Goal: Task Accomplishment & Management: Complete application form

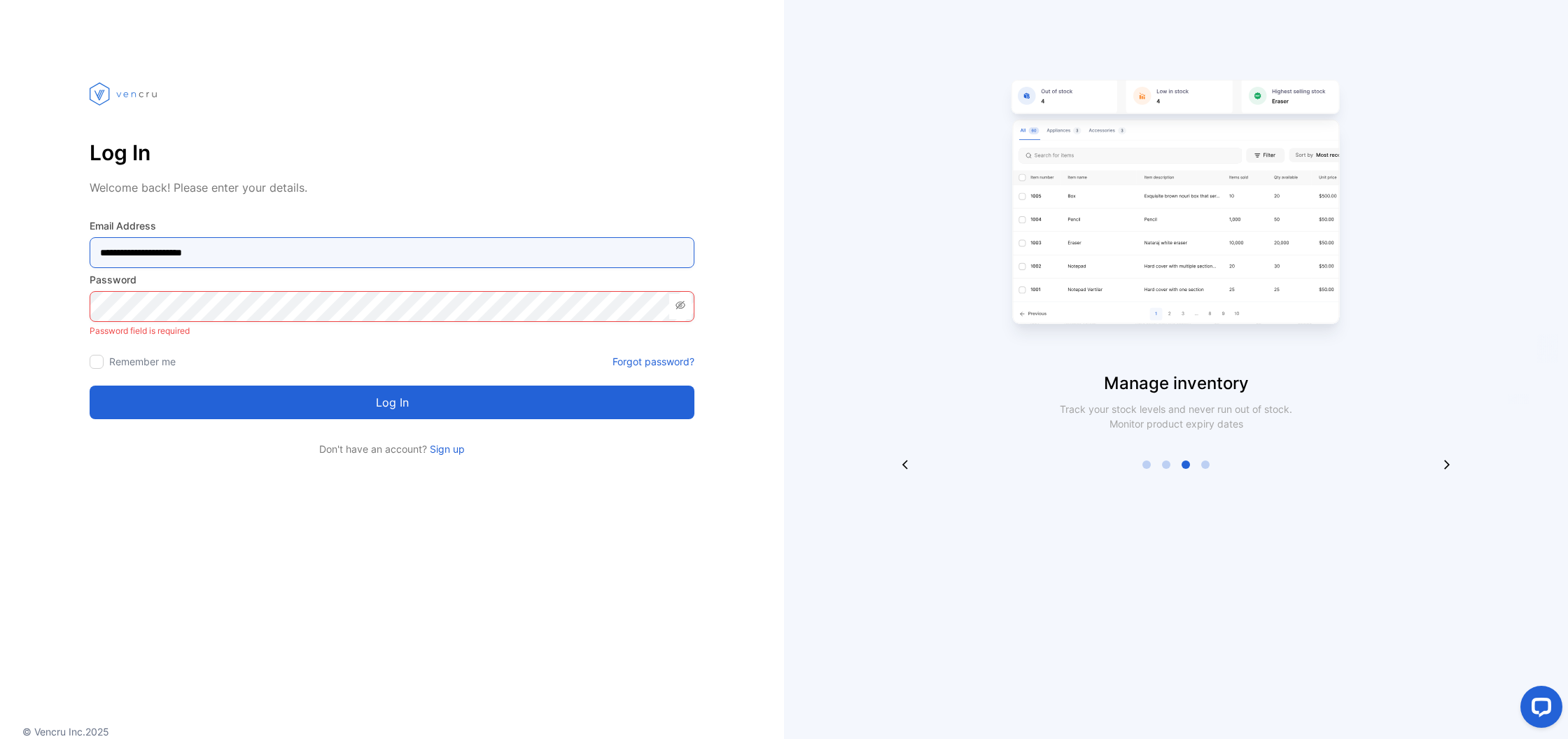
type Address-inputemail "**********"
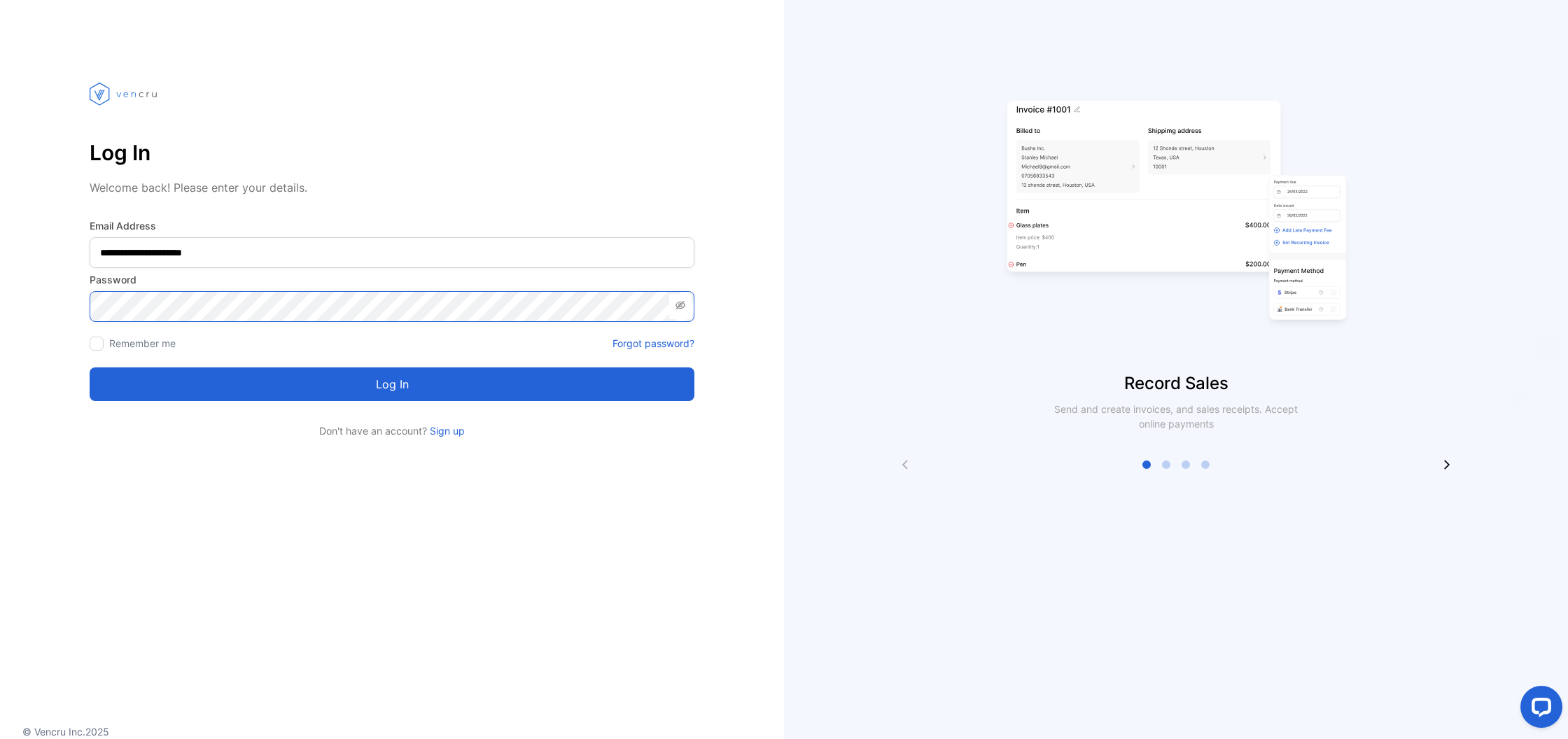
click at [392, 384] on button "Log in" at bounding box center [393, 384] width 605 height 34
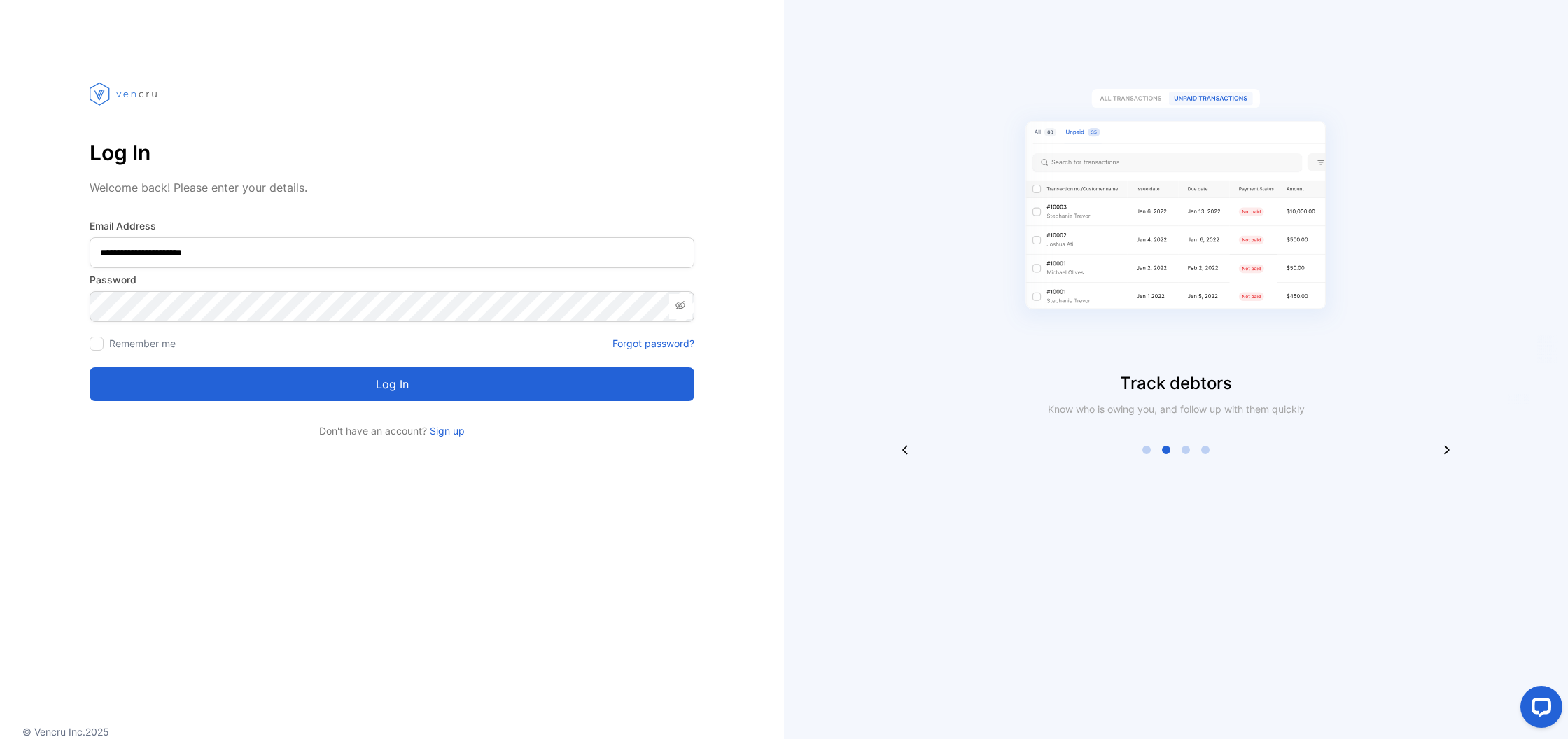
click at [679, 307] on icon at bounding box center [680, 305] width 11 height 11
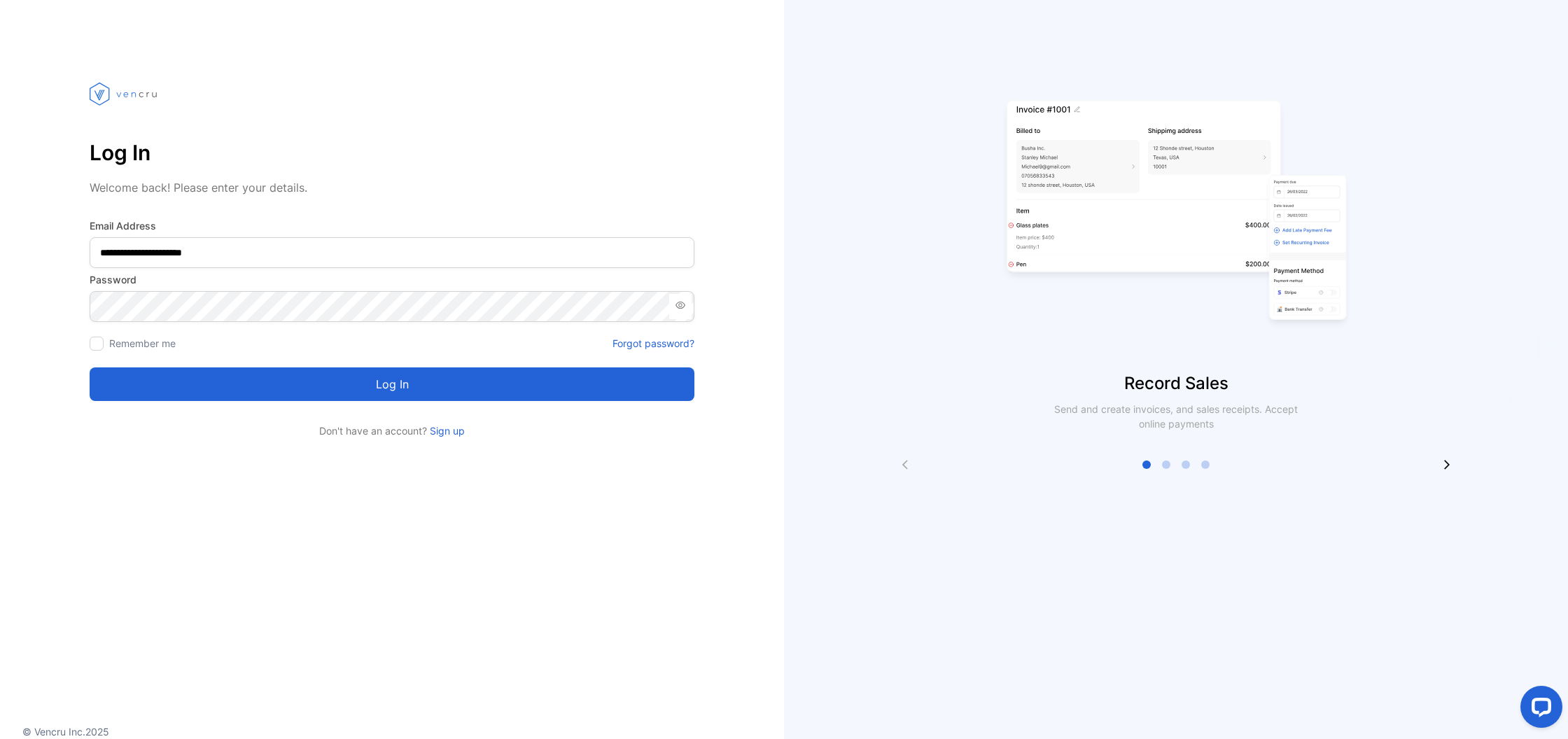
click at [379, 394] on button "Log in" at bounding box center [393, 384] width 605 height 34
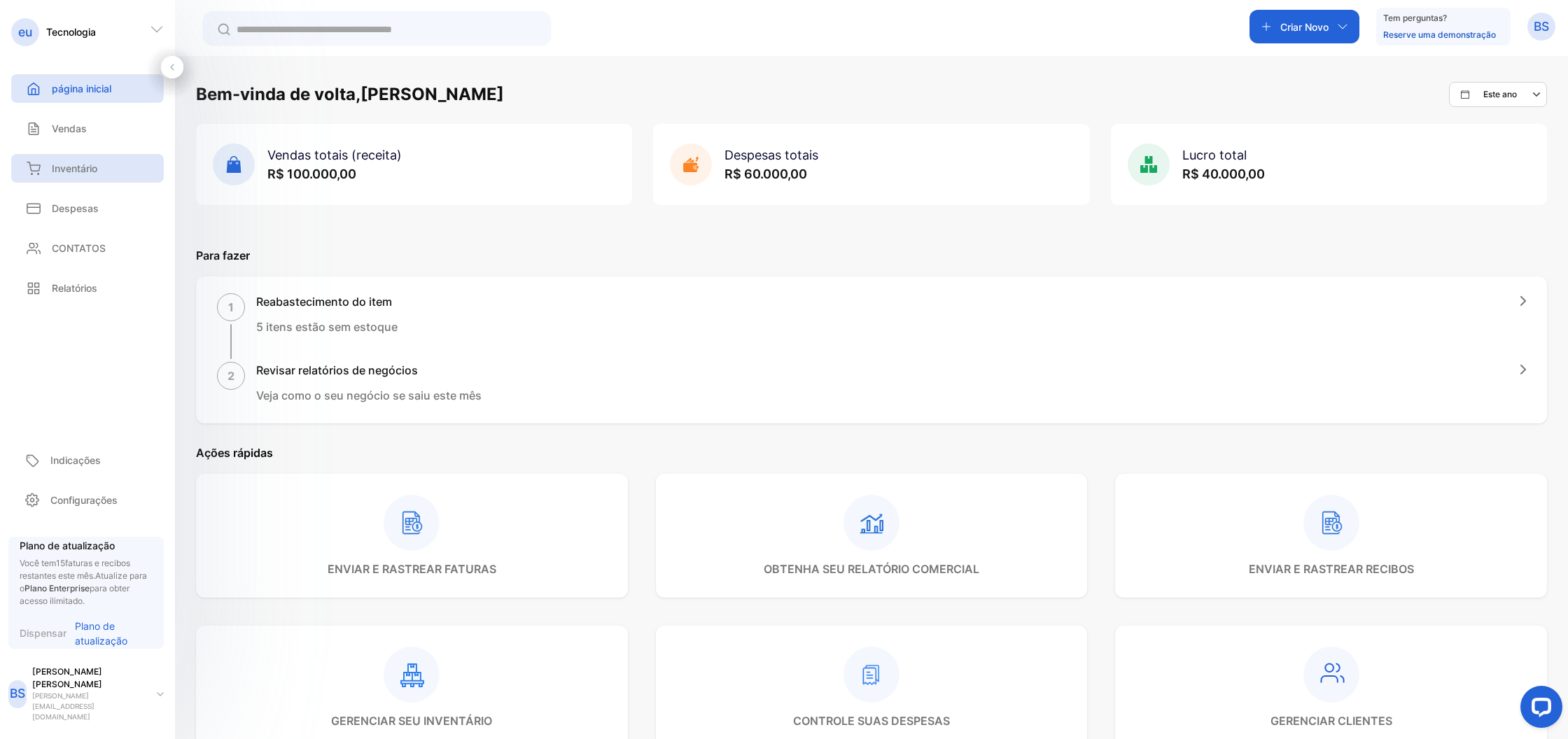
click at [90, 167] on p "Inventário" at bounding box center [75, 168] width 46 height 15
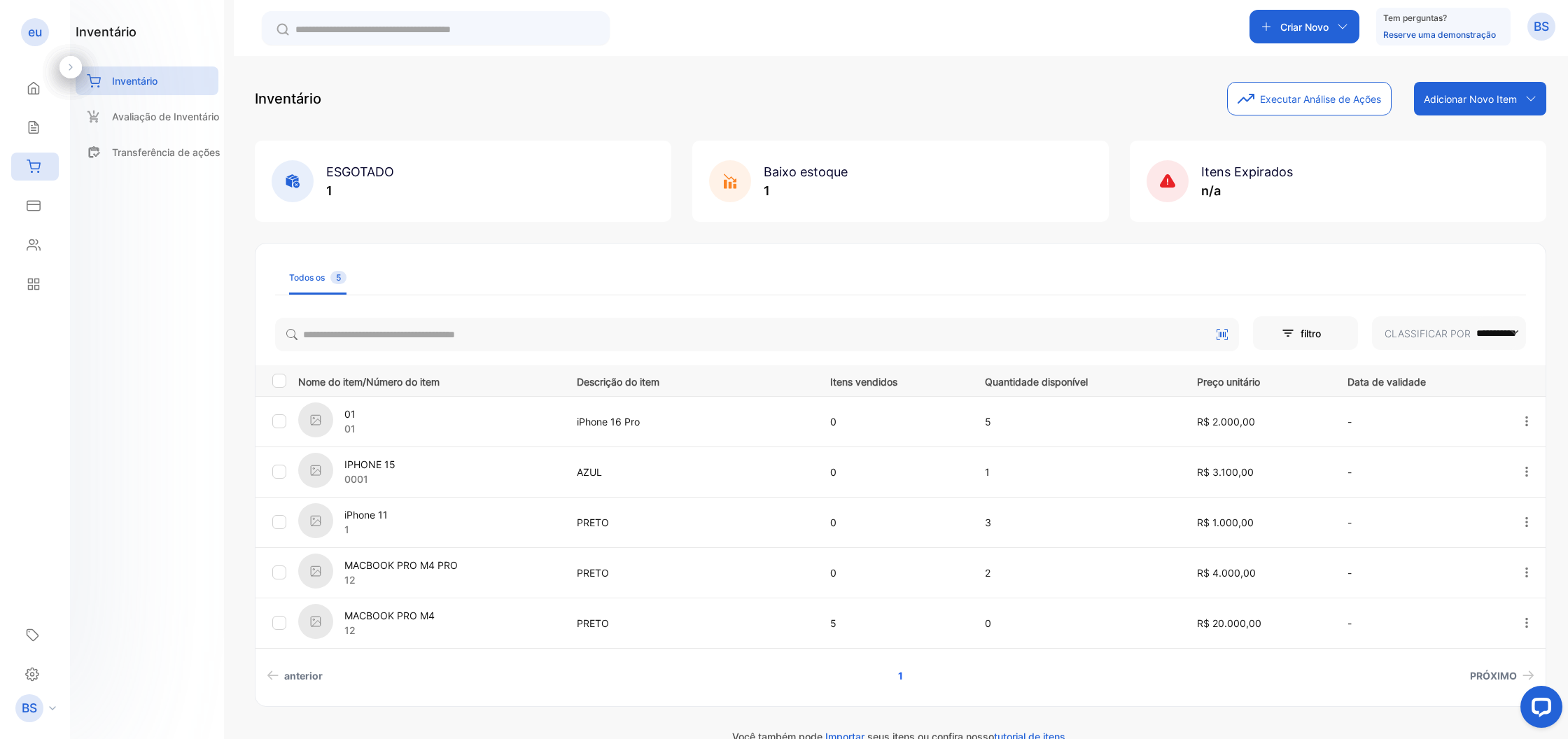
click at [1541, 96] on div "Adicionar Novo Item" at bounding box center [1481, 99] width 132 height 34
click at [1519, 158] on div "Importar item" at bounding box center [1497, 158] width 101 height 28
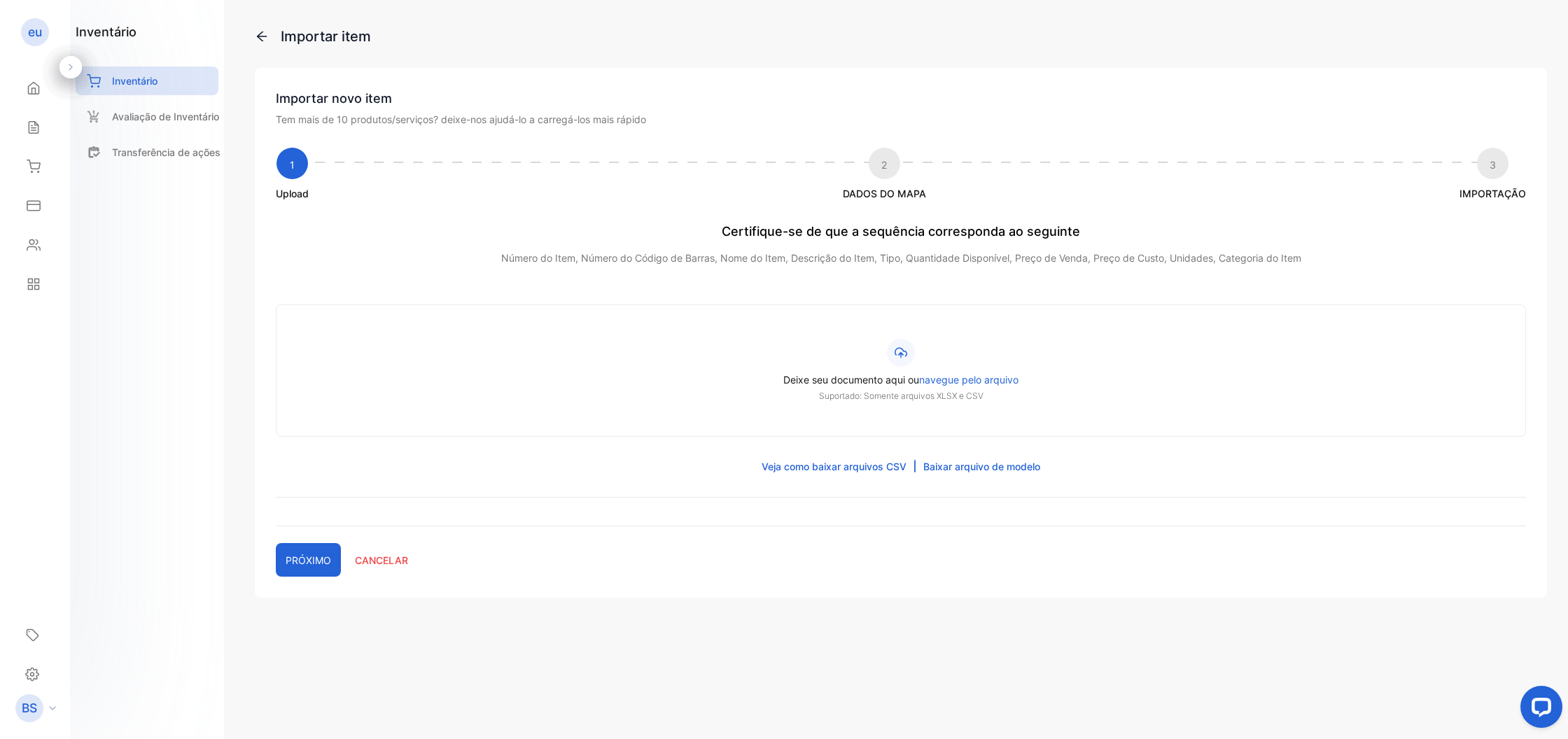
click at [916, 347] on label "Deixe seu documento aqui ou navegue pelo arquivo Suportado: Somente arquivos XL…" at bounding box center [901, 370] width 1182 height 63
click at [0, 0] on input "Deixe seu documento aqui ou navegue pelo arquivo Suportado: Somente arquivos XL…" at bounding box center [0, 0] width 0 height 0
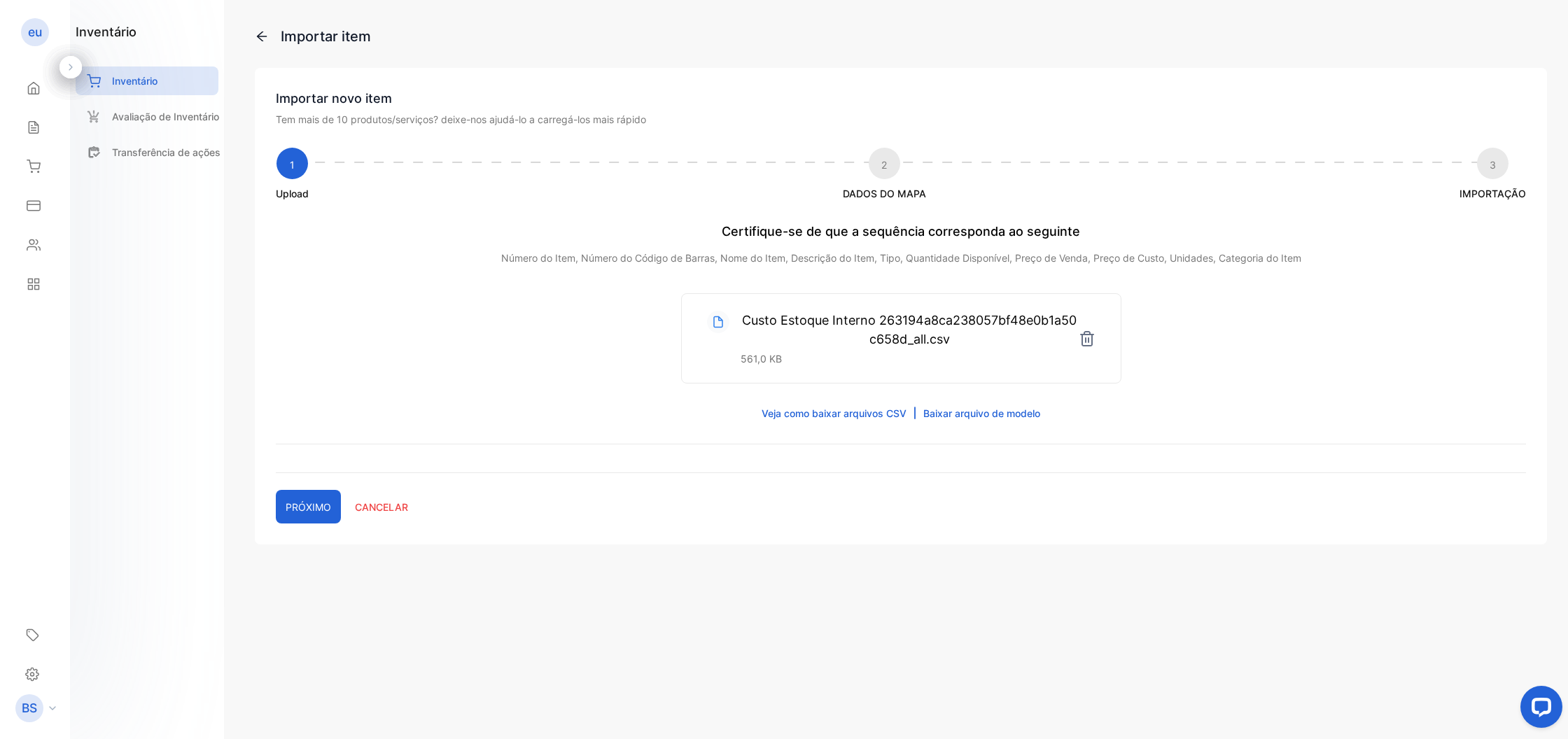
click at [285, 505] on button "PRÓXIMO" at bounding box center [309, 506] width 65 height 34
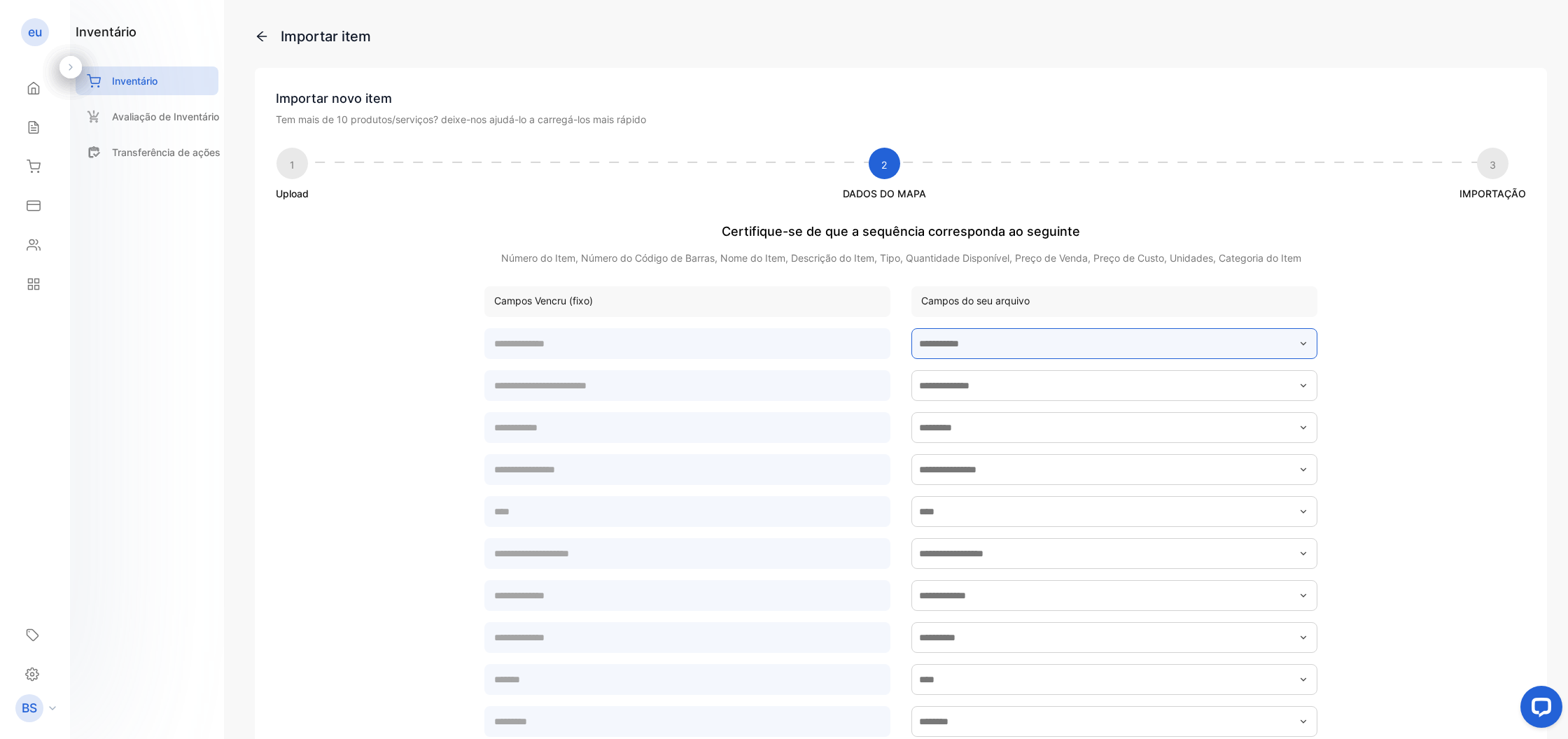
click at [1004, 355] on input "text" at bounding box center [1114, 343] width 406 height 31
click at [1378, 303] on div "Campos Vencru (fixo) Campos do seu arquivo Data de Entrada Marcar Produto Capac…" at bounding box center [901, 545] width 1250 height 518
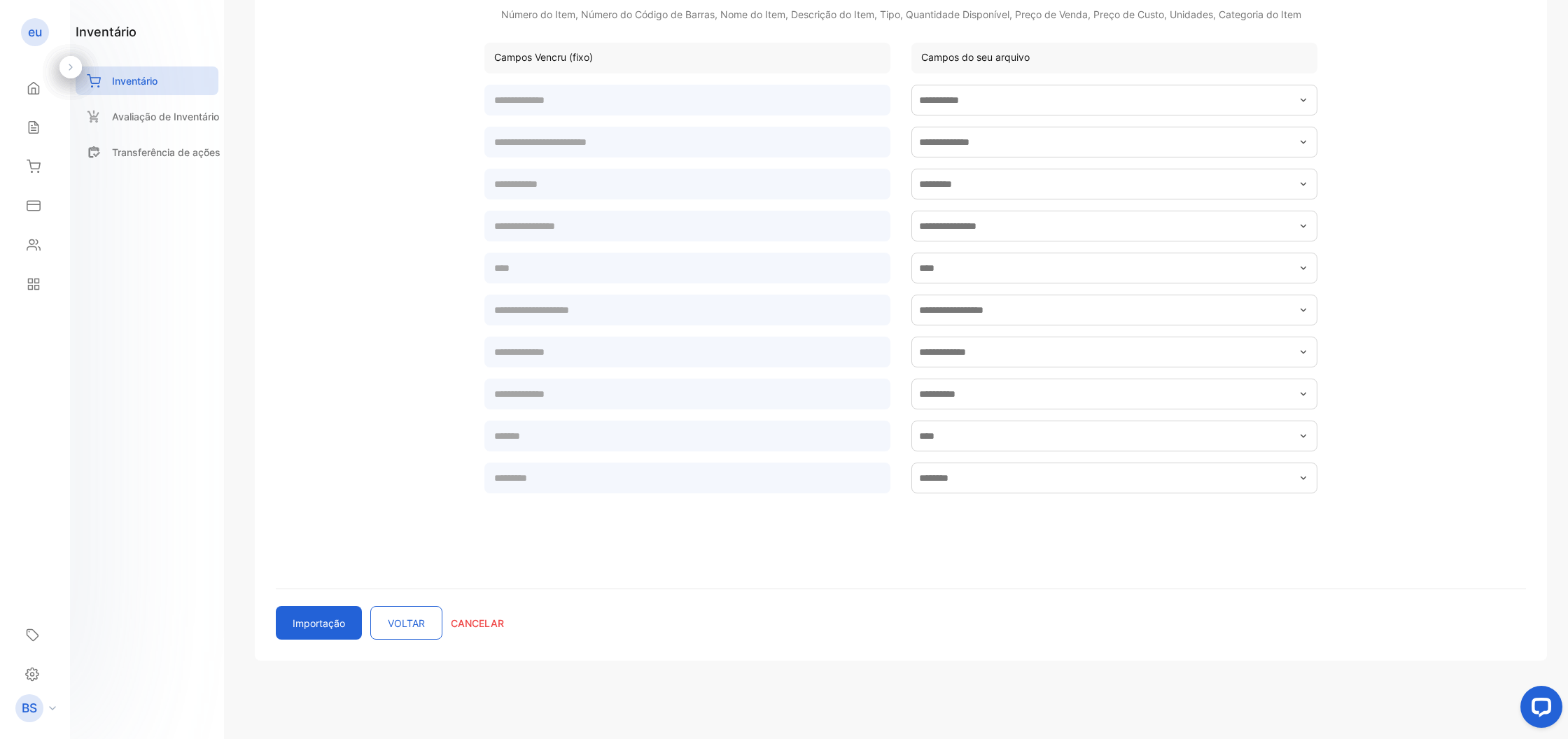
scroll to position [243, 0]
click at [295, 622] on button "Importação" at bounding box center [319, 623] width 86 height 34
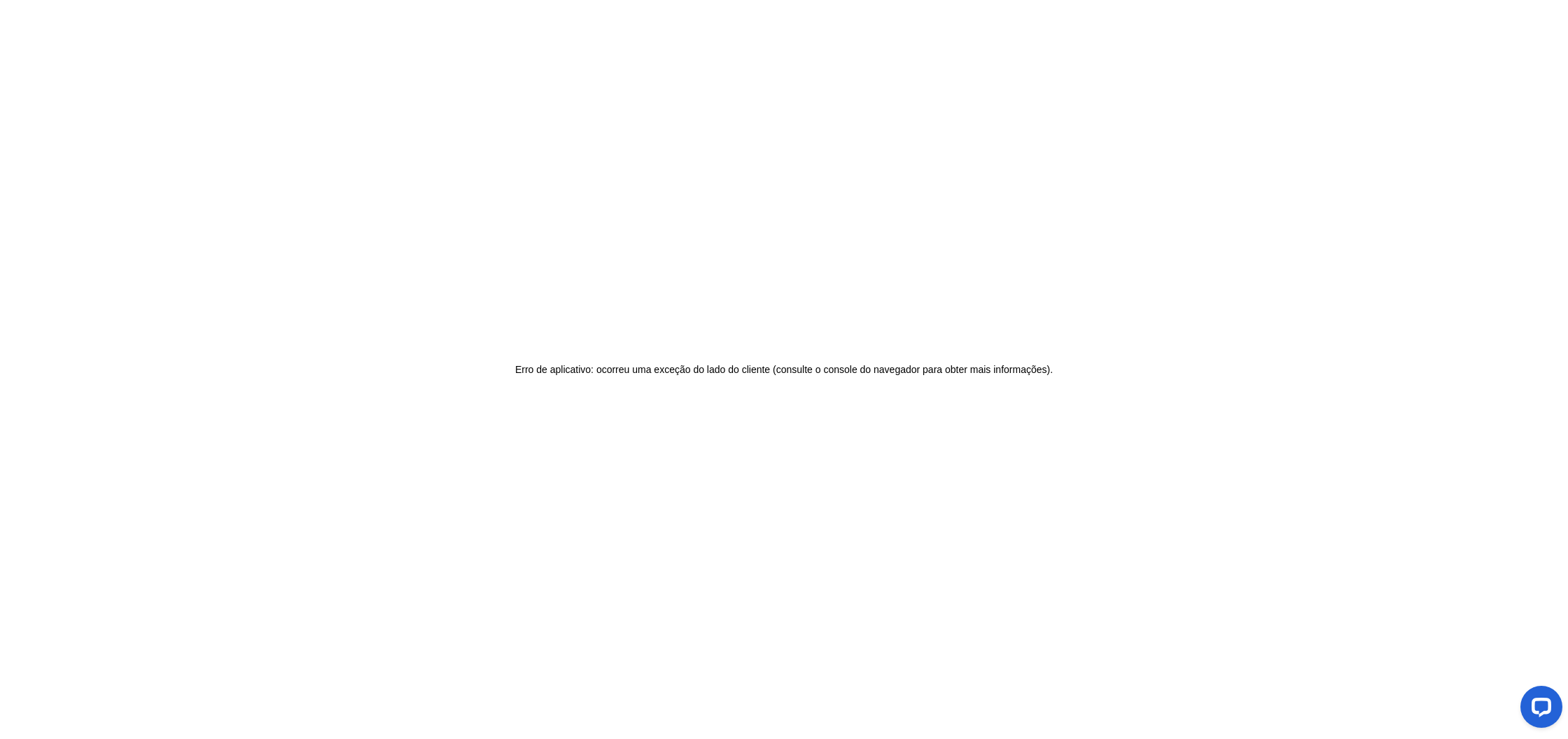
click at [675, 463] on div "Erro de aplicativo: ocorreu uma exceção do lado do cliente (consulte o console …" at bounding box center [784, 370] width 1568 height 739
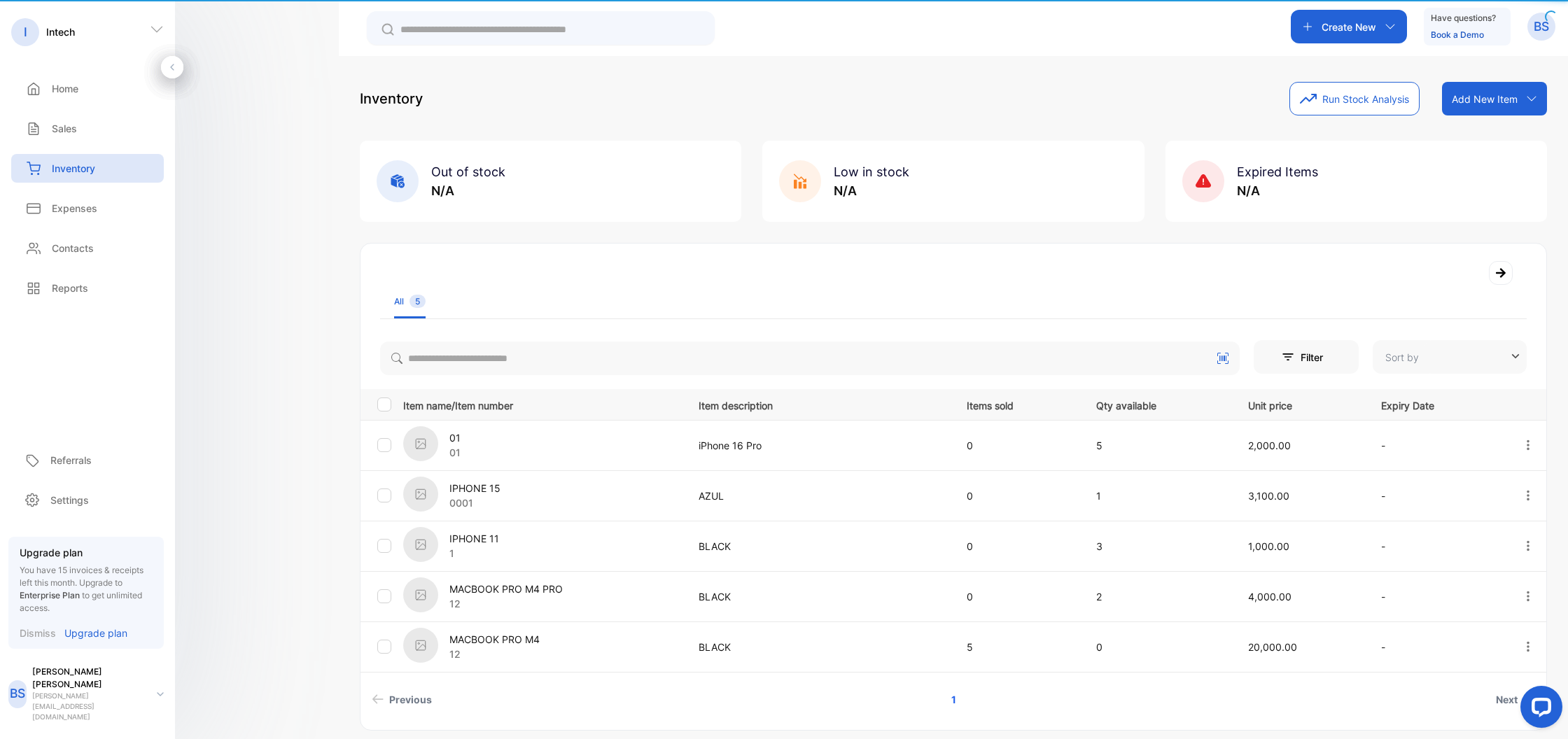
type input "**********"
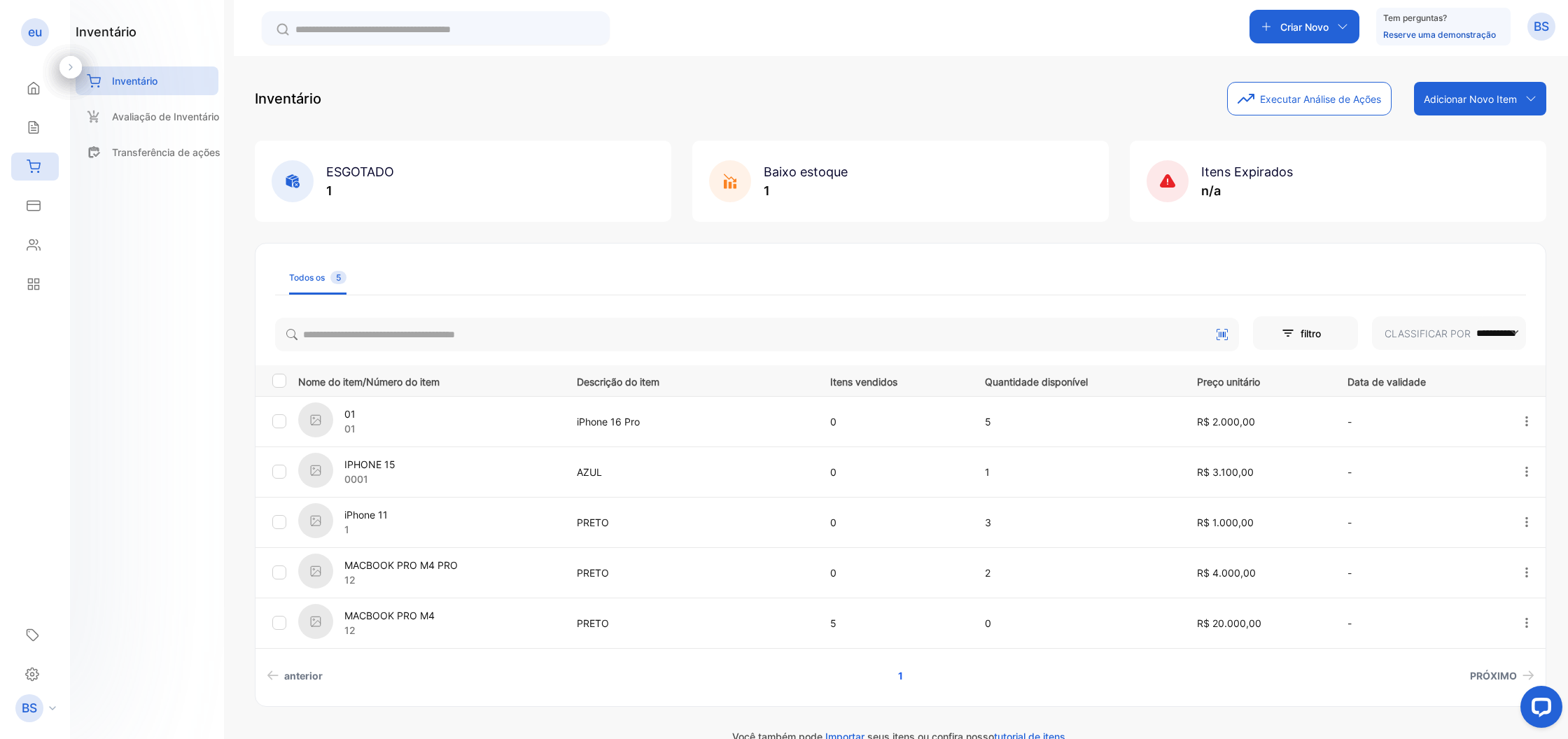
click at [1453, 95] on p "Adicionar Novo Item" at bounding box center [1471, 99] width 94 height 15
click at [1497, 137] on div "Adicionar item manualmente" at bounding box center [1497, 130] width 101 height 28
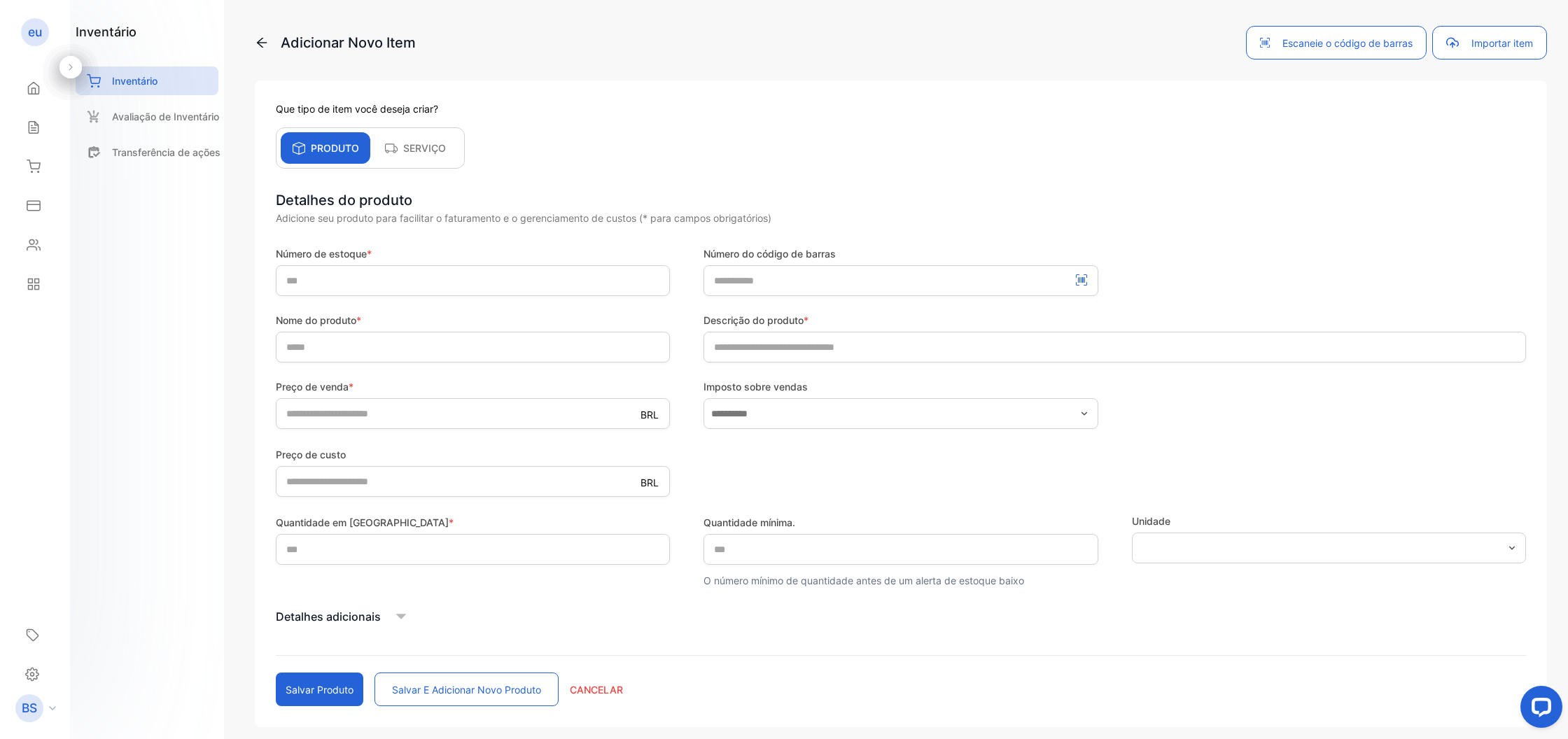
click at [1463, 34] on button "Importar item" at bounding box center [1489, 42] width 115 height 34
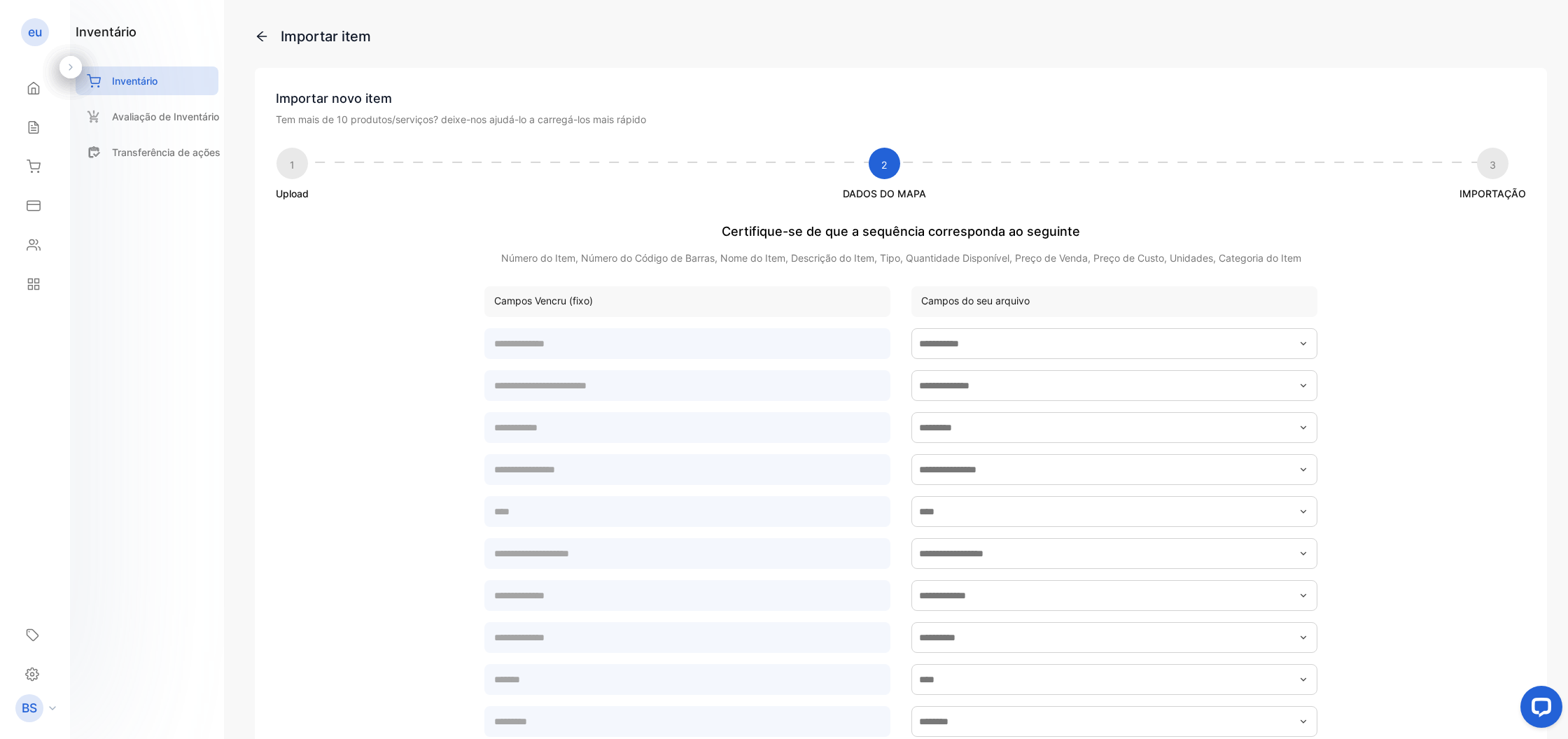
scroll to position [14, 0]
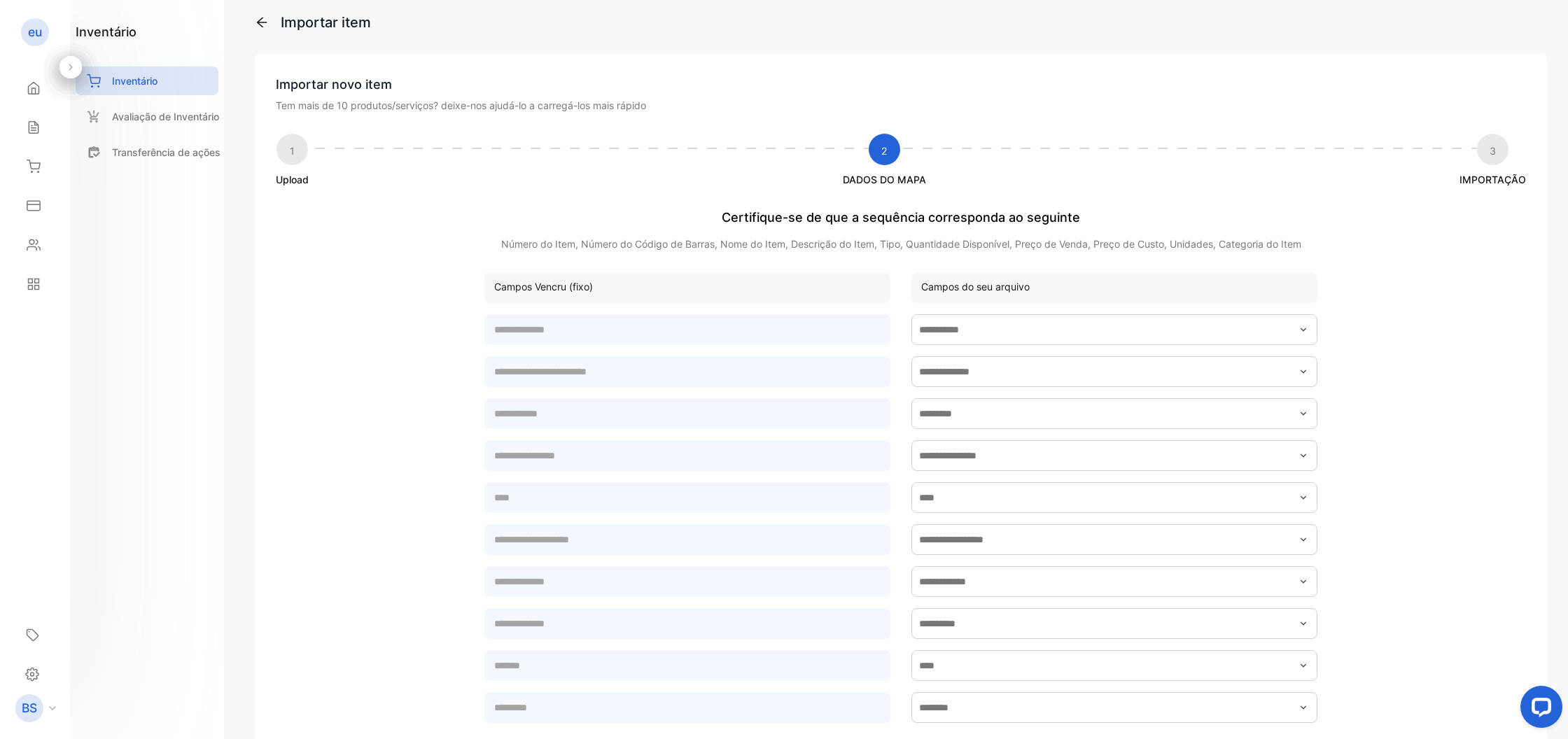
drag, startPoint x: 288, startPoint y: 160, endPoint x: 368, endPoint y: 184, distance: 83.5
click at [293, 161] on div "1" at bounding box center [292, 150] width 32 height 32
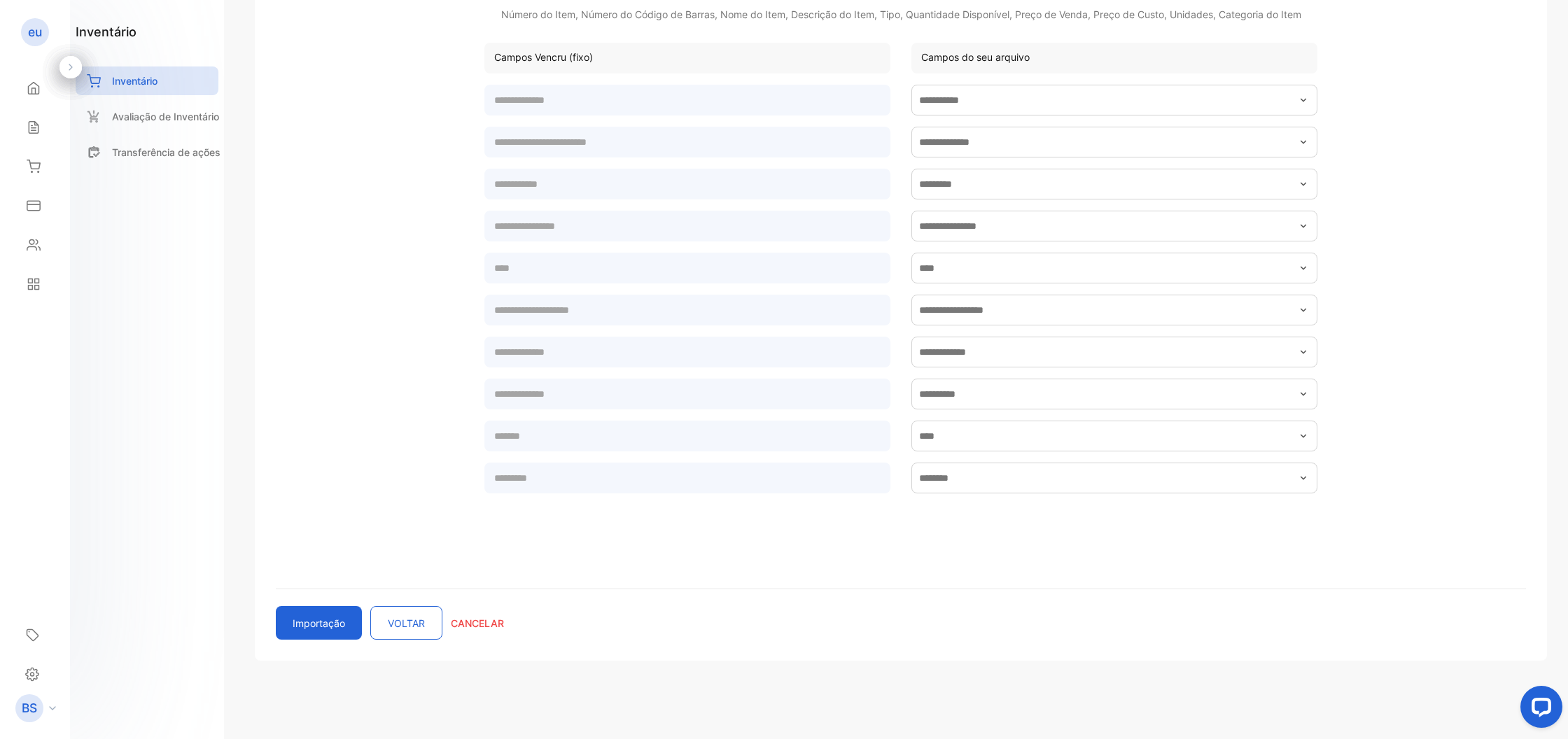
scroll to position [243, 0]
click at [429, 626] on button "VOLTAR" at bounding box center [407, 623] width 72 height 34
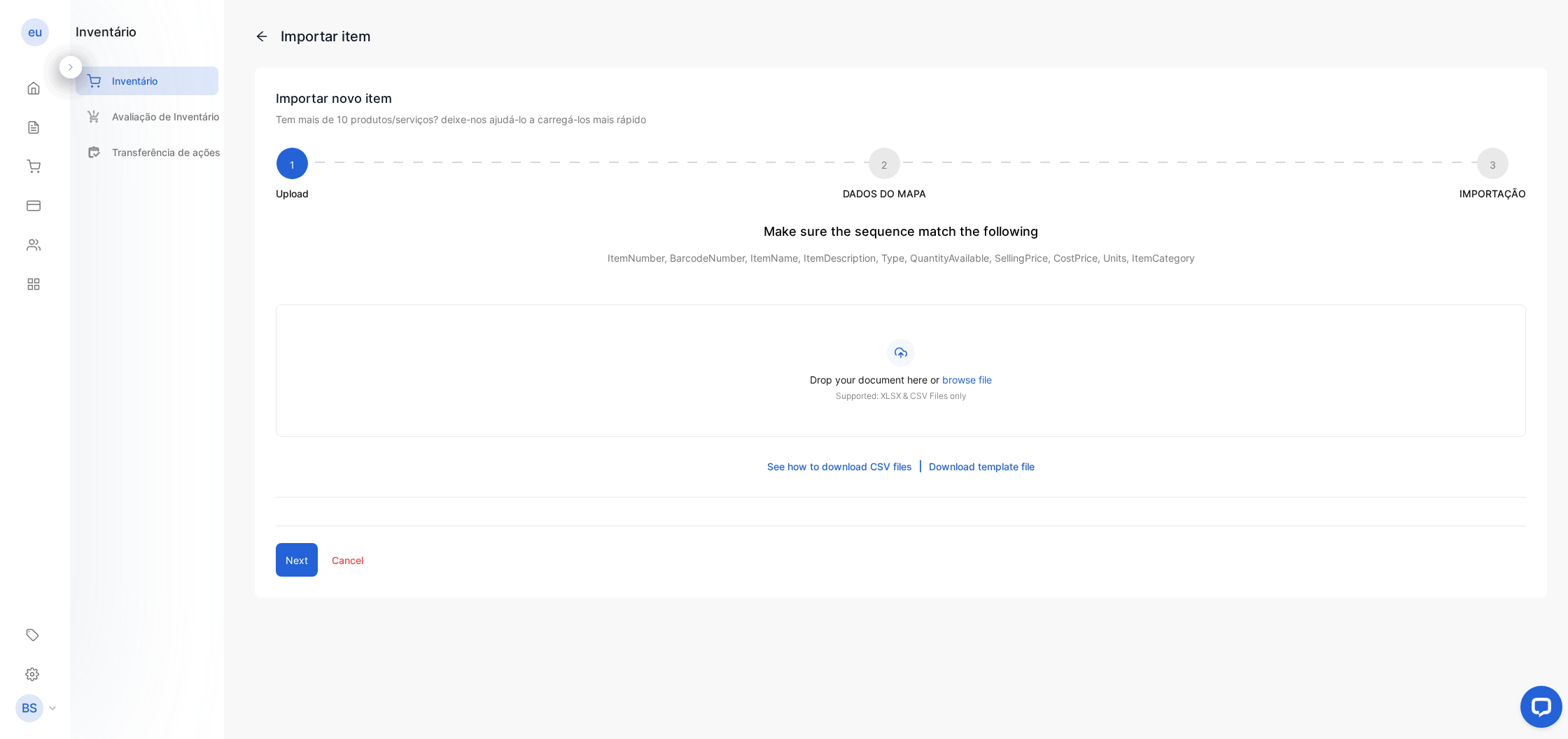
scroll to position [0, 0]
click at [969, 384] on span "navegue pelo arquivo" at bounding box center [969, 379] width 100 height 11
click at [0, 0] on input "Deixe seu documento aqui ou navegue pelo arquivo Suportado: Somente arquivos XL…" at bounding box center [0, 0] width 0 height 0
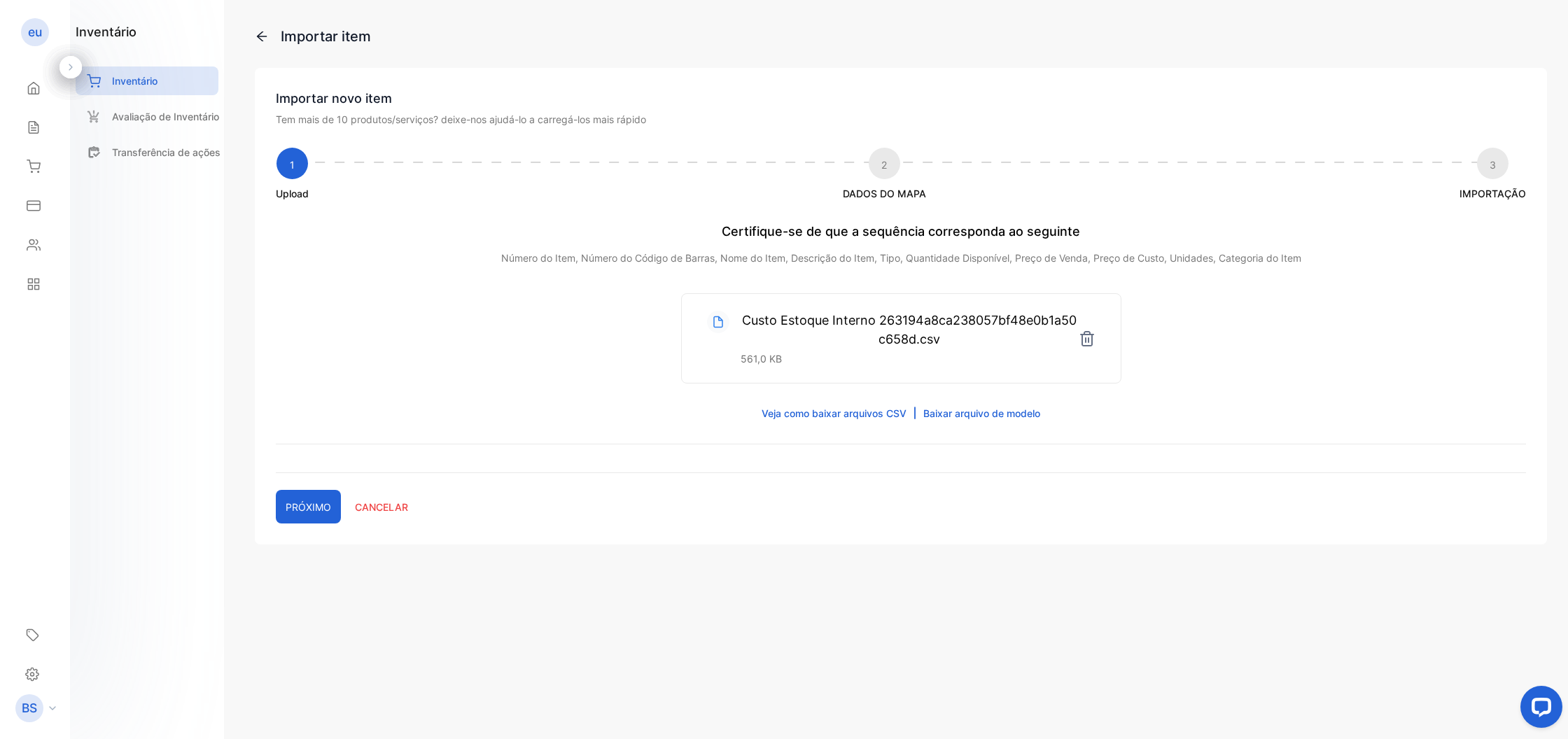
click at [287, 496] on button "PRÓXIMO" at bounding box center [309, 506] width 65 height 34
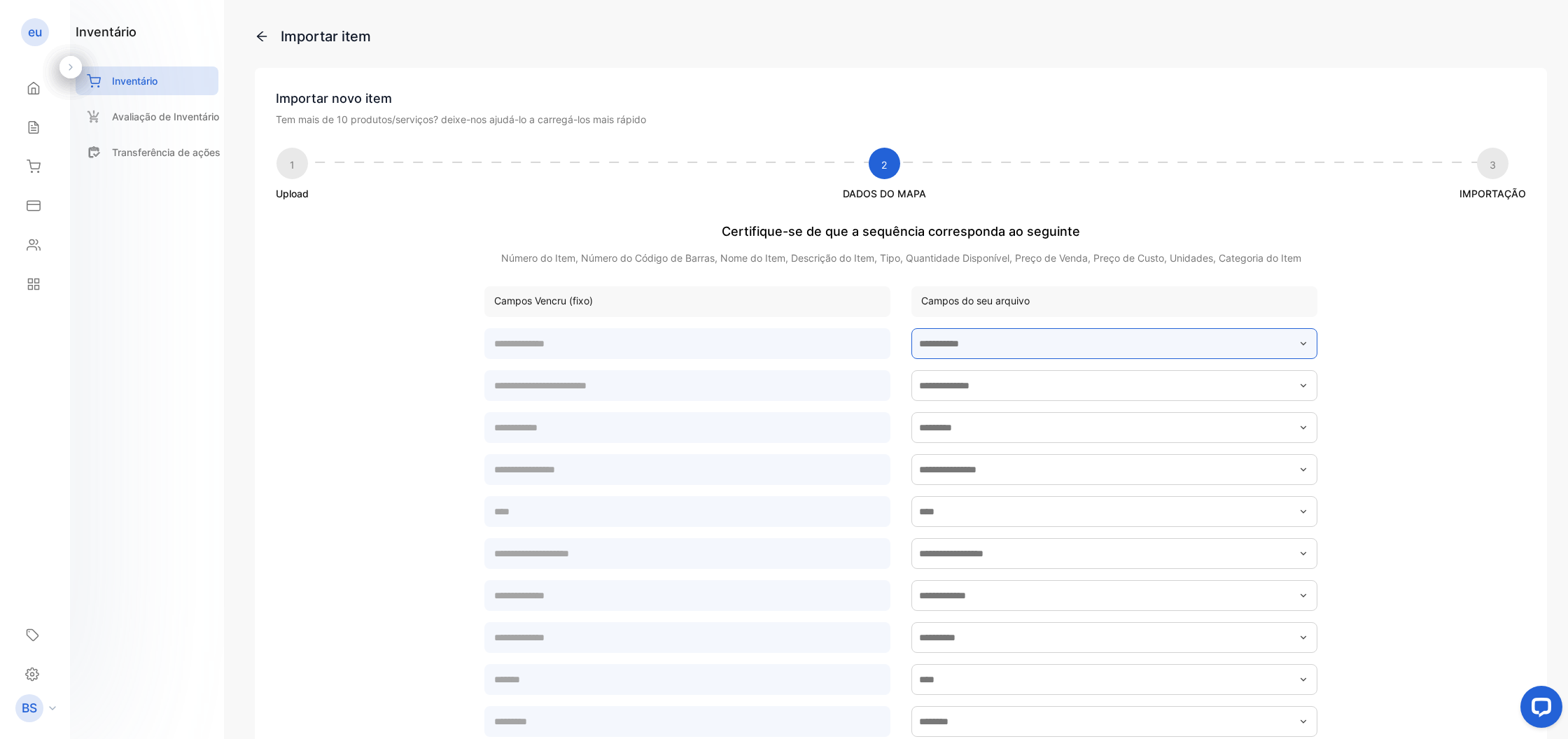
click at [1069, 343] on input "text" at bounding box center [1114, 343] width 406 height 31
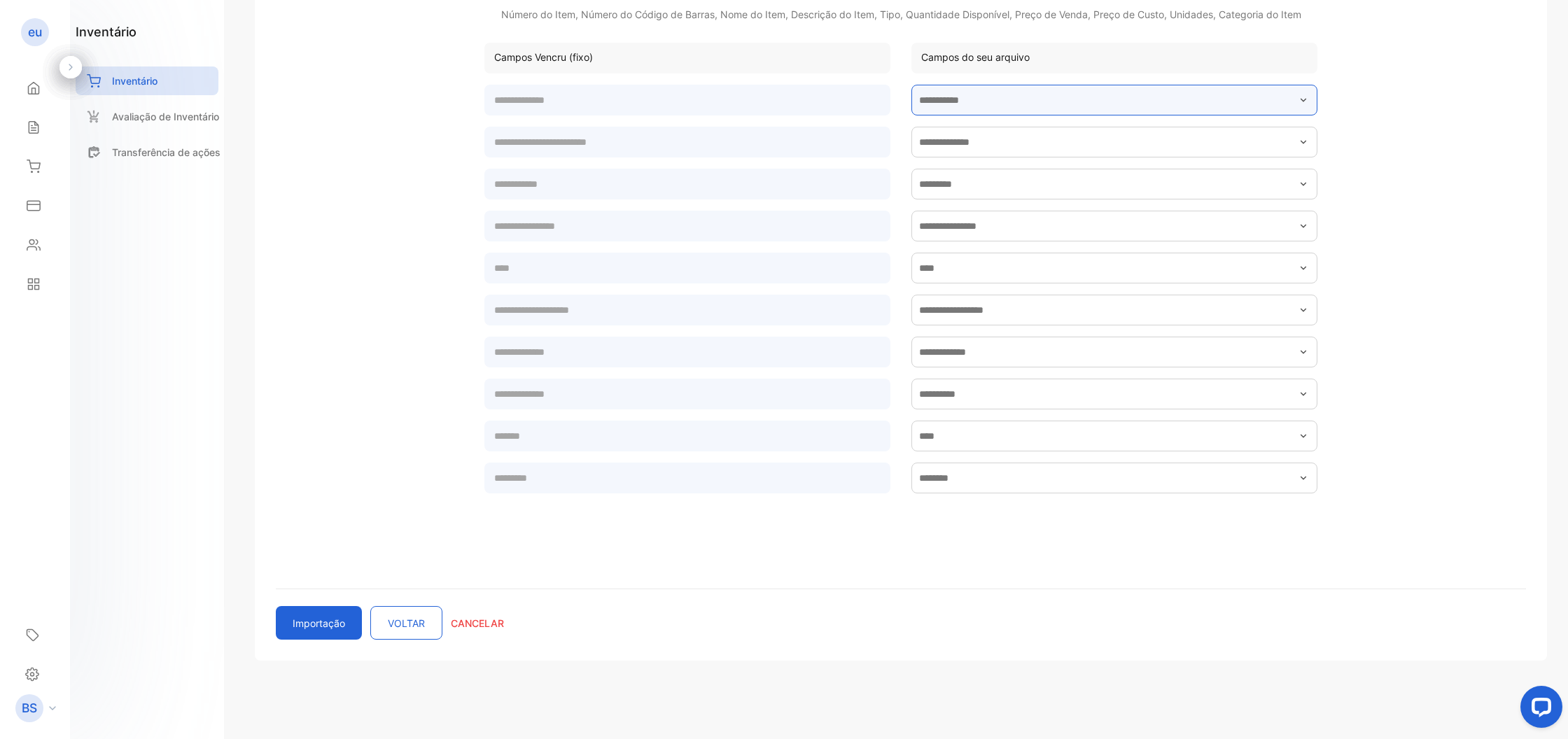
scroll to position [243, 0]
click at [310, 616] on button "Importação" at bounding box center [319, 623] width 86 height 34
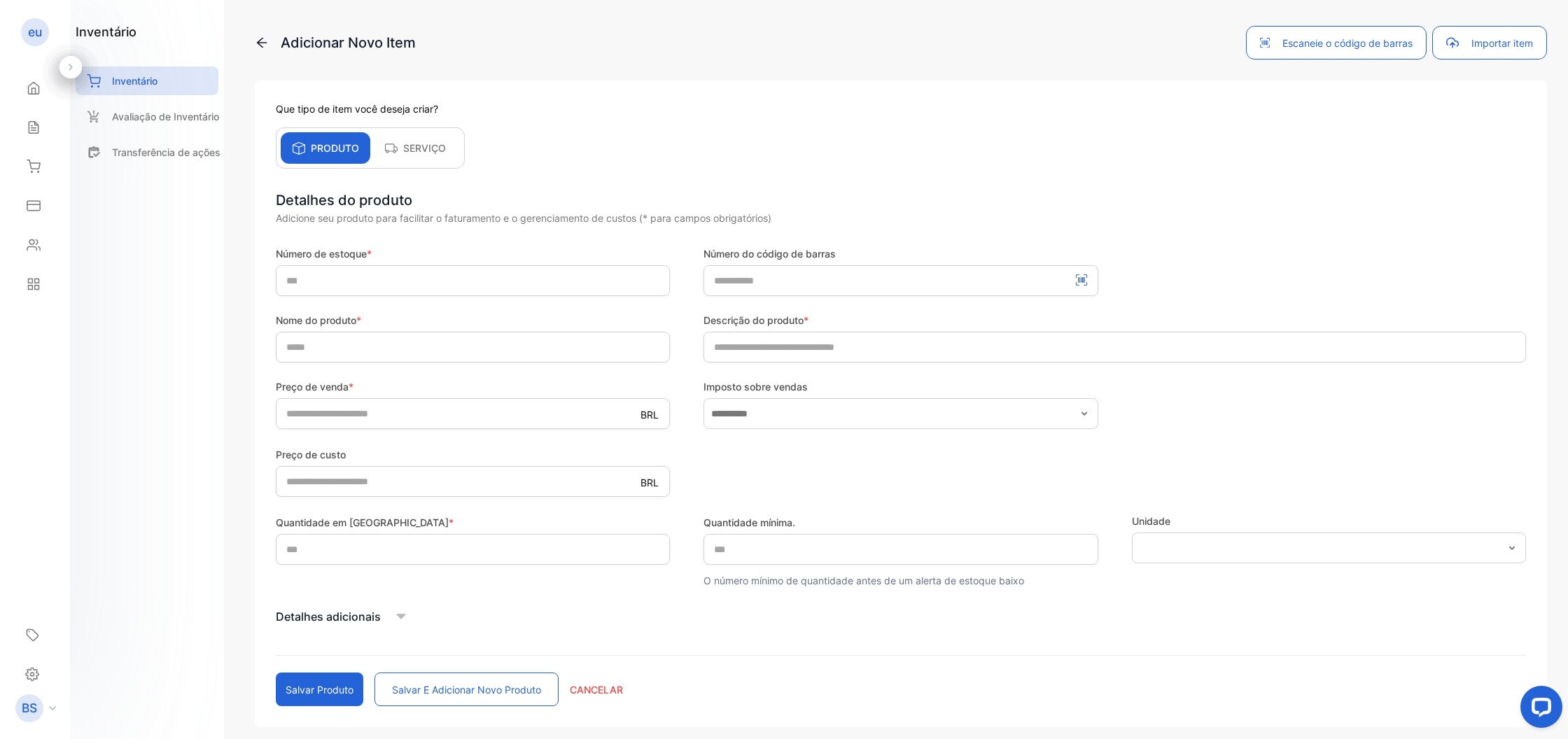
click at [1459, 30] on button "Importar item" at bounding box center [1489, 42] width 115 height 34
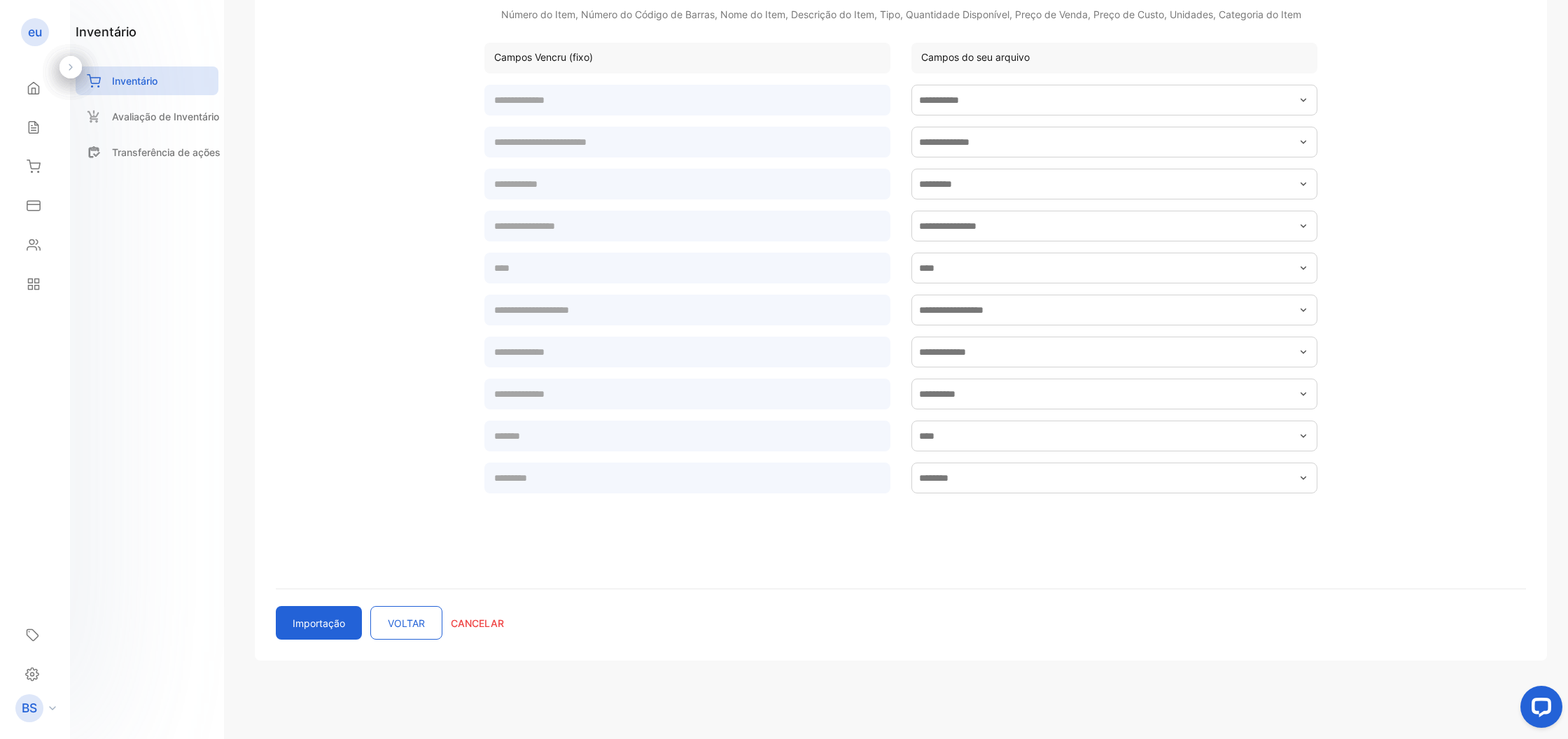
scroll to position [243, 0]
click at [398, 640] on div "Importar novo item Tem mais de 10 produtos/serviços? deixe-nos ajudá-lo a carre…" at bounding box center [901, 243] width 1293 height 836
click at [400, 627] on button "VOLTAR" at bounding box center [407, 623] width 72 height 34
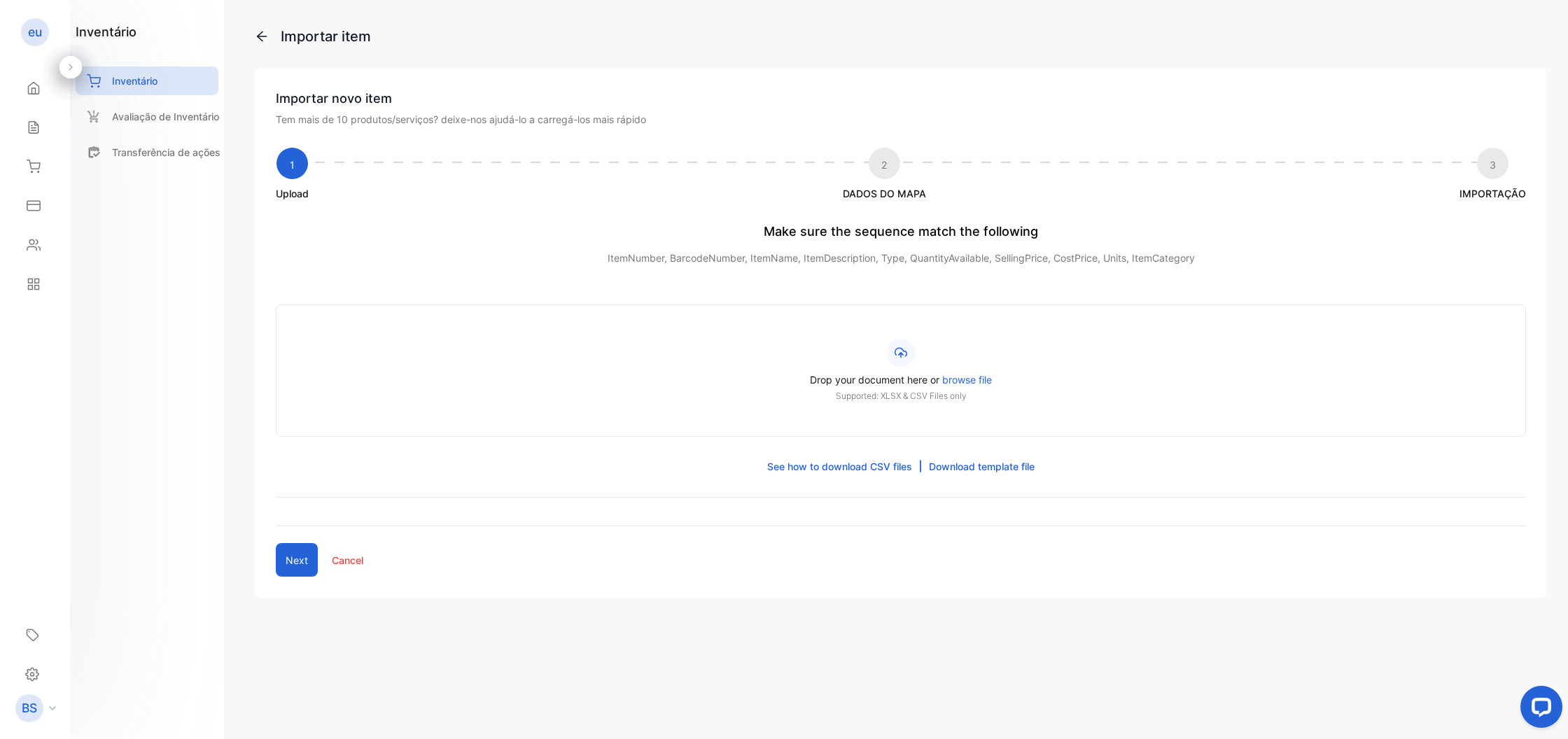
scroll to position [0, 0]
click at [627, 434] on div "Deixe seu documento aqui ou navegue pelo arquivo Suportado: Somente arquivos XL…" at bounding box center [901, 370] width 1250 height 132
click at [883, 380] on span "Deixe seu documento aqui ou" at bounding box center [852, 379] width 136 height 11
click at [0, 0] on input "Deixe seu documento aqui ou navegue pelo arquivo Suportado: Somente arquivos XL…" at bounding box center [0, 0] width 0 height 0
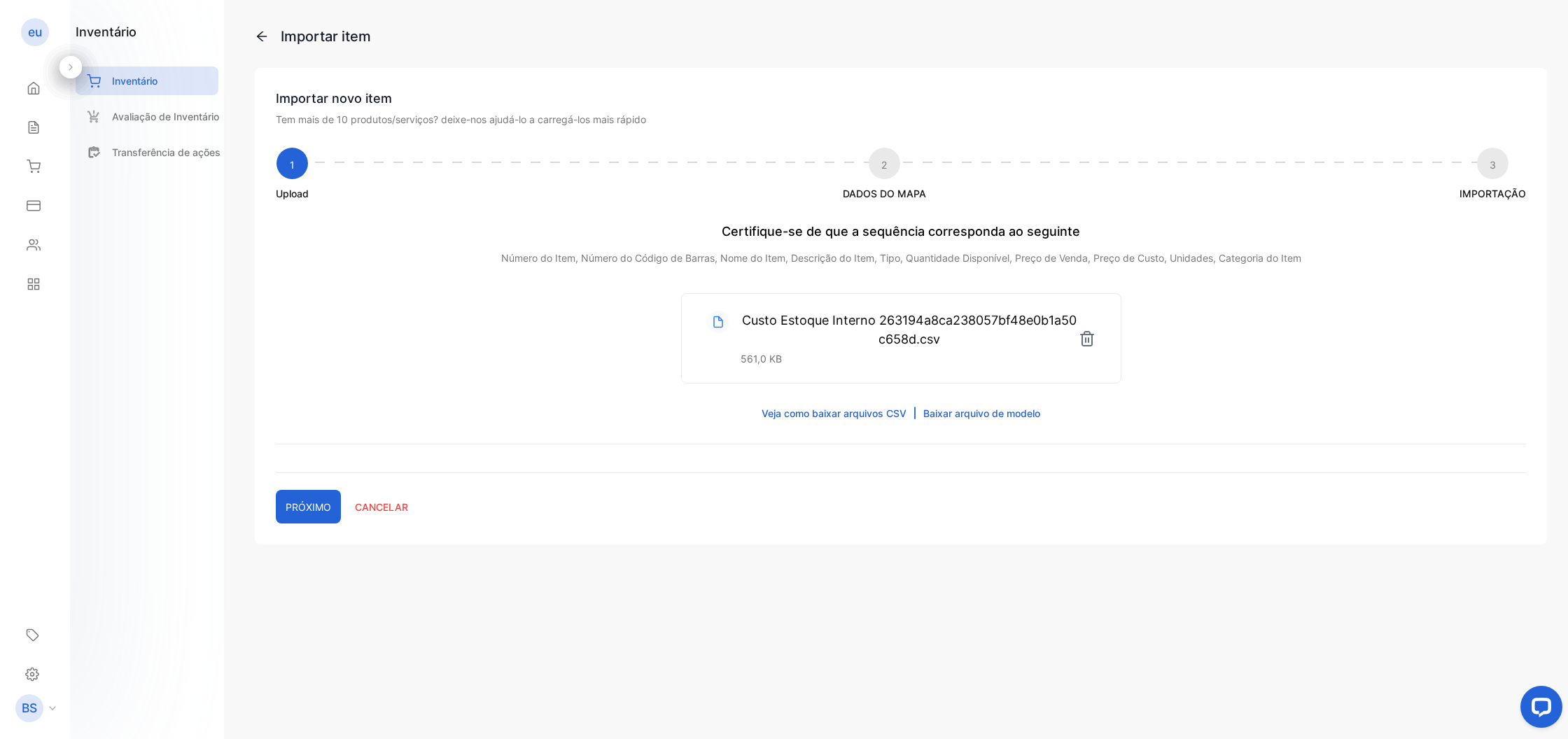
click at [326, 503] on button "PRÓXIMO" at bounding box center [309, 506] width 65 height 34
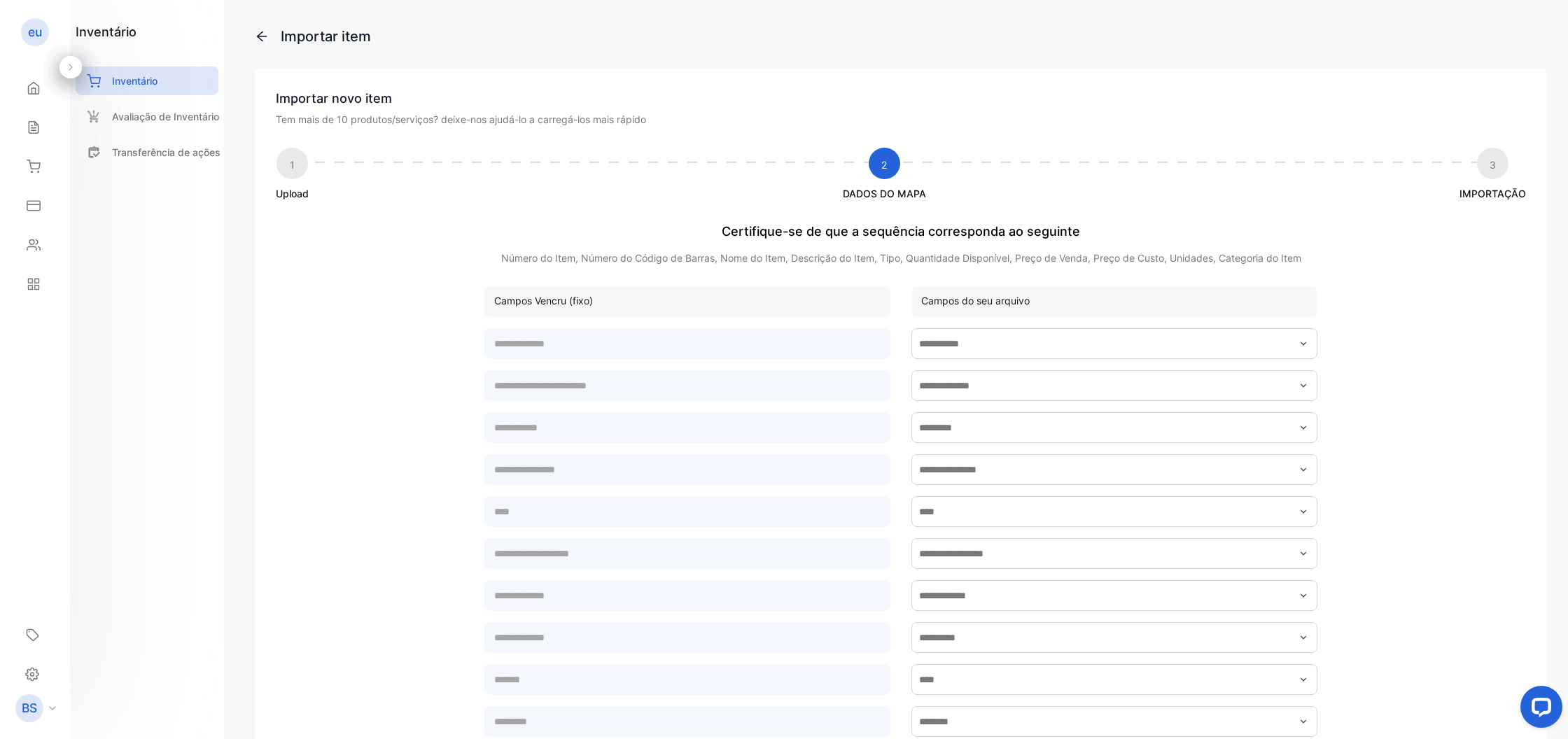
click at [681, 299] on div "Campos Vencru (fixo)" at bounding box center [687, 302] width 406 height 31
click at [1085, 348] on input "text" at bounding box center [1114, 343] width 406 height 31
click at [1389, 328] on form "Data de Entrada Marcar Produto Capacidade Cor Categoria Saúde da Bateria Número…" at bounding box center [901, 564] width 1250 height 479
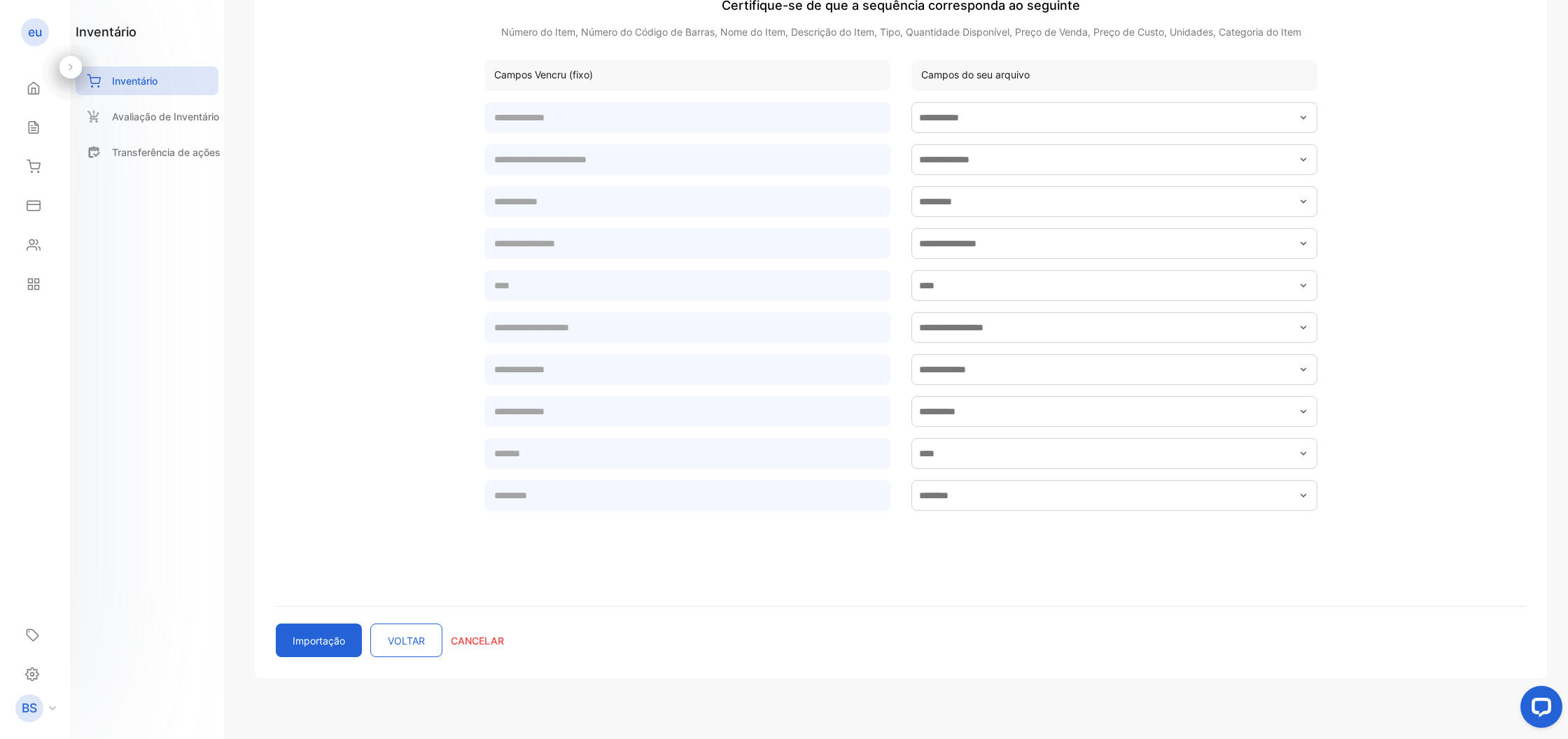
scroll to position [228, 0]
click at [317, 629] on button "Importação" at bounding box center [319, 638] width 86 height 34
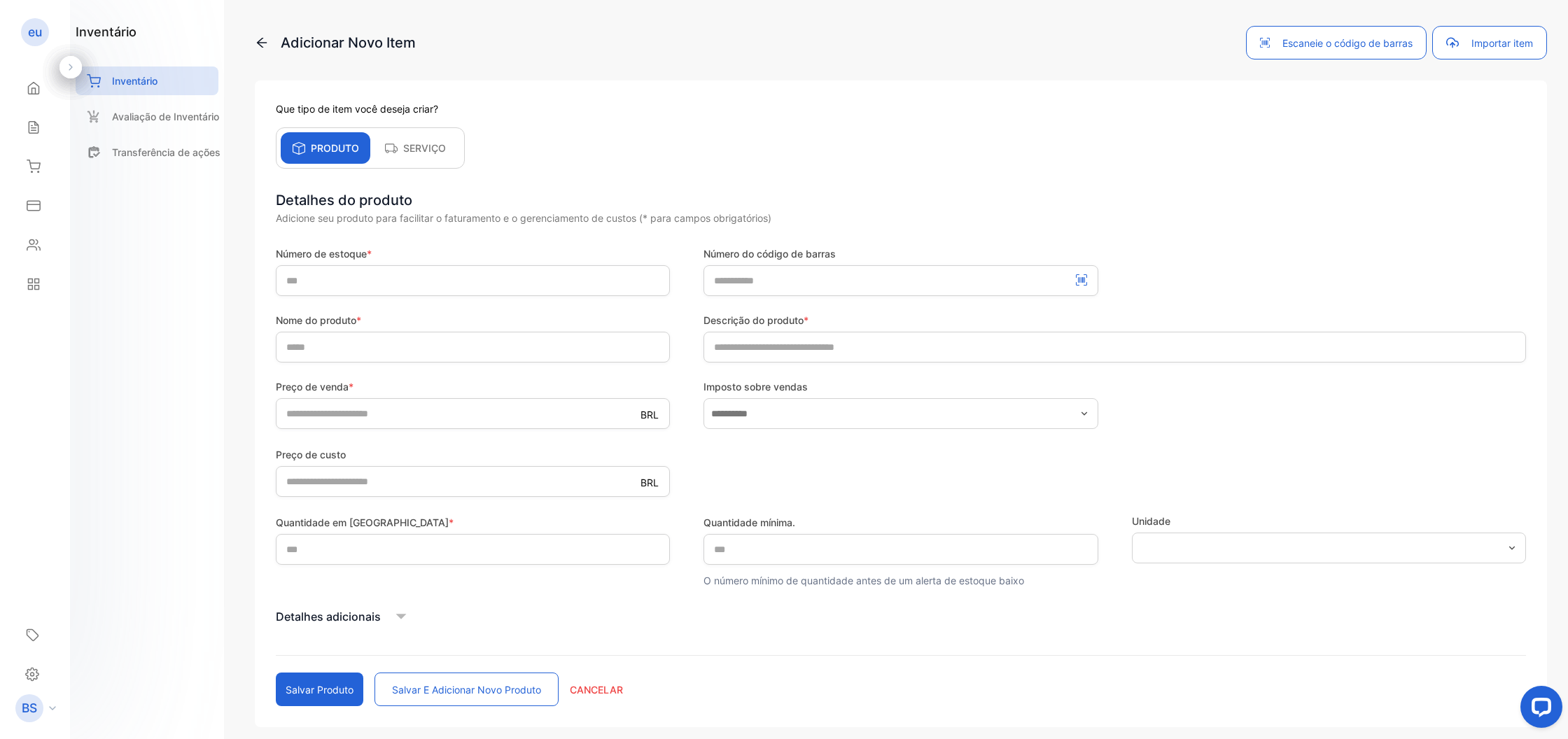
click at [1518, 49] on button "Importar item" at bounding box center [1489, 42] width 115 height 34
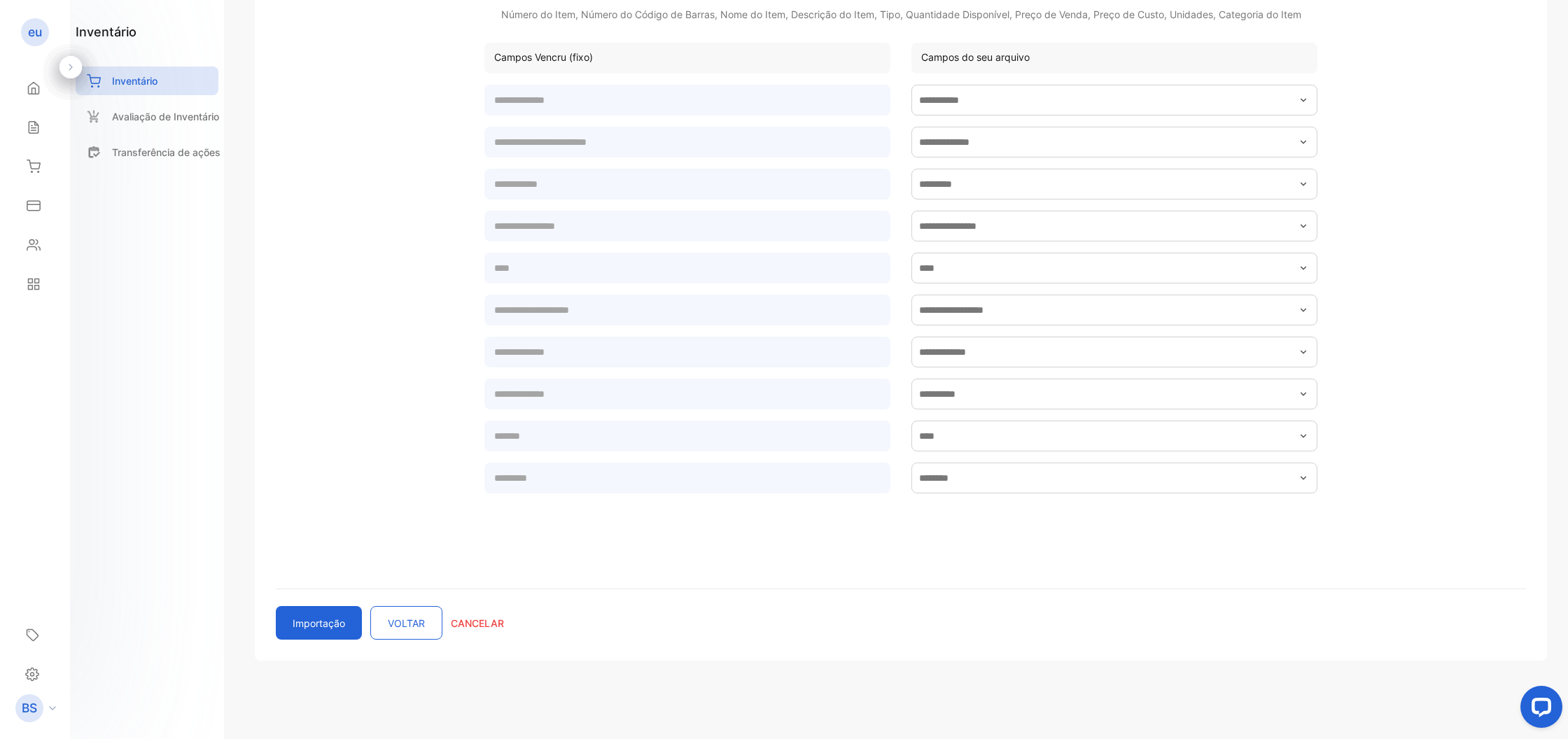
scroll to position [243, 0]
click at [385, 623] on button "VOLTAR" at bounding box center [407, 623] width 72 height 34
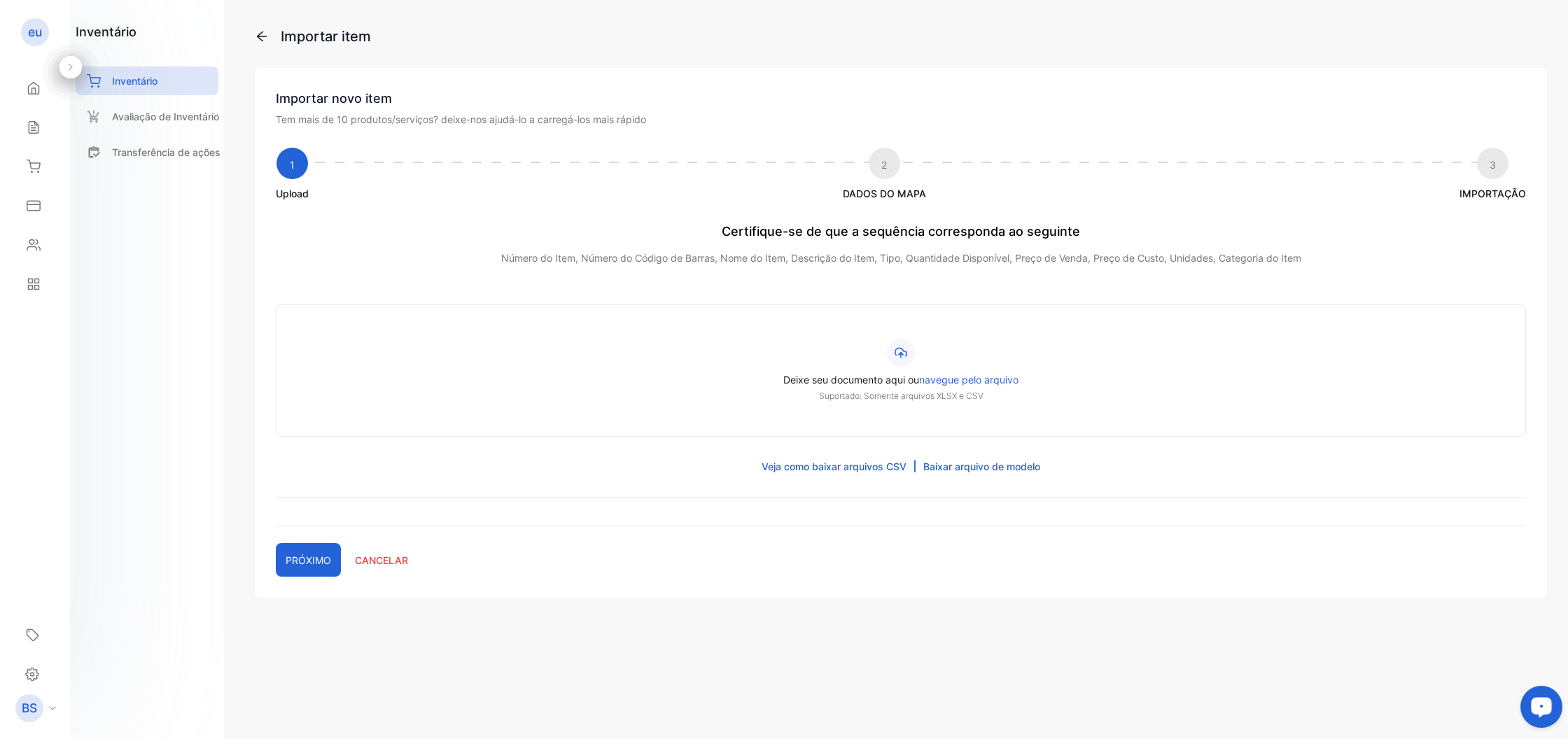
click at [1541, 716] on div "Open LiveChat chat widget" at bounding box center [1542, 705] width 24 height 24
click at [931, 380] on span "navegue pelo arquivo" at bounding box center [969, 379] width 100 height 11
click at [0, 0] on input "Deixe seu documento aqui ou navegue pelo arquivo Suportado: Somente arquivos XL…" at bounding box center [0, 0] width 0 height 0
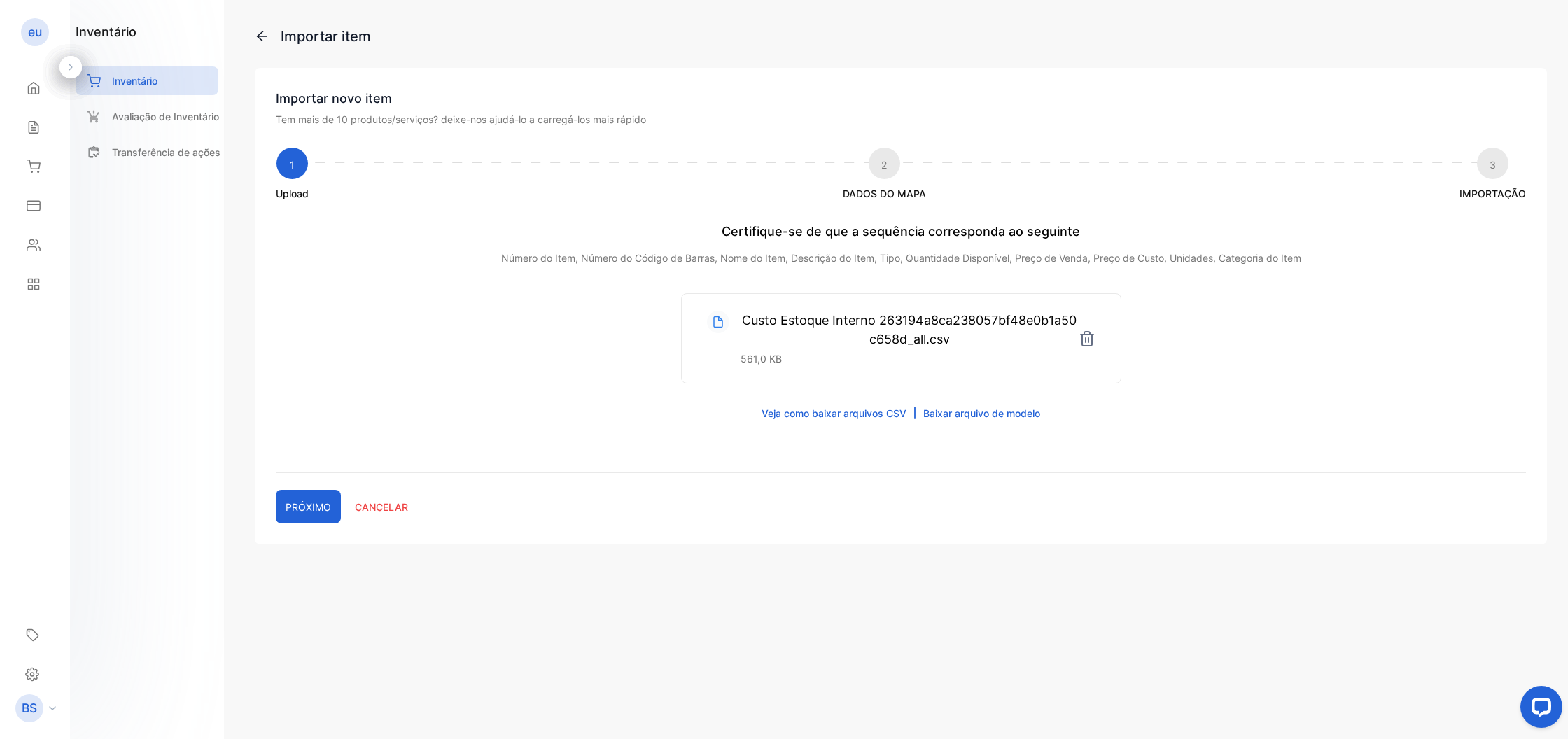
click at [321, 504] on button "PRÓXIMO" at bounding box center [309, 506] width 65 height 34
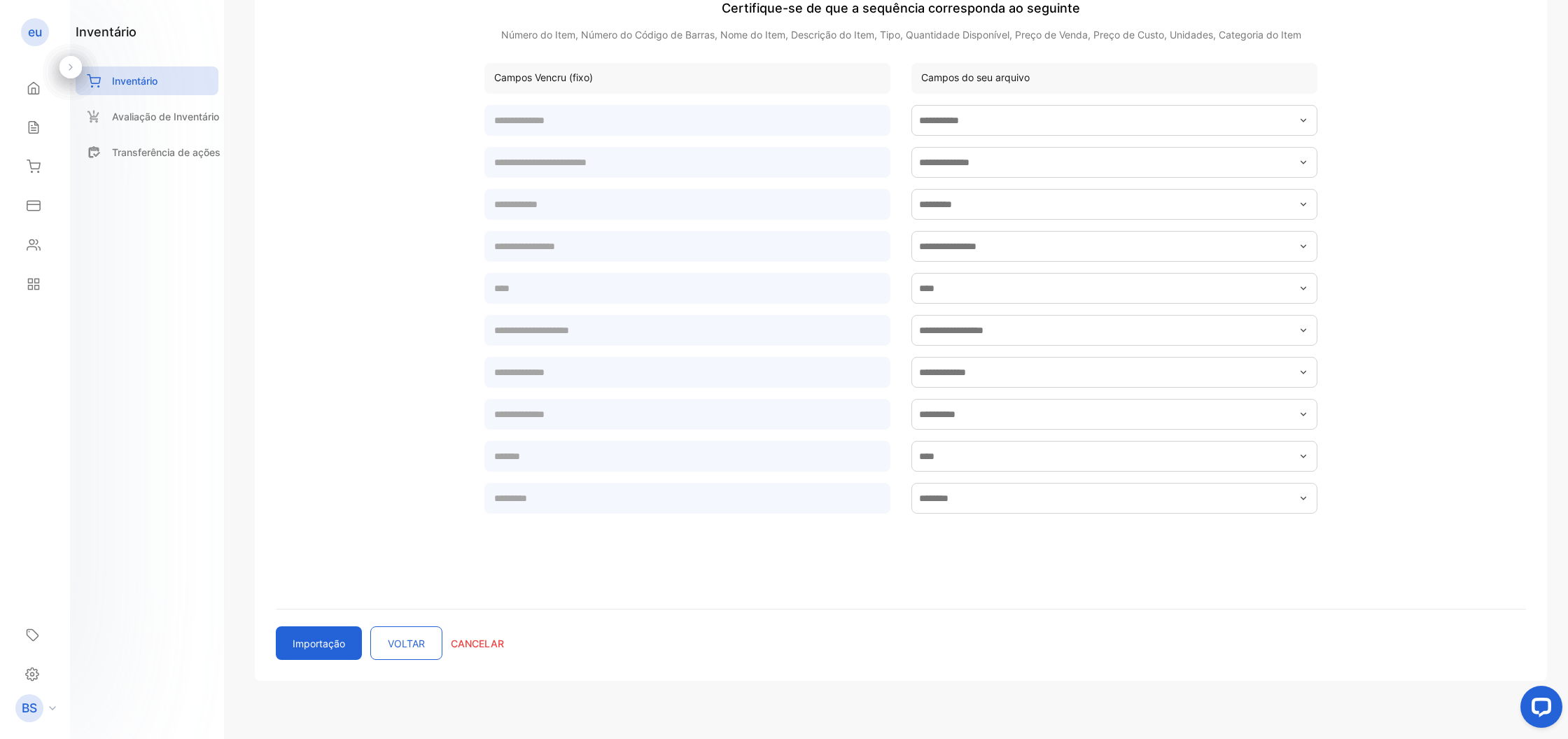
scroll to position [243, 0]
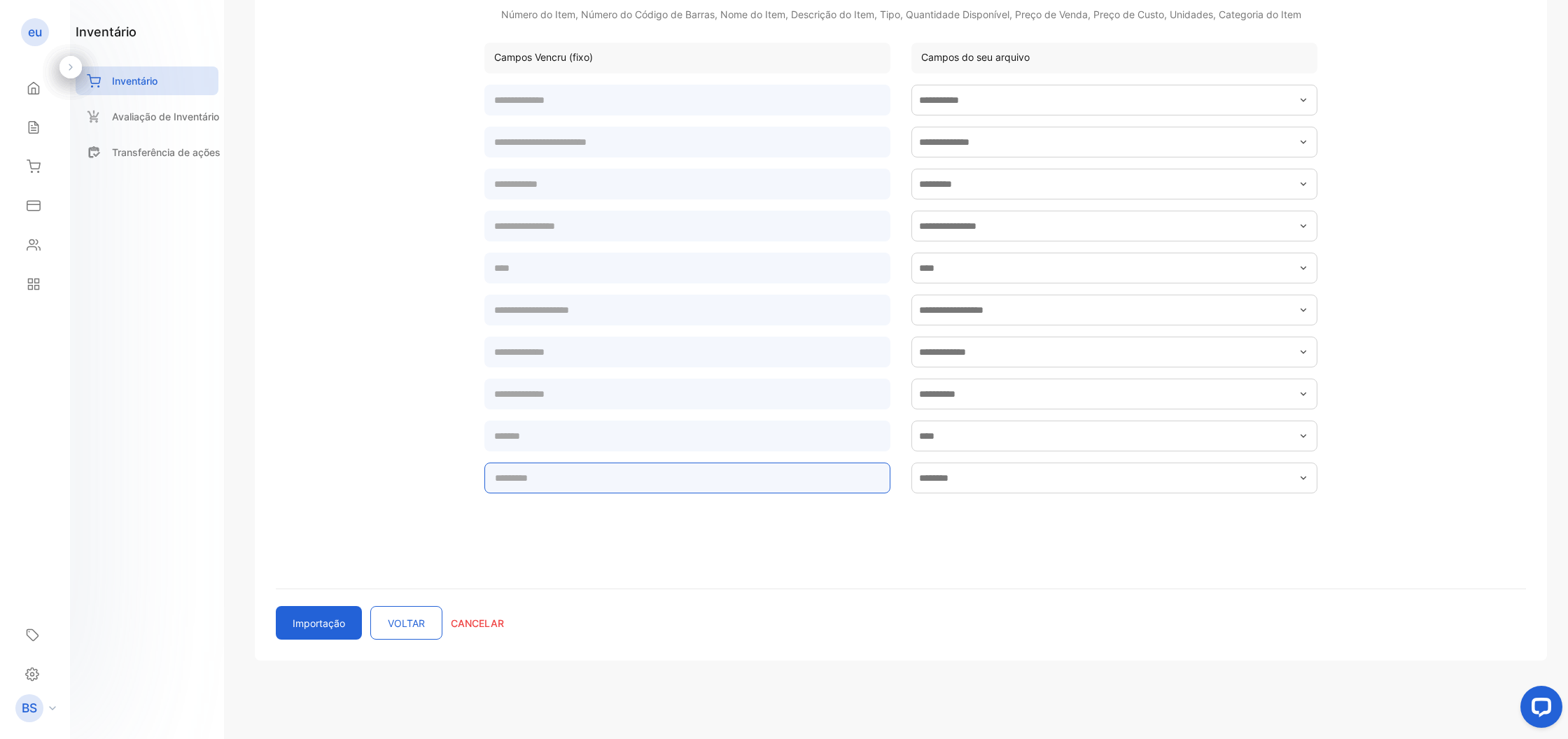
click at [711, 479] on input "text" at bounding box center [687, 478] width 406 height 31
click at [691, 427] on input "text" at bounding box center [687, 436] width 406 height 31
click at [690, 392] on price "text" at bounding box center [687, 393] width 406 height 31
click at [691, 377] on div at bounding box center [901, 392] width 834 height 34
click at [690, 365] on input "text" at bounding box center [687, 352] width 406 height 31
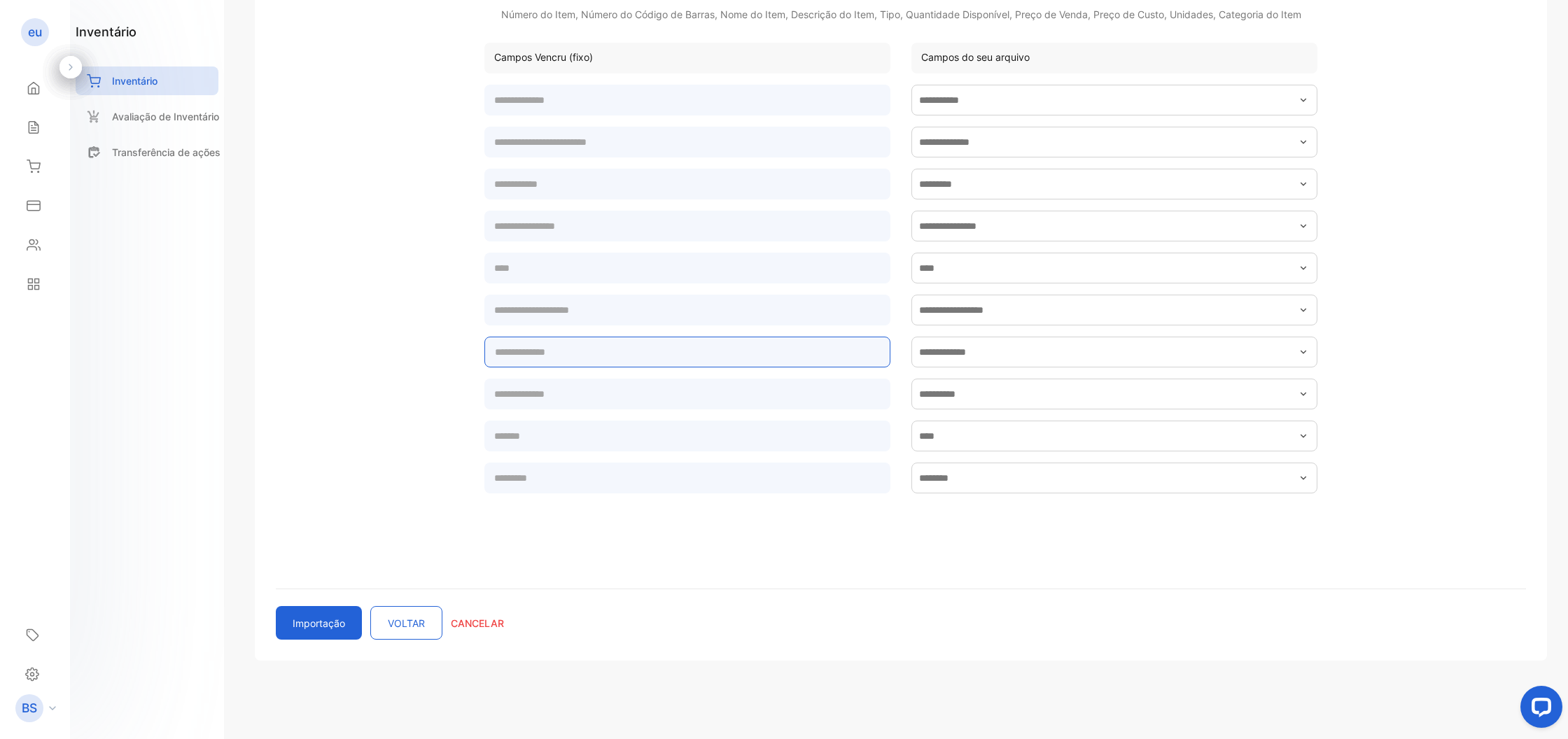
scroll to position [243, 0]
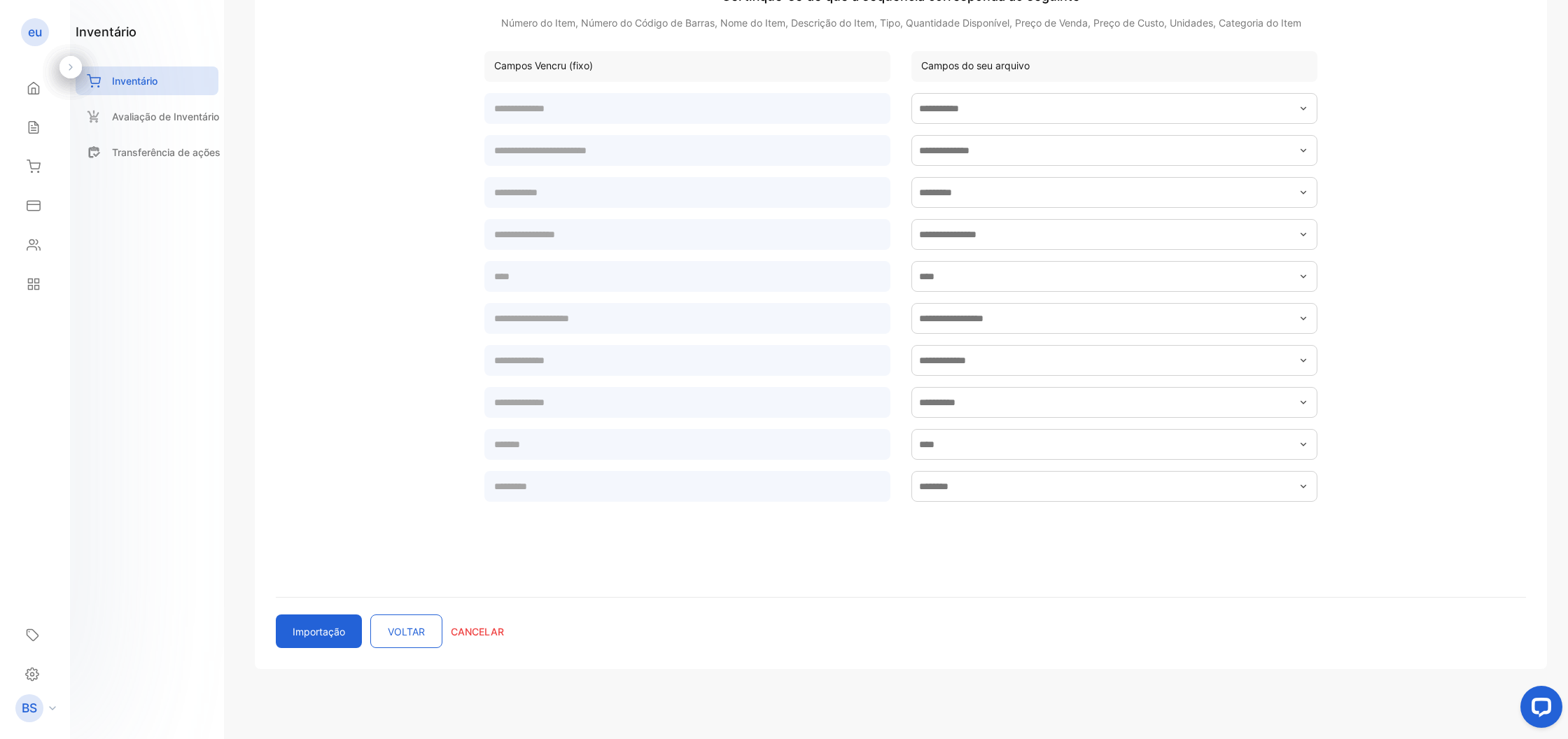
click at [346, 611] on div "Importar novo item Tem mais de 10 produtos/serviços? deixe-nos ajudá-lo a carre…" at bounding box center [901, 250] width 1293 height 836
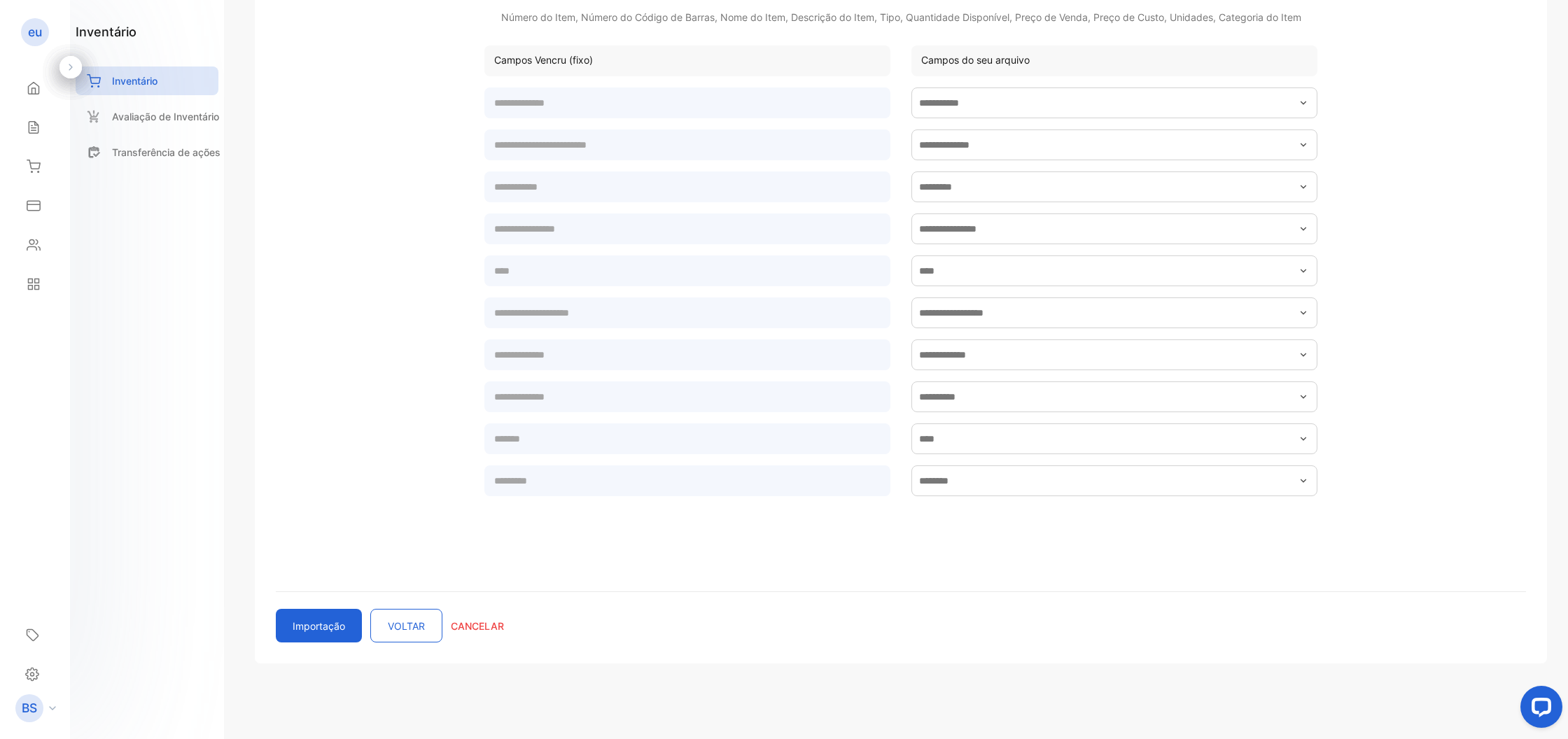
scroll to position [243, 0]
click at [338, 625] on button "Importação" at bounding box center [319, 624] width 86 height 34
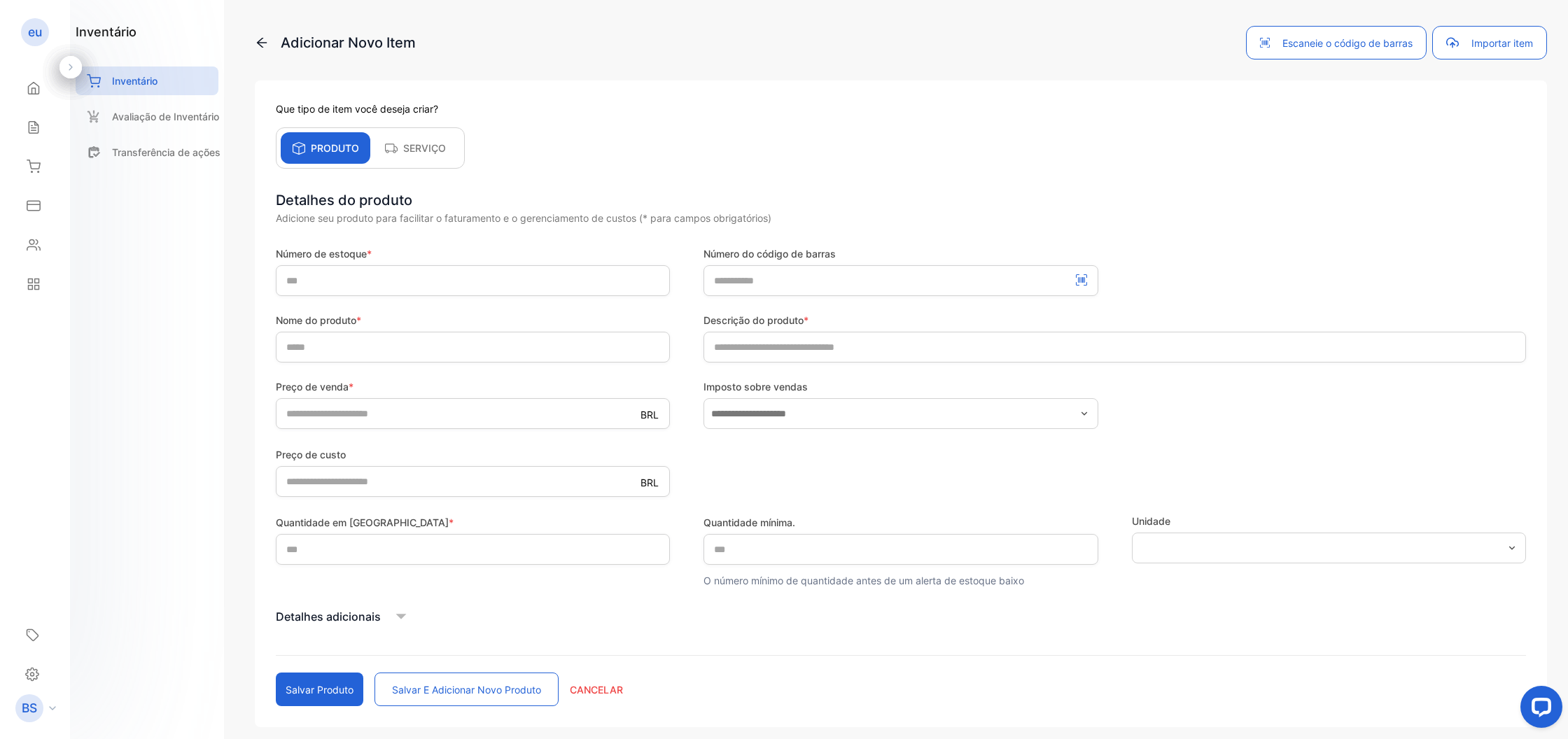
click at [67, 66] on icon at bounding box center [71, 67] width 10 height 10
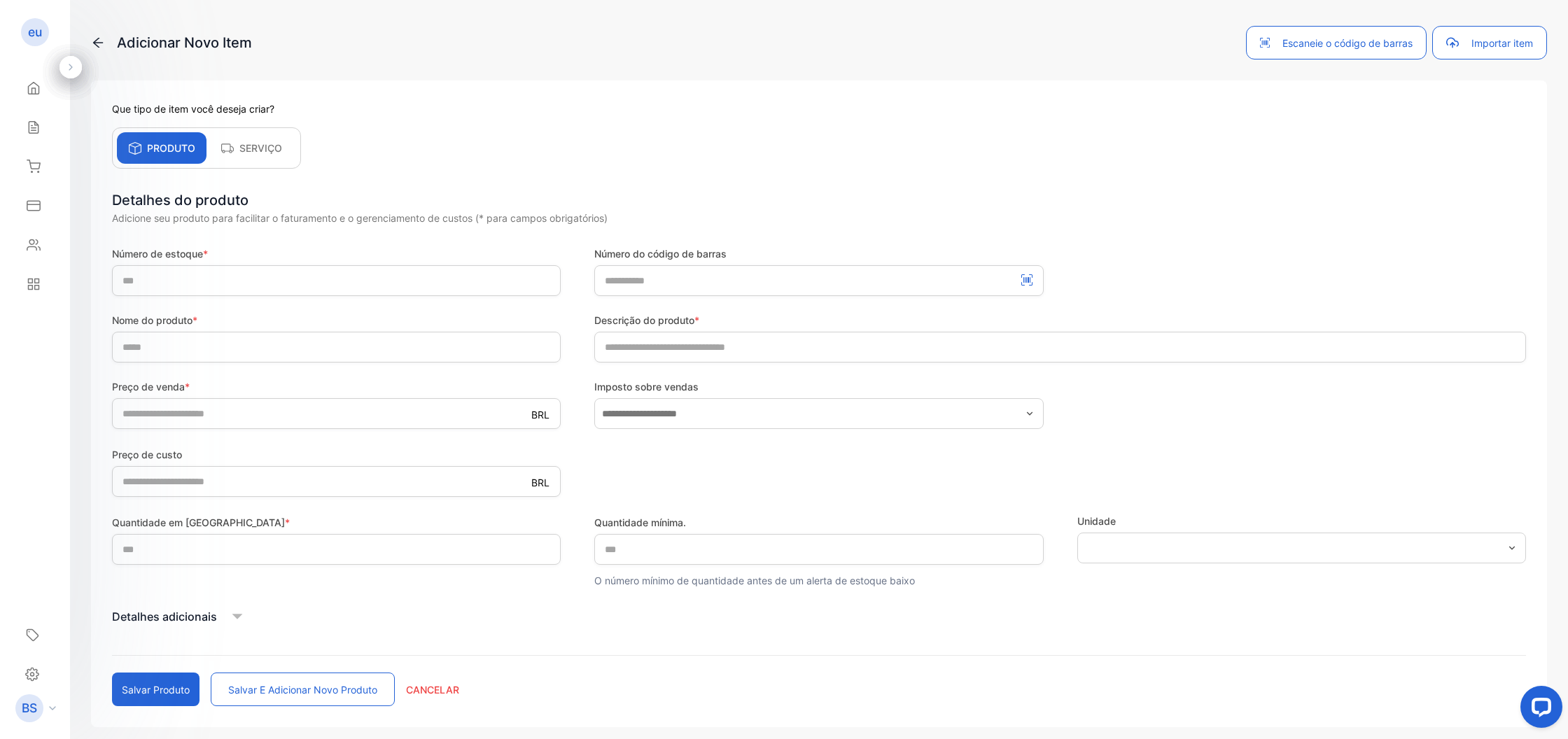
click at [75, 66] on icon at bounding box center [71, 67] width 10 height 10
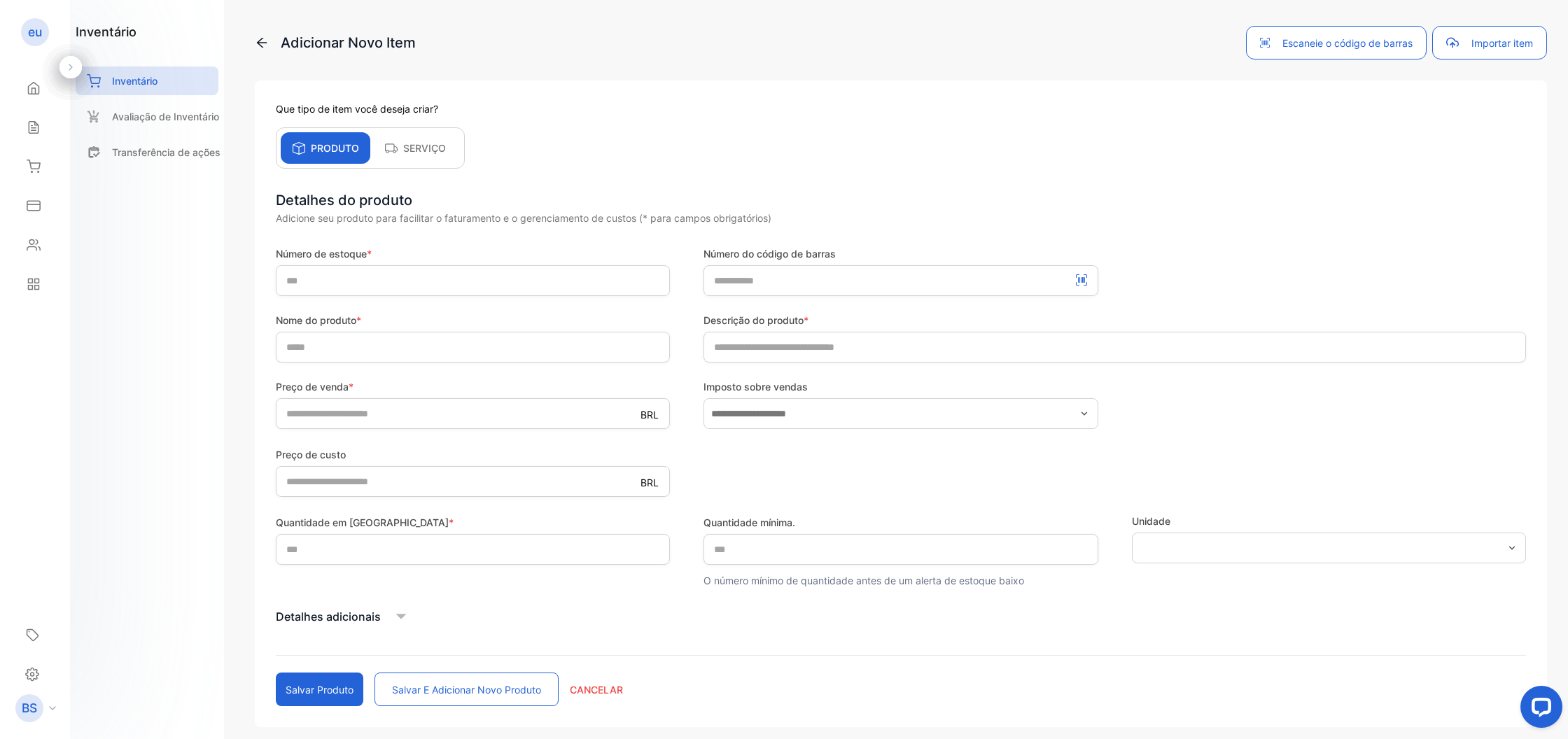
click at [259, 46] on icon at bounding box center [262, 42] width 14 height 14
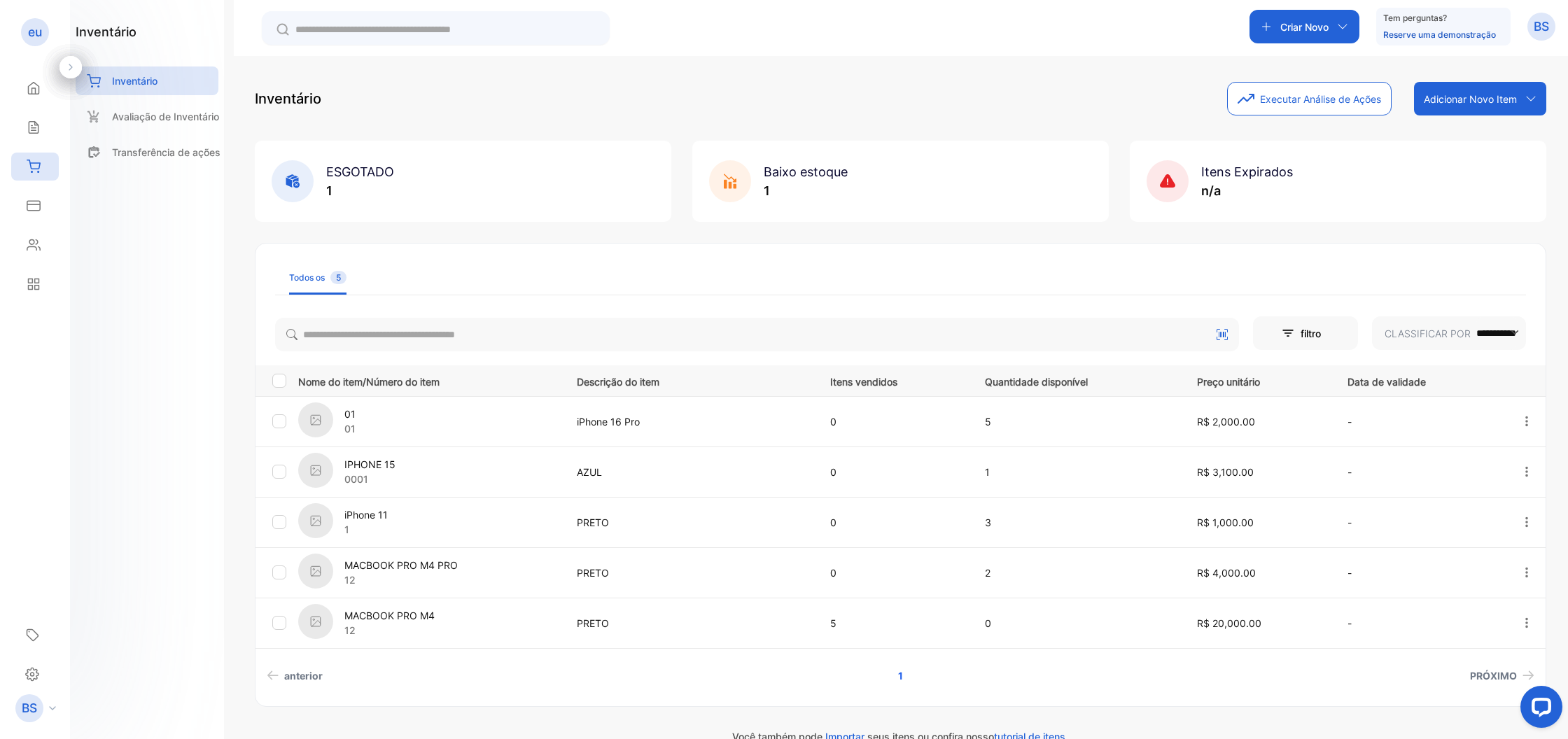
click at [1521, 424] on icon "button" at bounding box center [1527, 422] width 12 height 12
click at [1524, 619] on icon "button" at bounding box center [1527, 623] width 12 height 12
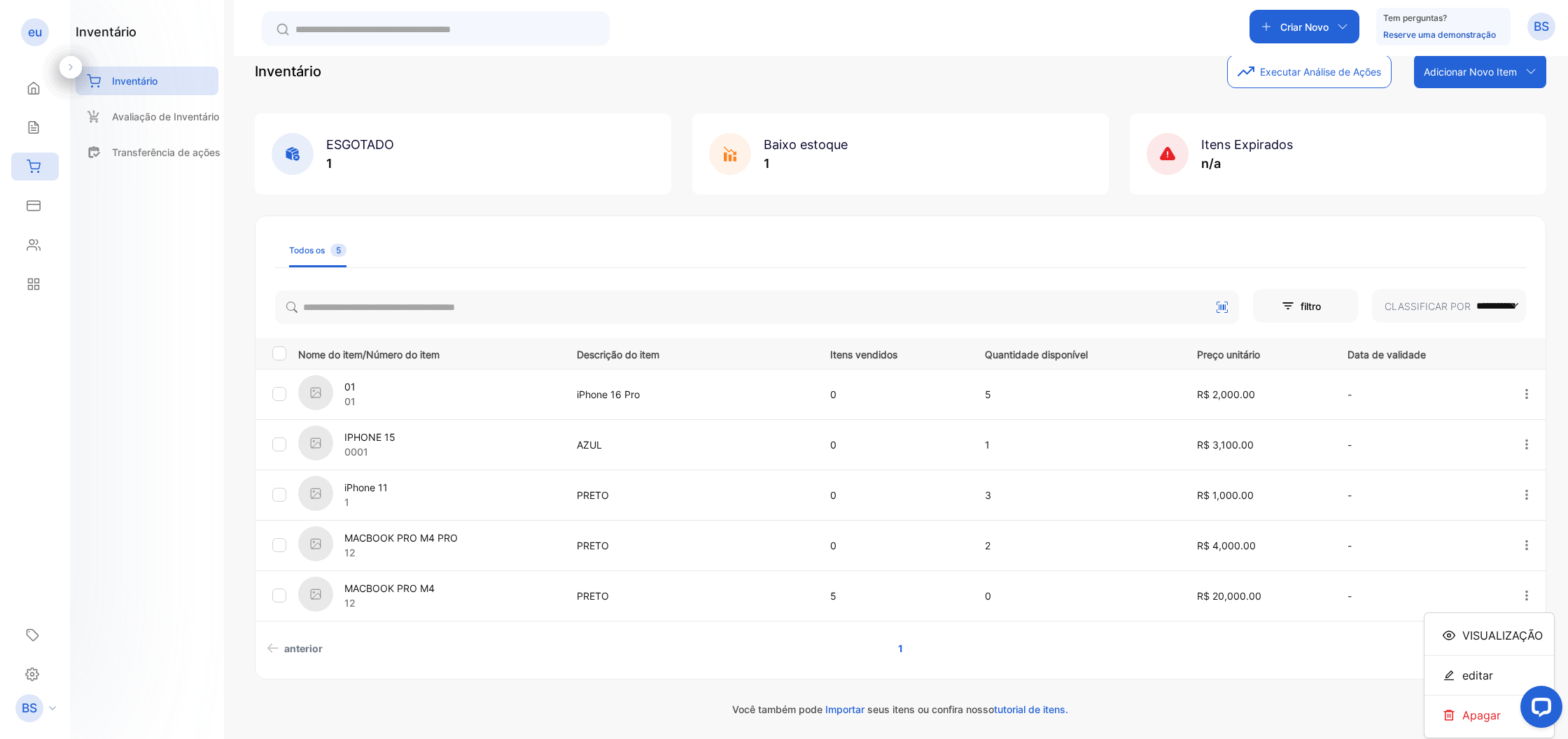
scroll to position [27, 0]
click at [1248, 642] on li "PRÓXIMO" at bounding box center [1285, 647] width 512 height 26
click at [852, 714] on span "Importar" at bounding box center [845, 712] width 39 height 11
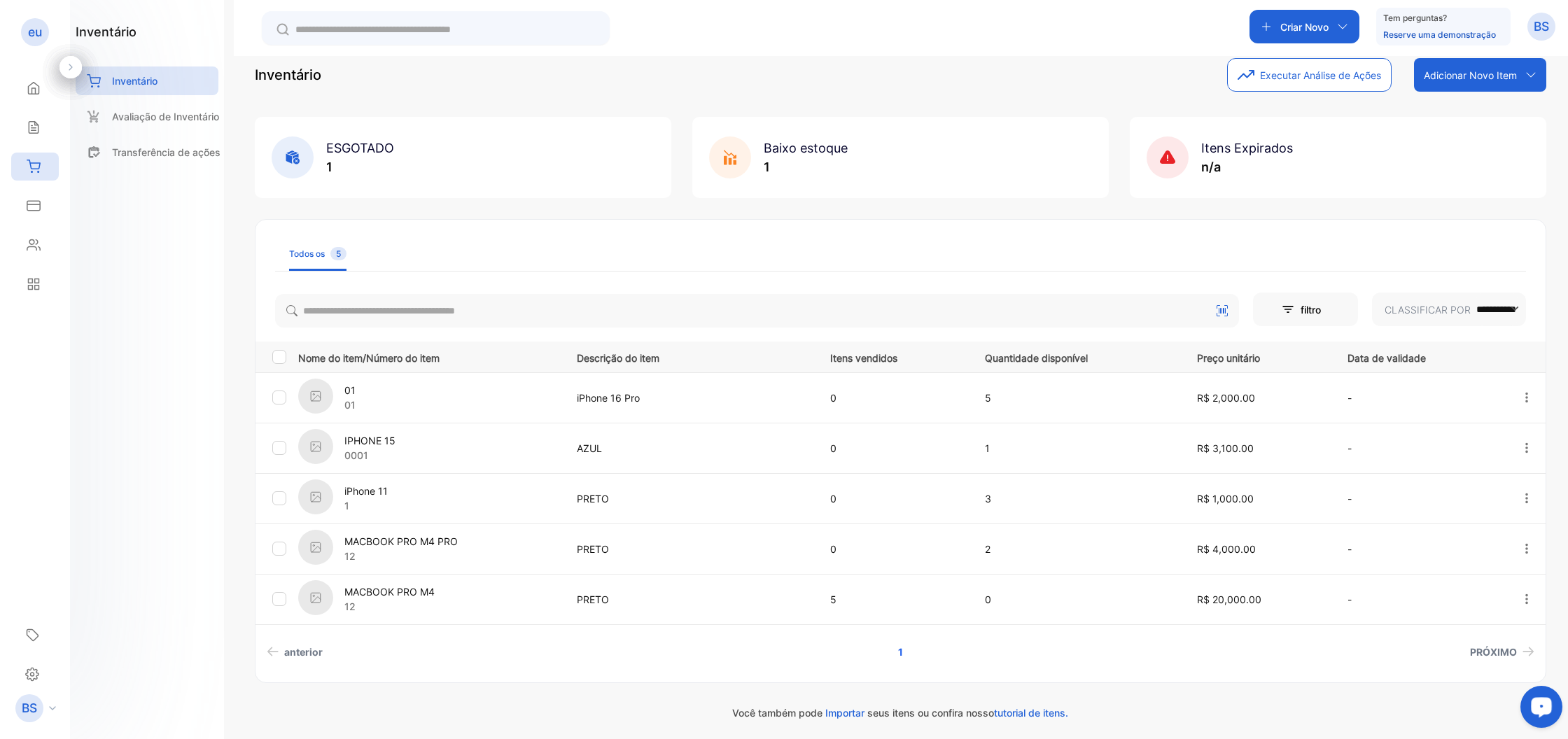
click at [1534, 702] on div "Abrir widget de bate-papo LiveChat" at bounding box center [1542, 705] width 24 height 24
click at [22, 127] on div "Sales" at bounding box center [31, 127] width 19 height 14
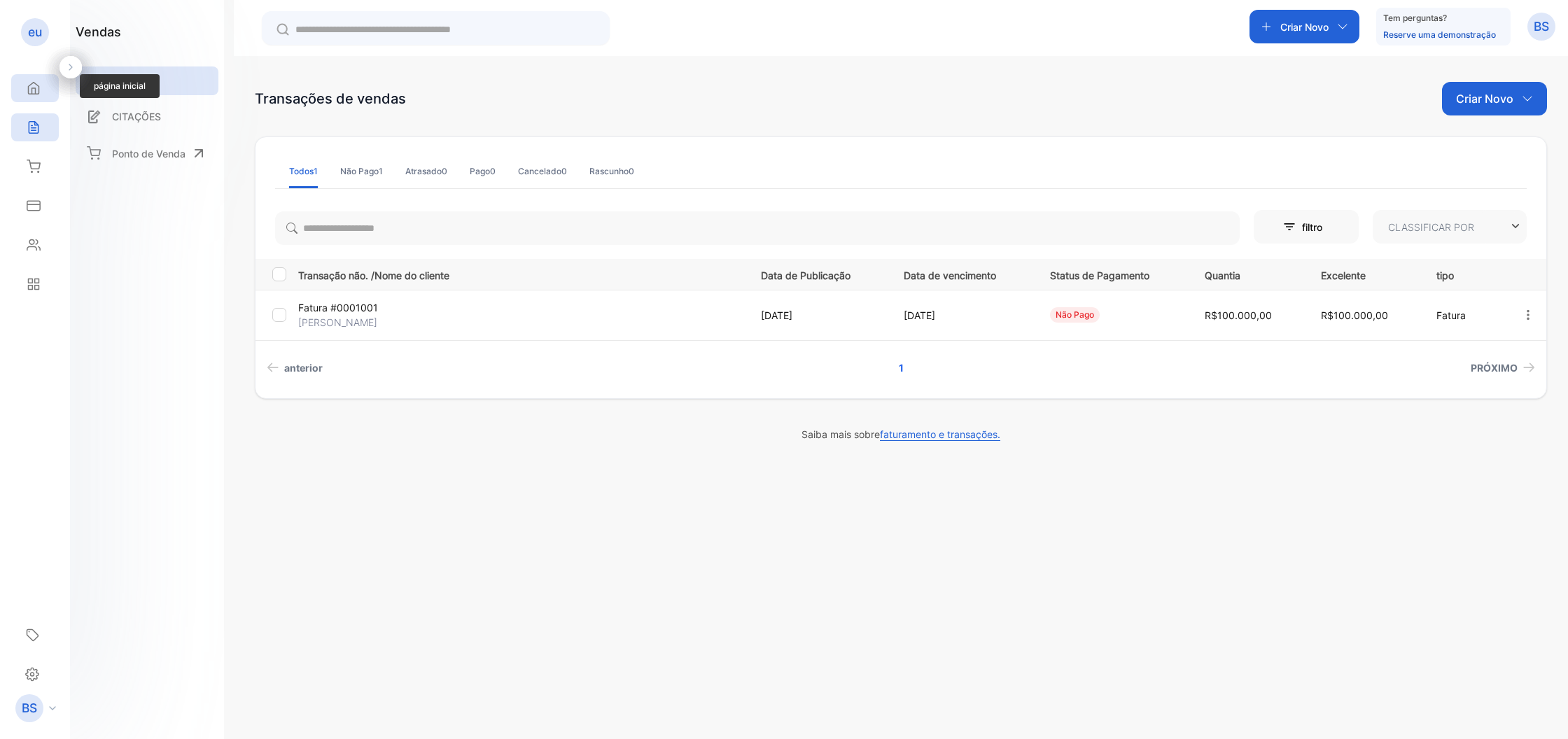
click at [38, 96] on div "Home" at bounding box center [35, 88] width 48 height 28
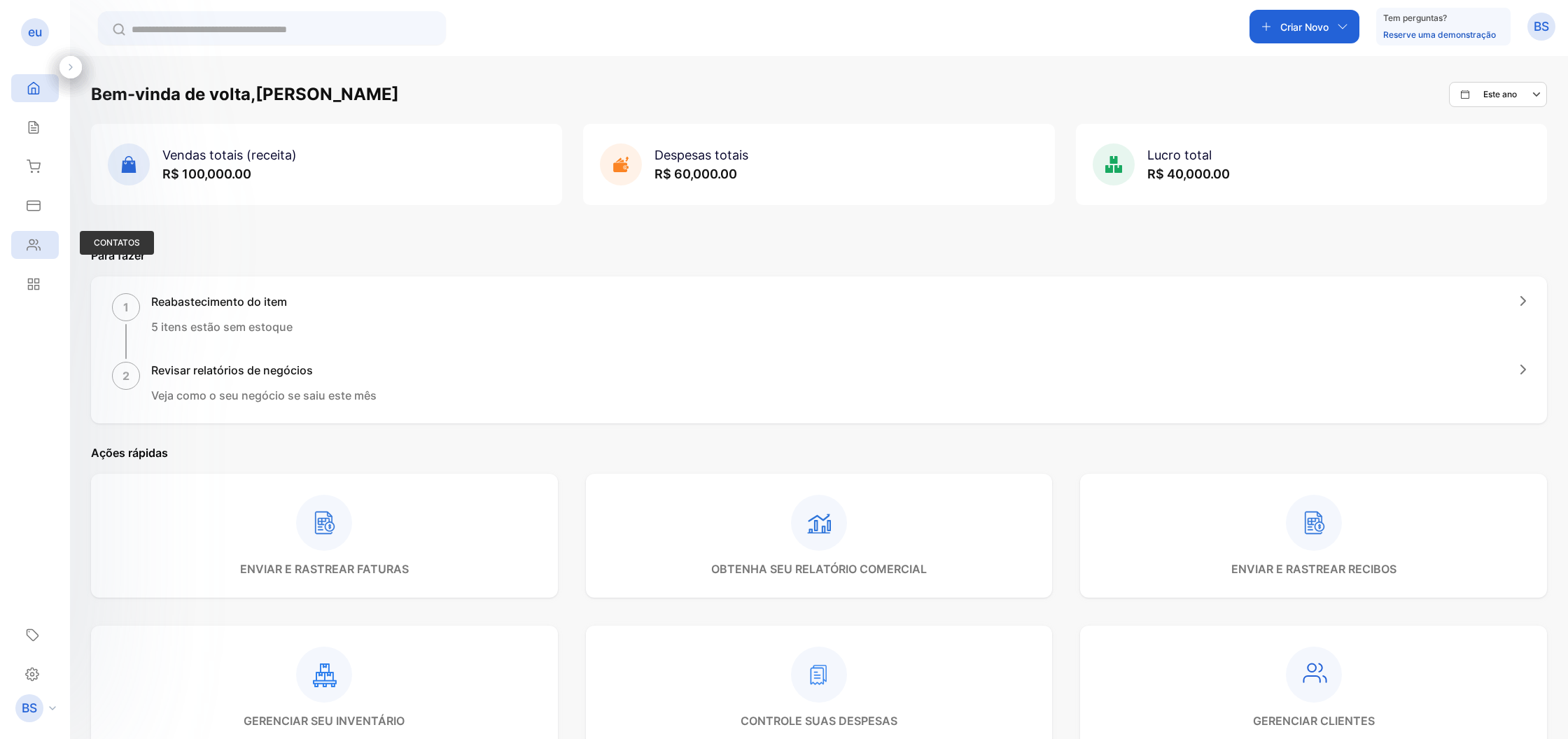
click at [46, 243] on div "Contacts" at bounding box center [35, 245] width 48 height 28
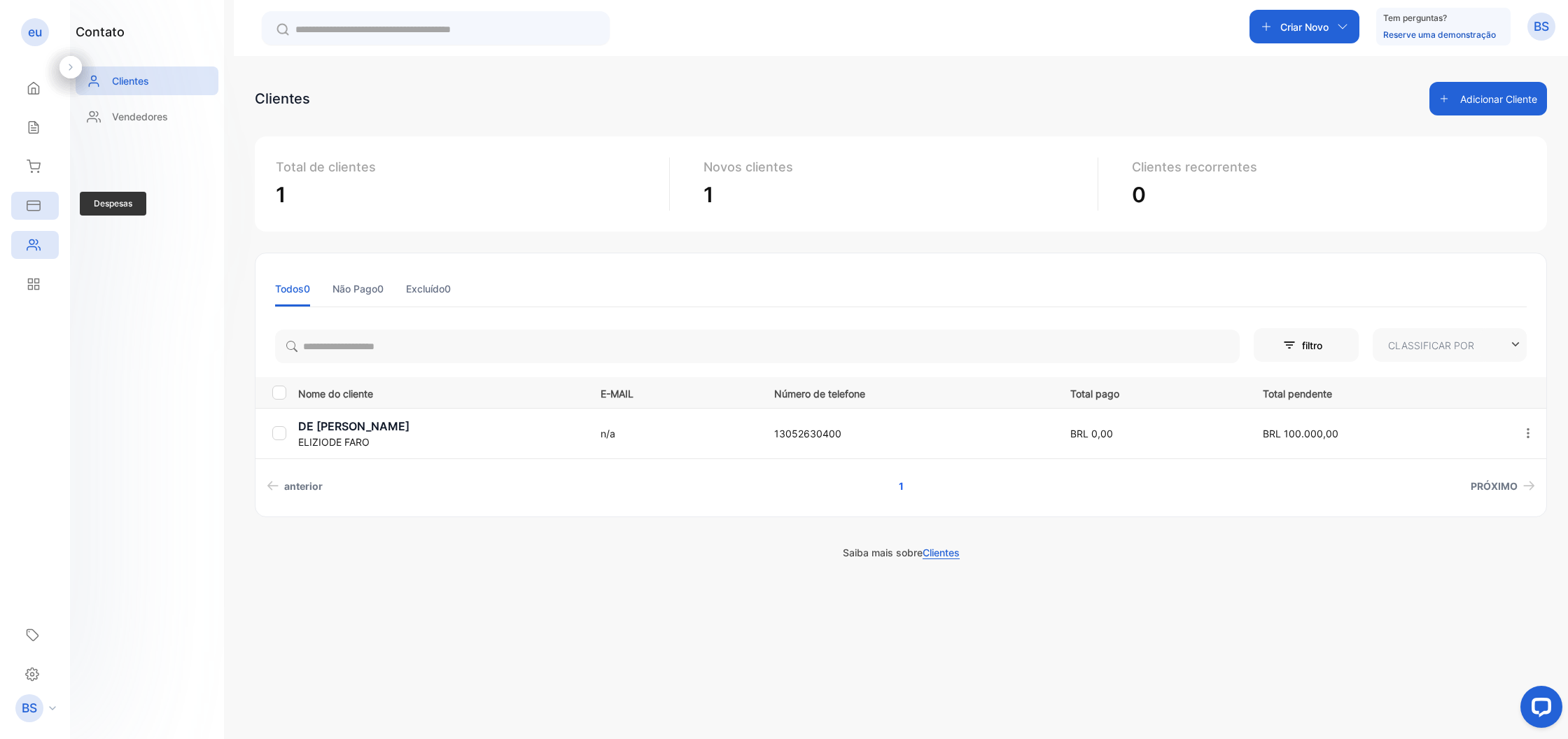
click at [42, 213] on div "Expenses" at bounding box center [35, 205] width 48 height 28
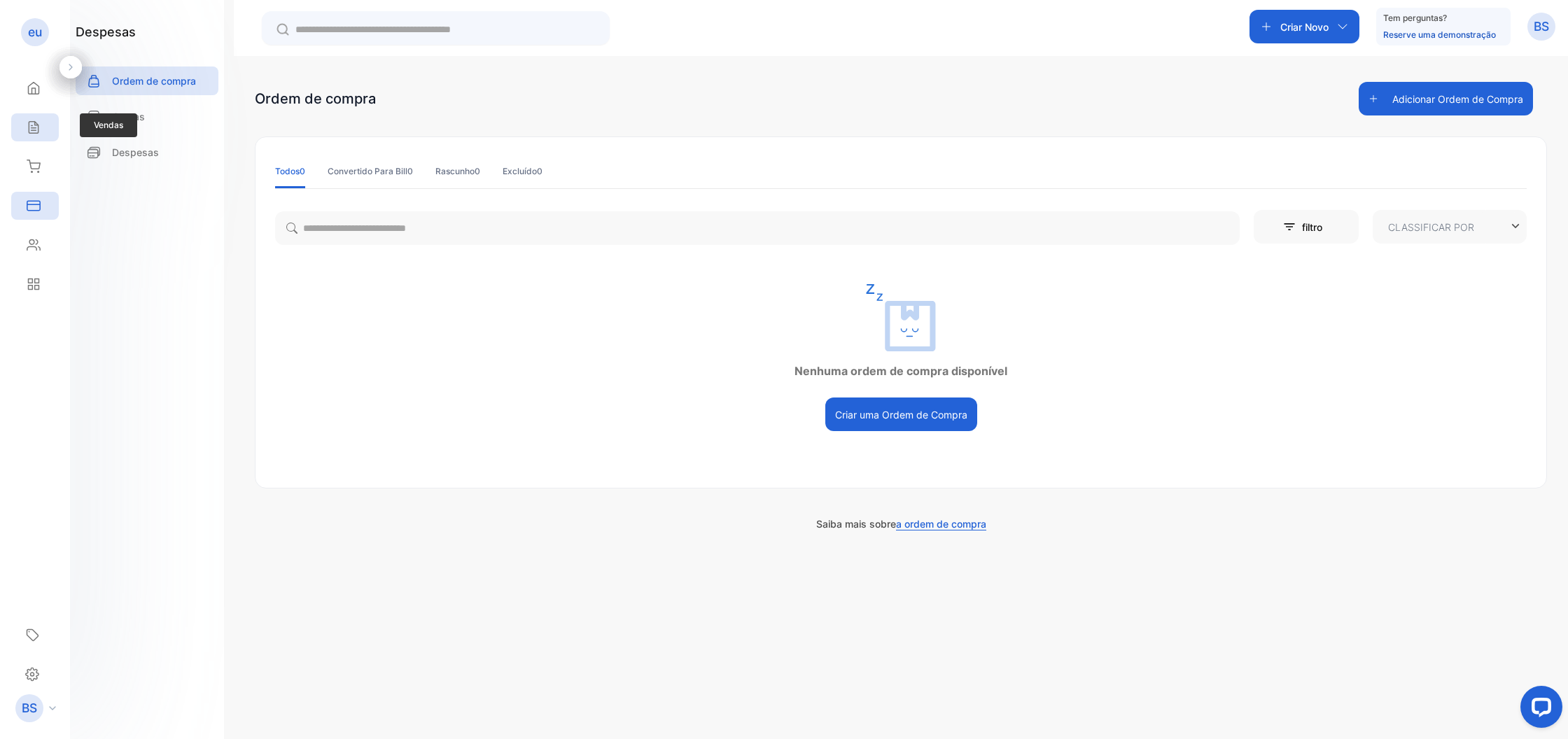
click at [29, 136] on div "Sales" at bounding box center [35, 128] width 48 height 28
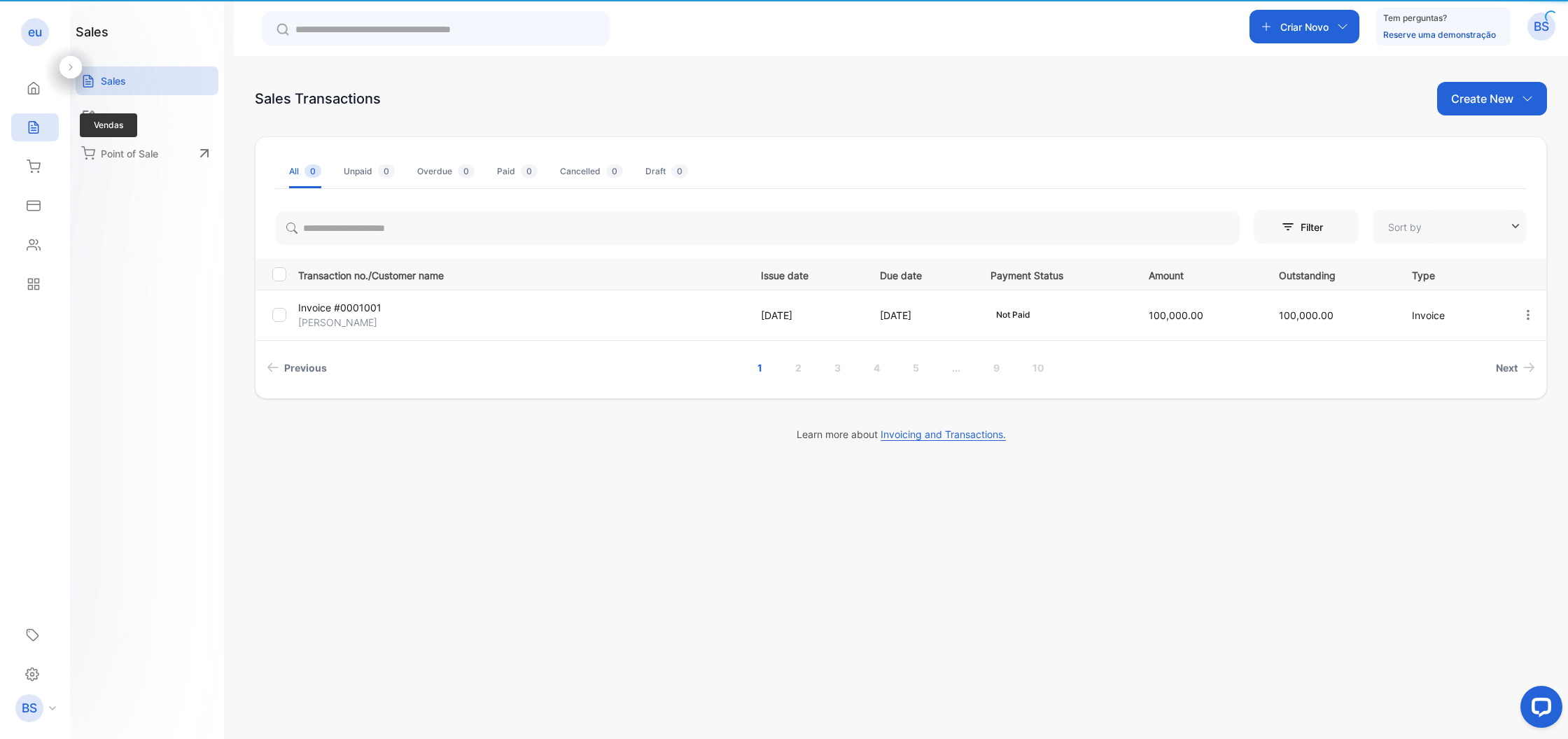
type input "**********"
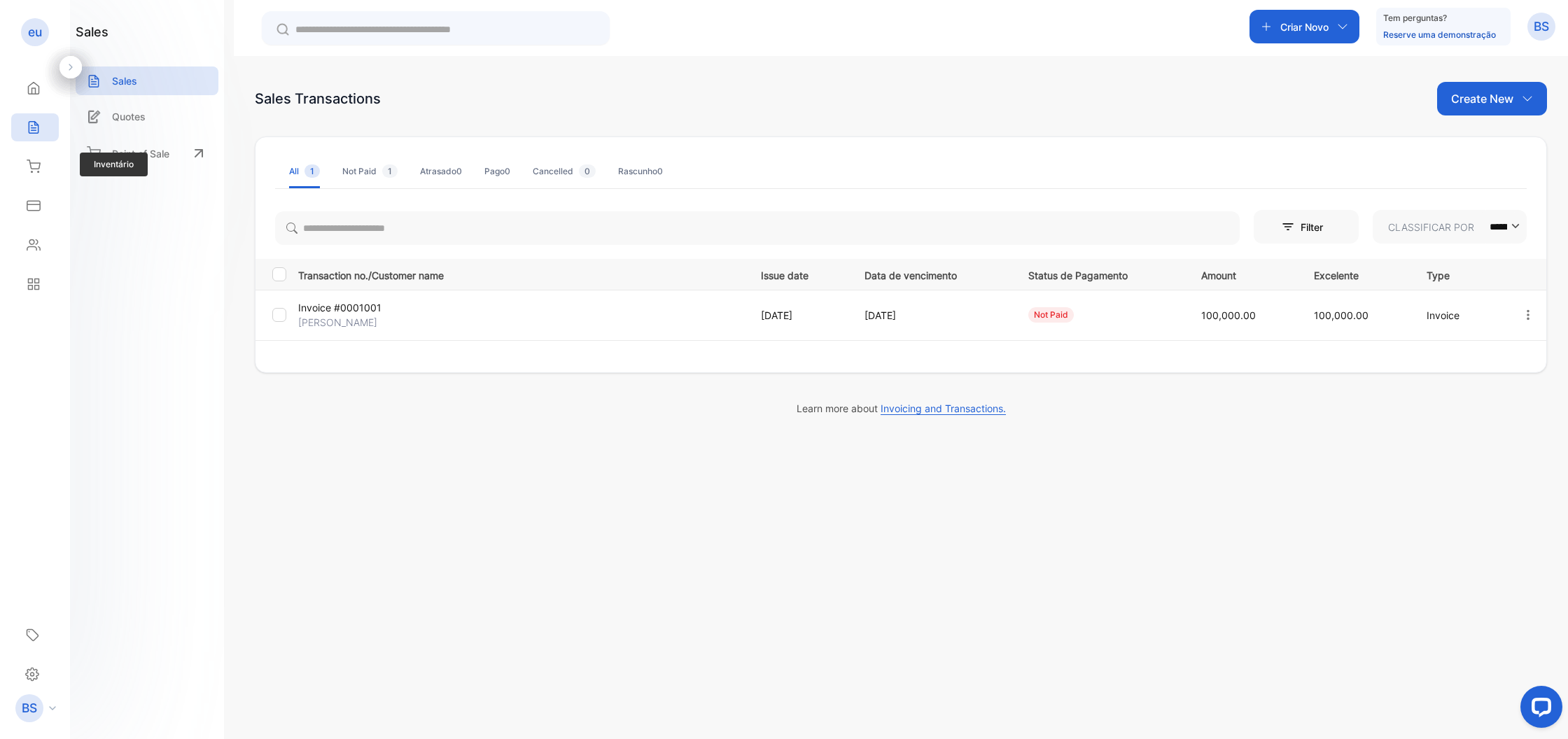
click at [30, 151] on div "Inventory Inventário" at bounding box center [35, 167] width 48 height 39
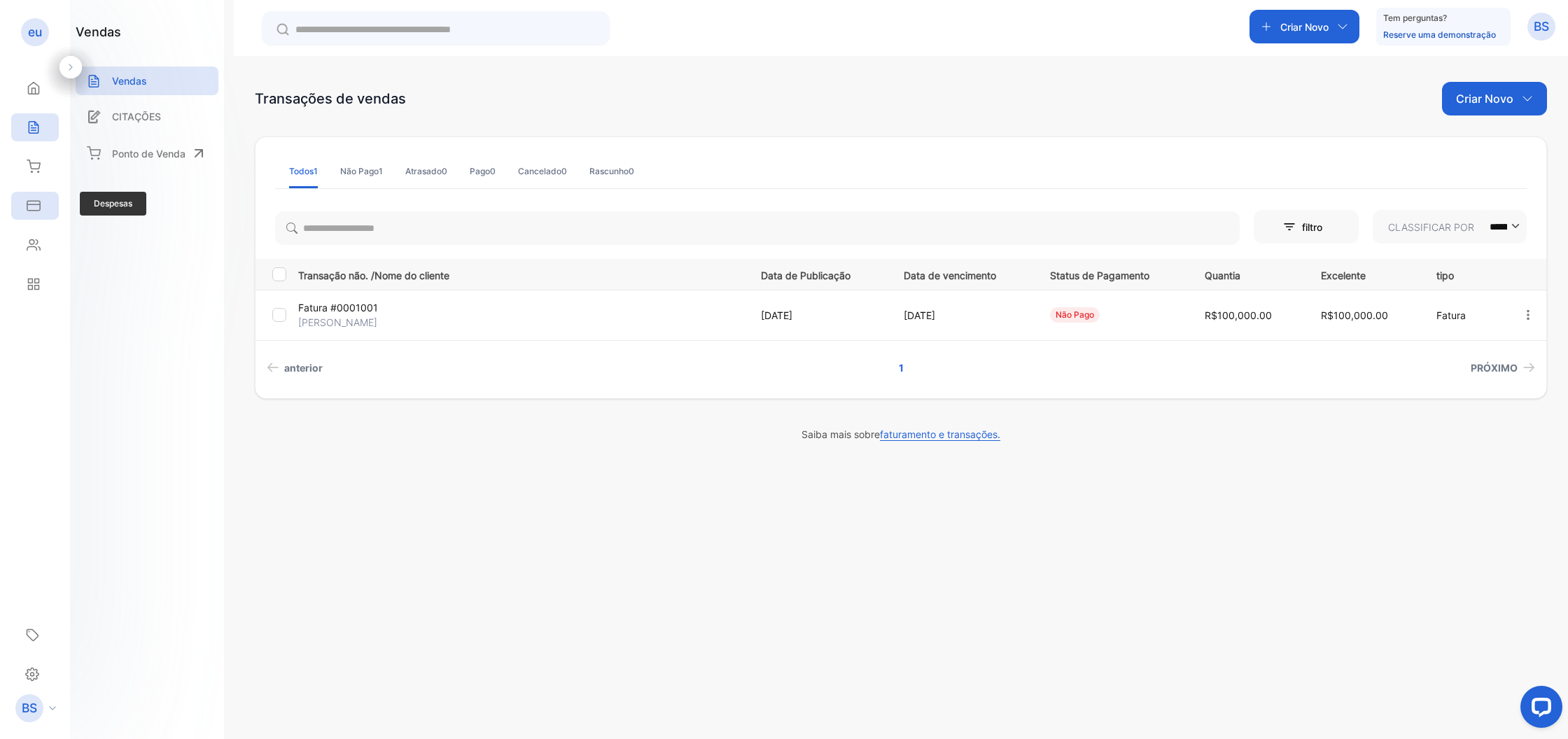
click at [43, 201] on div "Expenses" at bounding box center [35, 205] width 48 height 28
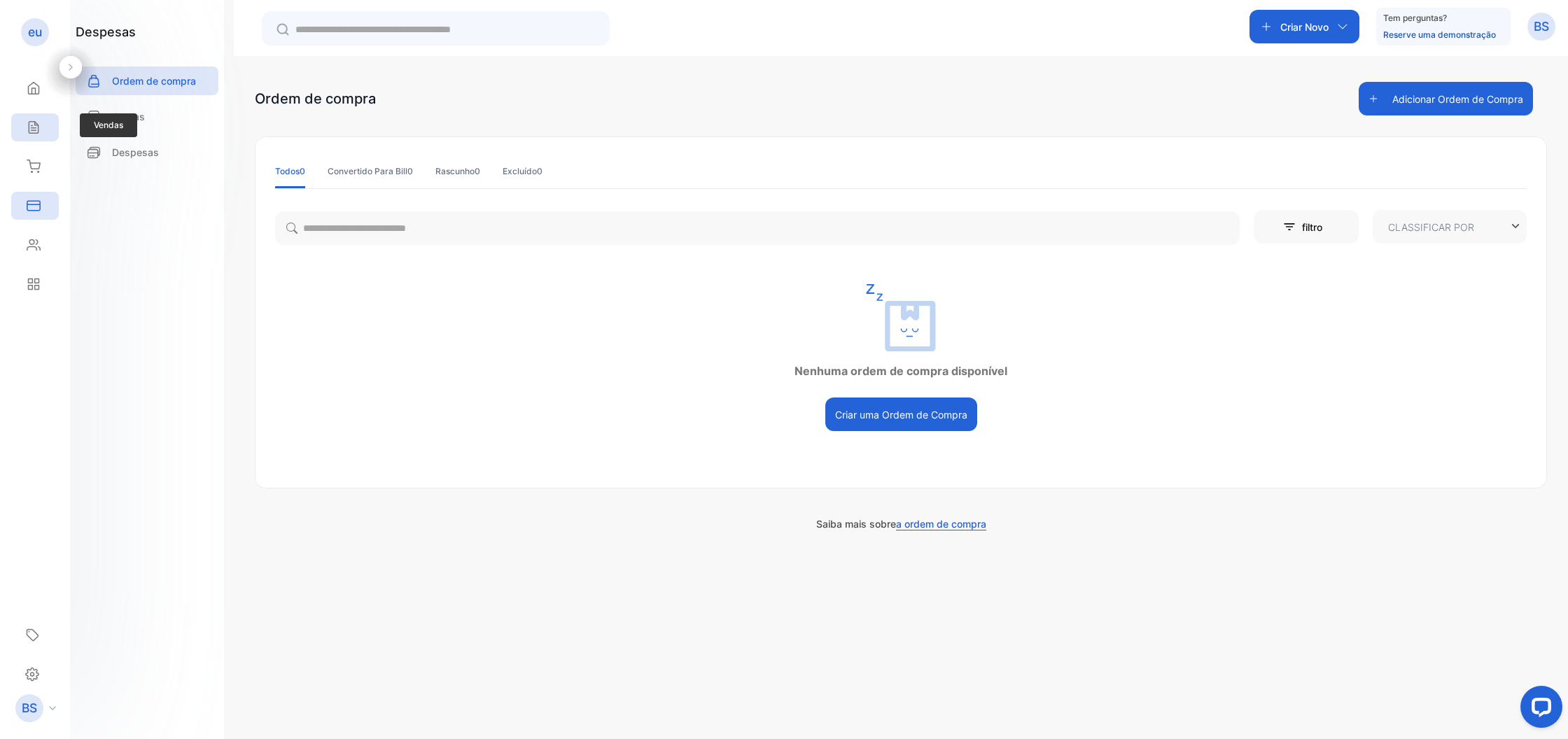
click at [56, 138] on div "Sales" at bounding box center [35, 128] width 48 height 28
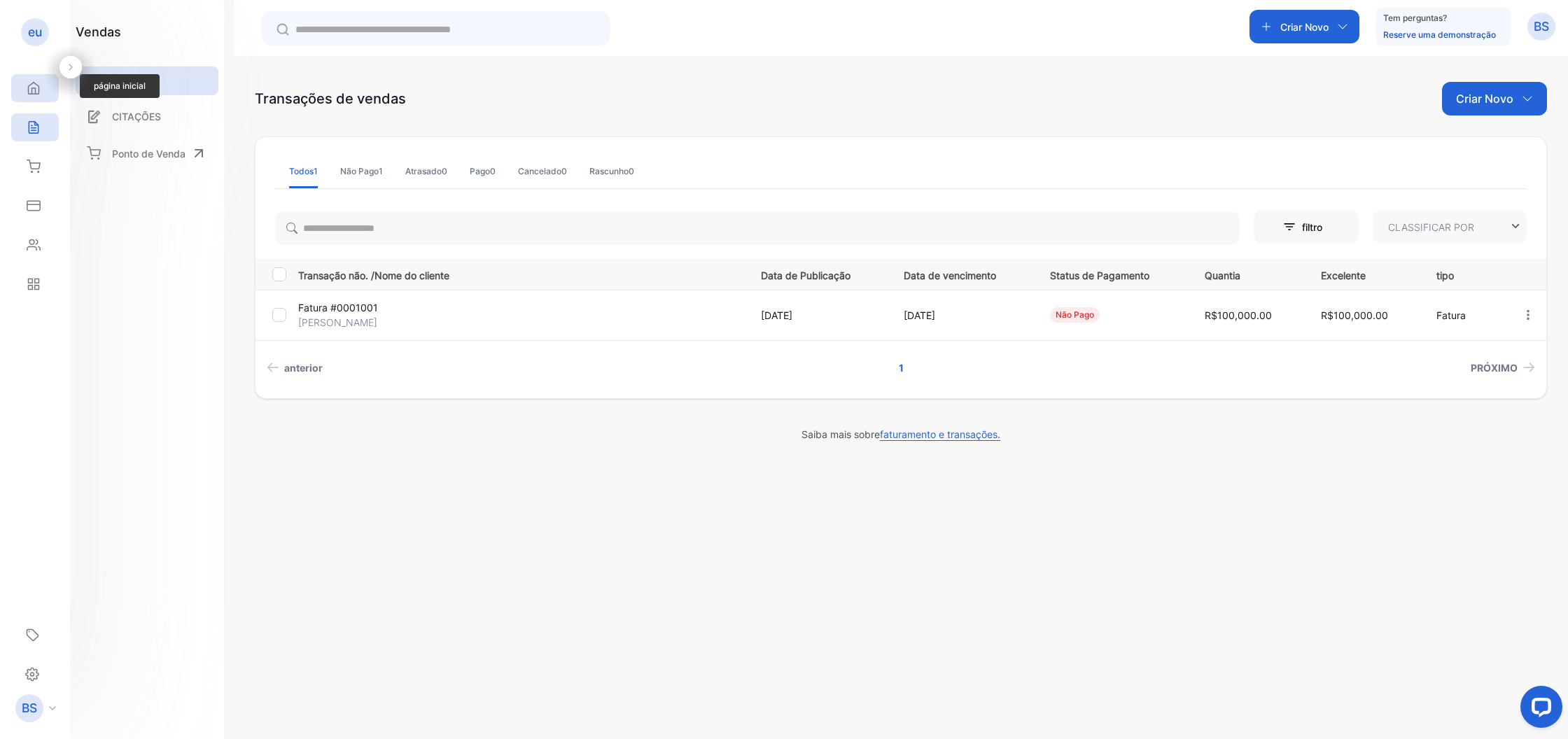
click at [49, 77] on div "Home" at bounding box center [35, 88] width 48 height 28
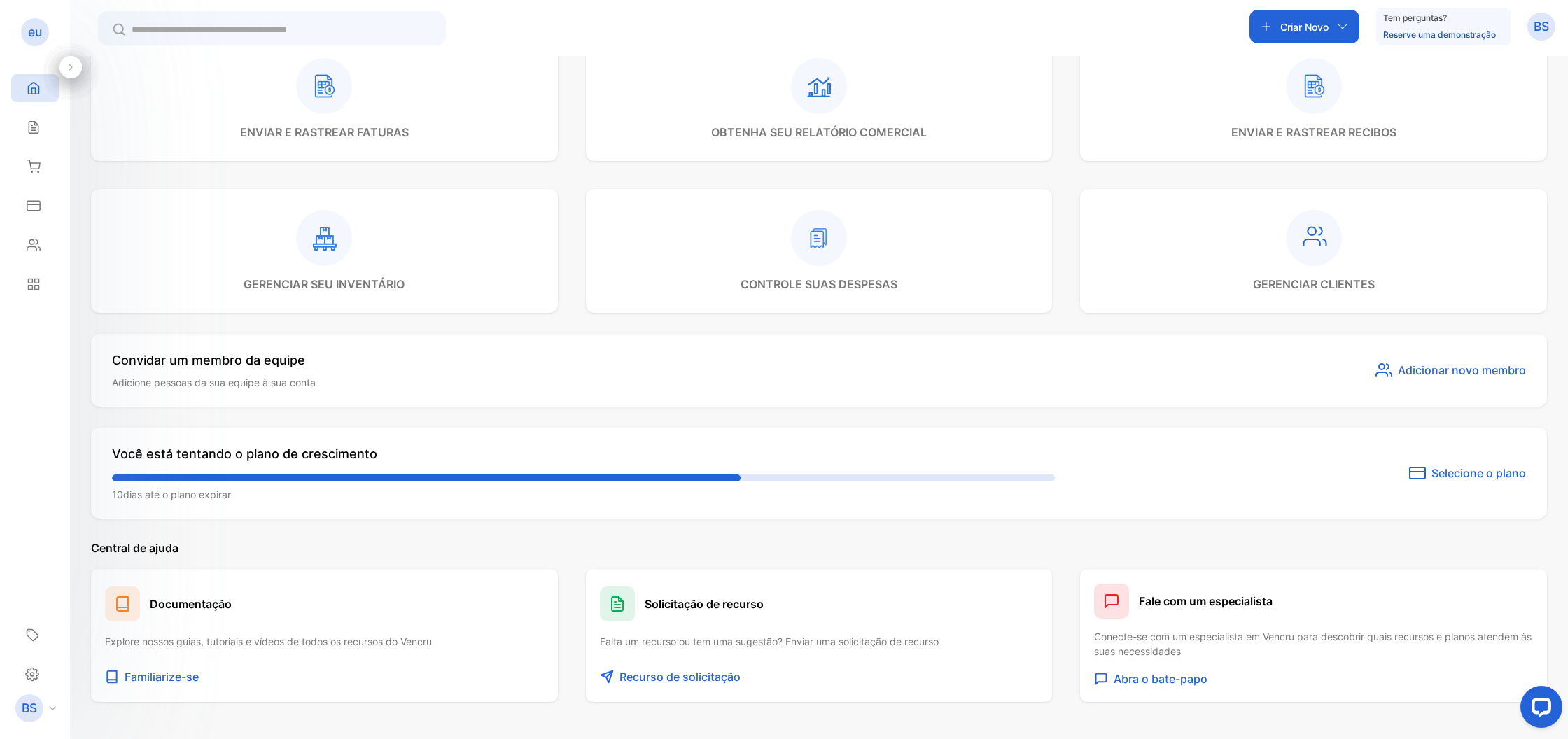
scroll to position [444, 0]
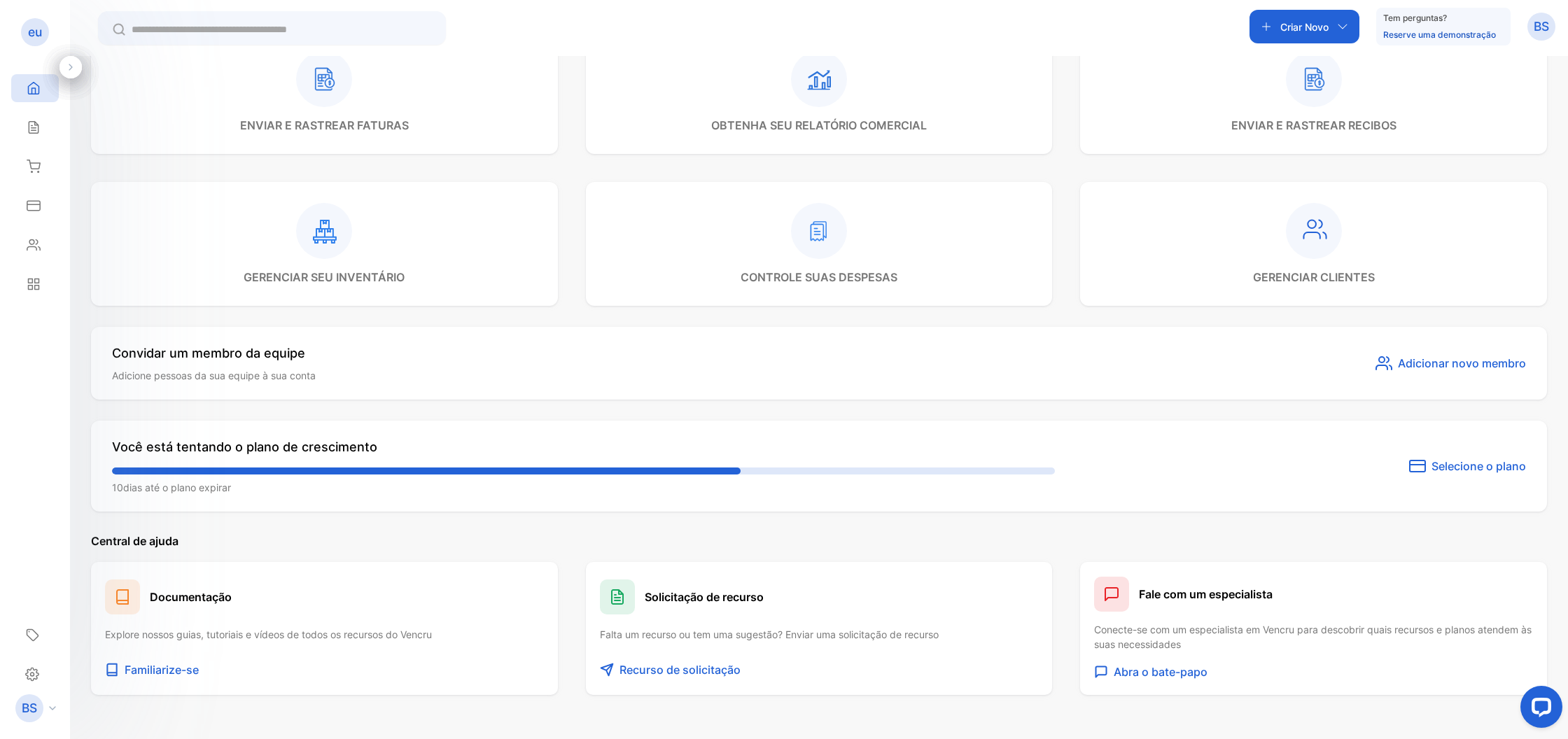
click at [384, 252] on div at bounding box center [324, 230] width 161 height 56
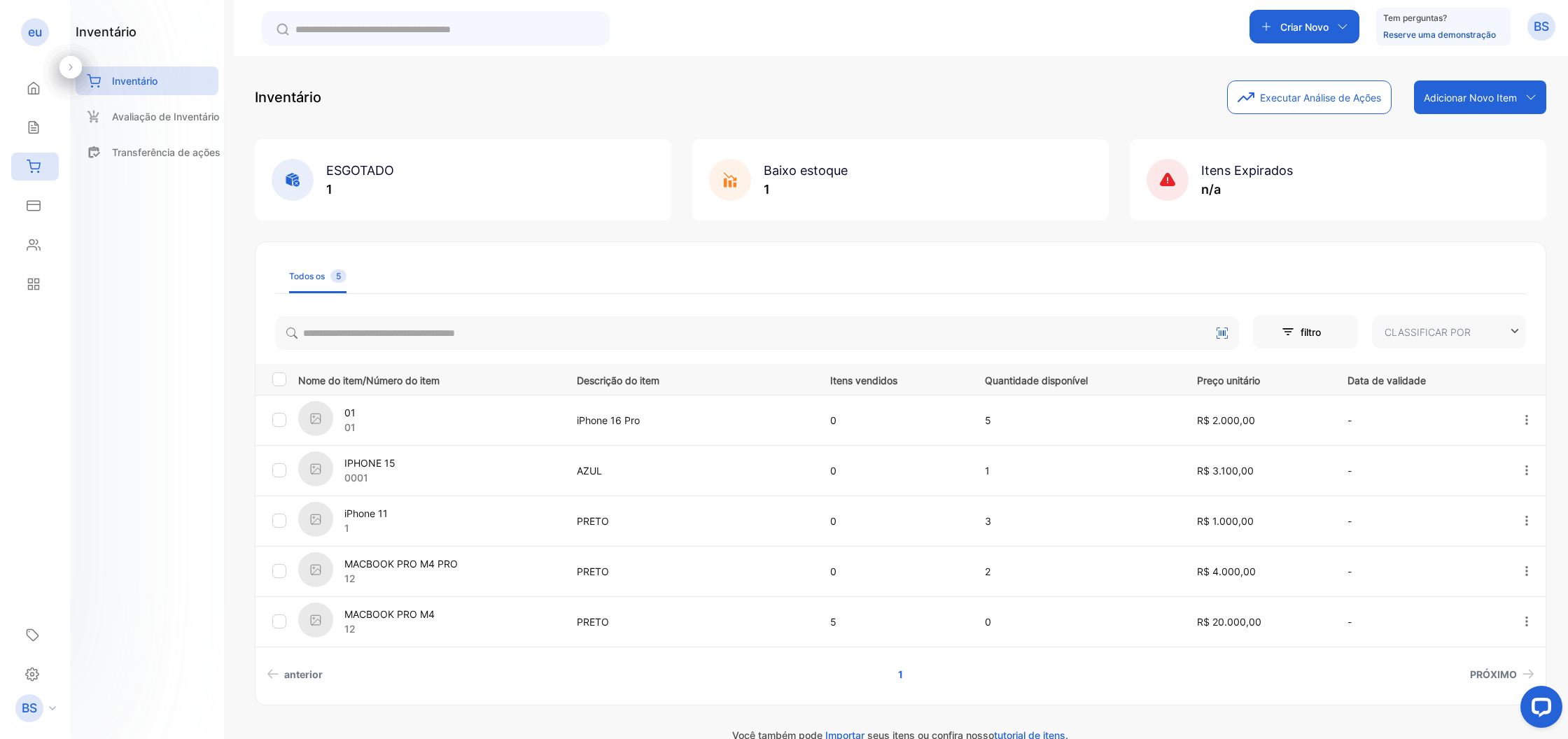
click at [1529, 629] on button "button" at bounding box center [1527, 622] width 12 height 28
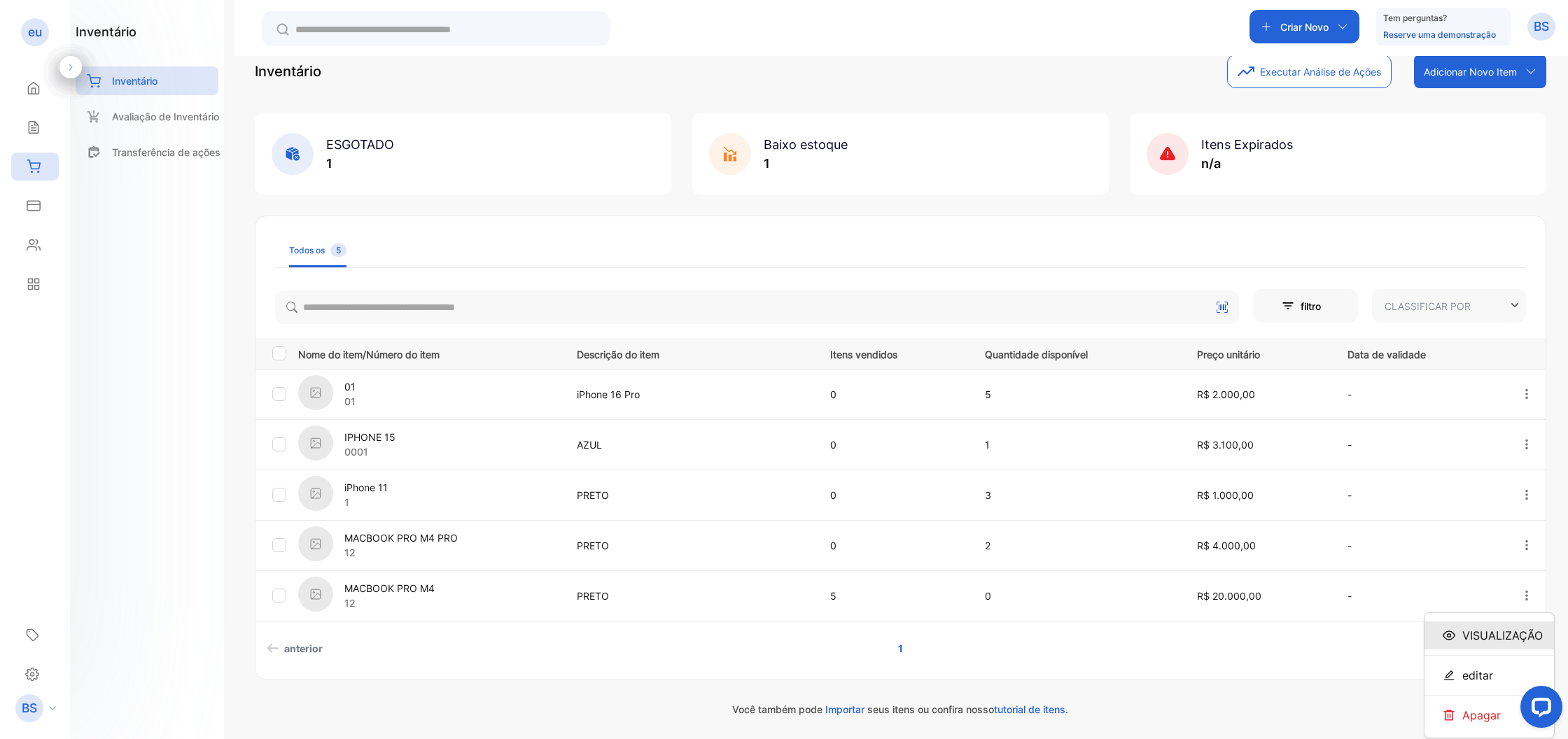
scroll to position [27, 0]
click at [1422, 81] on div "Adicionar Novo Item" at bounding box center [1481, 71] width 132 height 34
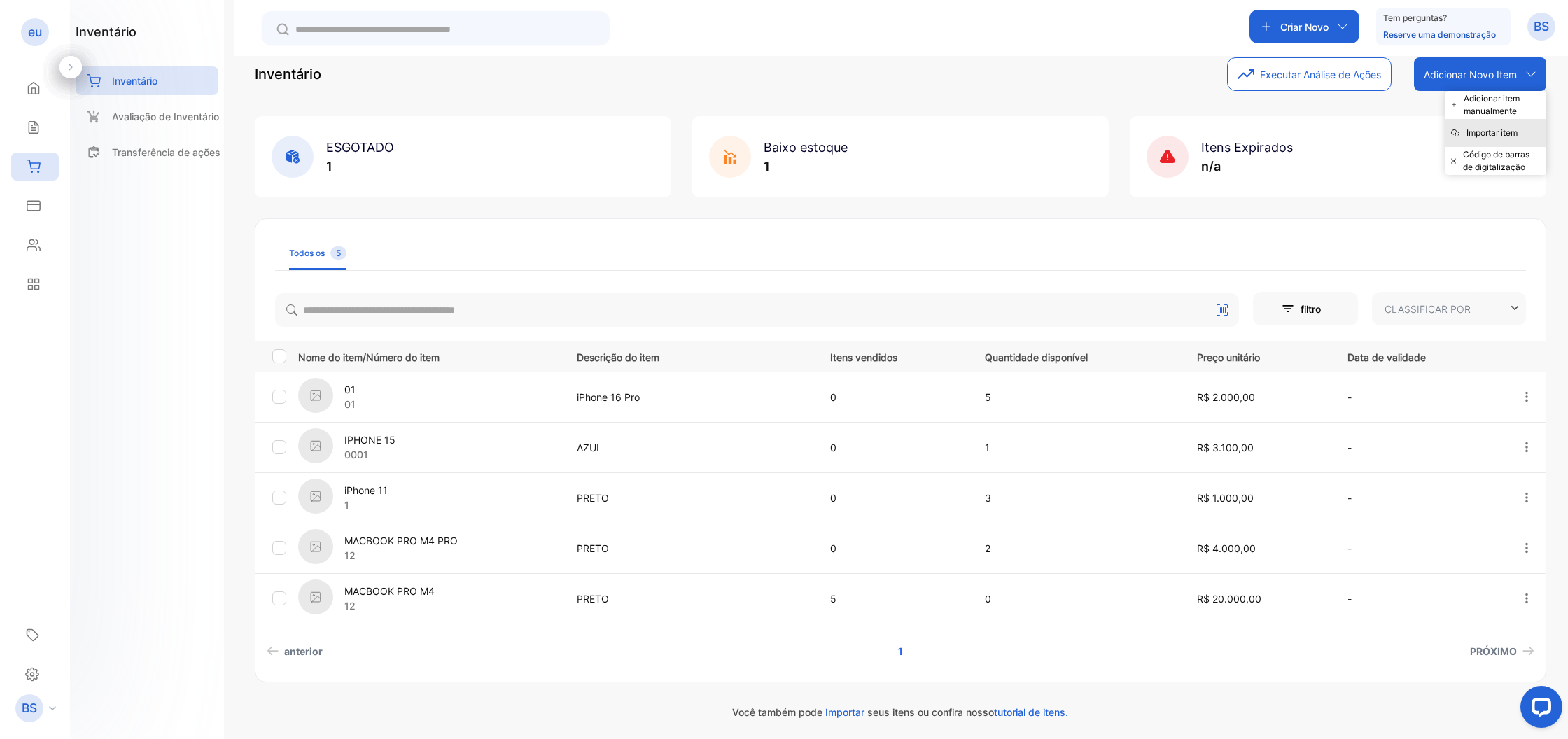
click at [1496, 137] on div "Importar item" at bounding box center [1497, 133] width 101 height 28
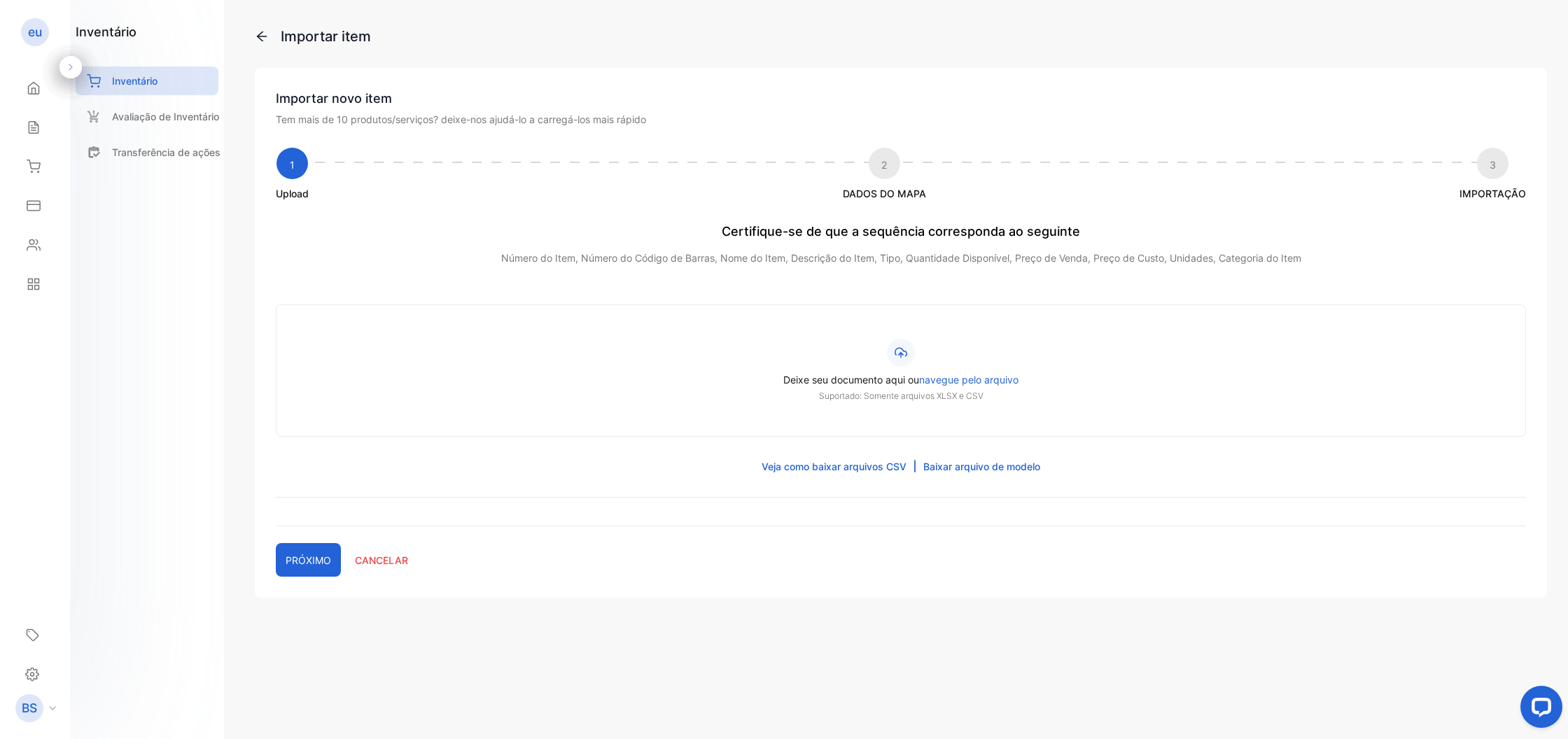
click at [868, 383] on span "Deixe seu documento aqui ou" at bounding box center [852, 379] width 136 height 11
click at [0, 0] on input "Deixe seu documento aqui ou navegue pelo arquivo Suportado: Somente arquivos XL…" at bounding box center [0, 0] width 0 height 0
click at [1248, 212] on div "Importar novo item Tem mais de 10 produtos/serviços? deixe-nos ajudá-lo a carre…" at bounding box center [901, 332] width 1293 height 530
click at [1004, 392] on p "Suportado: Somente arquivos XLSX e CSV" at bounding box center [901, 396] width 1182 height 12
click at [0, 0] on input "Deixe seu documento aqui ou navegue pelo arquivo Suportado: Somente arquivos XL…" at bounding box center [0, 0] width 0 height 0
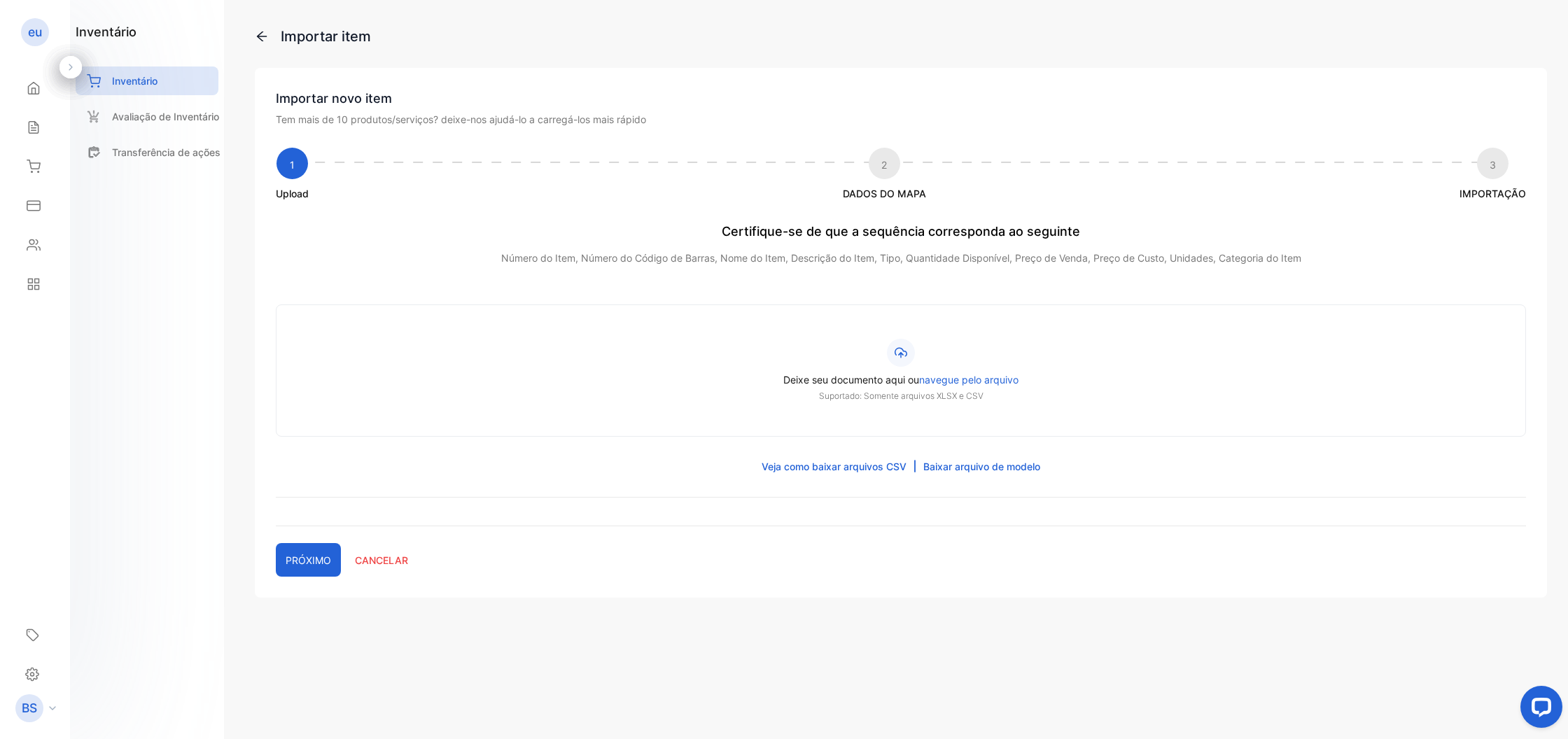
click at [958, 401] on p "Suportado: Somente arquivos XLSX e CSV" at bounding box center [901, 396] width 1182 height 12
click at [0, 0] on input "Deixe seu documento aqui ou navegue pelo arquivo Suportado: Somente arquivos XL…" at bounding box center [0, 0] width 0 height 0
click at [947, 398] on p "Suportado: Somente arquivos XLSX e CSV" at bounding box center [901, 396] width 1182 height 12
click at [0, 0] on input "Deixe seu documento aqui ou navegue pelo arquivo Suportado: Somente arquivos XL…" at bounding box center [0, 0] width 0 height 0
click at [887, 377] on span "Deixe seu documento aqui ou" at bounding box center [852, 379] width 136 height 11
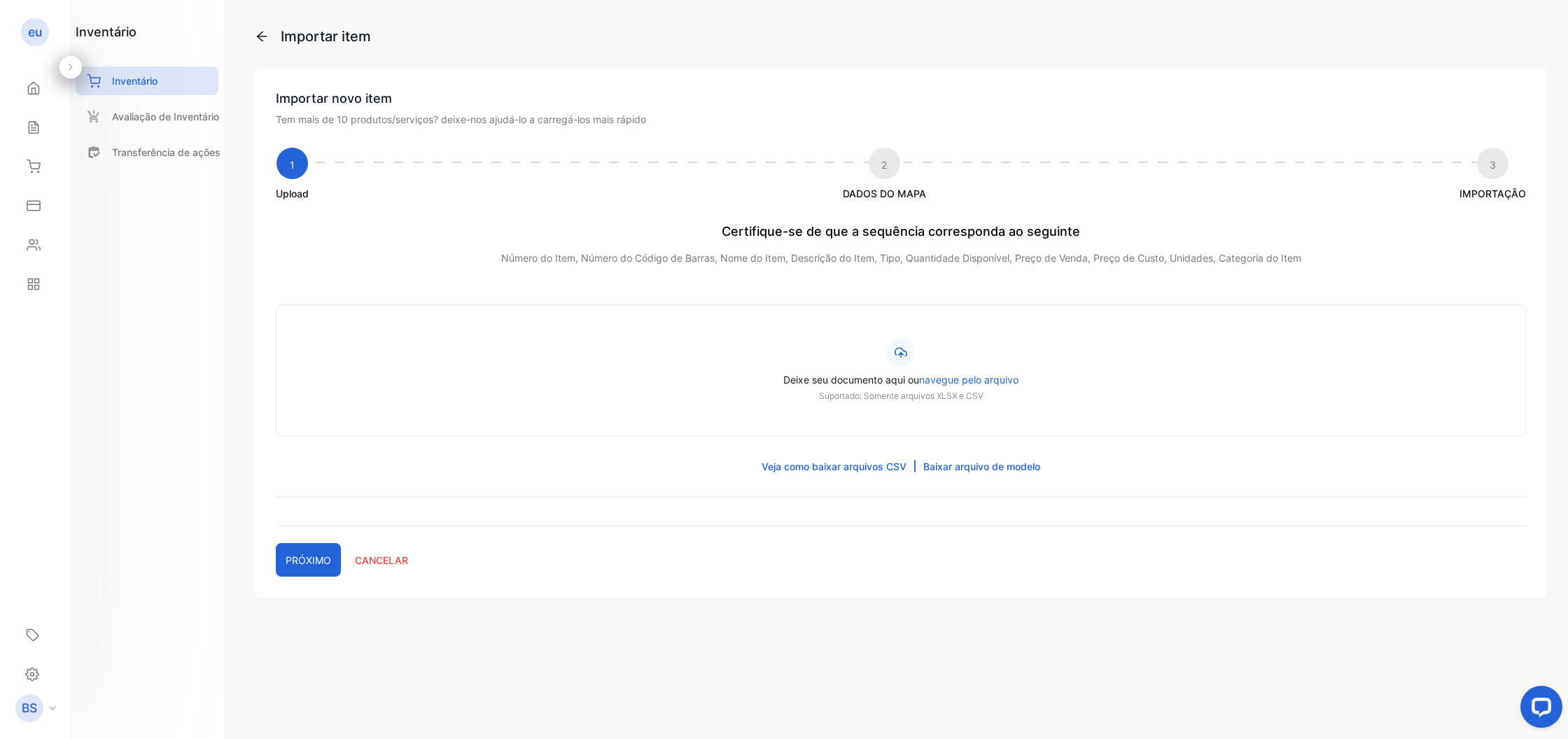
click at [0, 0] on input "Deixe seu documento aqui ou navegue pelo arquivo Suportado: Somente arquivos XL…" at bounding box center [0, 0] width 0 height 0
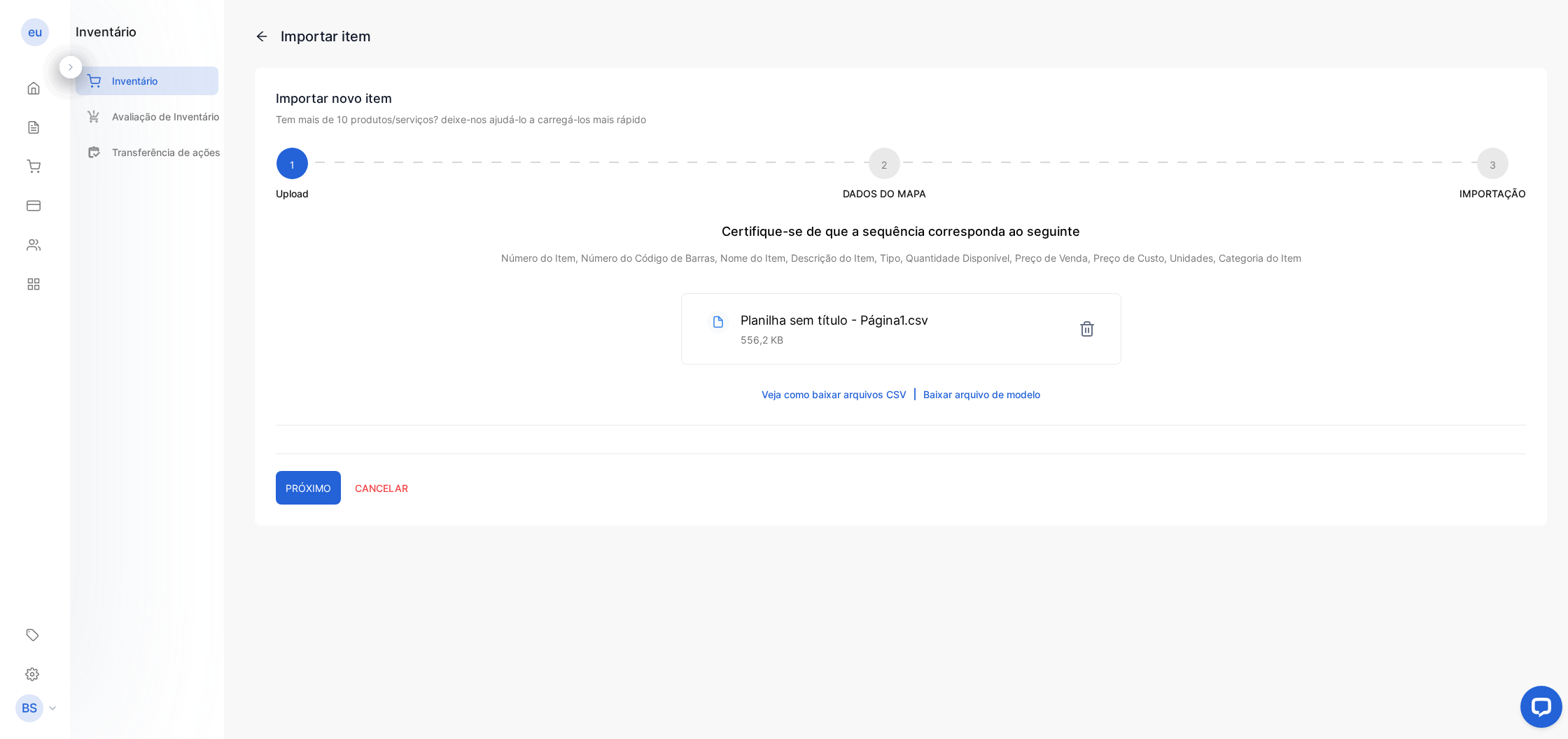
click at [324, 489] on button "PRÓXIMO" at bounding box center [309, 488] width 65 height 34
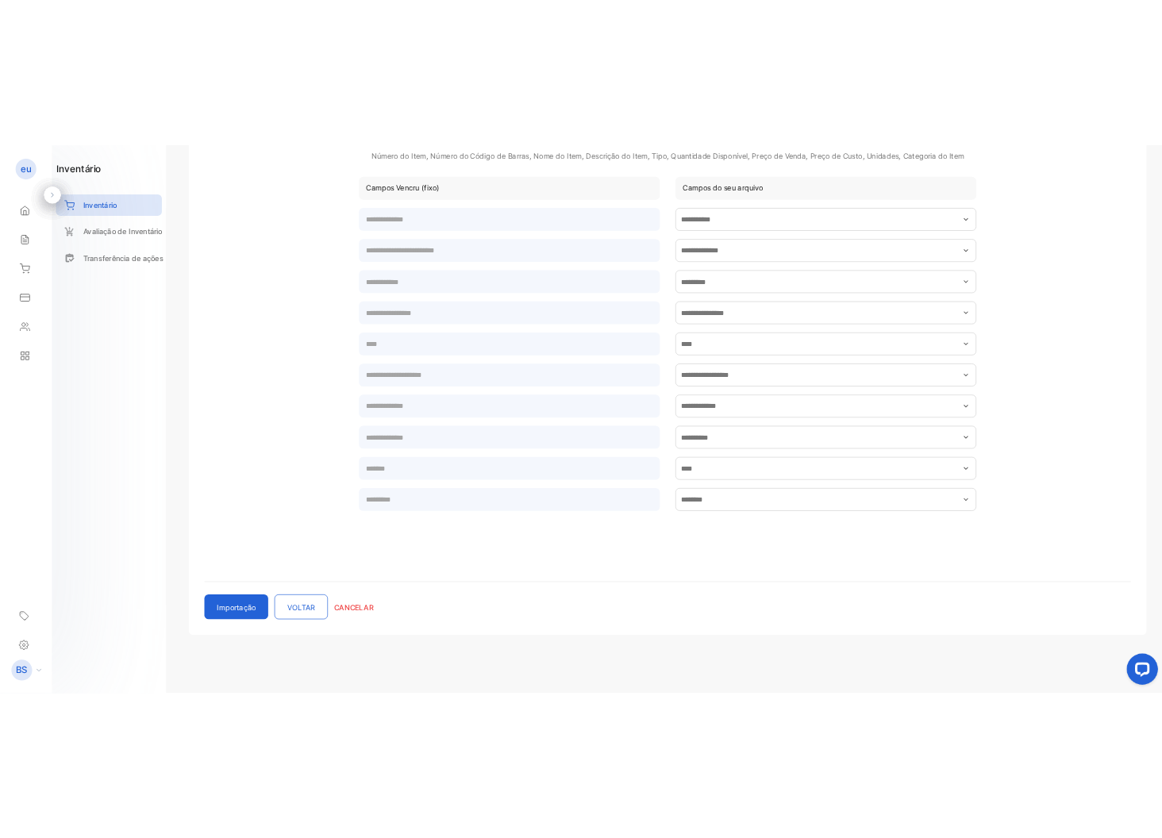
scroll to position [276, 0]
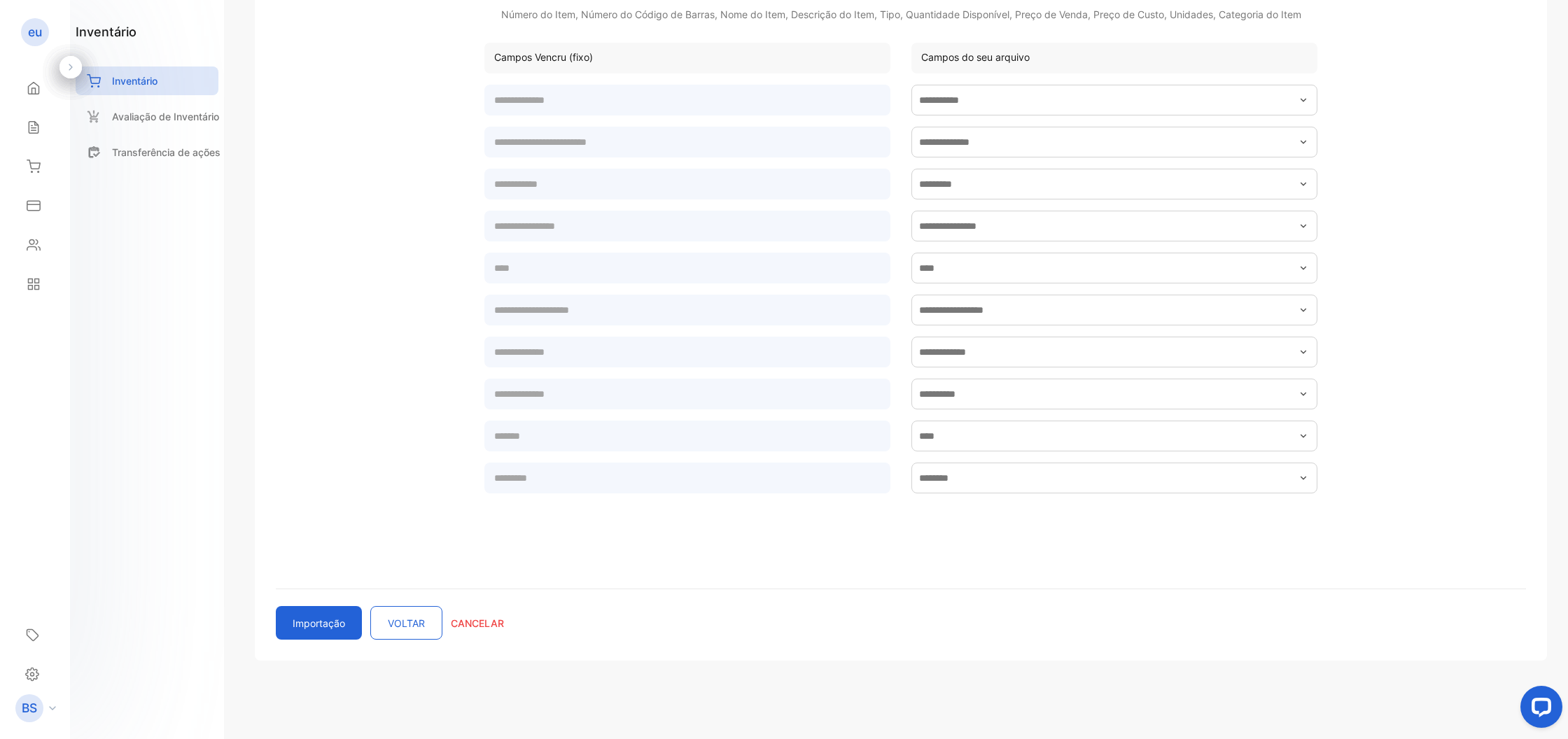
click at [338, 607] on button "Importação" at bounding box center [319, 623] width 86 height 34
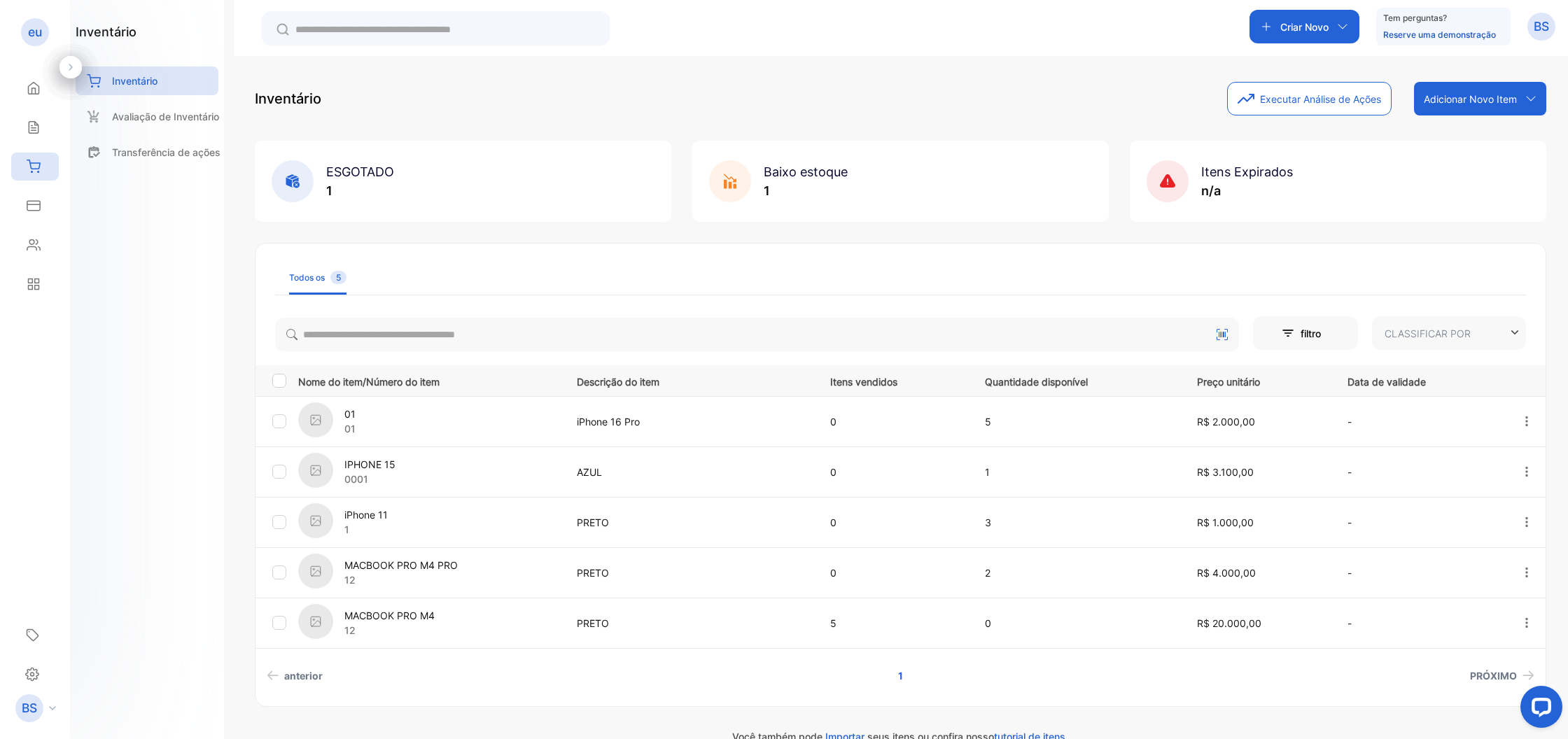
click at [1522, 414] on button "button" at bounding box center [1527, 422] width 12 height 28
click at [1508, 537] on div "Apagar" at bounding box center [1489, 541] width 130 height 28
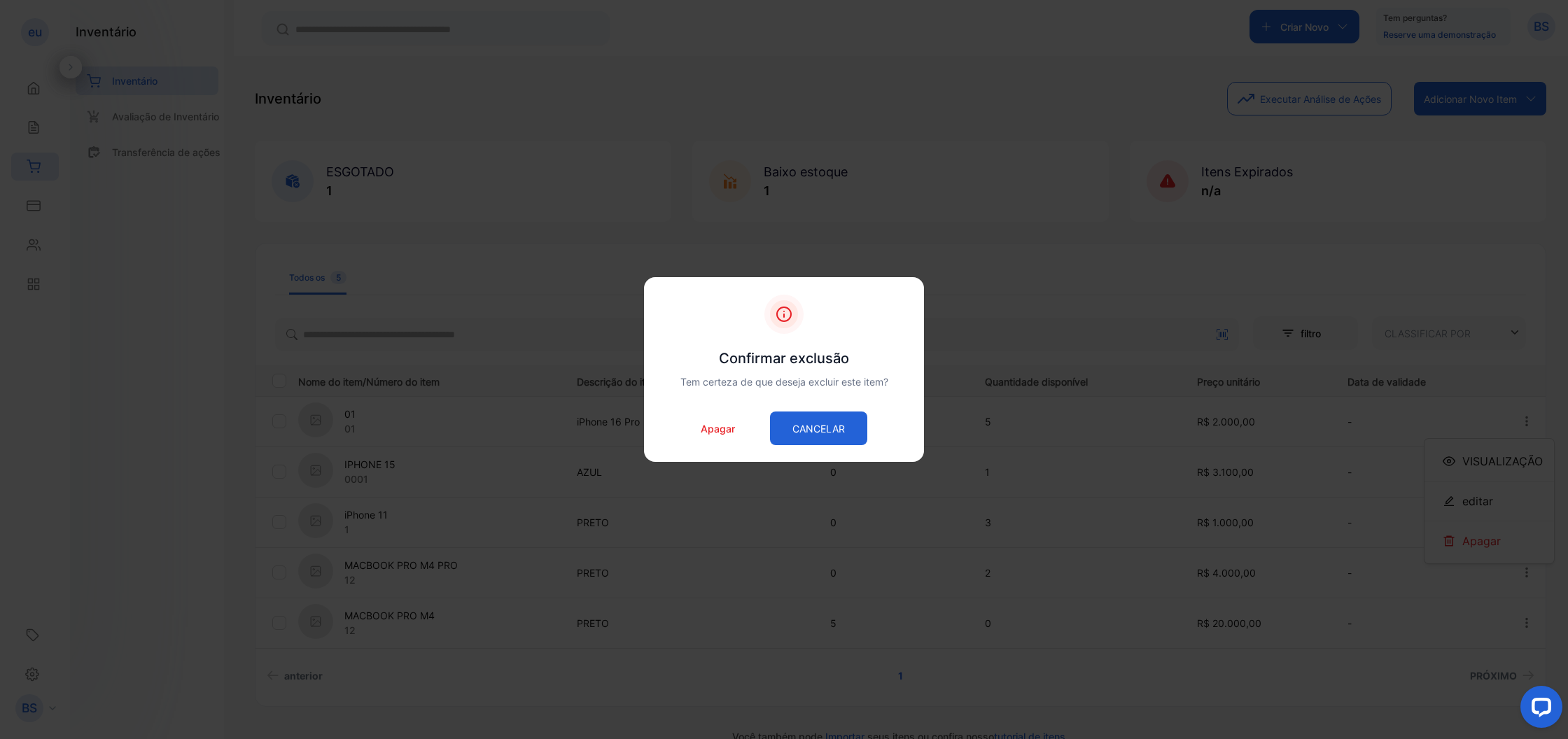
drag, startPoint x: 728, startPoint y: 429, endPoint x: 744, endPoint y: 429, distance: 16.0
click at [731, 429] on p "Apagar" at bounding box center [717, 429] width 34 height 15
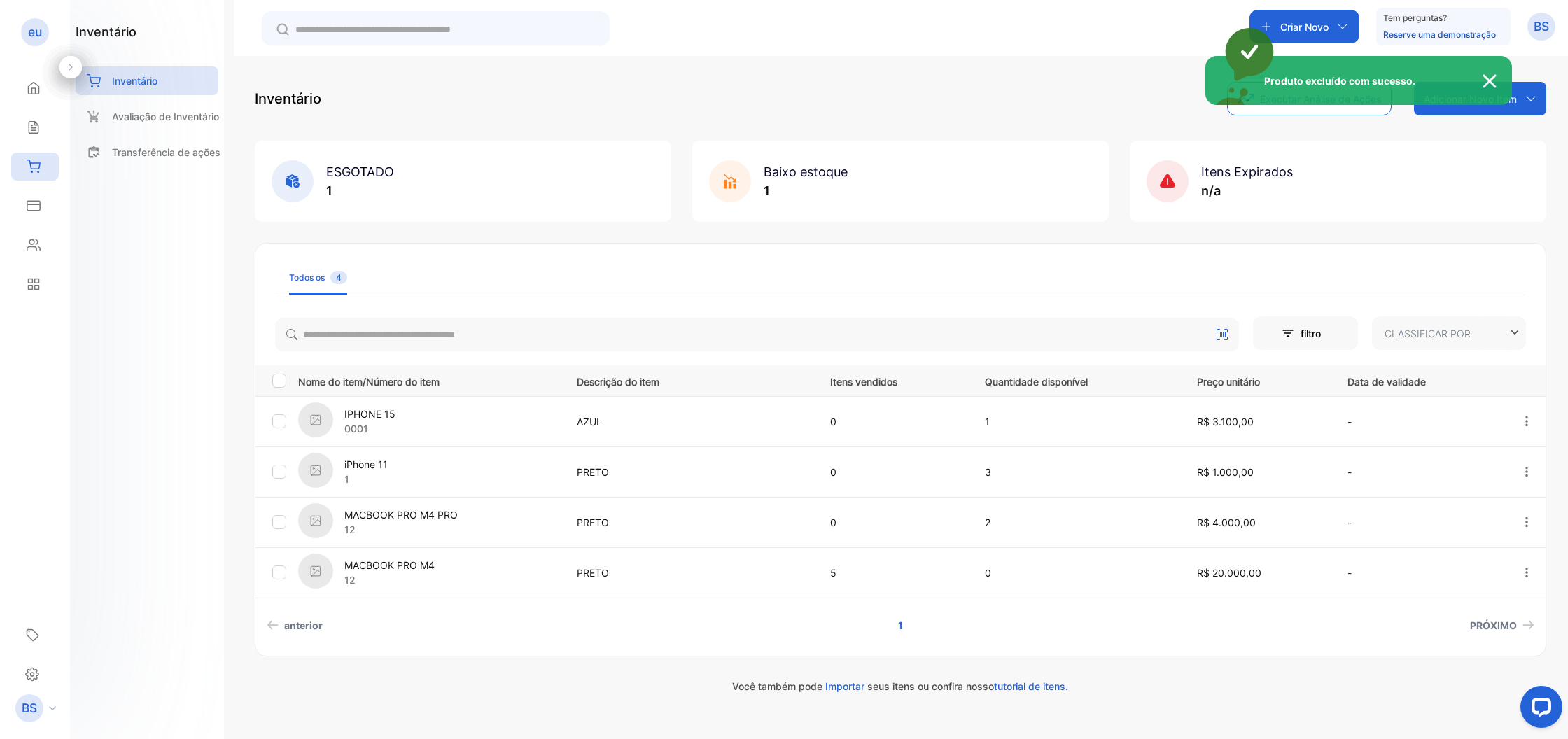
click at [1490, 82] on img at bounding box center [1497, 81] width 31 height 17
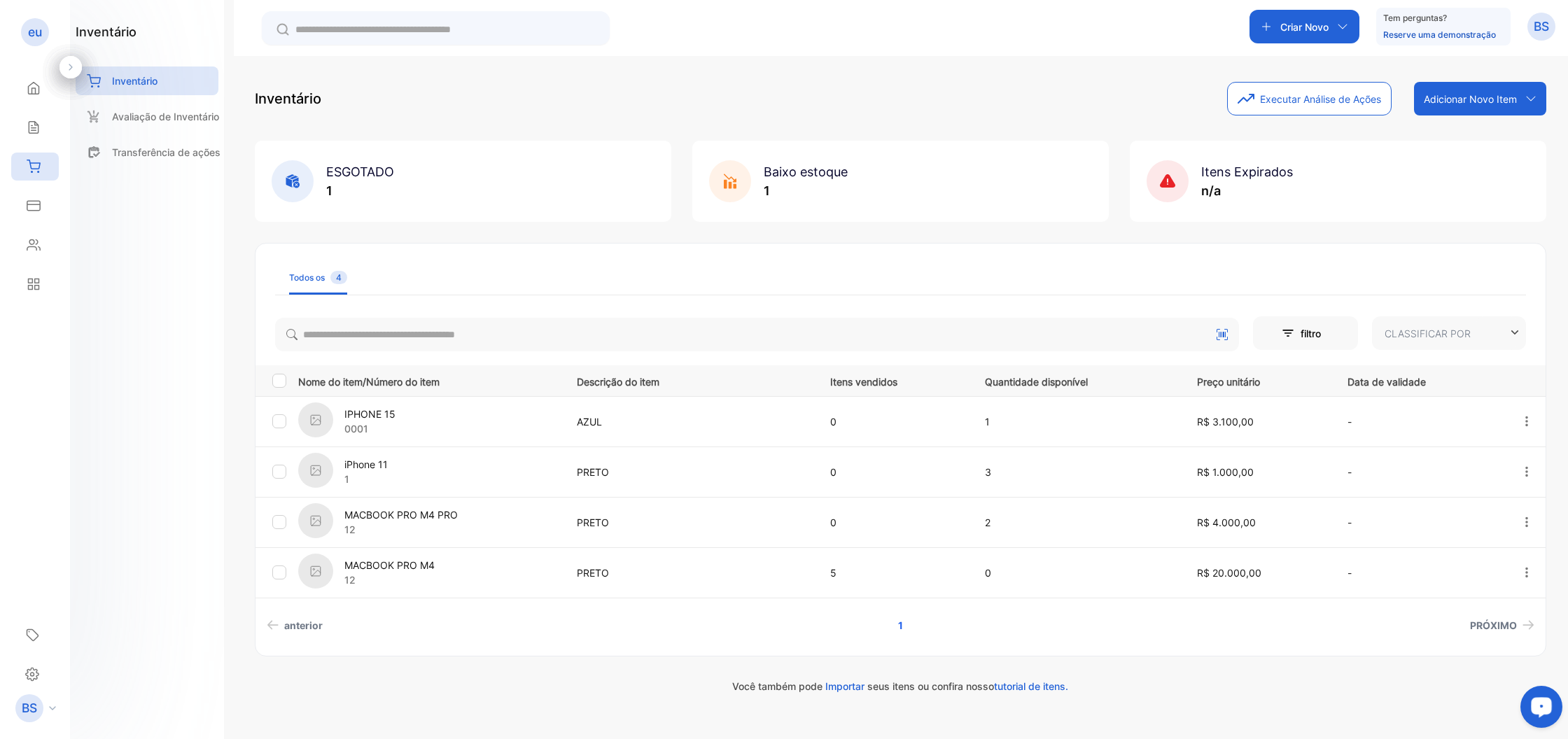
click at [1534, 698] on div "Abrir widget de bate-papo LiveChat" at bounding box center [1542, 705] width 24 height 24
click at [1533, 419] on icon "button" at bounding box center [1527, 422] width 12 height 12
click at [1489, 535] on span "Apagar" at bounding box center [1482, 541] width 39 height 17
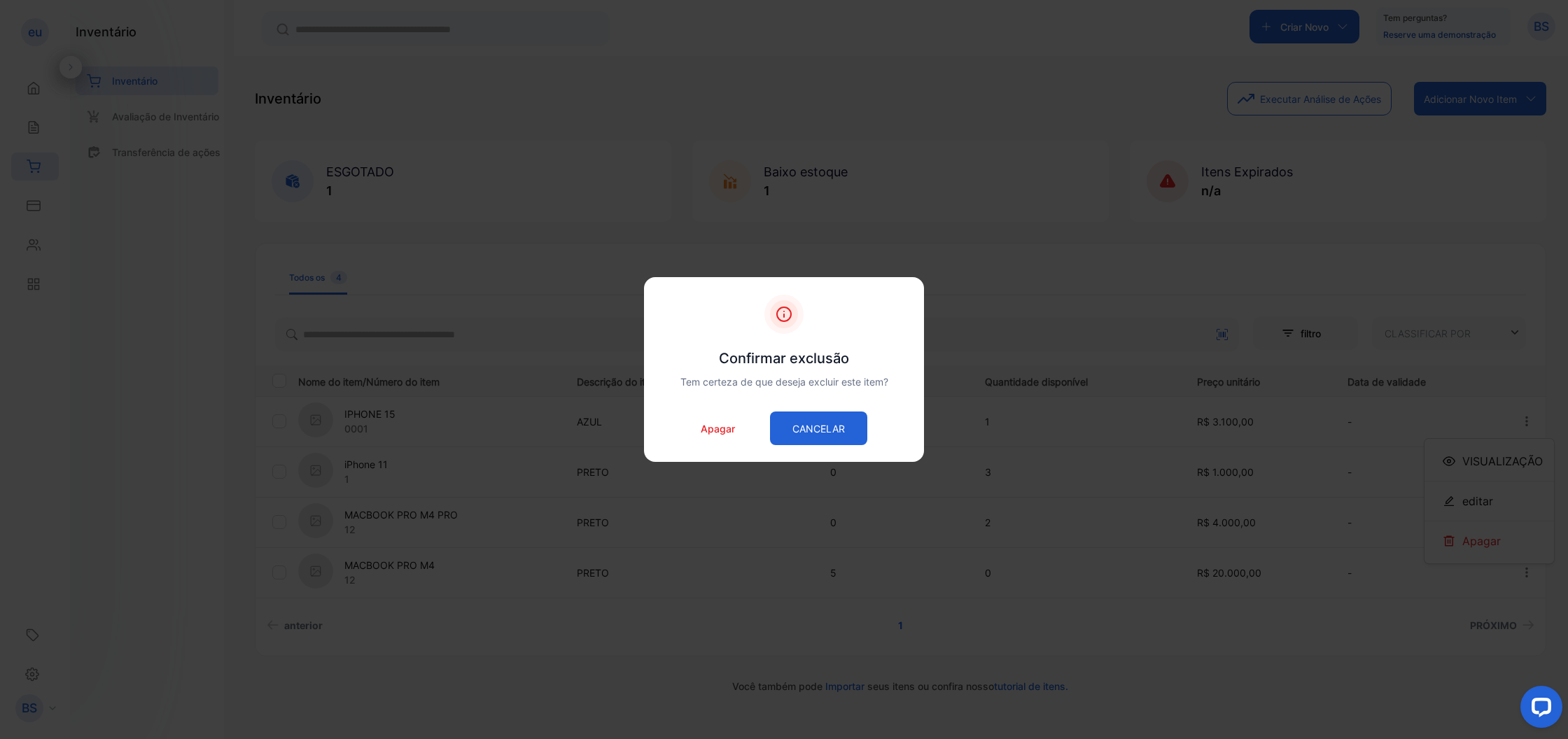
click at [706, 432] on p "Apagar" at bounding box center [717, 429] width 34 height 15
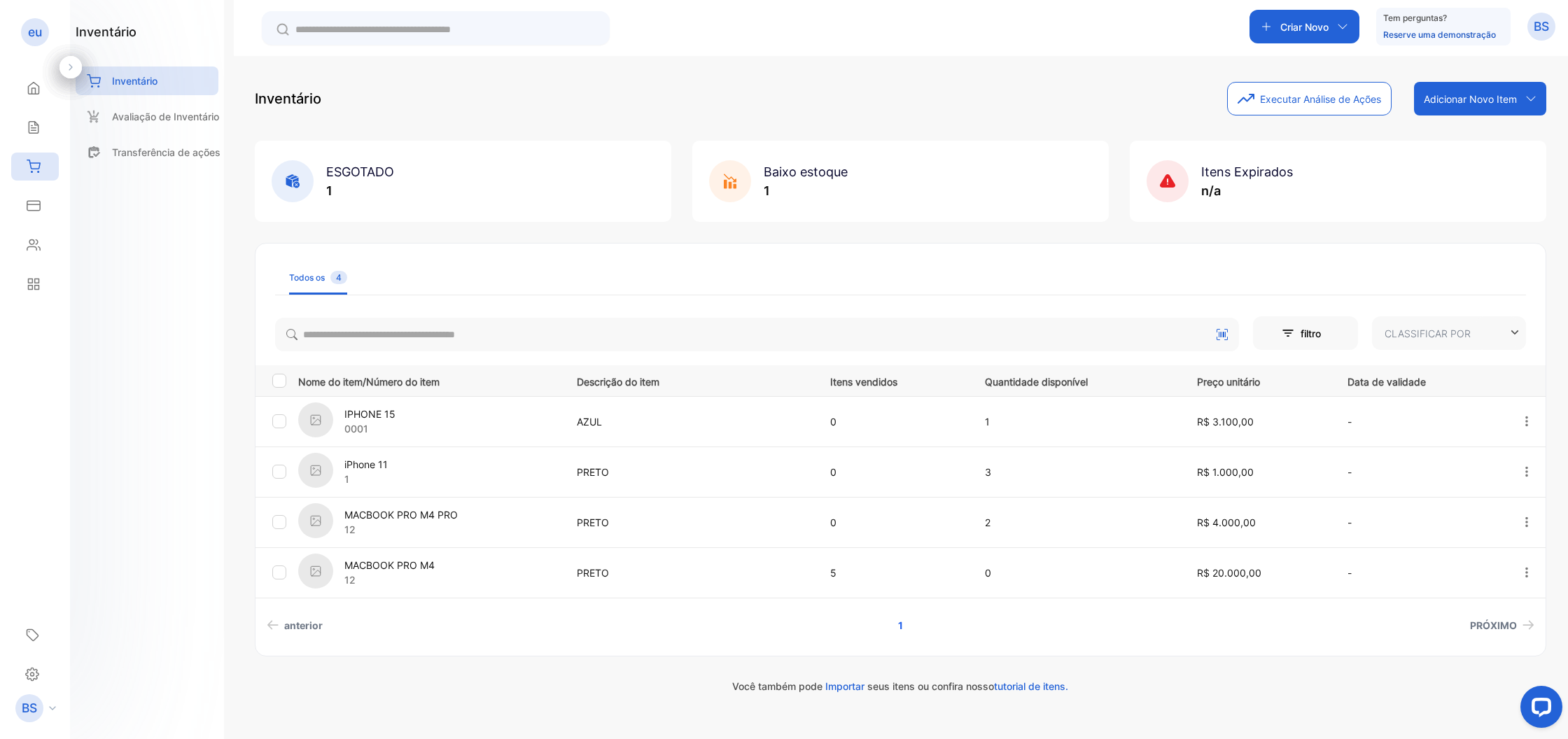
click at [1529, 428] on button "button" at bounding box center [1527, 422] width 12 height 28
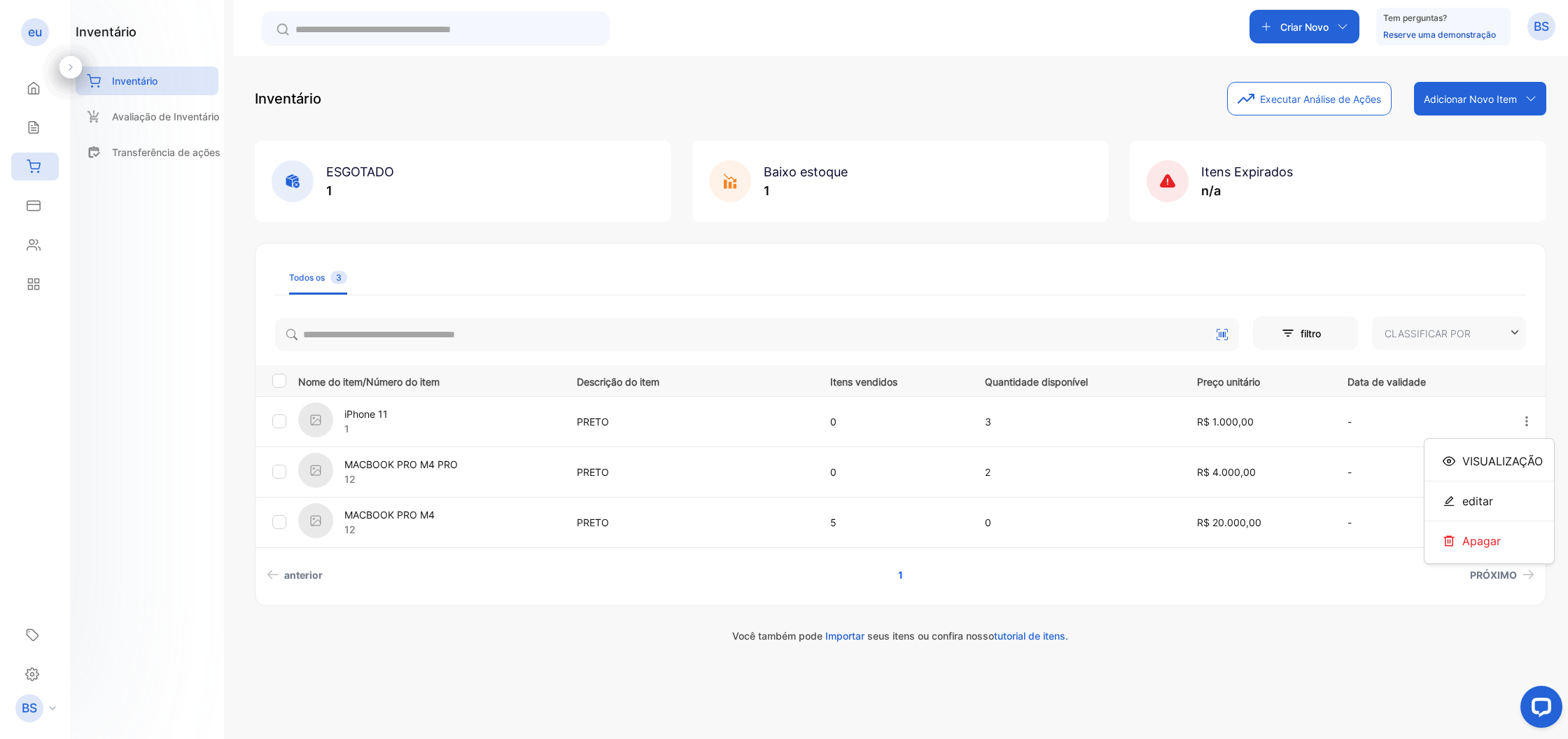
click at [1482, 538] on span "Apagar" at bounding box center [1482, 541] width 39 height 17
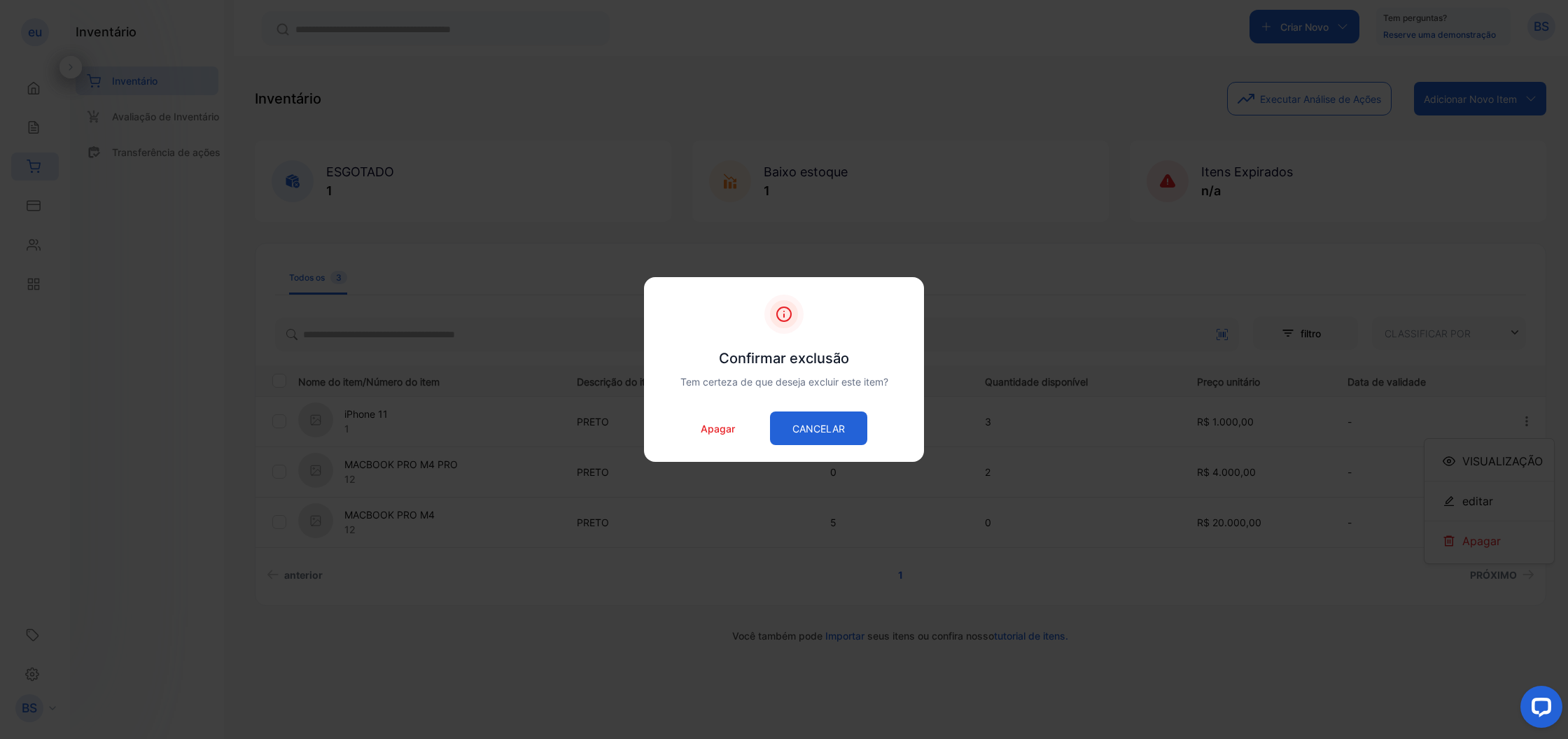
drag, startPoint x: 717, startPoint y: 428, endPoint x: 733, endPoint y: 431, distance: 16.3
click at [719, 428] on p "Apagar" at bounding box center [717, 429] width 34 height 15
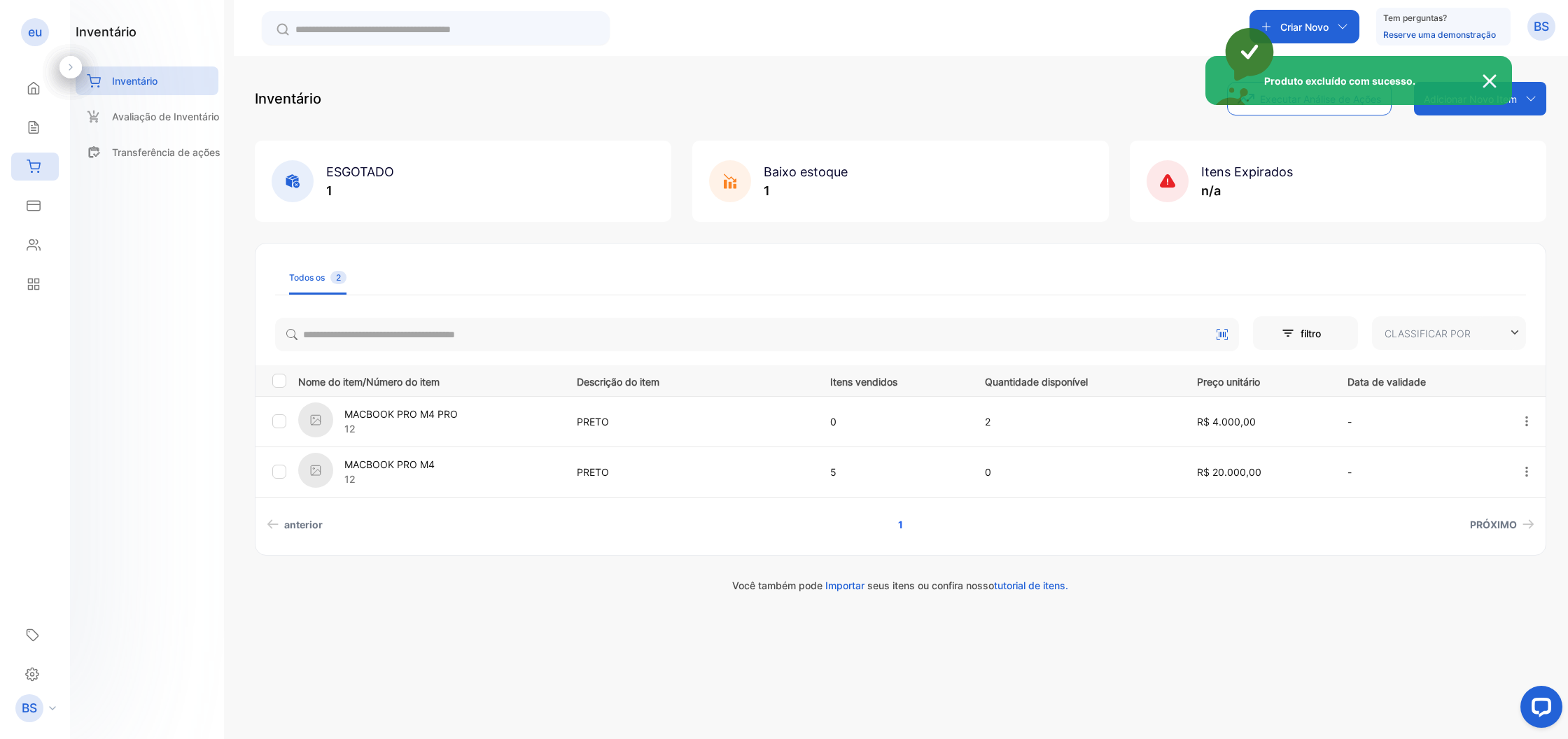
click at [1526, 425] on div "Produto excluído com sucesso." at bounding box center [784, 370] width 1568 height 739
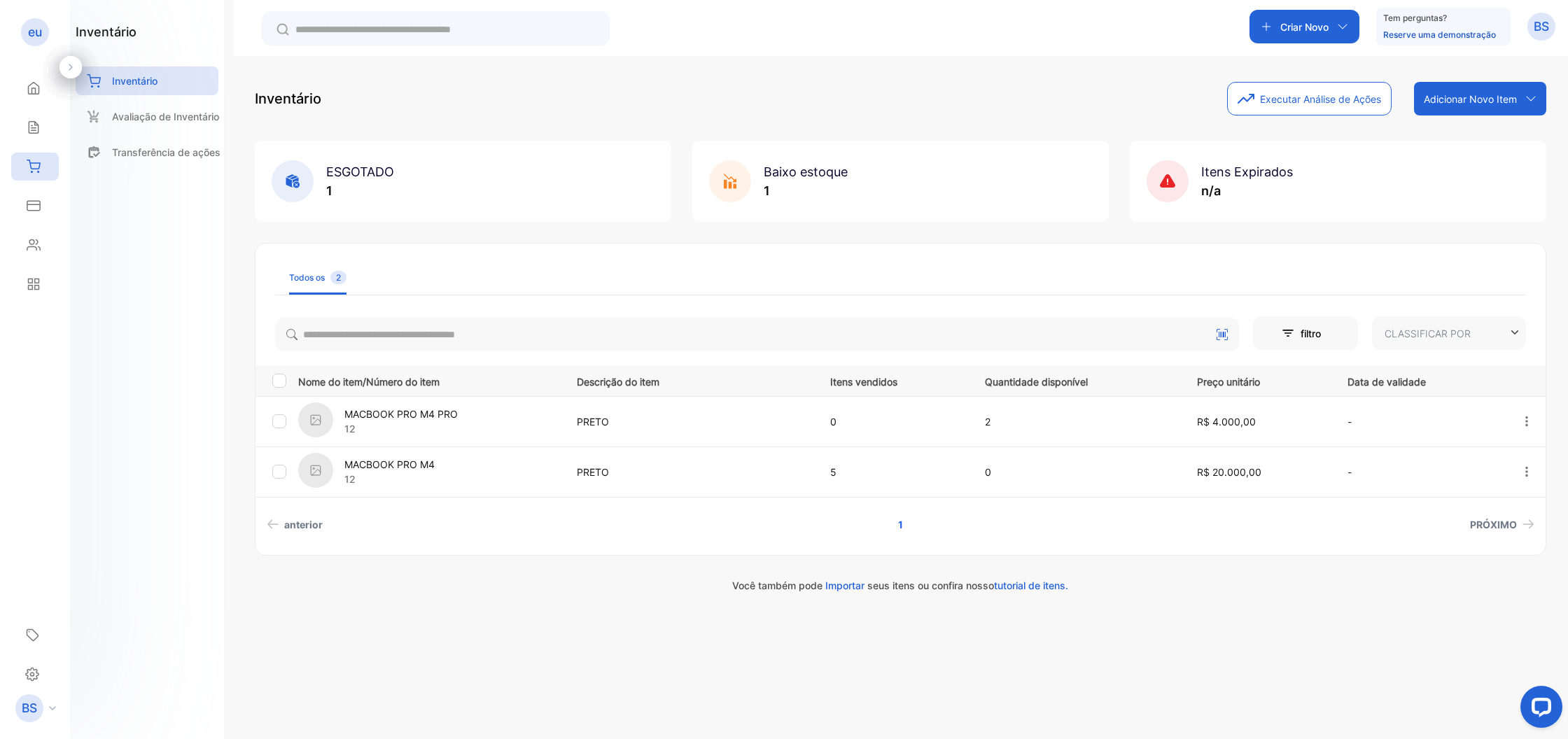
drag, startPoint x: 1530, startPoint y: 424, endPoint x: 1496, endPoint y: 429, distance: 34.4
click at [1529, 425] on icon "button" at bounding box center [1527, 422] width 12 height 12
click at [1504, 541] on div "Apagar" at bounding box center [1489, 541] width 130 height 28
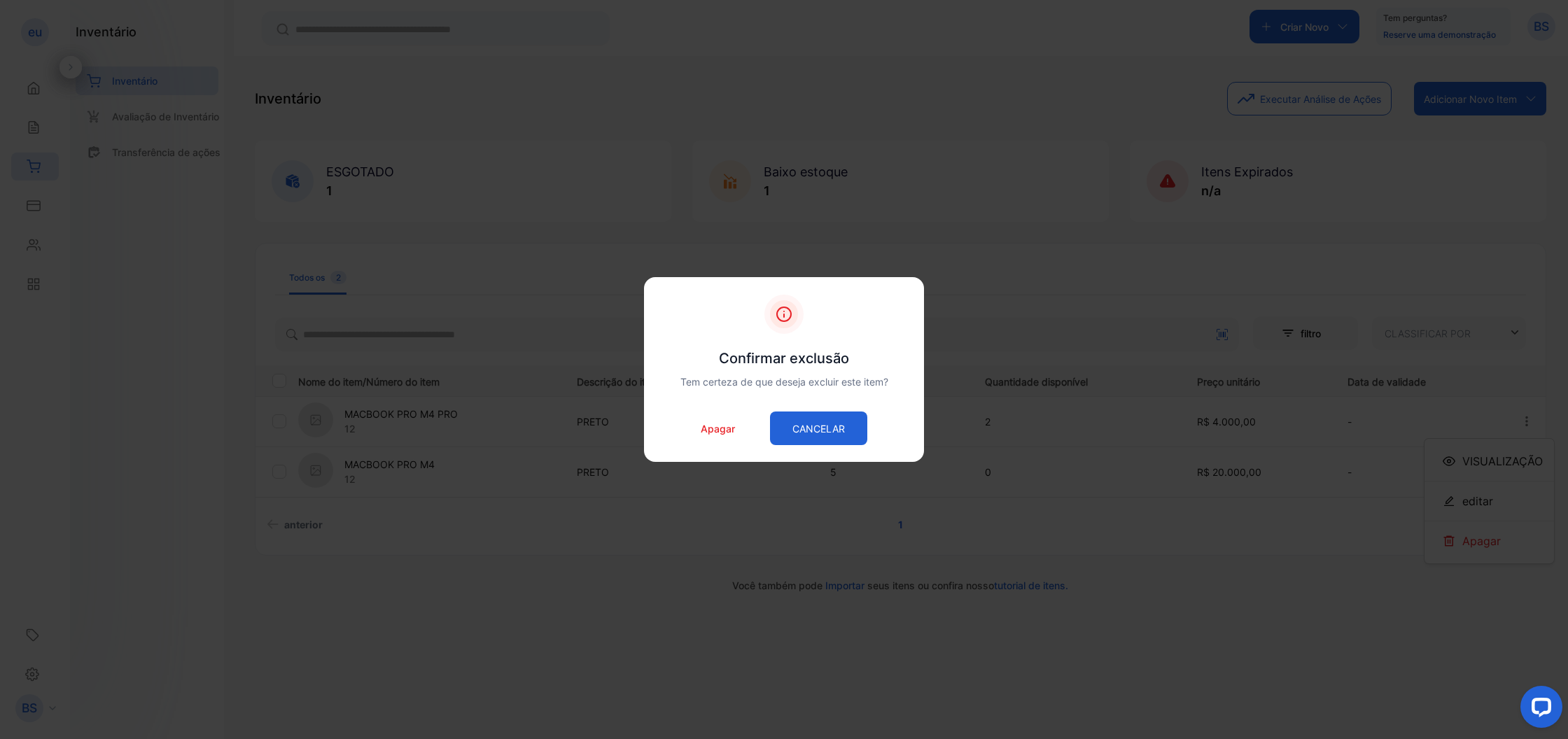
click at [727, 434] on p "Apagar" at bounding box center [717, 429] width 34 height 15
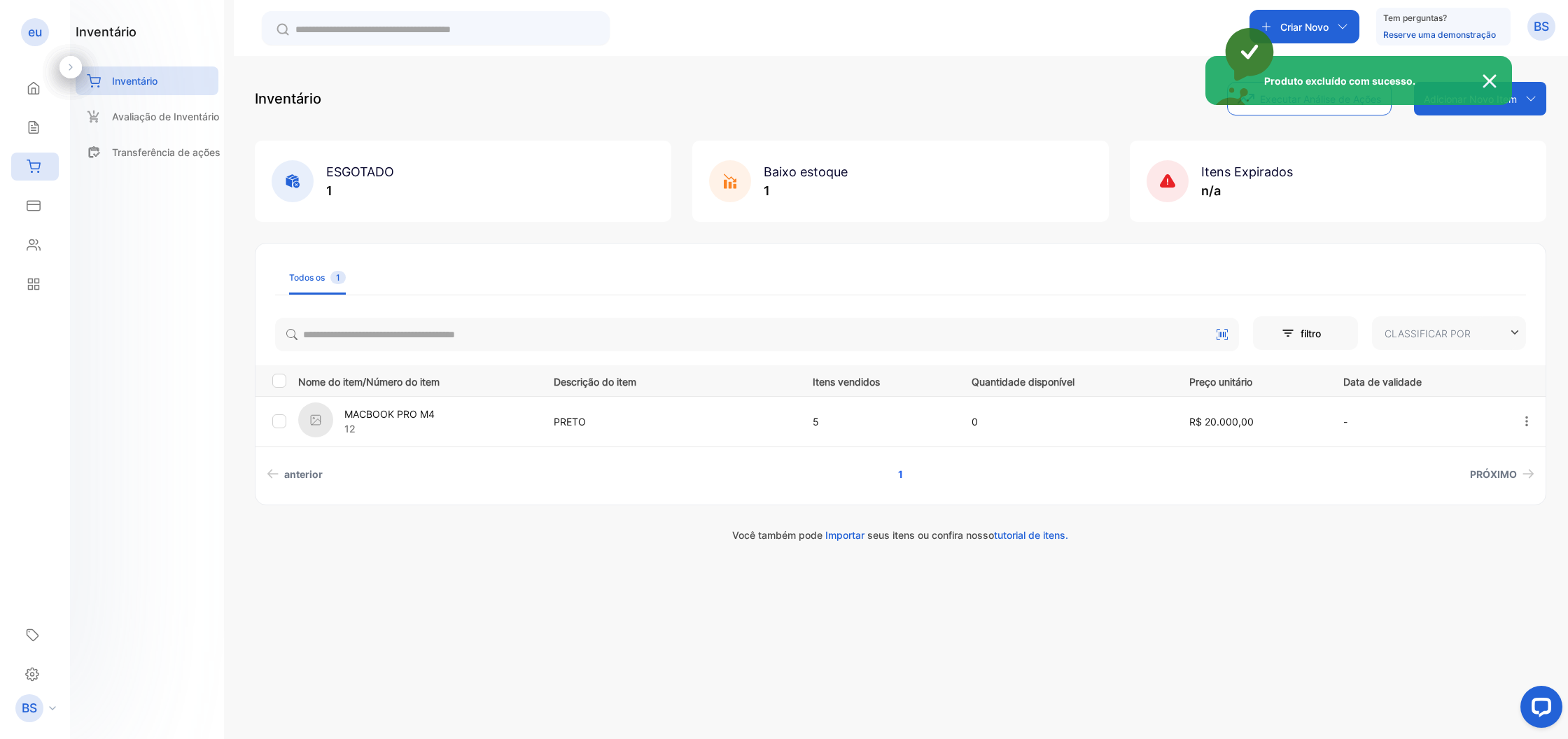
click at [1527, 428] on div "Produto excluído com sucesso." at bounding box center [784, 370] width 1568 height 739
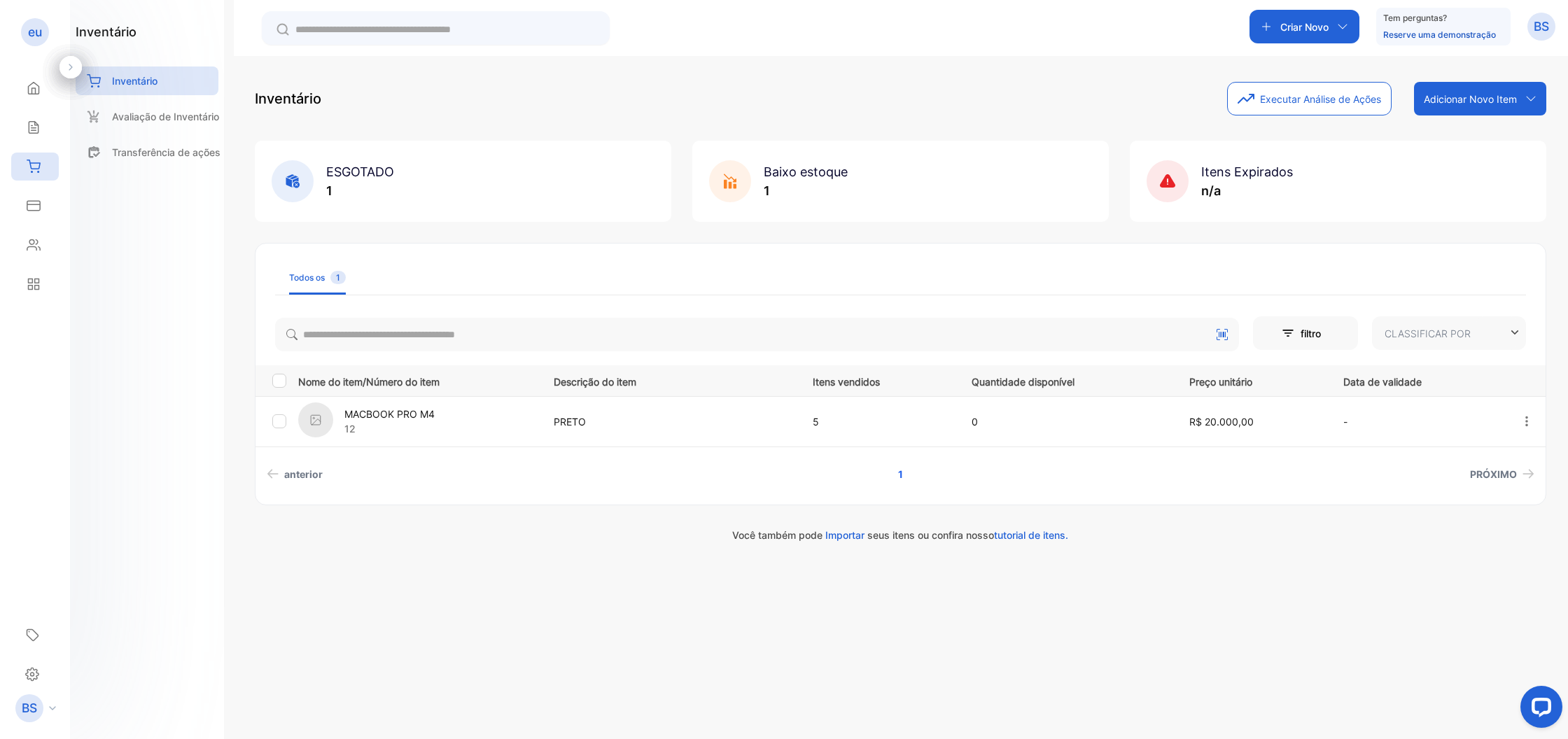
click at [1446, 104] on p "Adicionar Novo Item" at bounding box center [1471, 99] width 94 height 15
click at [1490, 135] on div "Adicionar item manualmente" at bounding box center [1497, 130] width 101 height 28
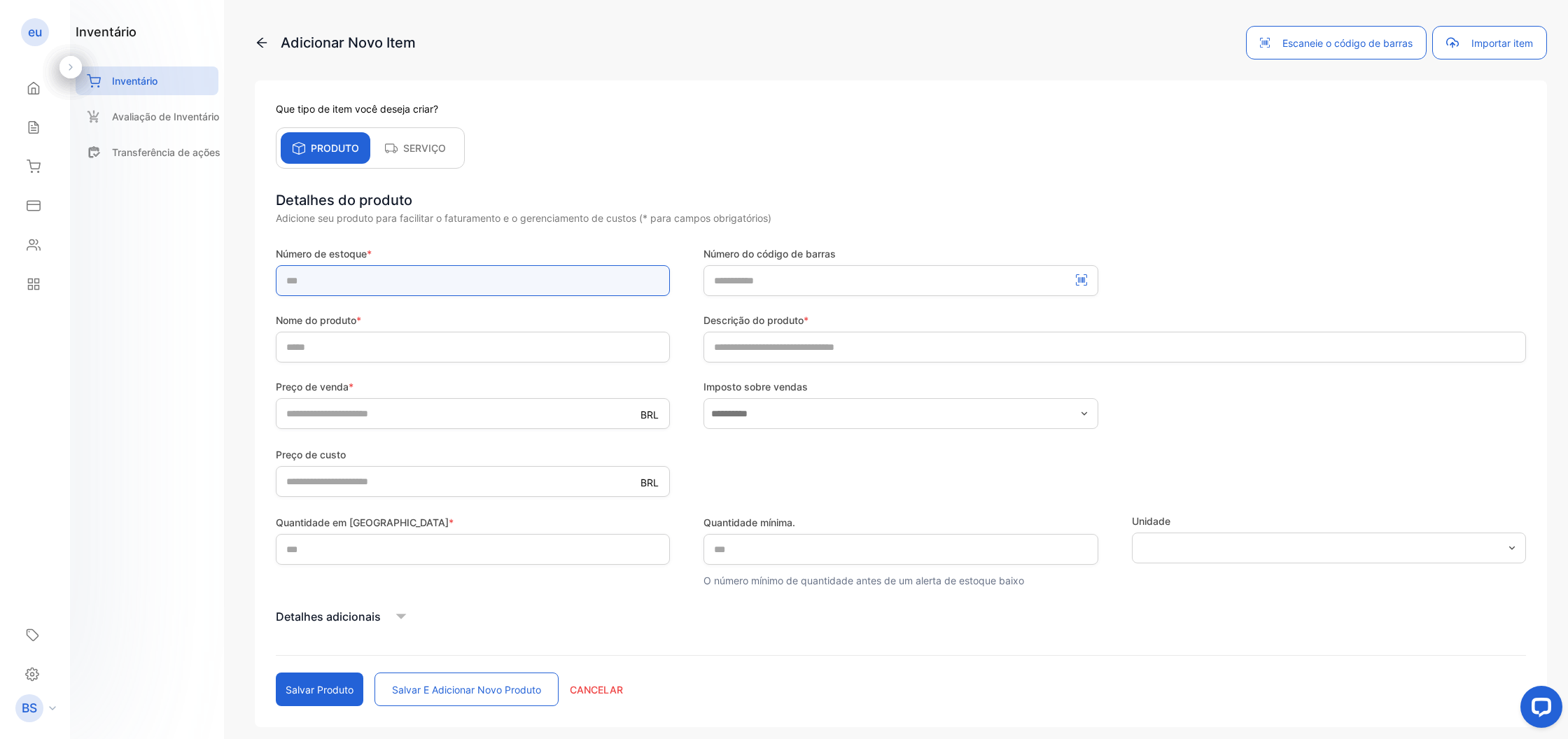
click at [443, 286] on input "text" at bounding box center [473, 280] width 394 height 31
type input "*"
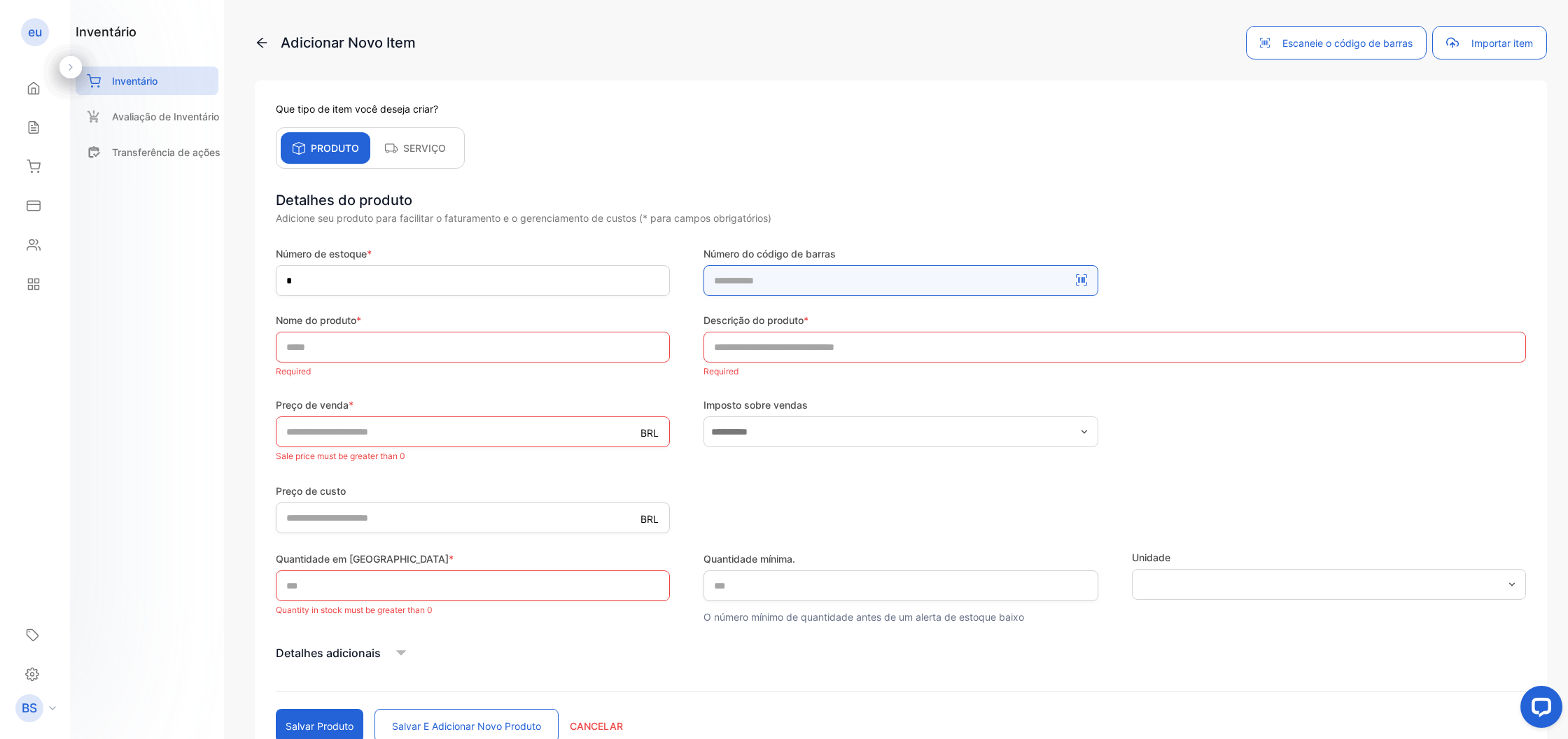
click at [826, 287] on number-inputBarcodeNumber "number" at bounding box center [900, 280] width 394 height 31
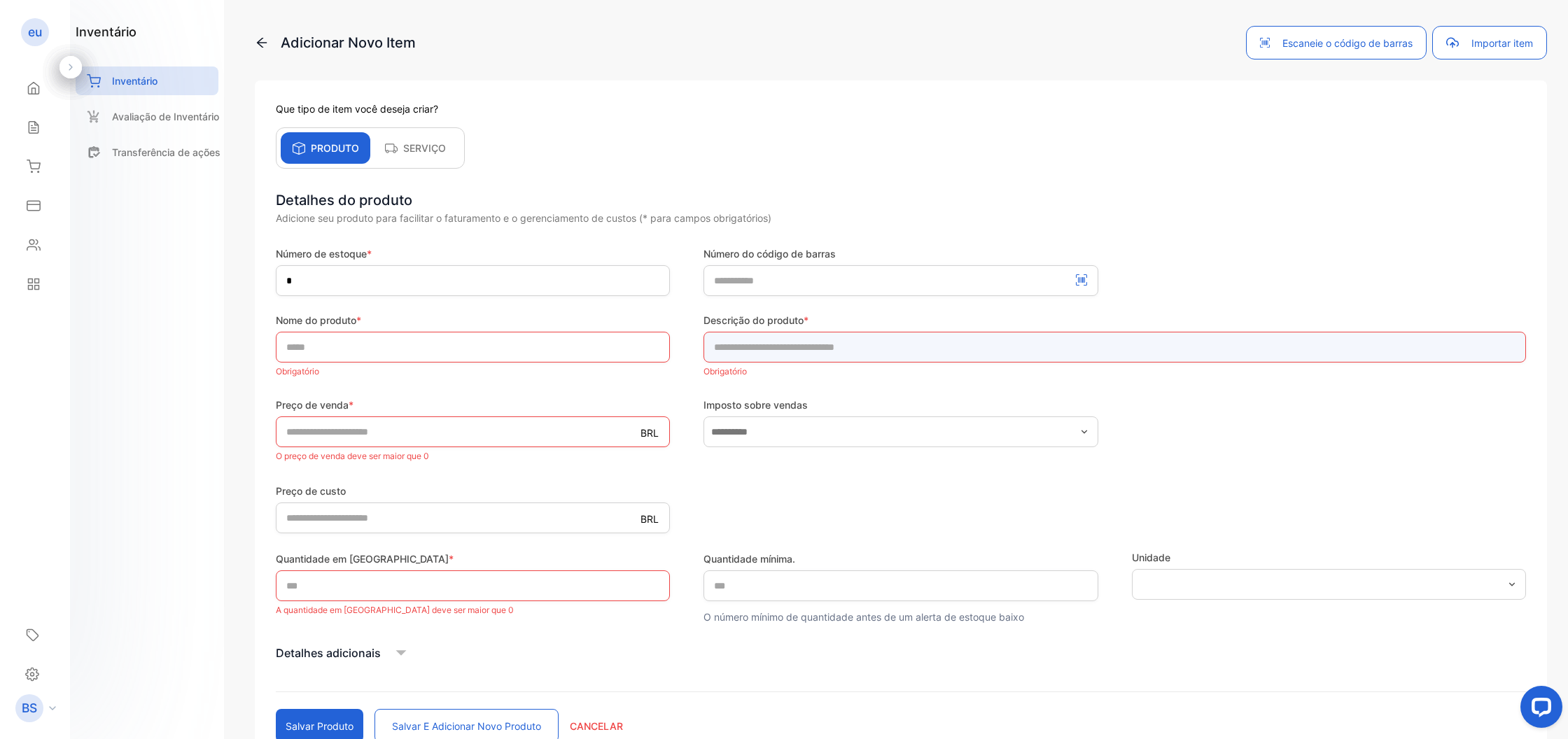
click at [814, 338] on input "text" at bounding box center [1114, 347] width 822 height 31
click at [456, 344] on input "text" at bounding box center [473, 347] width 394 height 31
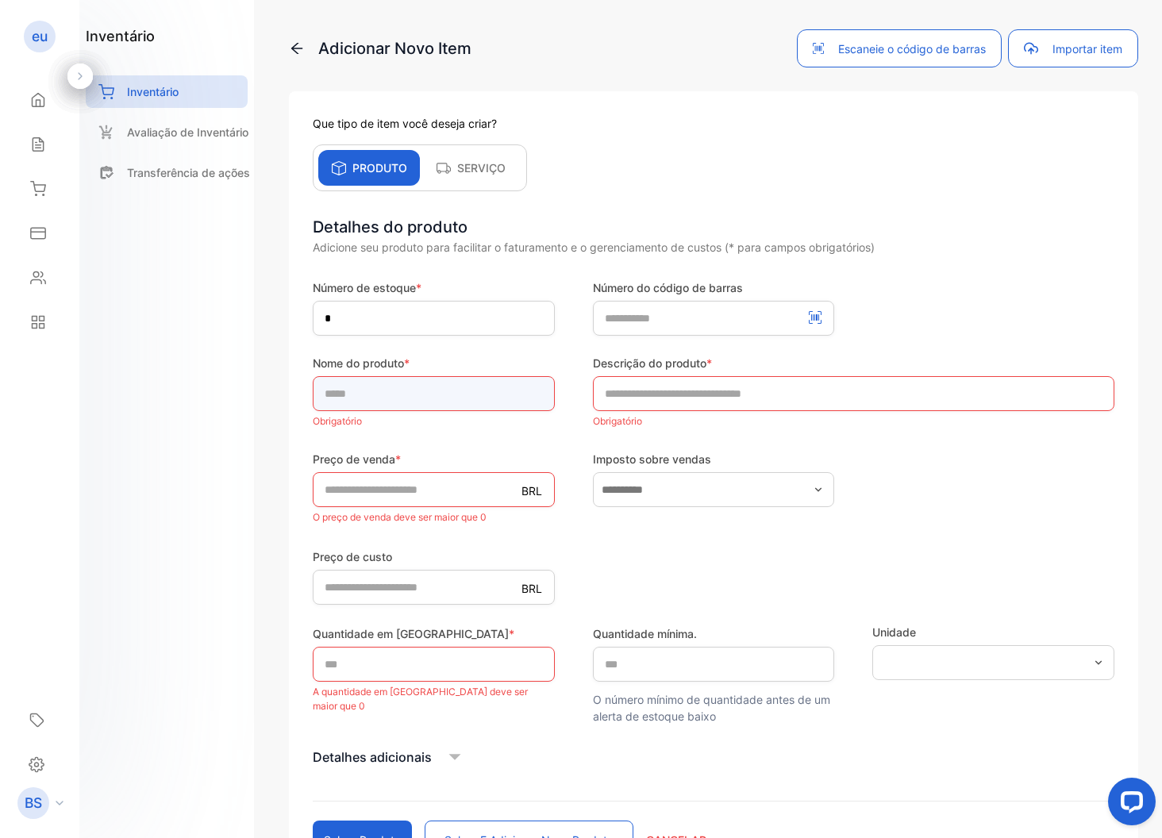
paste input "**********"
type input "**********"
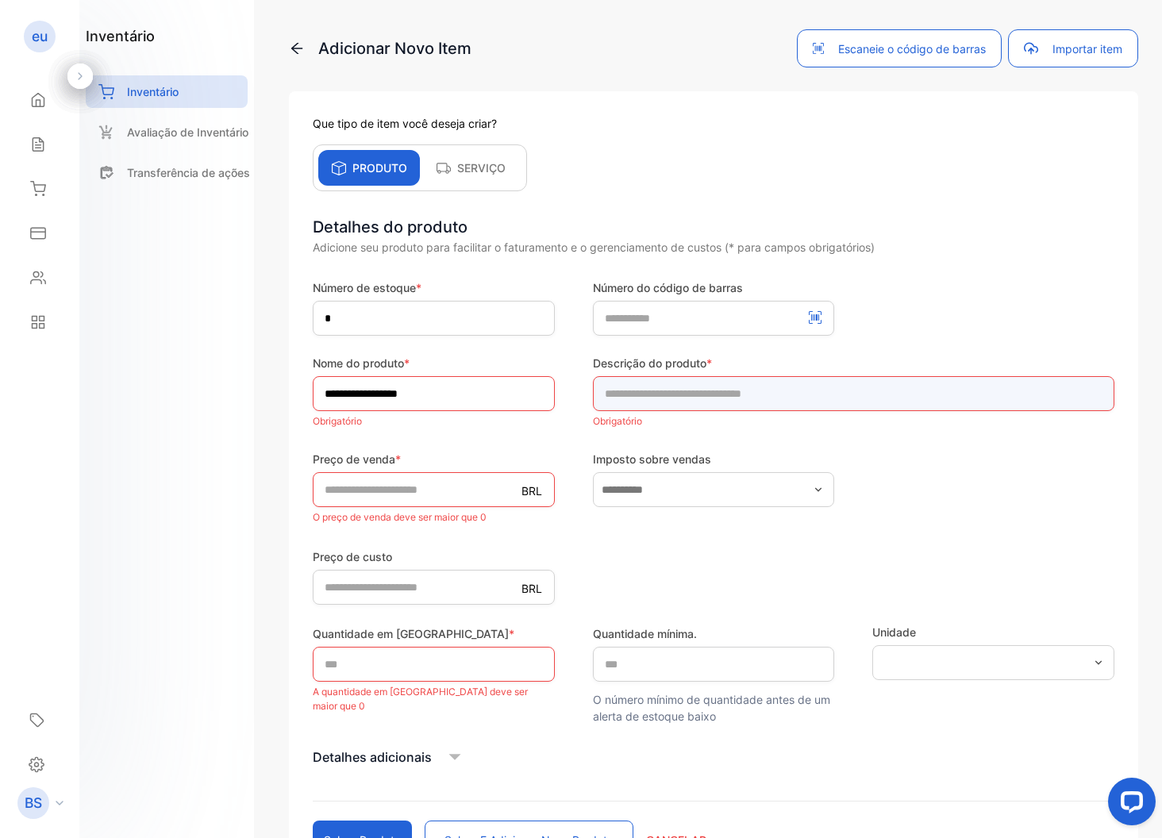
click at [675, 397] on input "text" at bounding box center [853, 393] width 521 height 35
type input "*******"
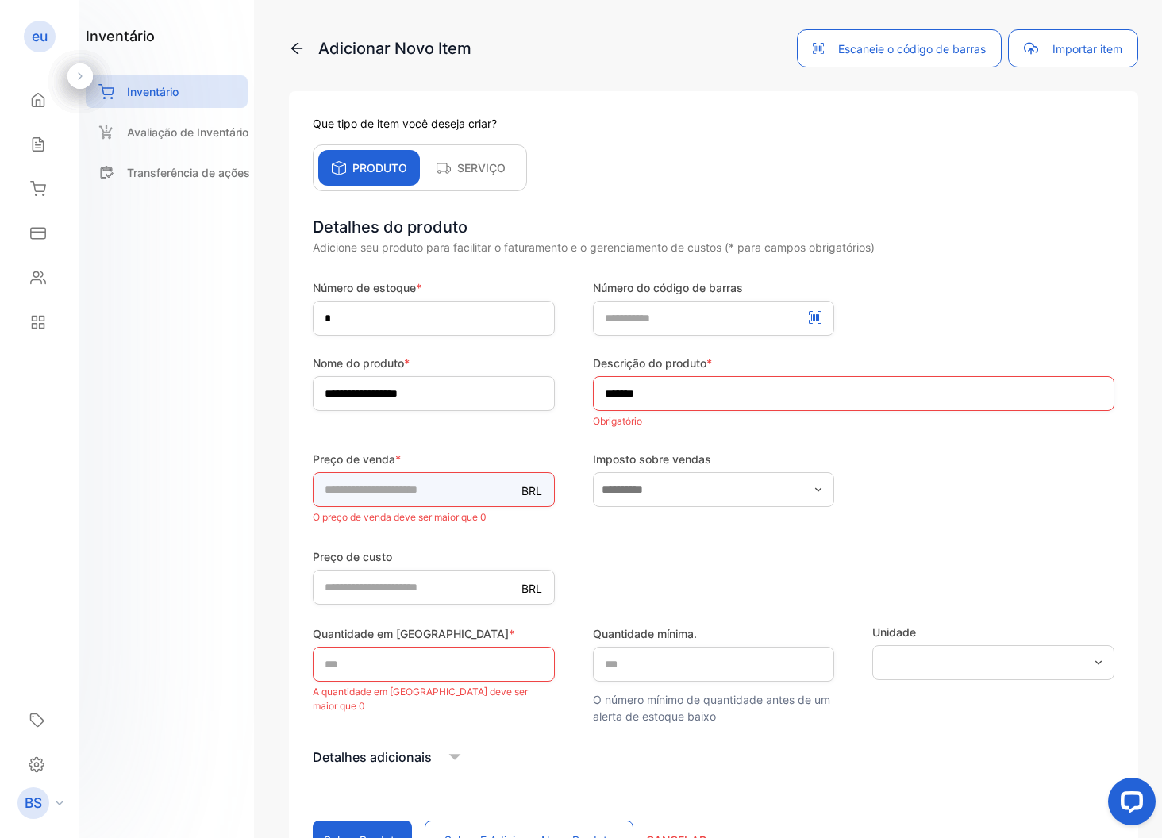
click at [450, 499] on div "Preço de venda * BRL * O preço de venda deve ser maior que 0" at bounding box center [434, 489] width 242 height 77
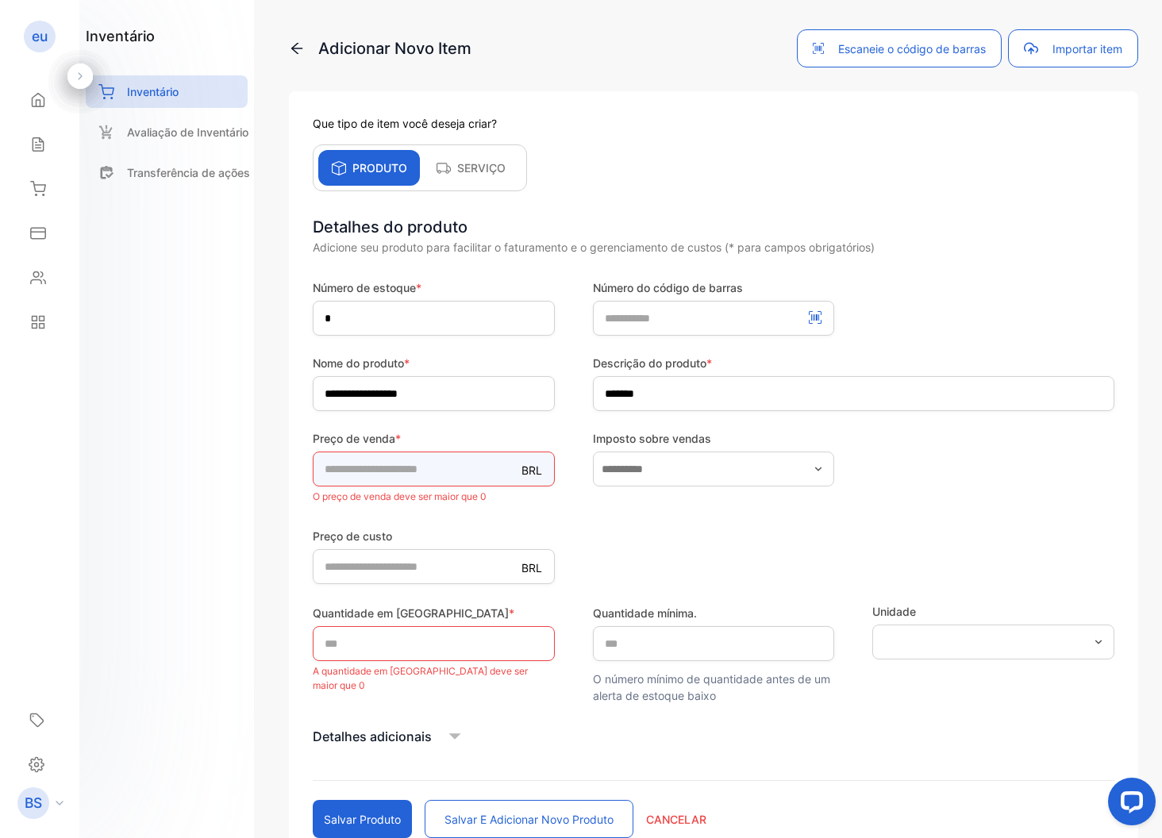
type input "*"
type input "*****"
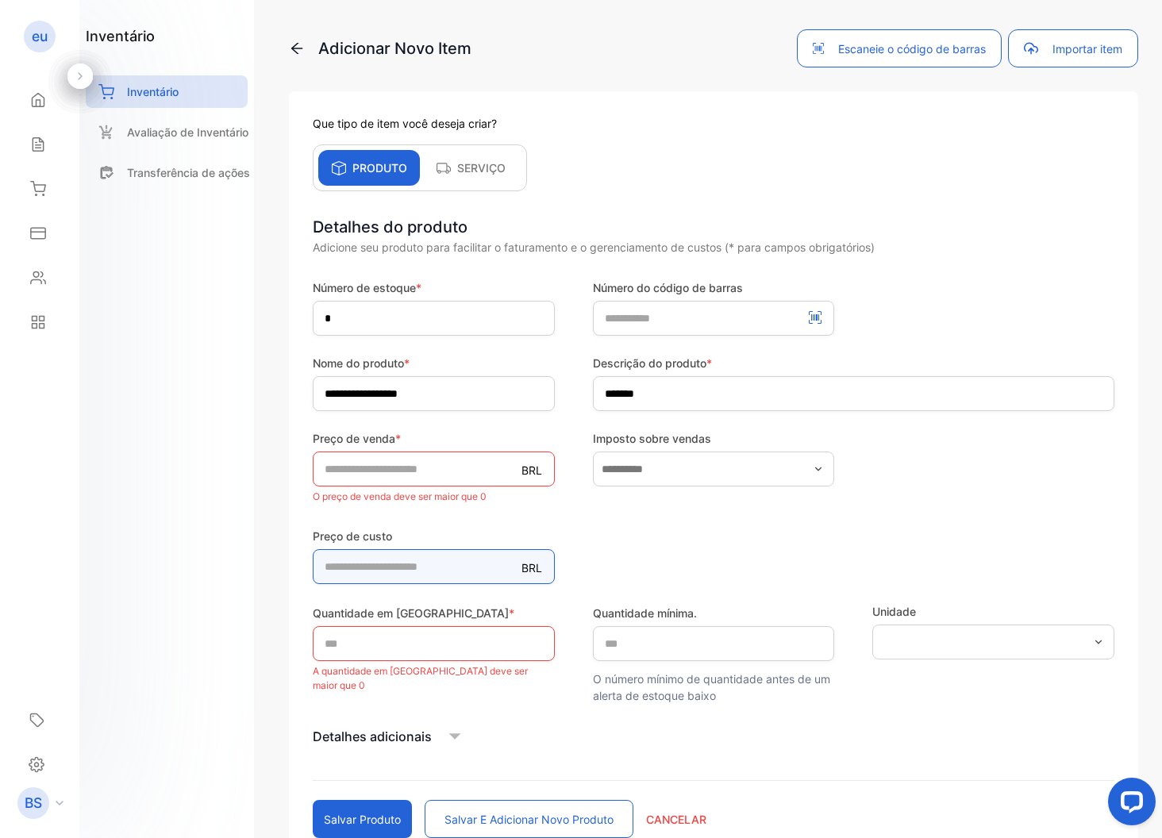
click at [391, 575] on price-inputcostofitem "*" at bounding box center [434, 566] width 242 height 35
type price-inputcostofitem "*"
type price-inputcostofitem "*****"
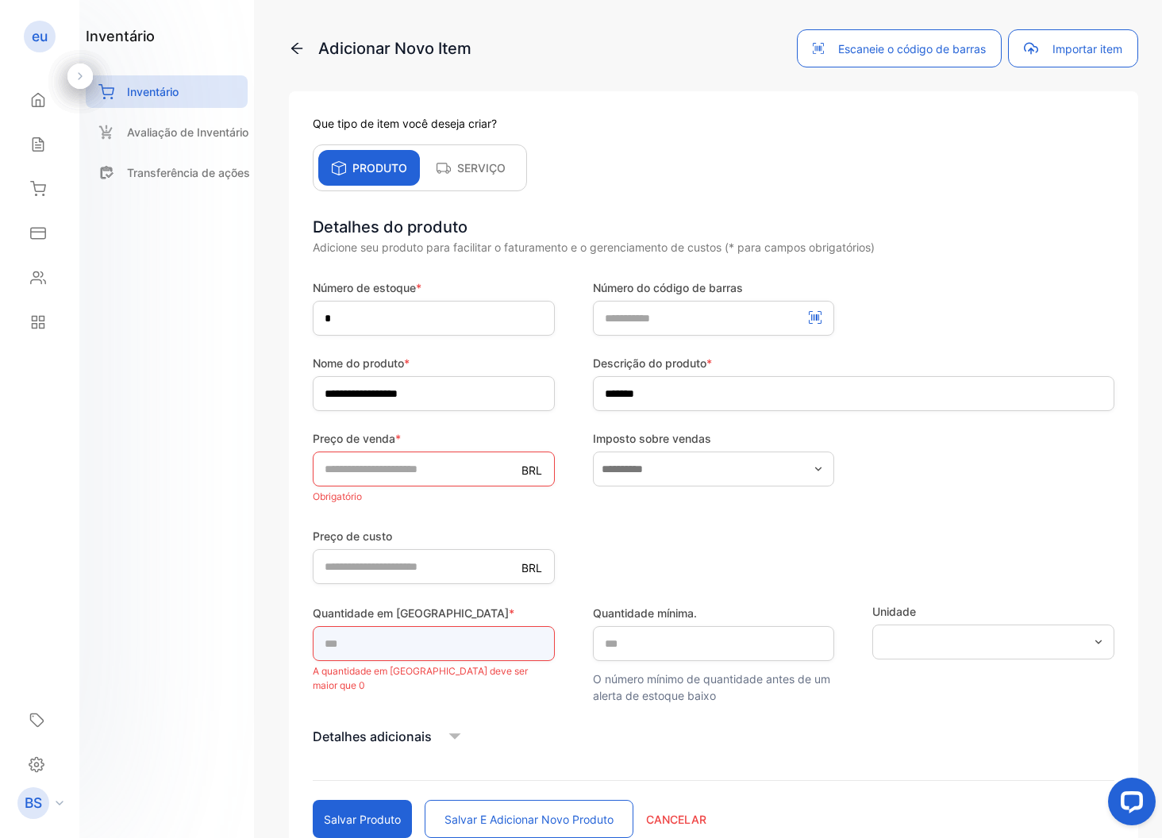
click at [409, 644] on input "*" at bounding box center [434, 643] width 242 height 35
type input "**"
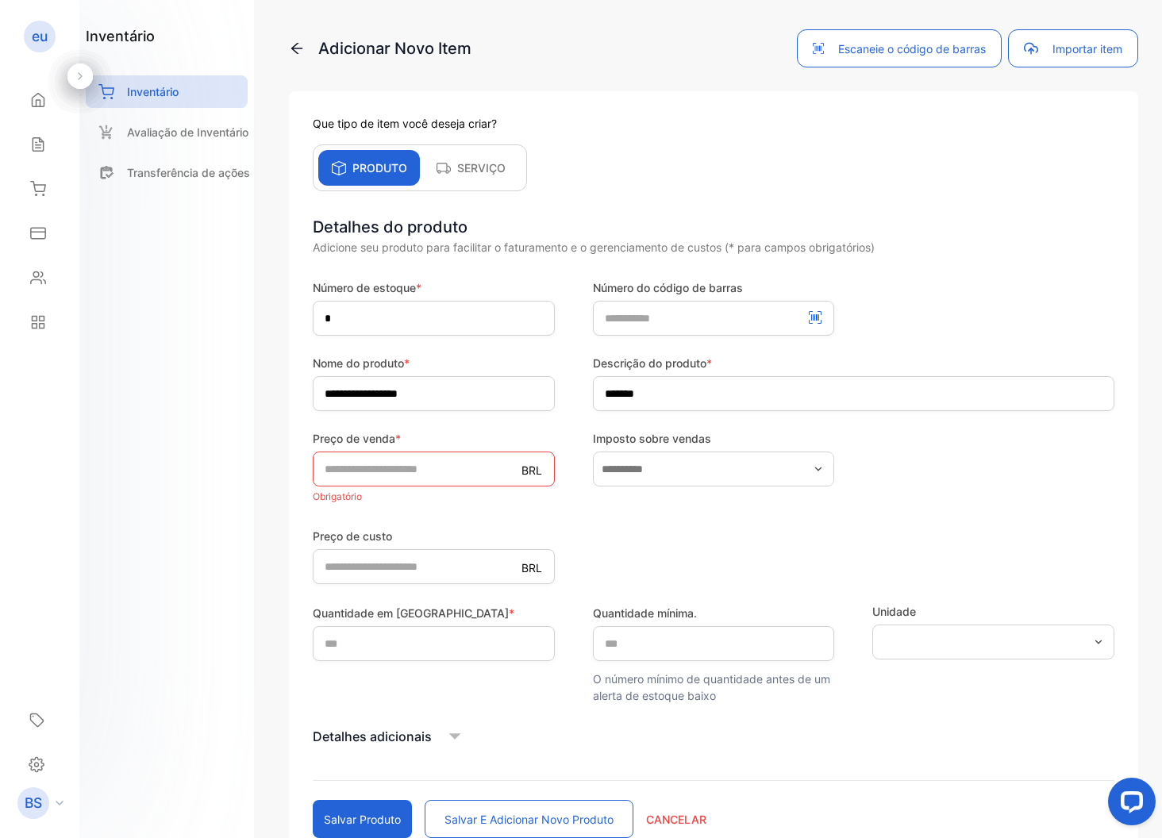
click at [674, 661] on div "Quantidade mínima. * O número mínimo de quantidade antes de um alerta de estoqu…" at bounding box center [714, 653] width 242 height 101
click at [676, 653] on qty\ "*" at bounding box center [714, 643] width 242 height 35
type qty\ "**"
click at [890, 648] on input "text" at bounding box center [993, 641] width 242 height 35
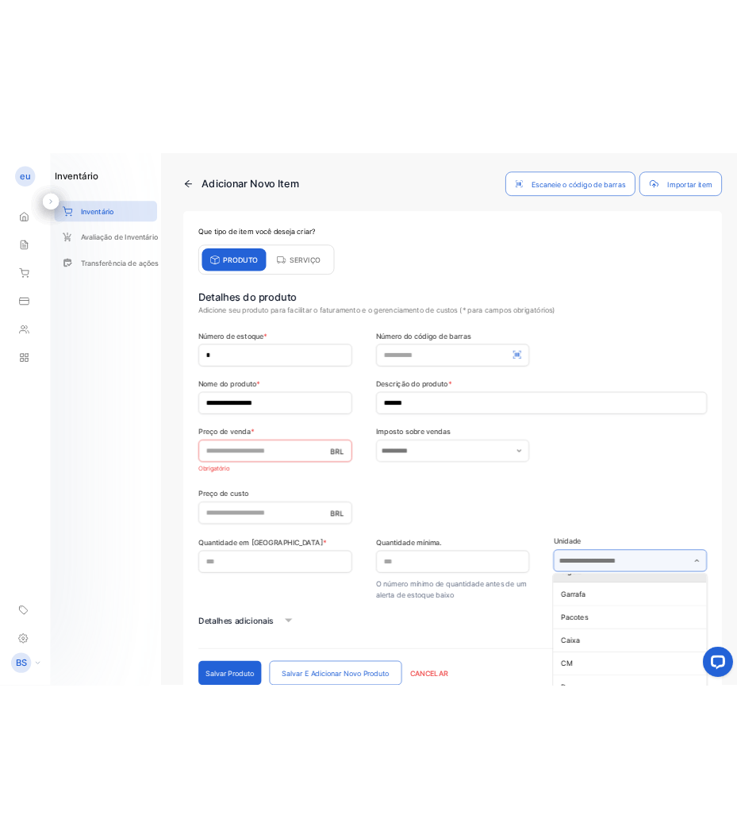
scroll to position [105, 0]
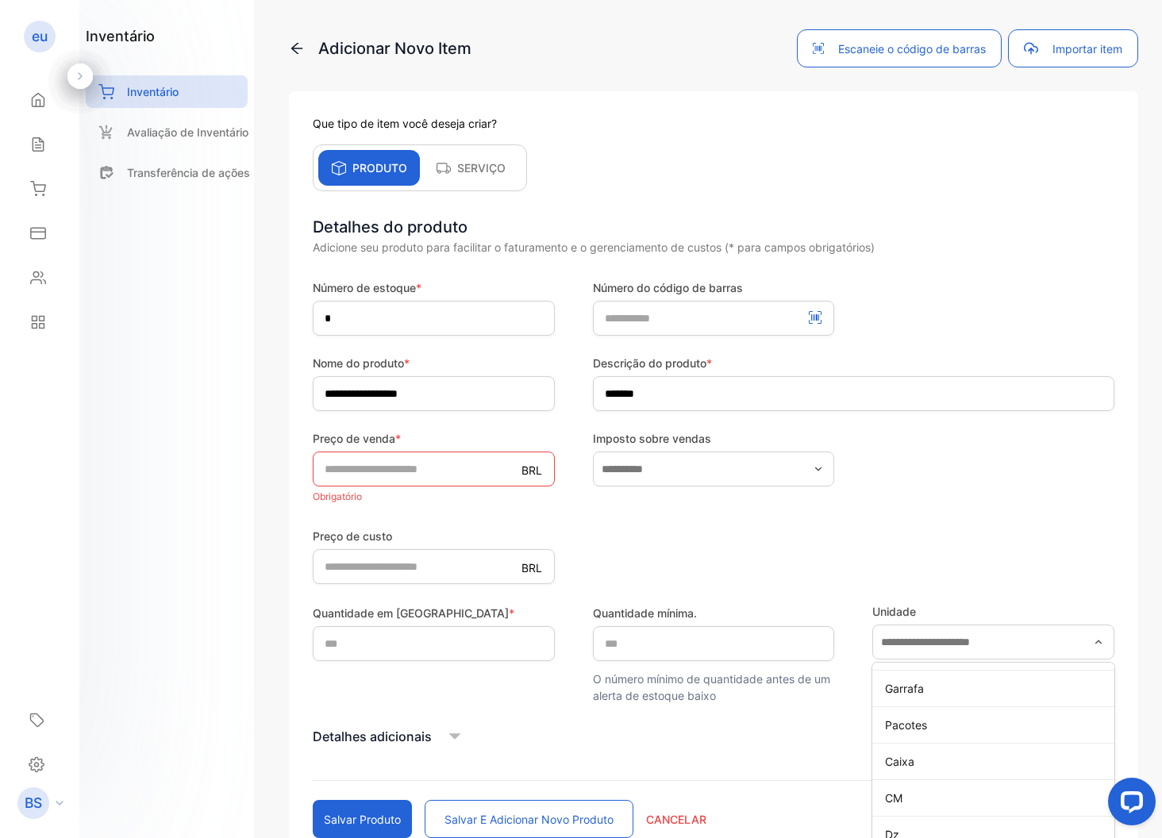
click at [816, 539] on div "Preço de custo BRL" at bounding box center [713, 555] width 801 height 58
click at [684, 465] on input "text" at bounding box center [714, 468] width 242 height 35
drag, startPoint x: 969, startPoint y: 464, endPoint x: 820, endPoint y: 512, distance: 156.6
click at [969, 464] on div "Preço de venda * BRL Obrigatório Imposto sobre vendas Nenhum imposto encontrado…" at bounding box center [713, 468] width 801 height 77
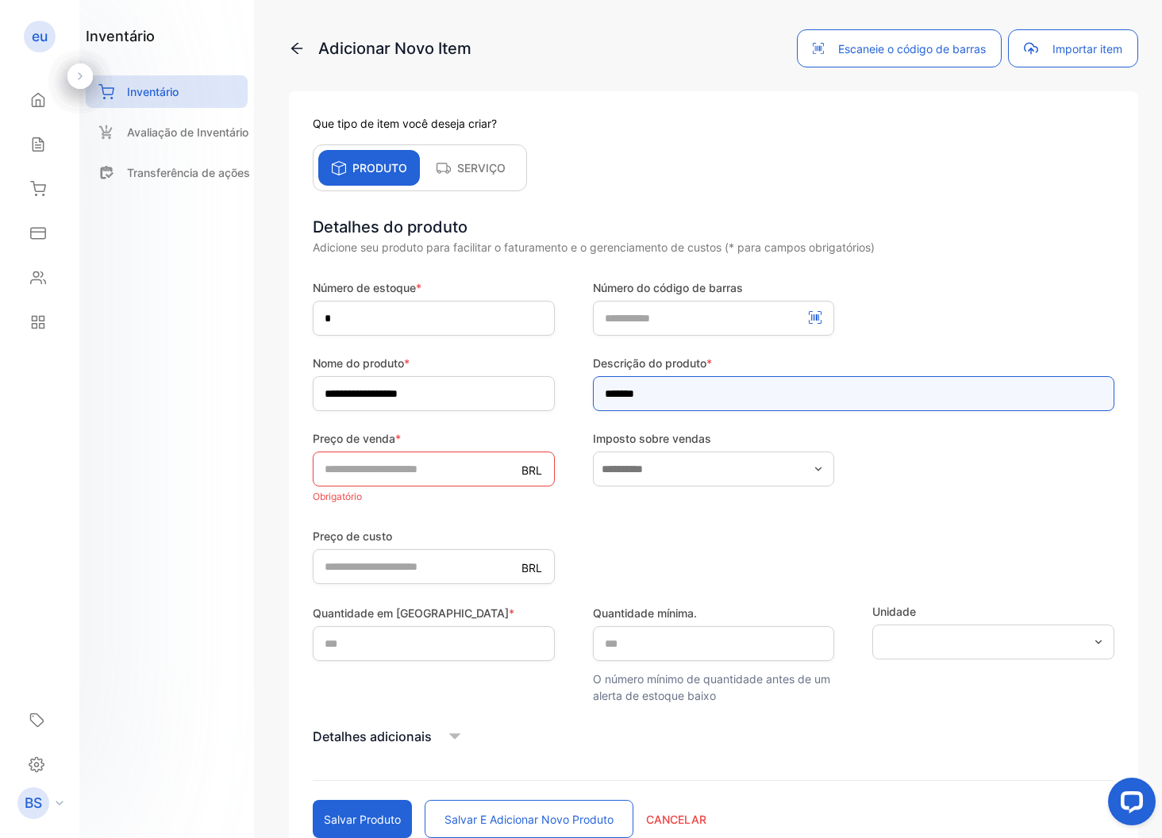
click at [719, 380] on input "*******" at bounding box center [853, 393] width 521 height 35
click at [717, 379] on input "*******" at bounding box center [853, 393] width 521 height 35
drag, startPoint x: 705, startPoint y: 384, endPoint x: 647, endPoint y: 402, distance: 60.5
click at [600, 386] on input "*******" at bounding box center [853, 393] width 521 height 35
drag, startPoint x: 606, startPoint y: 394, endPoint x: 693, endPoint y: 398, distance: 86.6
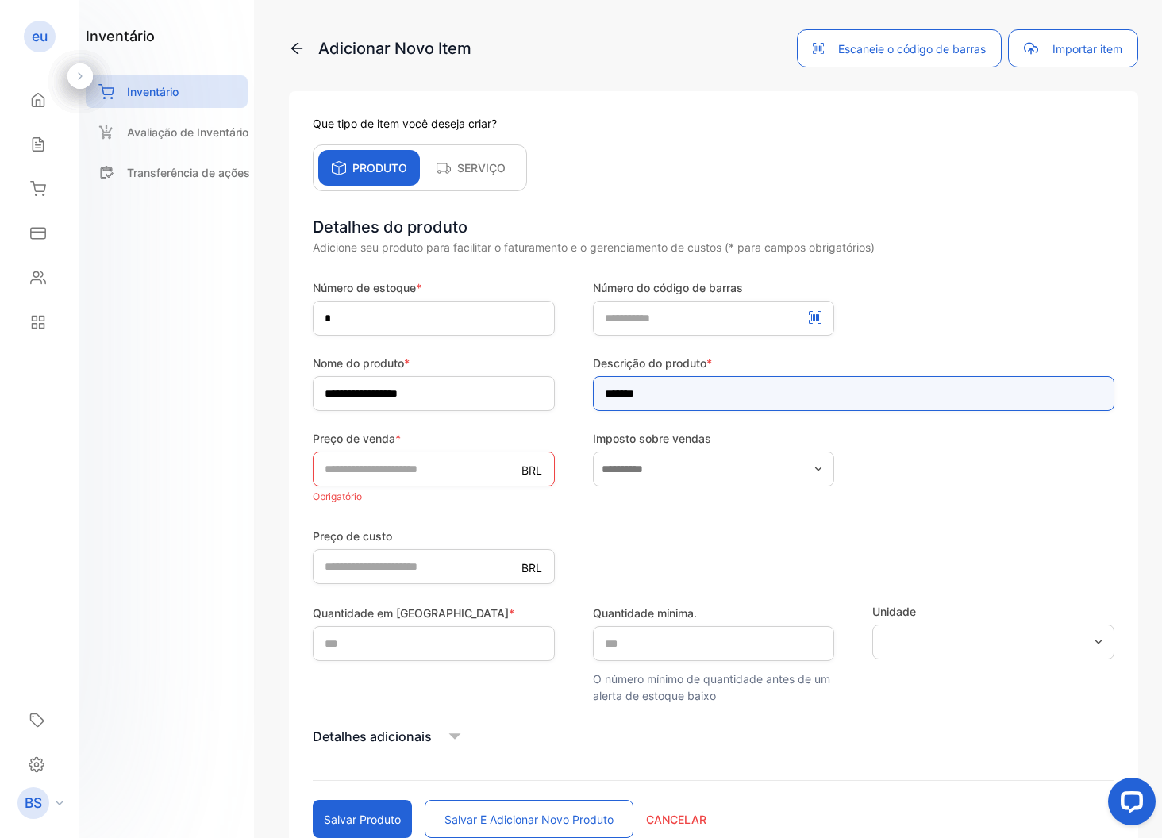
click at [693, 398] on input "*******" at bounding box center [853, 393] width 521 height 35
type input "**********"
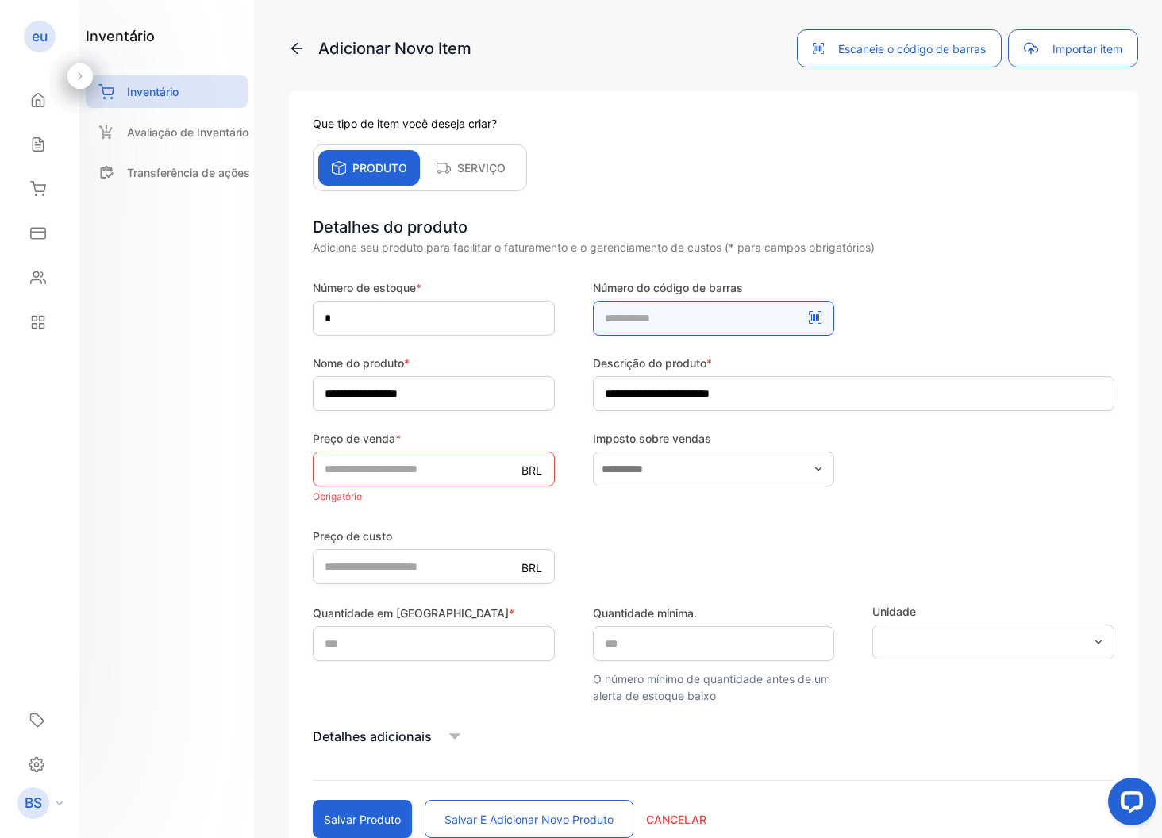
click at [656, 313] on number-inputBarcodeNumber "number" at bounding box center [714, 318] width 242 height 35
click at [80, 75] on icon at bounding box center [80, 75] width 4 height 7
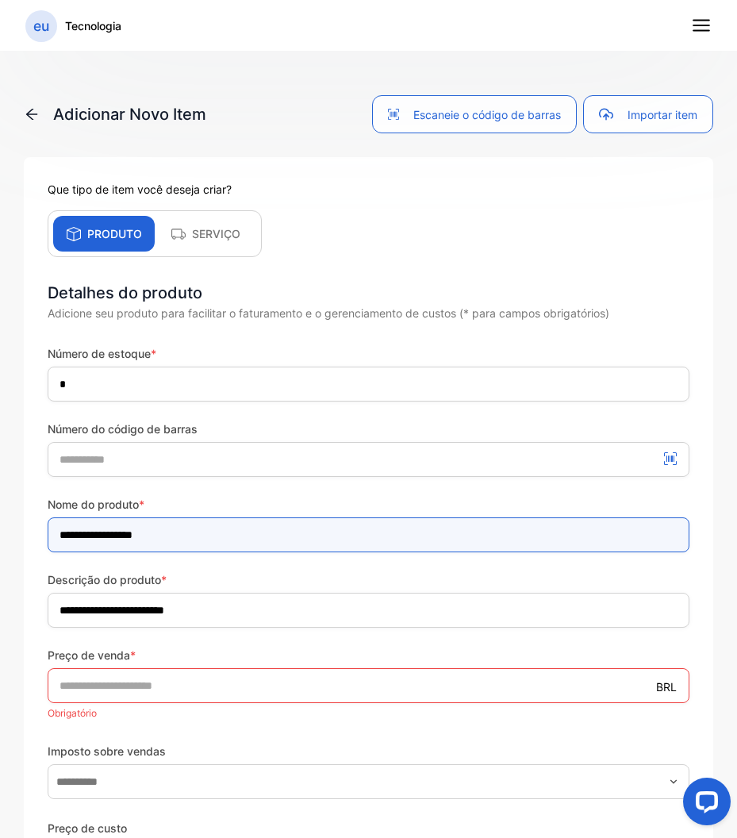
drag, startPoint x: 271, startPoint y: 530, endPoint x: 7, endPoint y: 505, distance: 264.7
click at [7, 505] on div "**********" at bounding box center [368, 463] width 737 height 838
type input "*"
type input "**********"
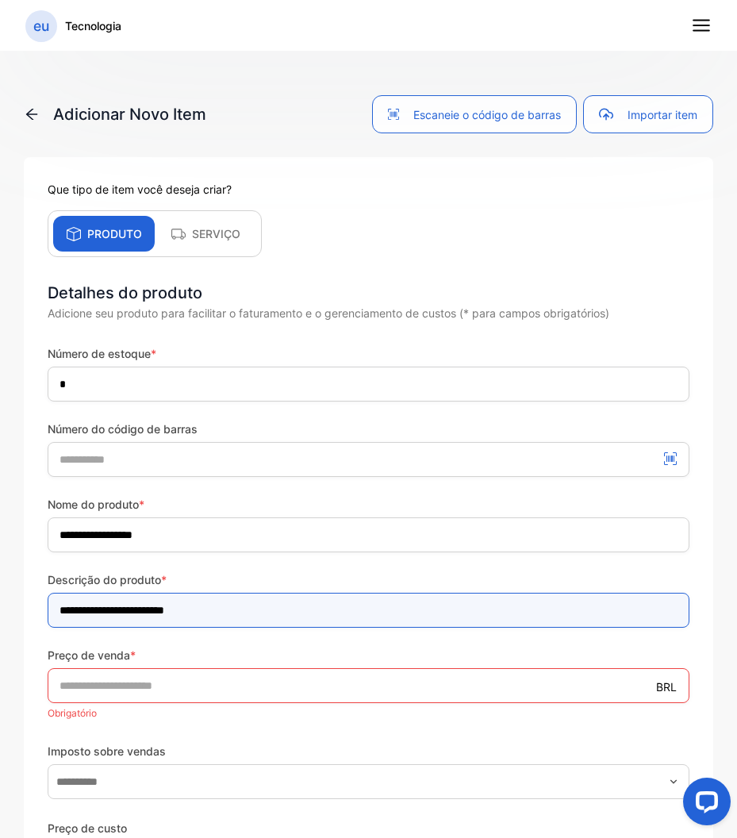
drag, startPoint x: 170, startPoint y: 611, endPoint x: 29, endPoint y: 605, distance: 141.4
click at [29, 605] on div "**********" at bounding box center [369, 723] width 690 height 1132
click at [155, 613] on input "*********" at bounding box center [369, 610] width 642 height 35
type input "**********"
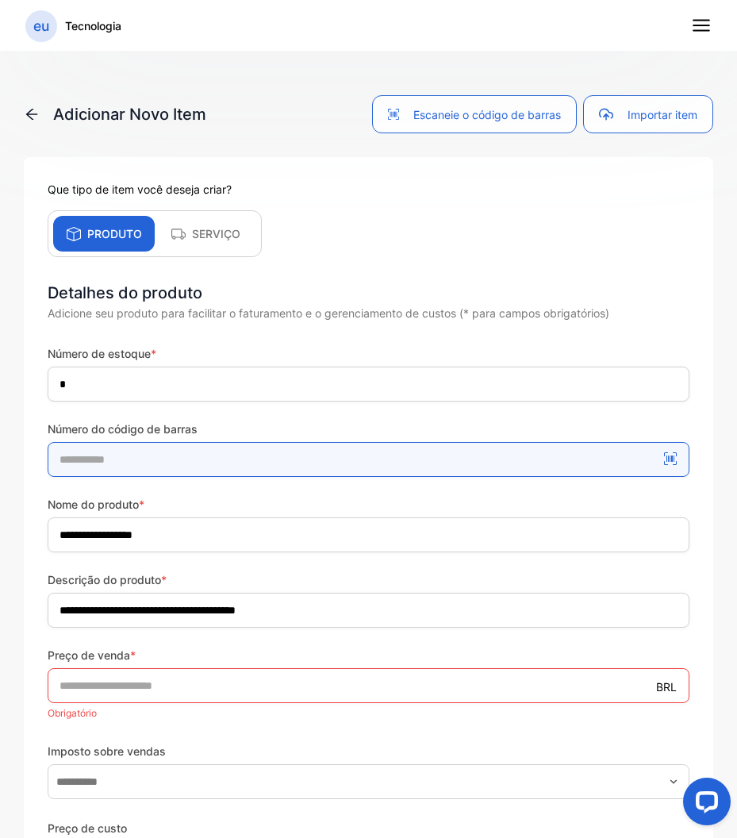
click at [159, 452] on number-inputBarcodeNumber "number" at bounding box center [369, 459] width 642 height 35
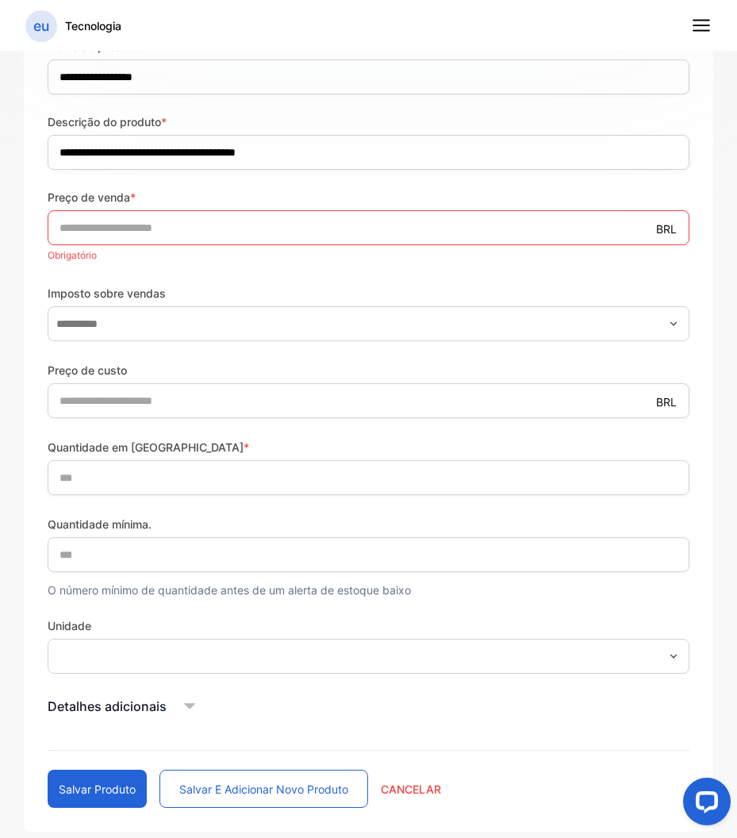
scroll to position [458, 0]
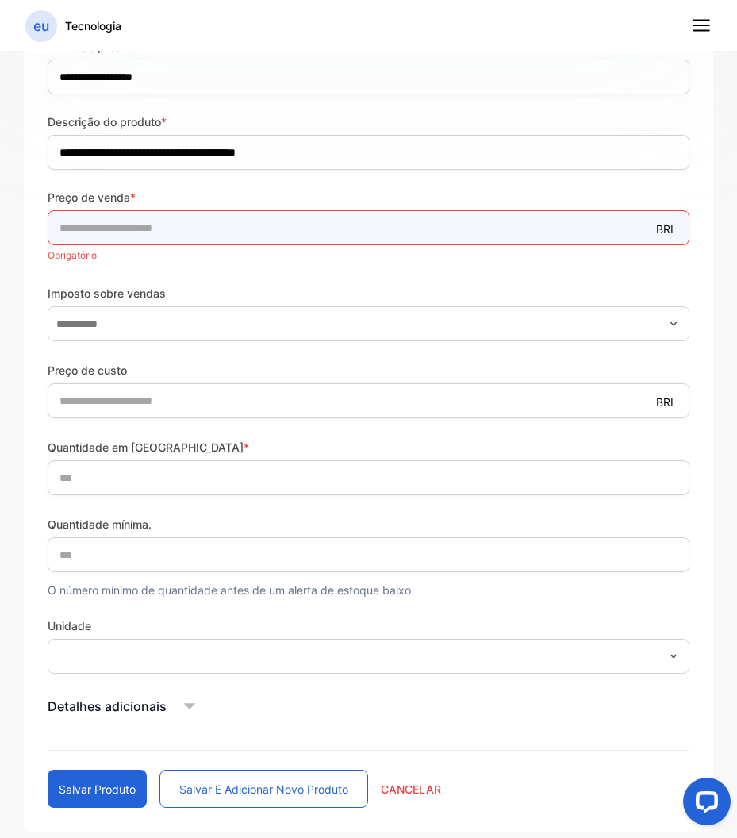
click at [140, 236] on input "number" at bounding box center [369, 227] width 642 height 35
type input "***"
type input "*"
type input "*****"
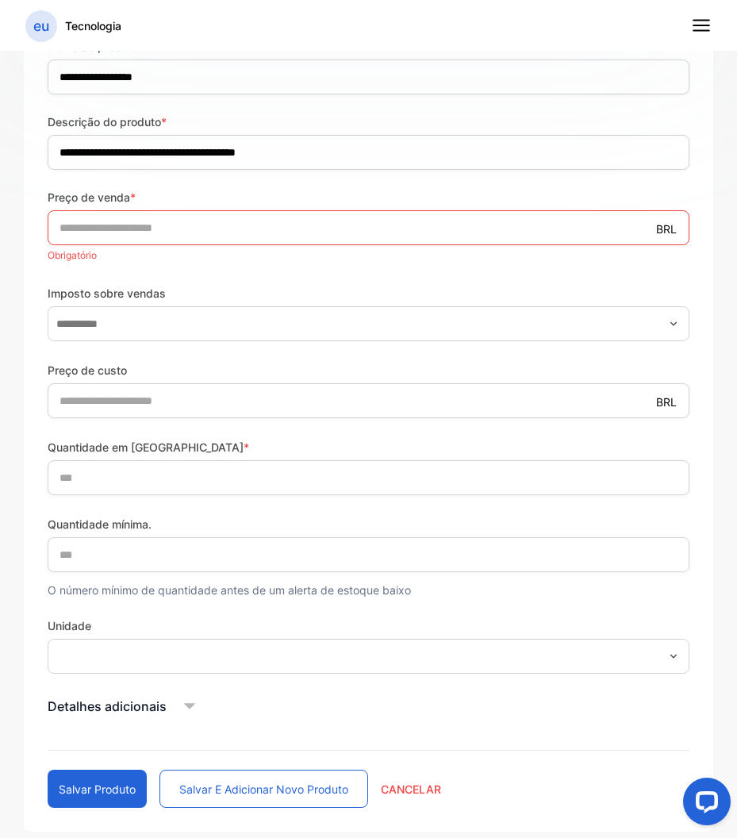
click at [210, 262] on p "Obrigatório" at bounding box center [369, 255] width 642 height 21
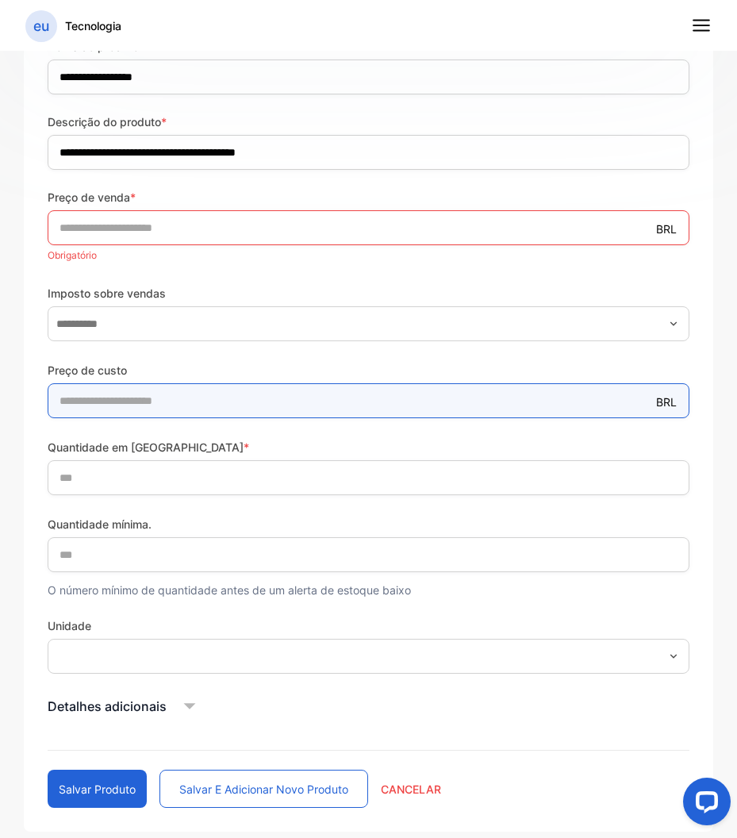
click at [175, 403] on price-inputcostofitem "number" at bounding box center [369, 400] width 642 height 35
type price-inputcostofitem "***"
type price-inputcostofitem "*"
type price-inputcostofitem "*****"
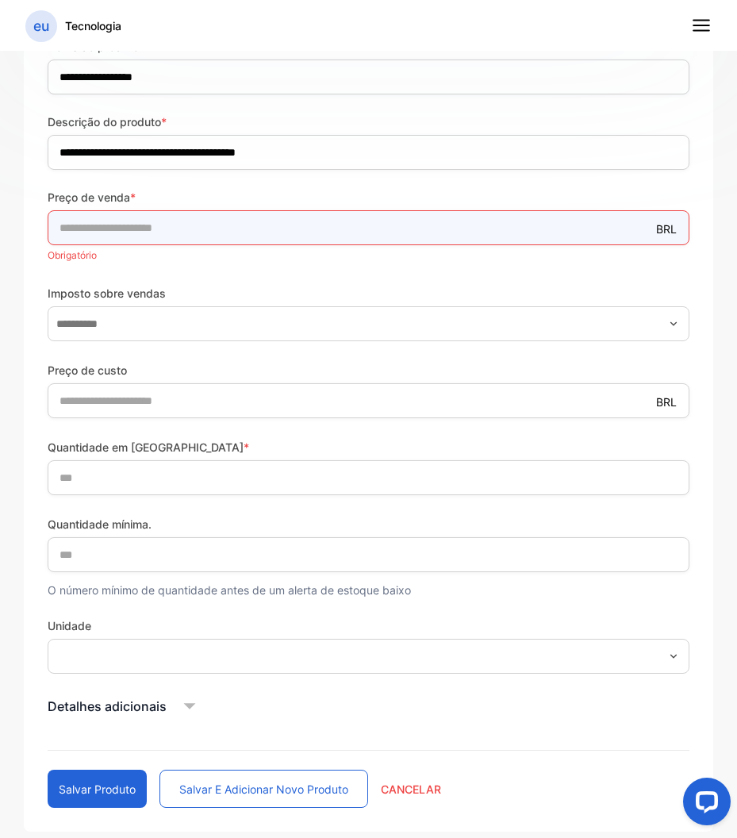
click at [633, 224] on input "number" at bounding box center [369, 227] width 642 height 35
type input "*****"
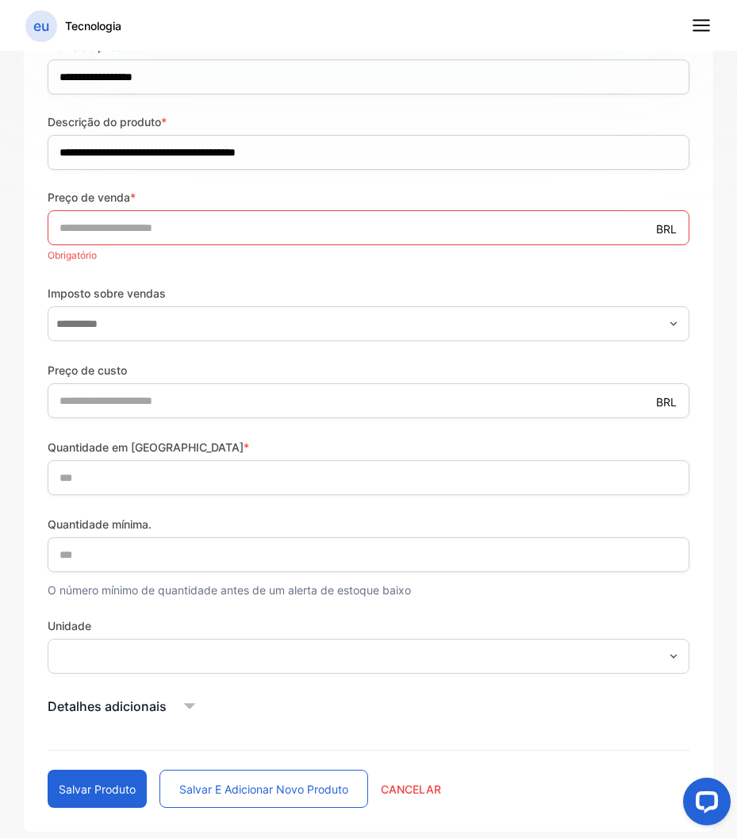
click at [121, 793] on button "Salvar Produto" at bounding box center [97, 789] width 99 height 38
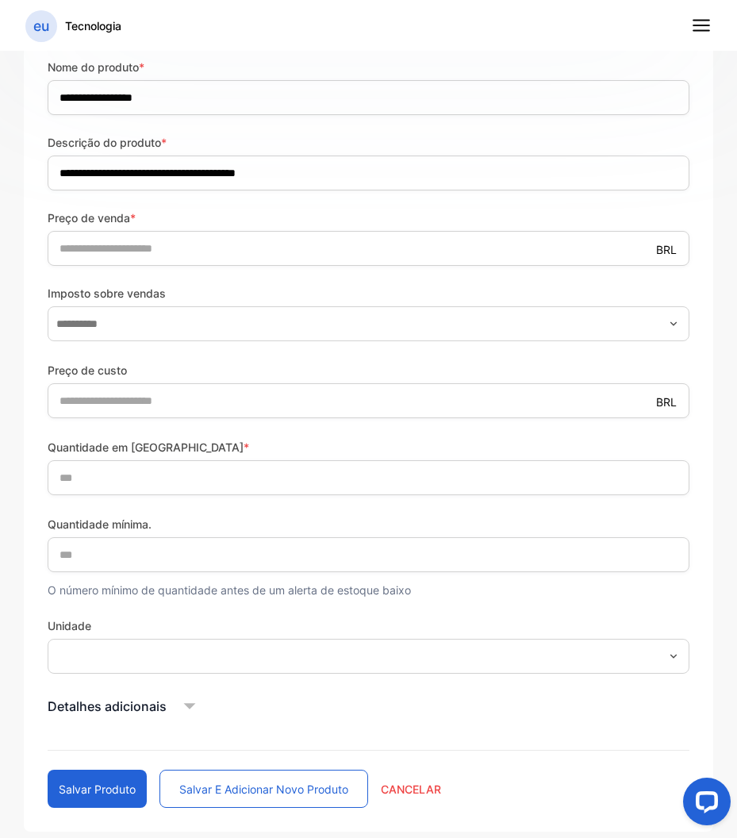
scroll to position [437, 0]
click at [102, 780] on button "Salvar Produto" at bounding box center [97, 789] width 99 height 38
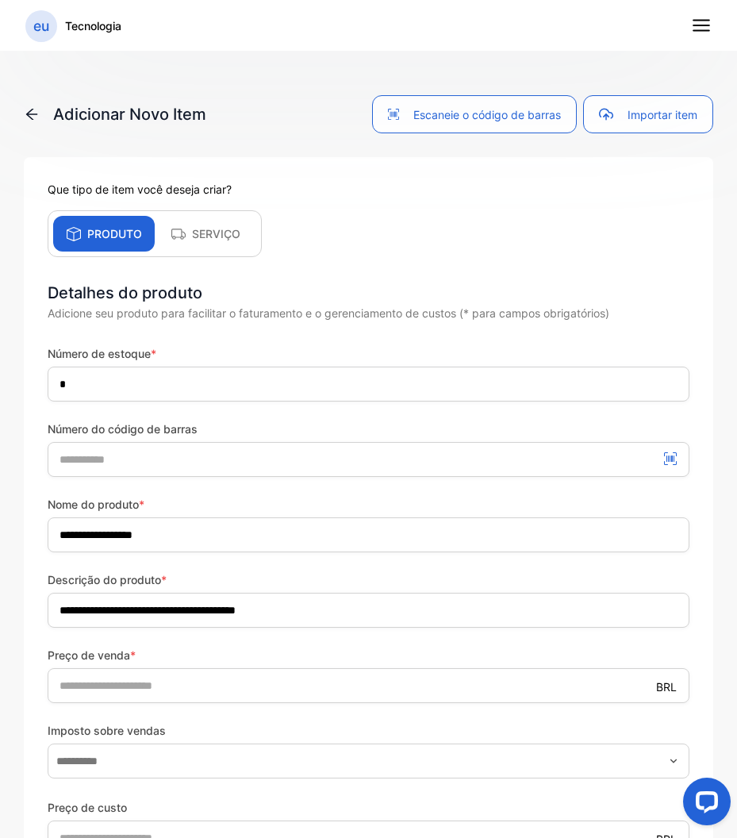
click at [28, 113] on icon at bounding box center [31, 114] width 11 height 11
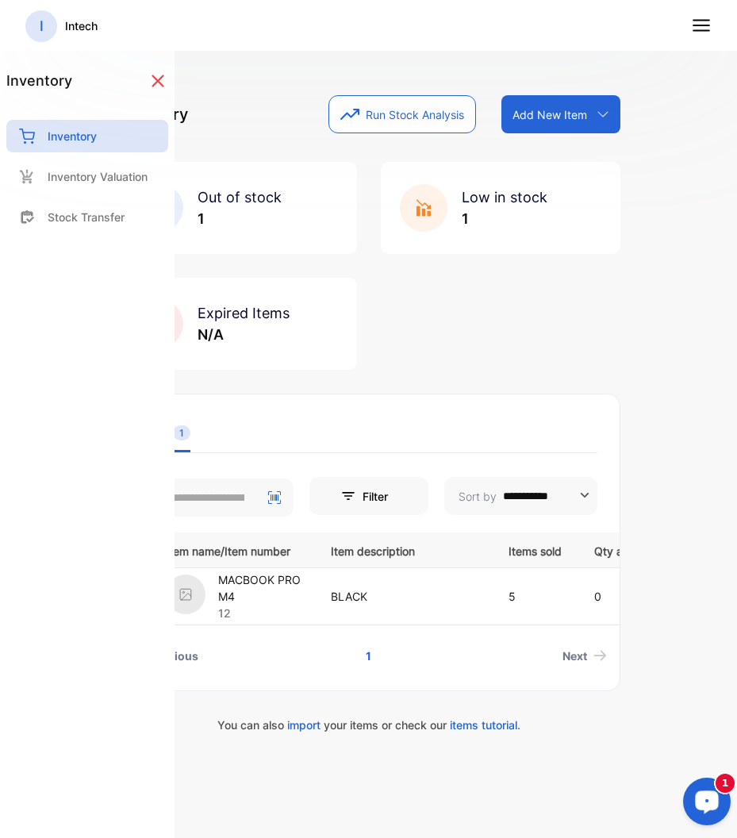
click at [701, 801] on icon "Open LiveChat chat widget" at bounding box center [707, 801] width 15 height 10
click at [390, 428] on ul "All 1" at bounding box center [369, 433] width 458 height 39
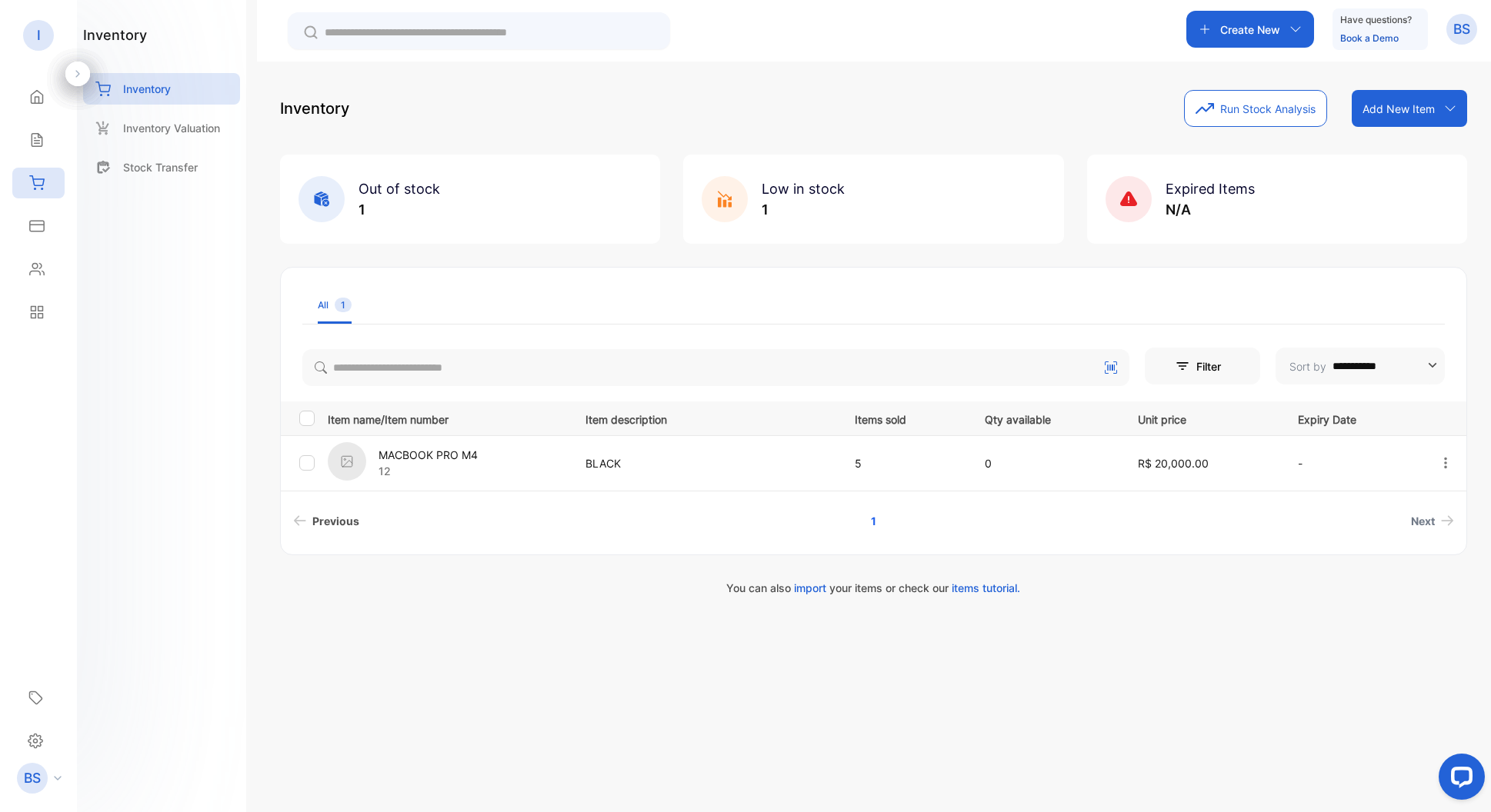
click at [337, 514] on span "Previous" at bounding box center [335, 520] width 47 height 16
click at [714, 524] on link "Next" at bounding box center [1432, 520] width 55 height 28
click at [714, 104] on p "Add New Item" at bounding box center [1398, 109] width 73 height 16
click at [714, 135] on div "Add item manually" at bounding box center [1412, 142] width 111 height 31
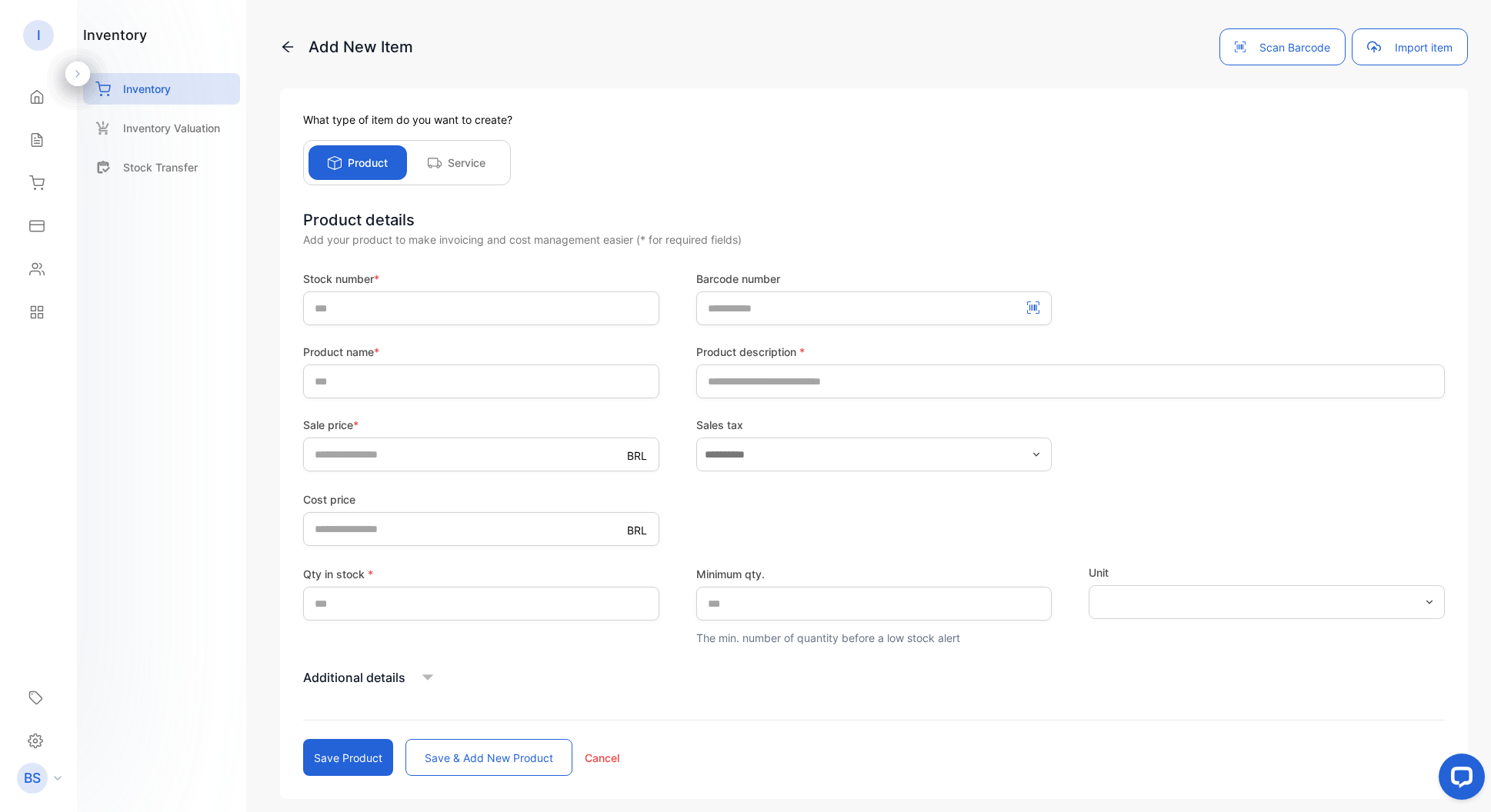
click at [451, 163] on p "Service" at bounding box center [466, 162] width 38 height 16
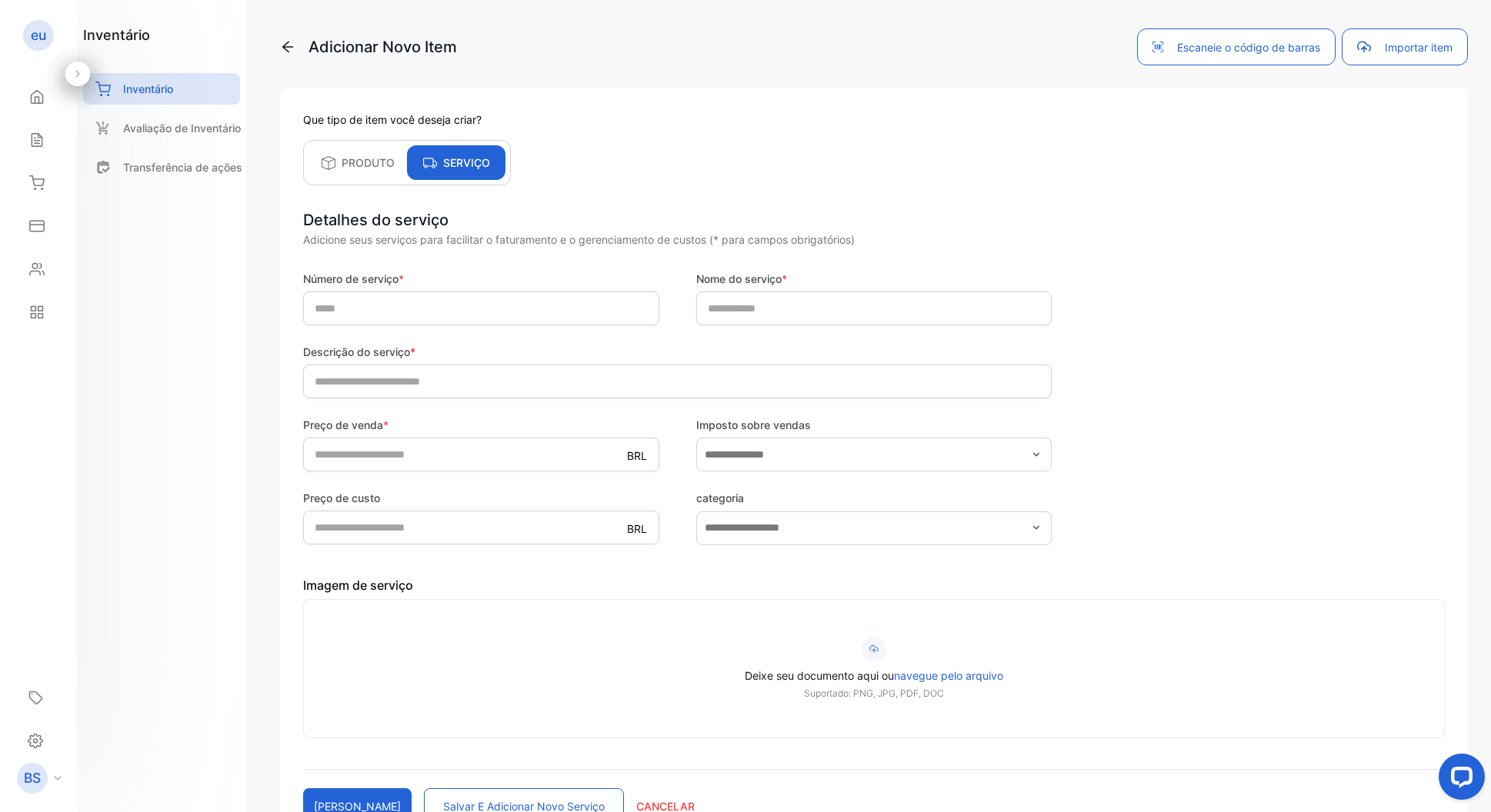
click at [340, 154] on div "PRODUTO" at bounding box center [358, 163] width 99 height 35
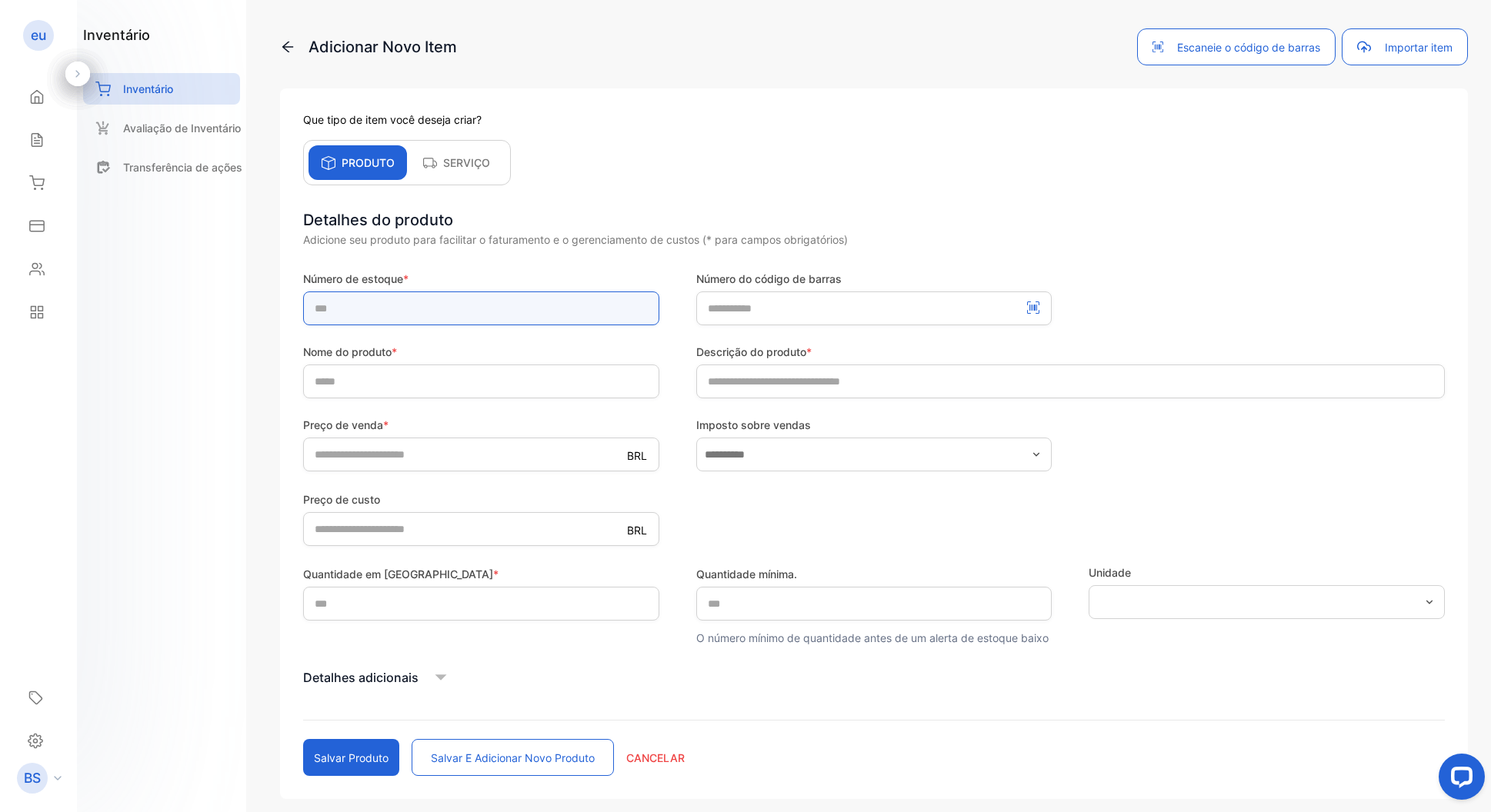
click at [458, 315] on input "text" at bounding box center [481, 308] width 356 height 34
type input "*"
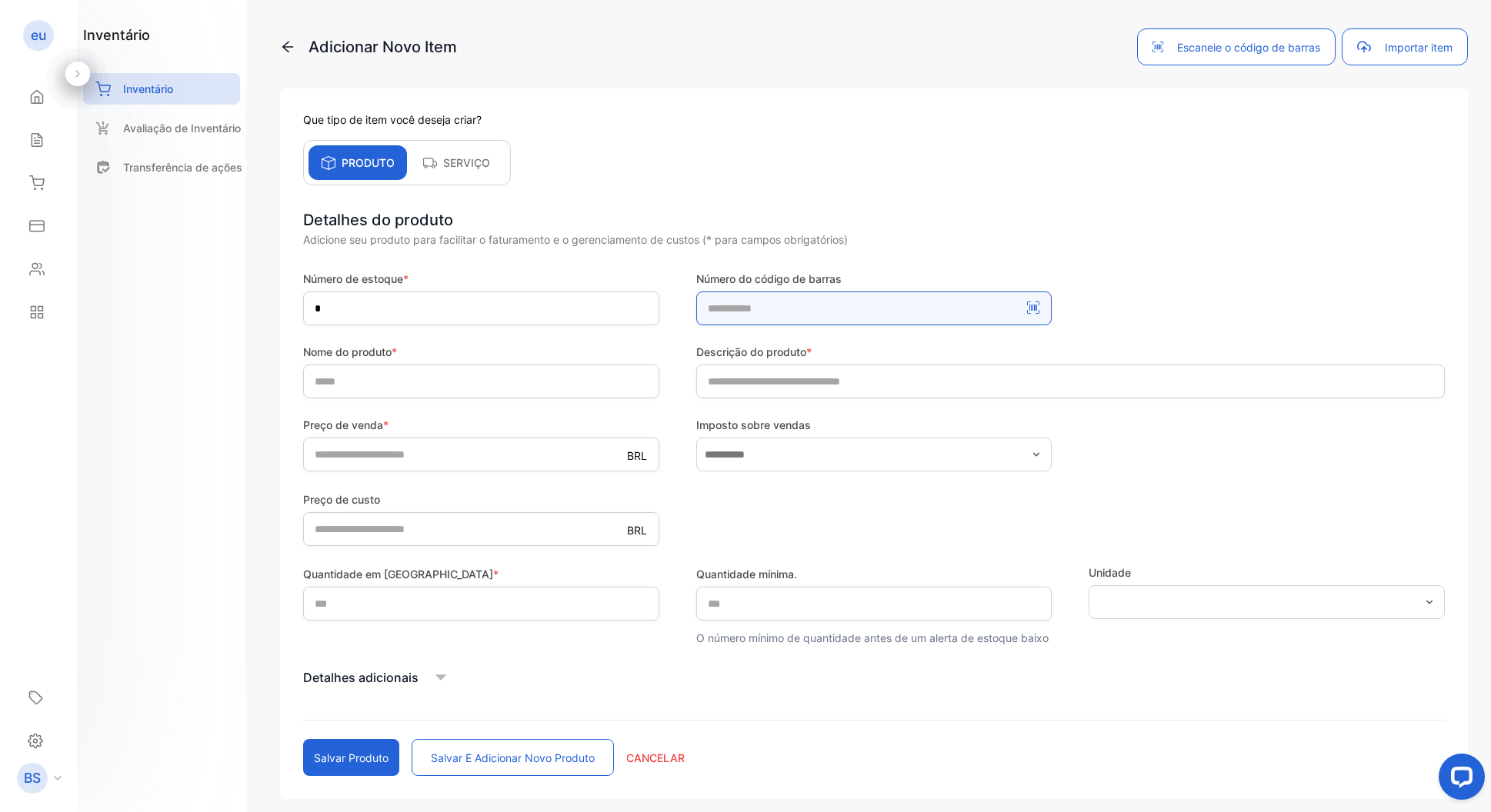
click at [714, 315] on number-inputBarcodeNumber "number" at bounding box center [873, 308] width 356 height 34
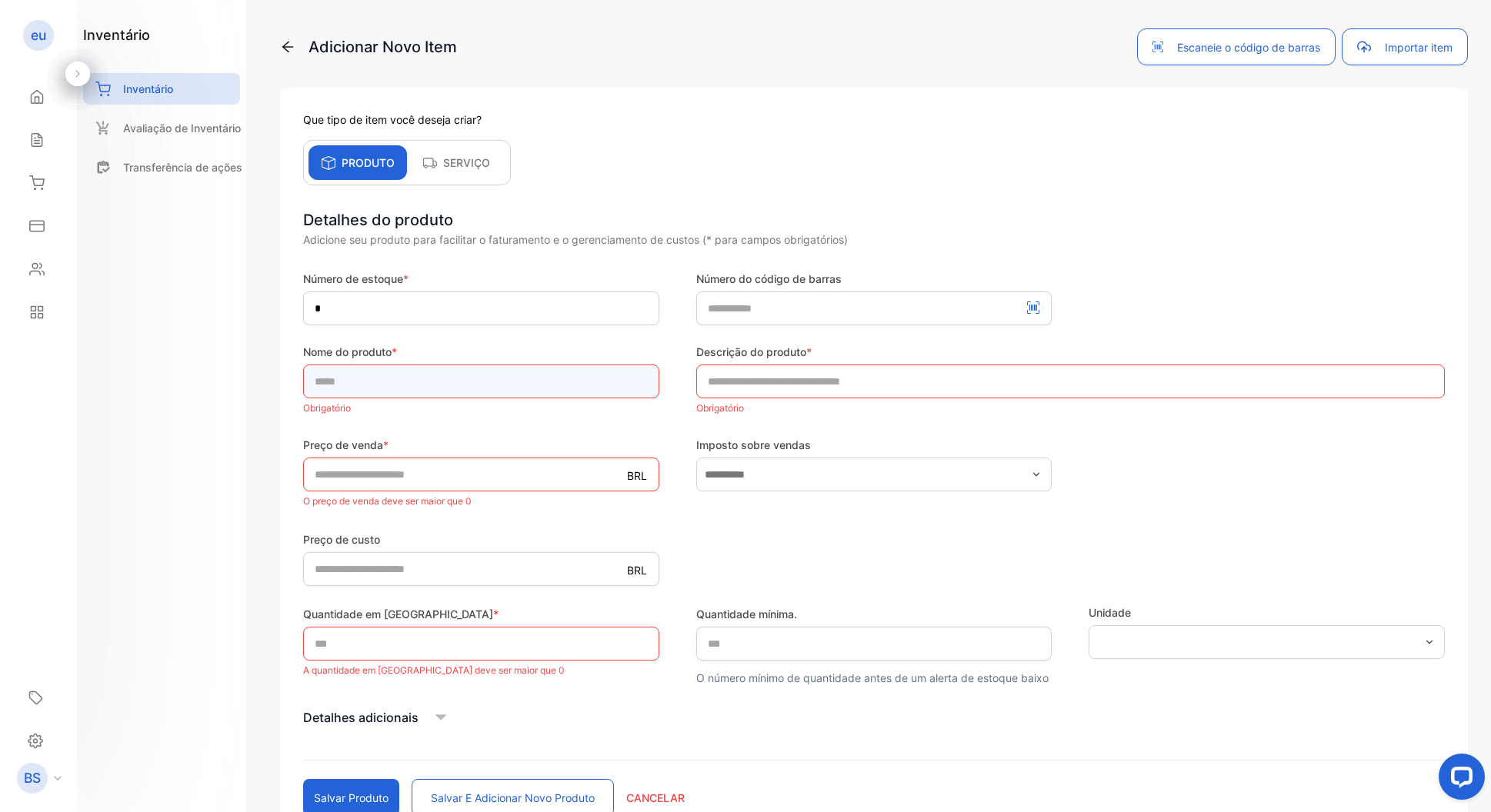
click at [556, 382] on input "text" at bounding box center [481, 381] width 356 height 34
type input "**********"
click at [440, 638] on input "*" at bounding box center [481, 643] width 356 height 34
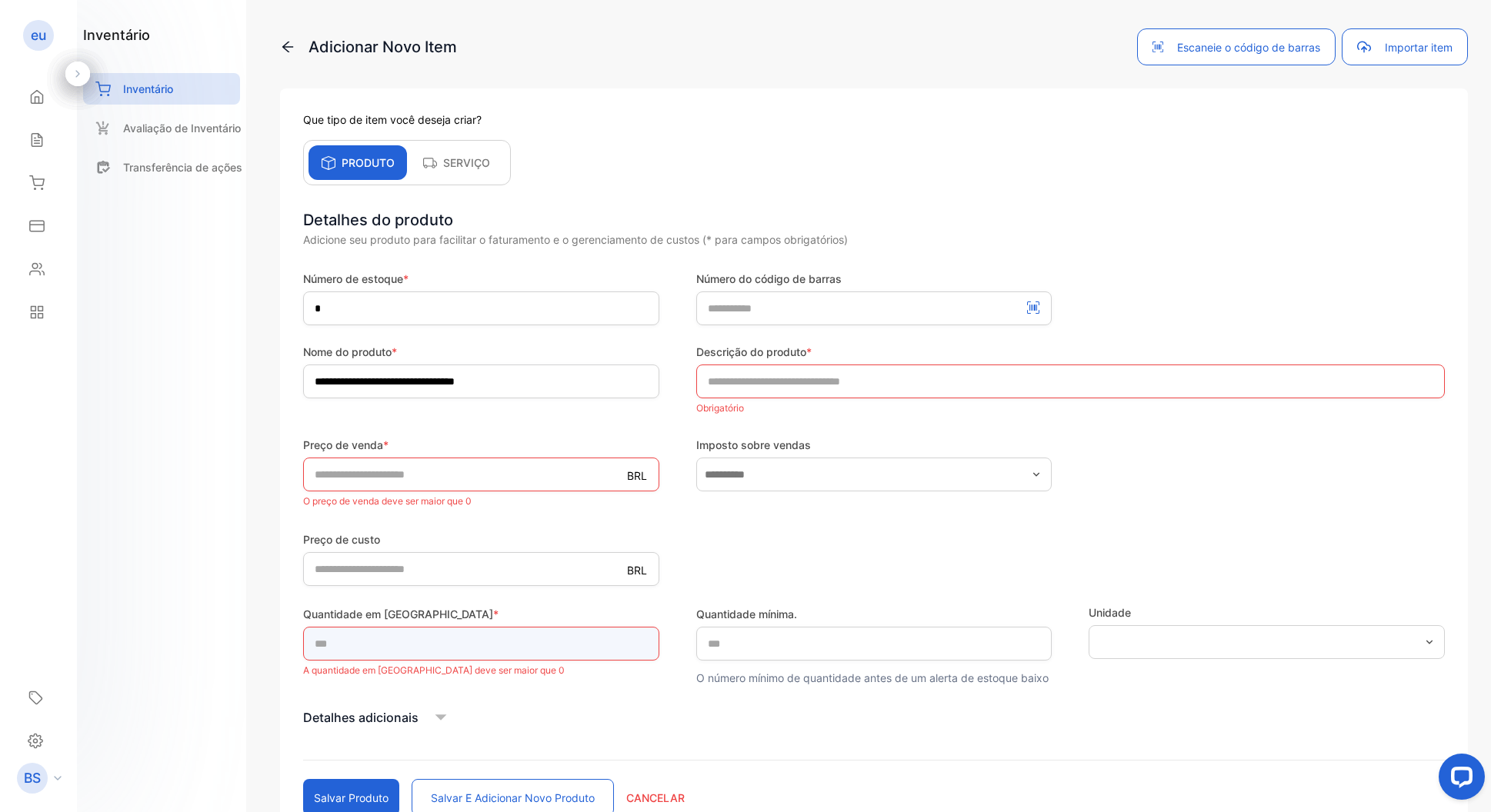
type input "*"
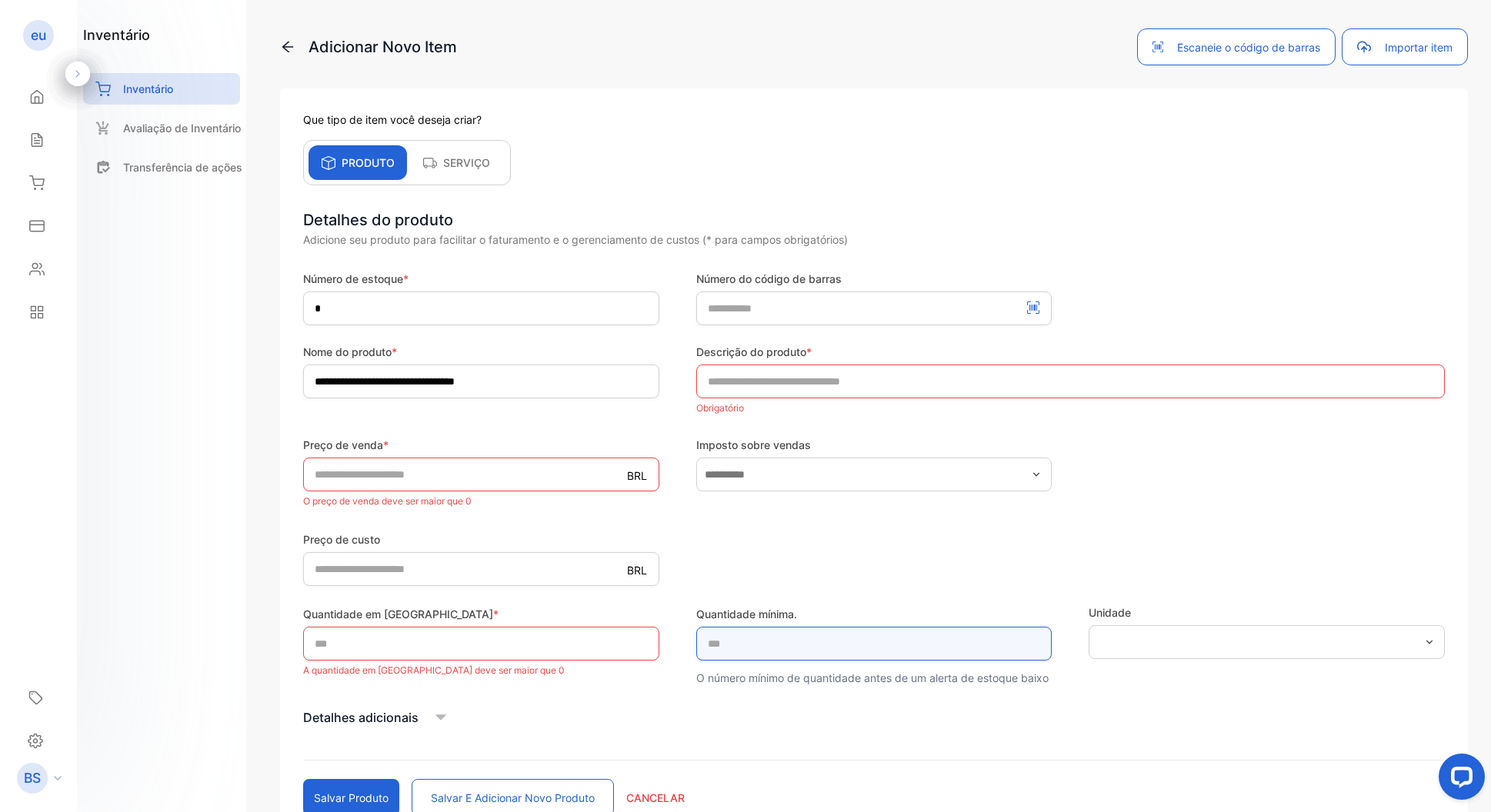
click at [714, 648] on qty\ "*" at bounding box center [873, 643] width 356 height 34
type qty\ "*"
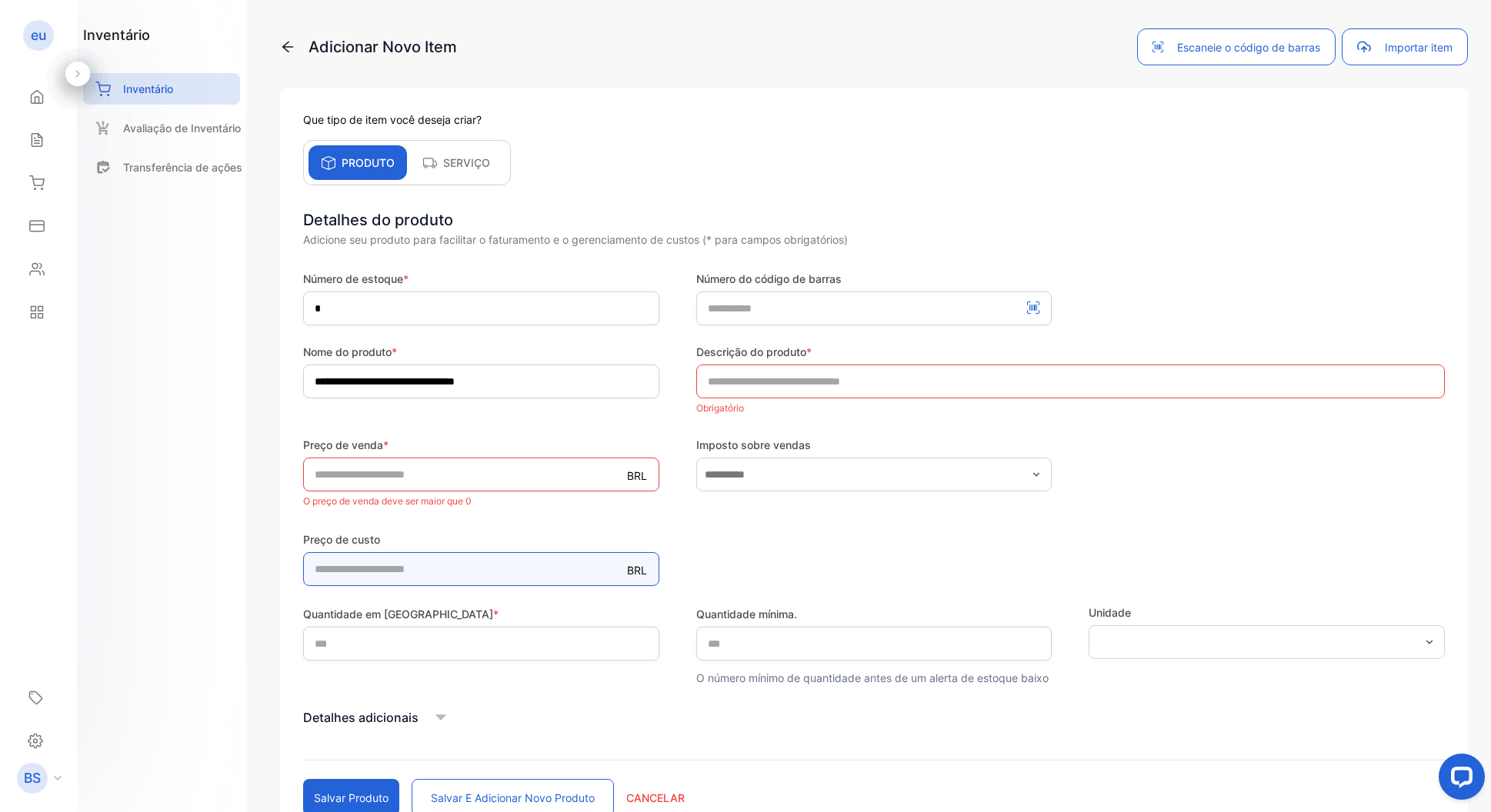
click at [443, 562] on price-inputcostofitem "*" at bounding box center [481, 569] width 356 height 34
type price-inputcostofitem "*"
type price-inputcostofitem "*****"
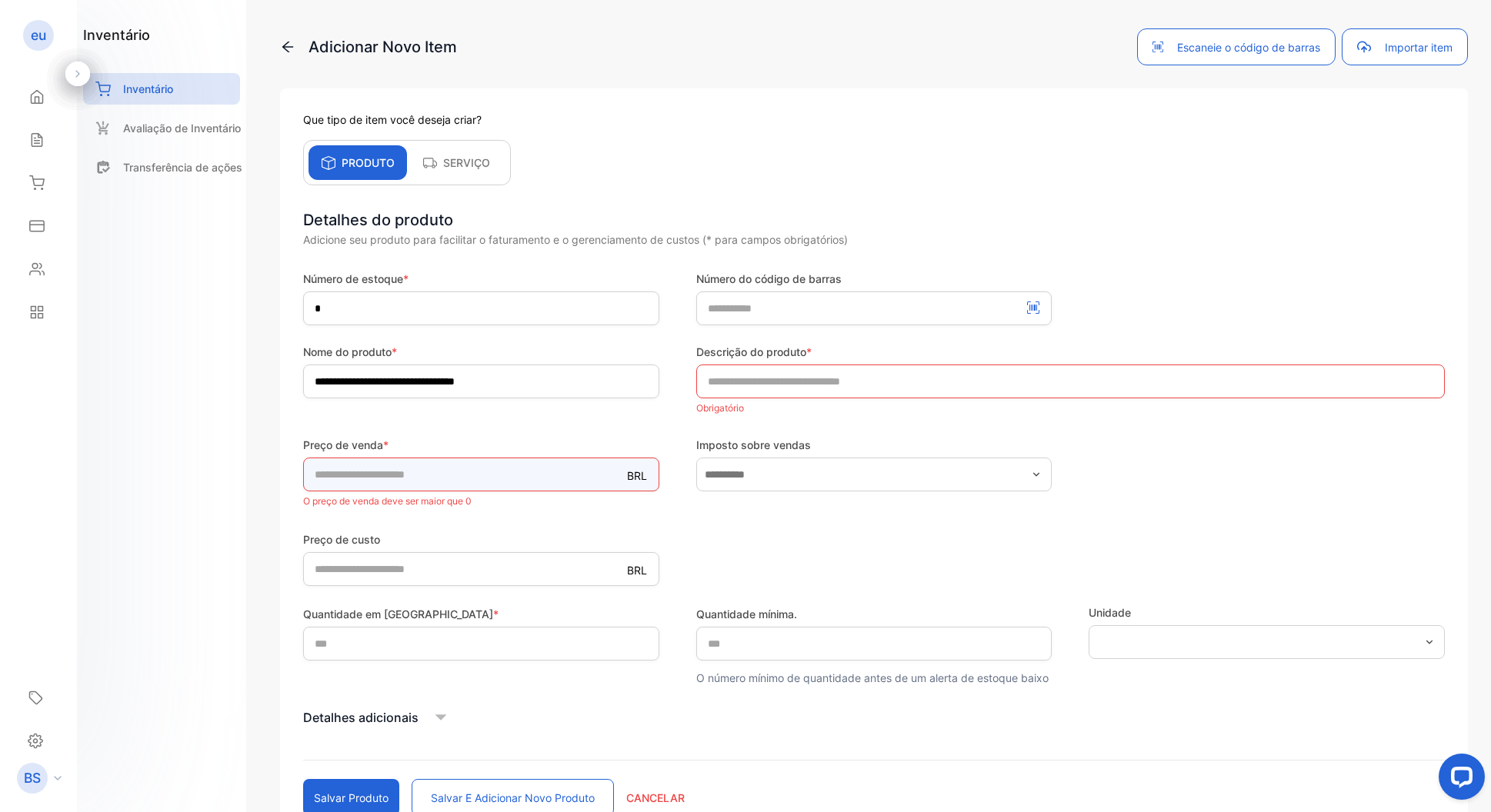
click at [438, 483] on input "*" at bounding box center [481, 474] width 356 height 34
type input "*"
type input "*****"
click at [714, 385] on input "text" at bounding box center [1070, 381] width 748 height 34
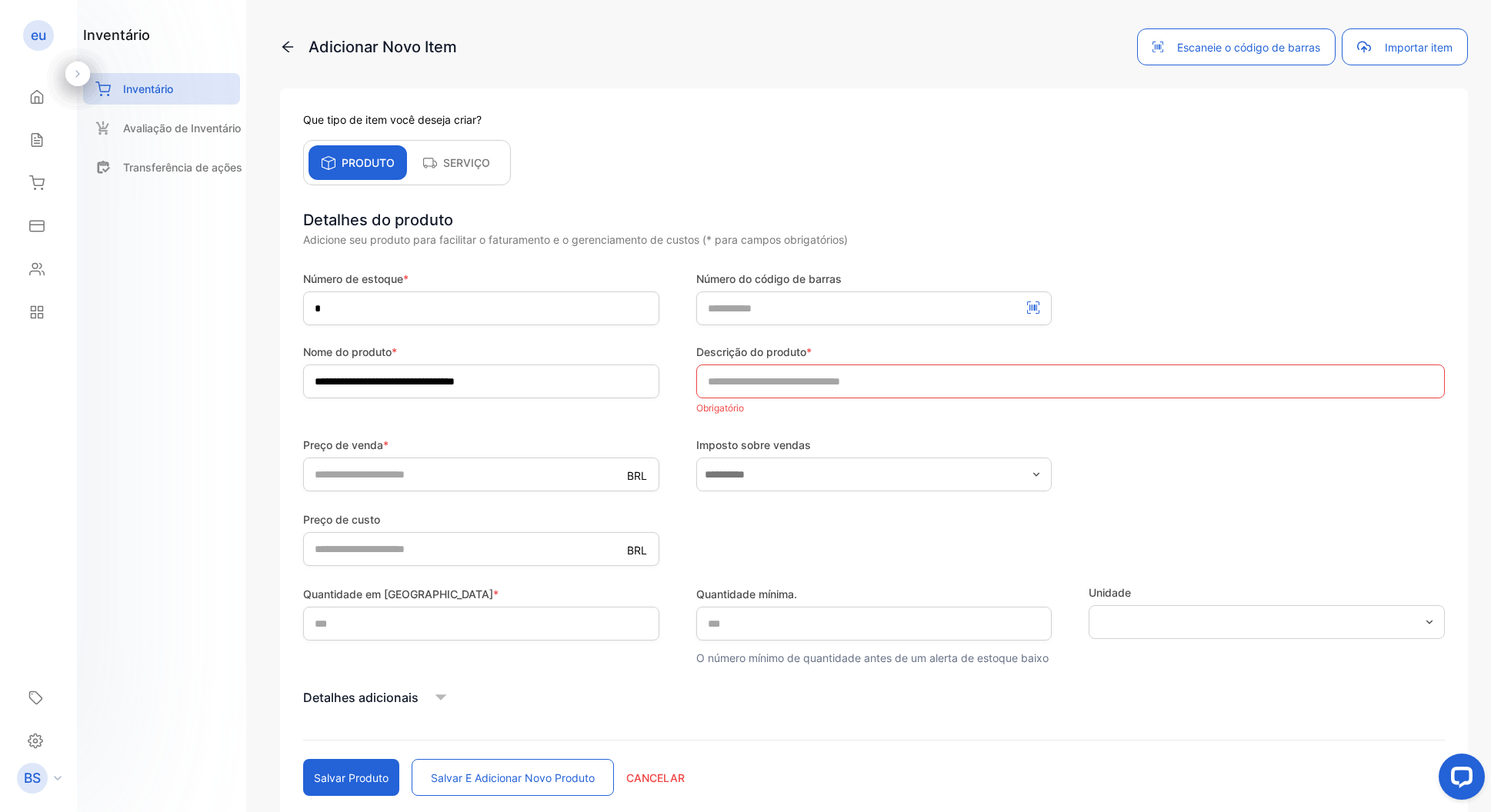
drag, startPoint x: 71, startPoint y: 70, endPoint x: 69, endPoint y: 91, distance: 21.1
click at [71, 72] on div at bounding box center [77, 73] width 24 height 24
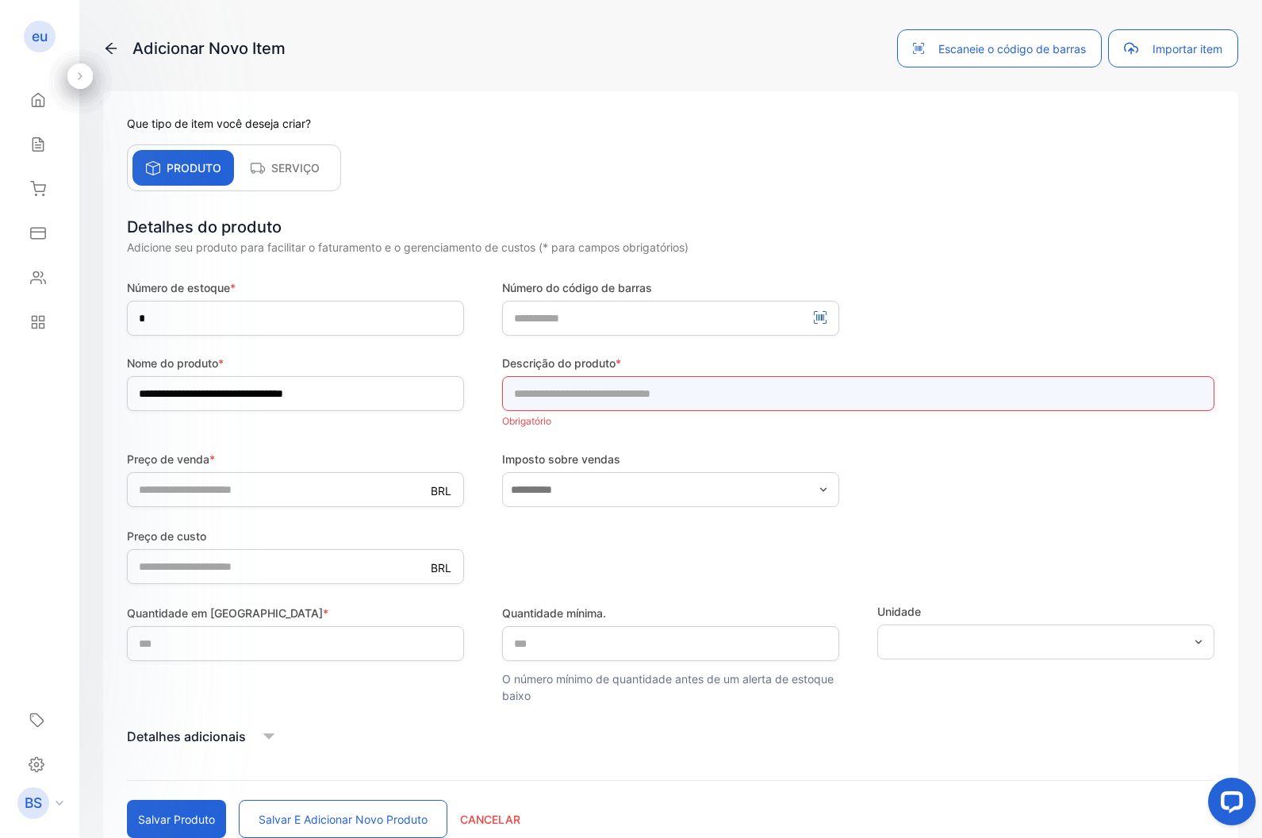
click at [554, 390] on input "text" at bounding box center [858, 393] width 713 height 35
type input "**********"
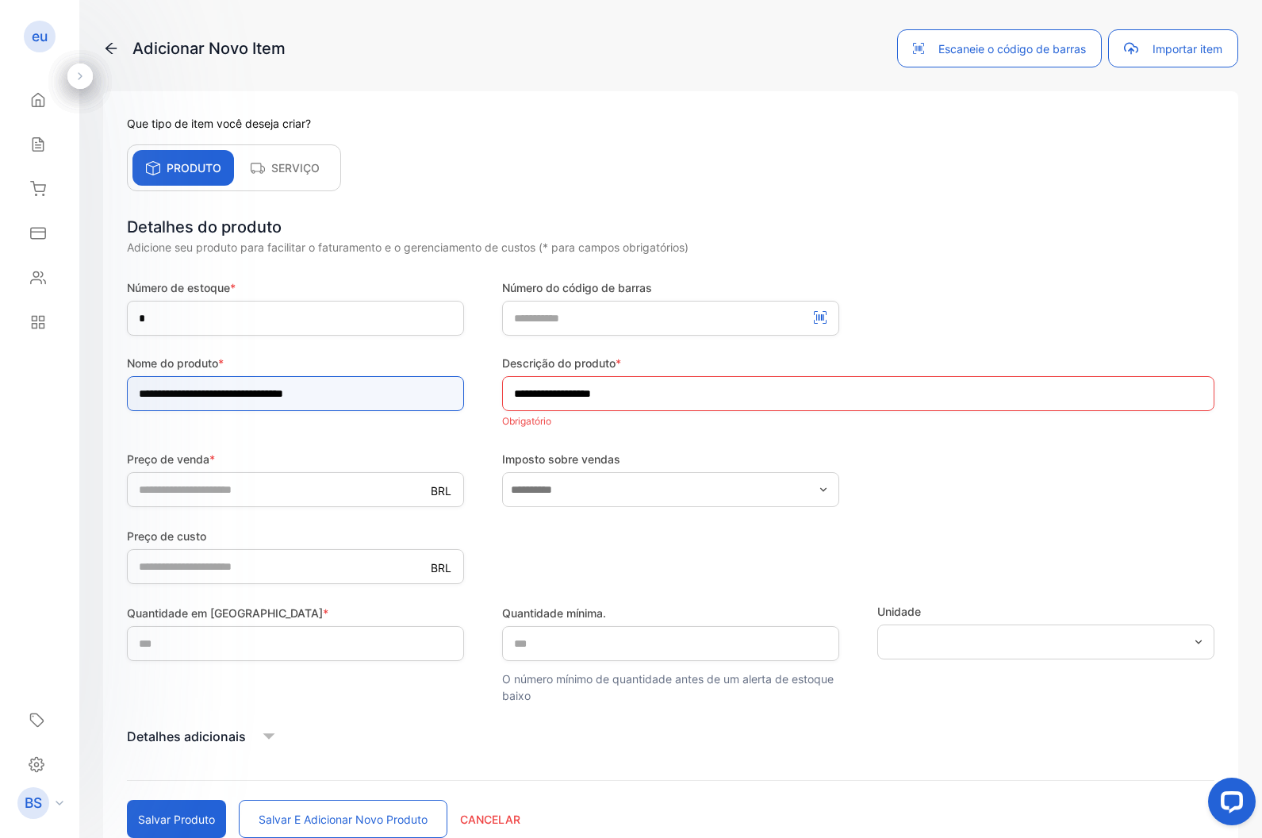
click at [409, 394] on input "**********" at bounding box center [295, 393] width 337 height 35
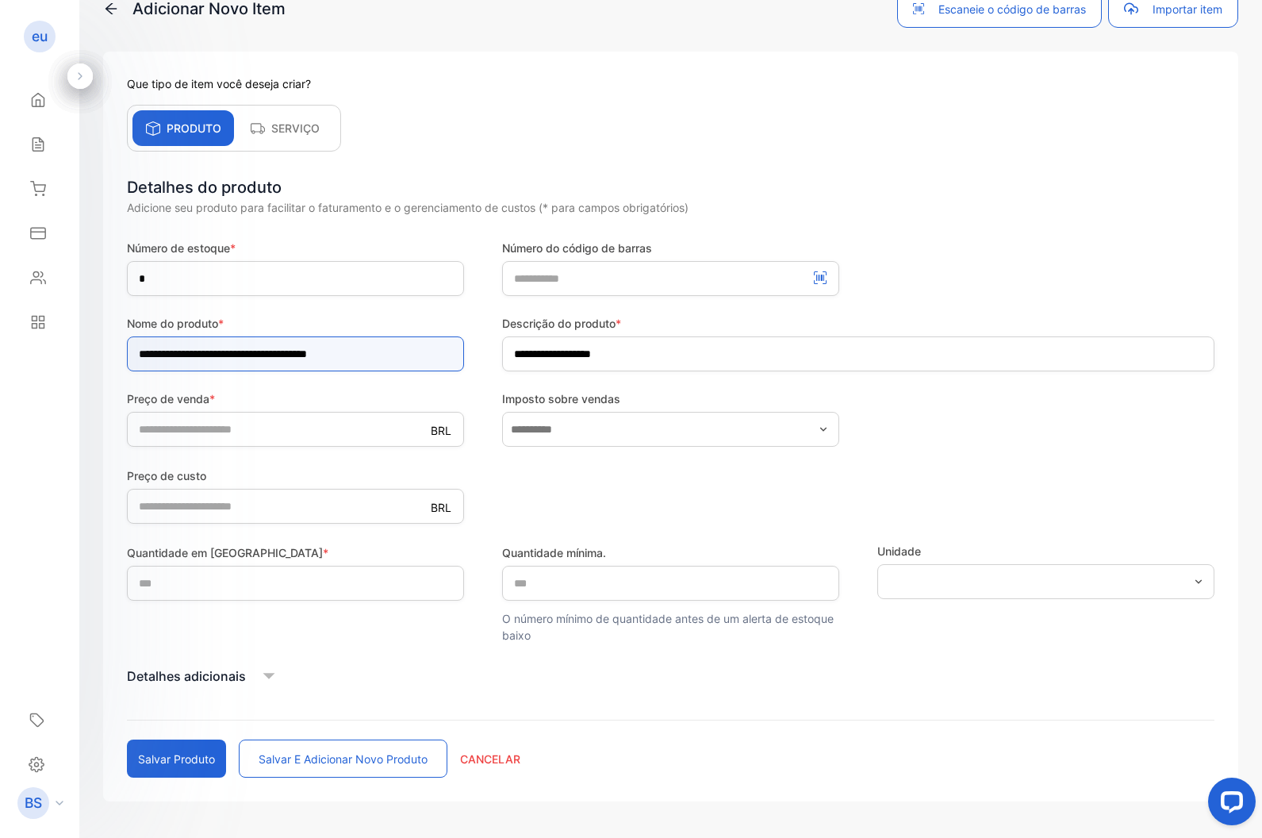
scroll to position [92, 0]
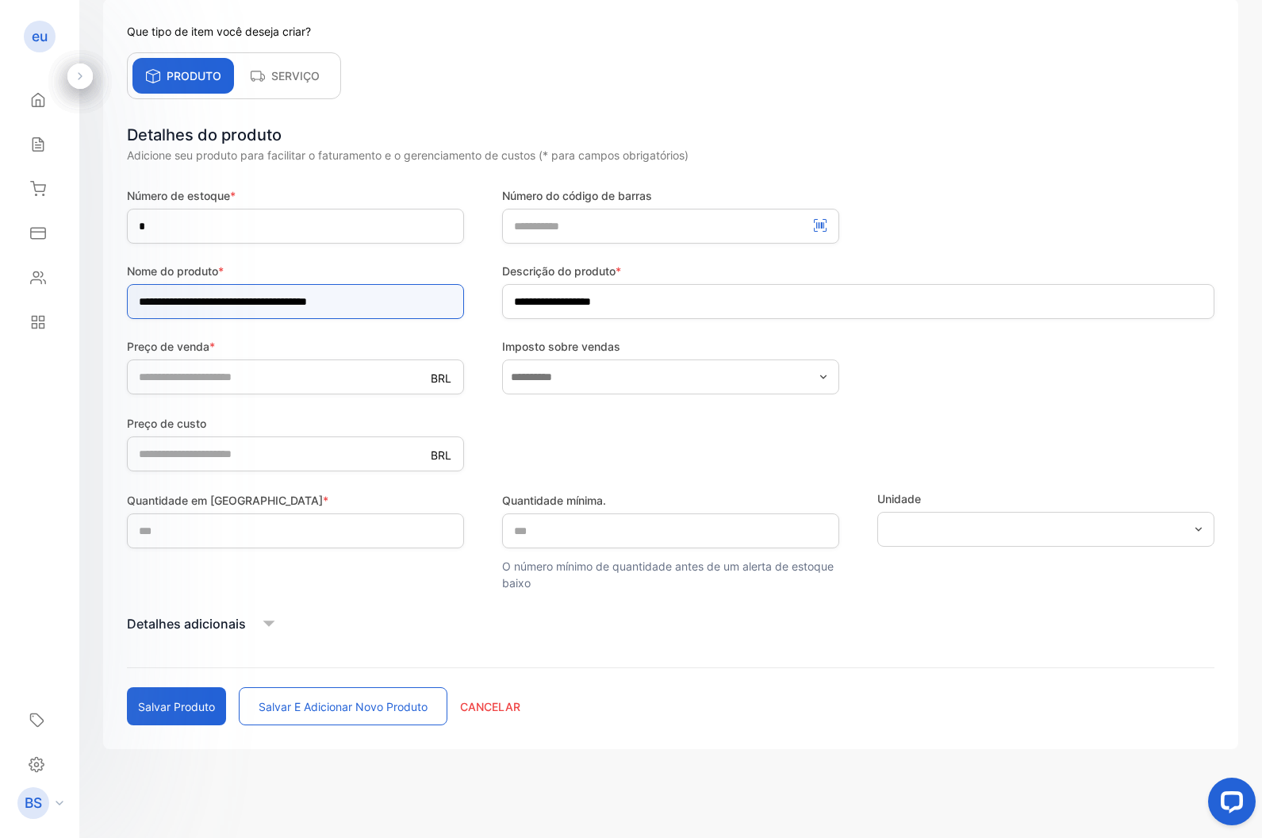
type input "**********"
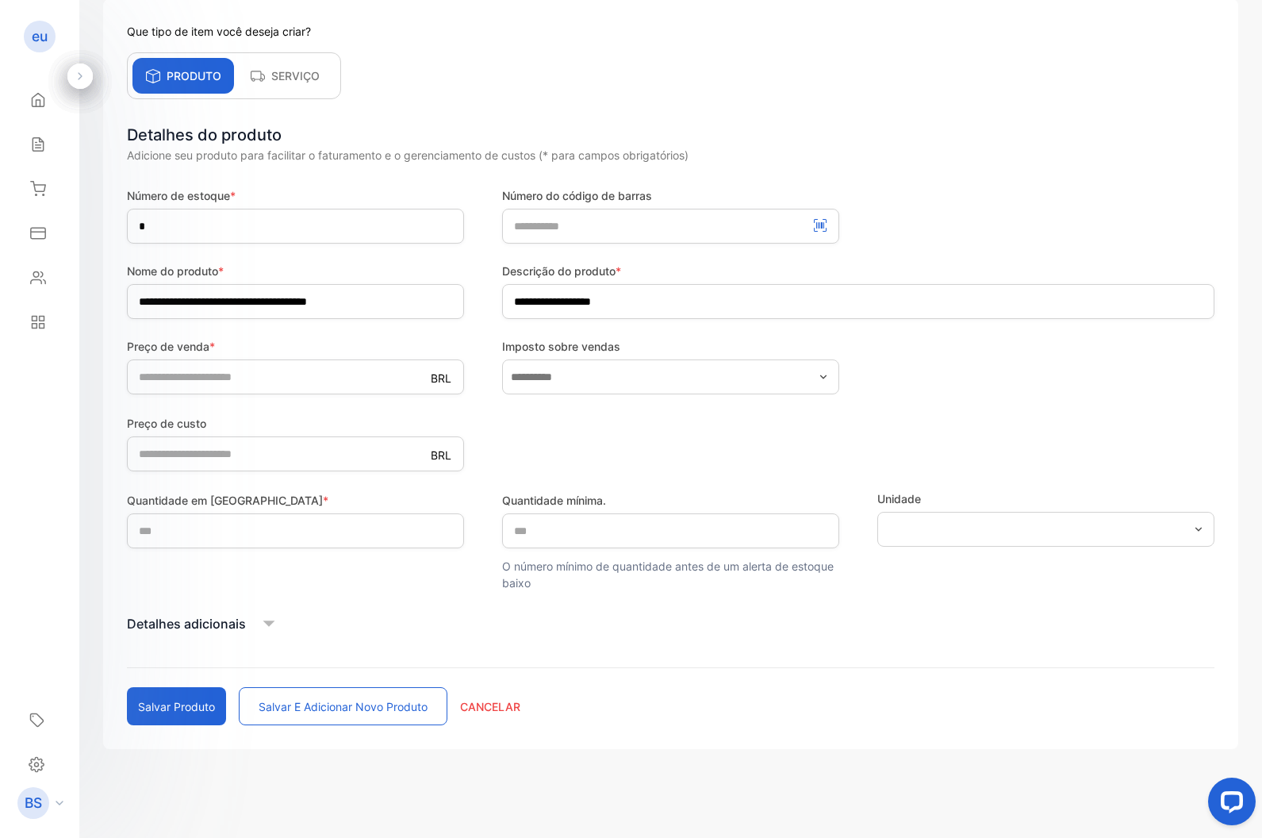
click at [257, 622] on icon at bounding box center [269, 624] width 24 height 24
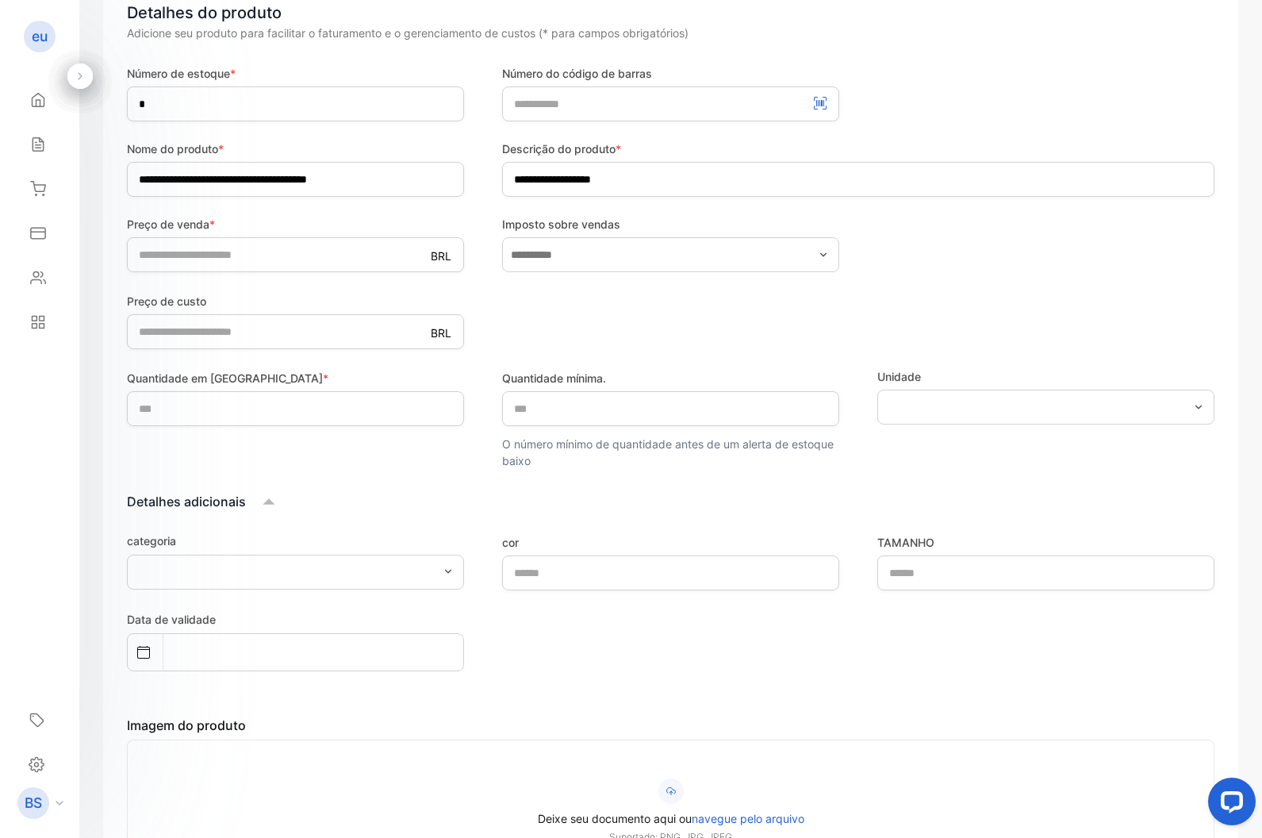
scroll to position [213, 0]
click at [336, 560] on input "text" at bounding box center [295, 572] width 337 height 35
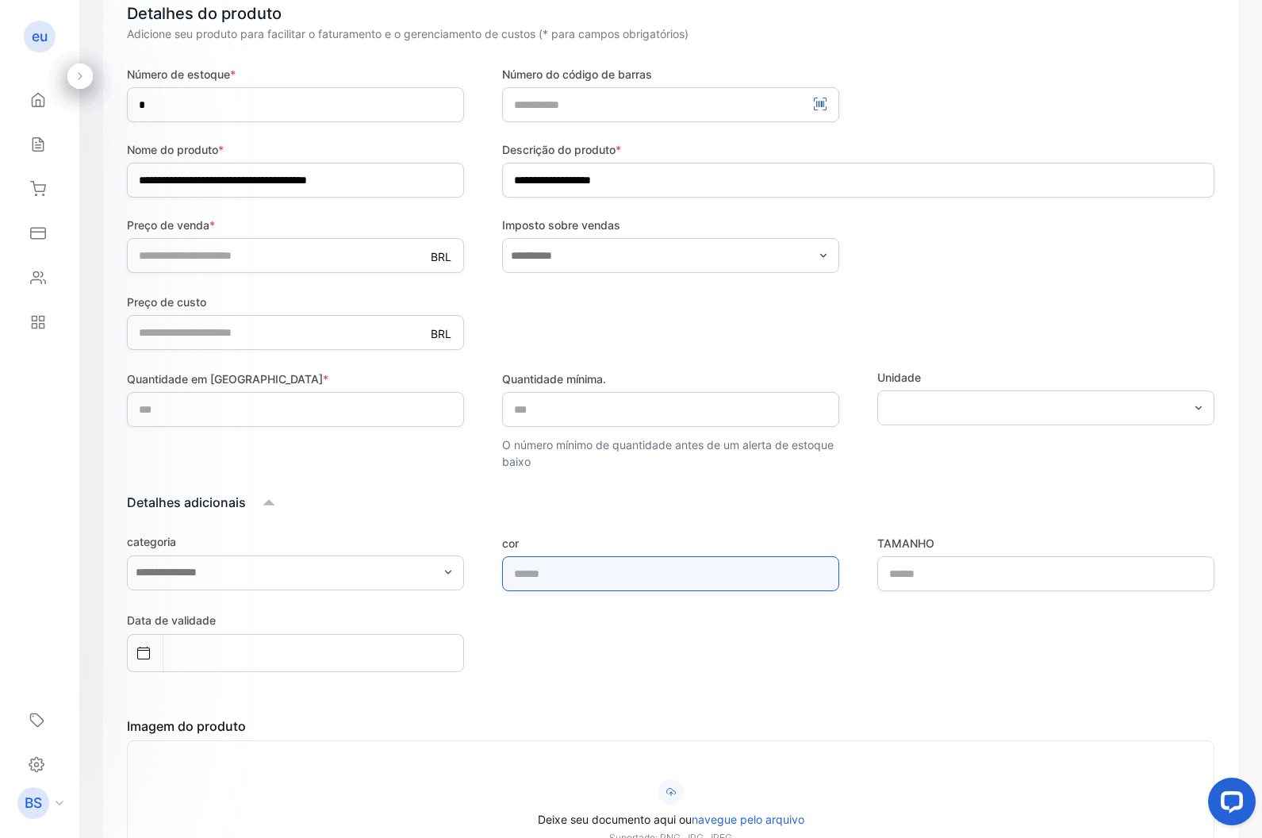
click at [574, 578] on input "text" at bounding box center [670, 573] width 337 height 35
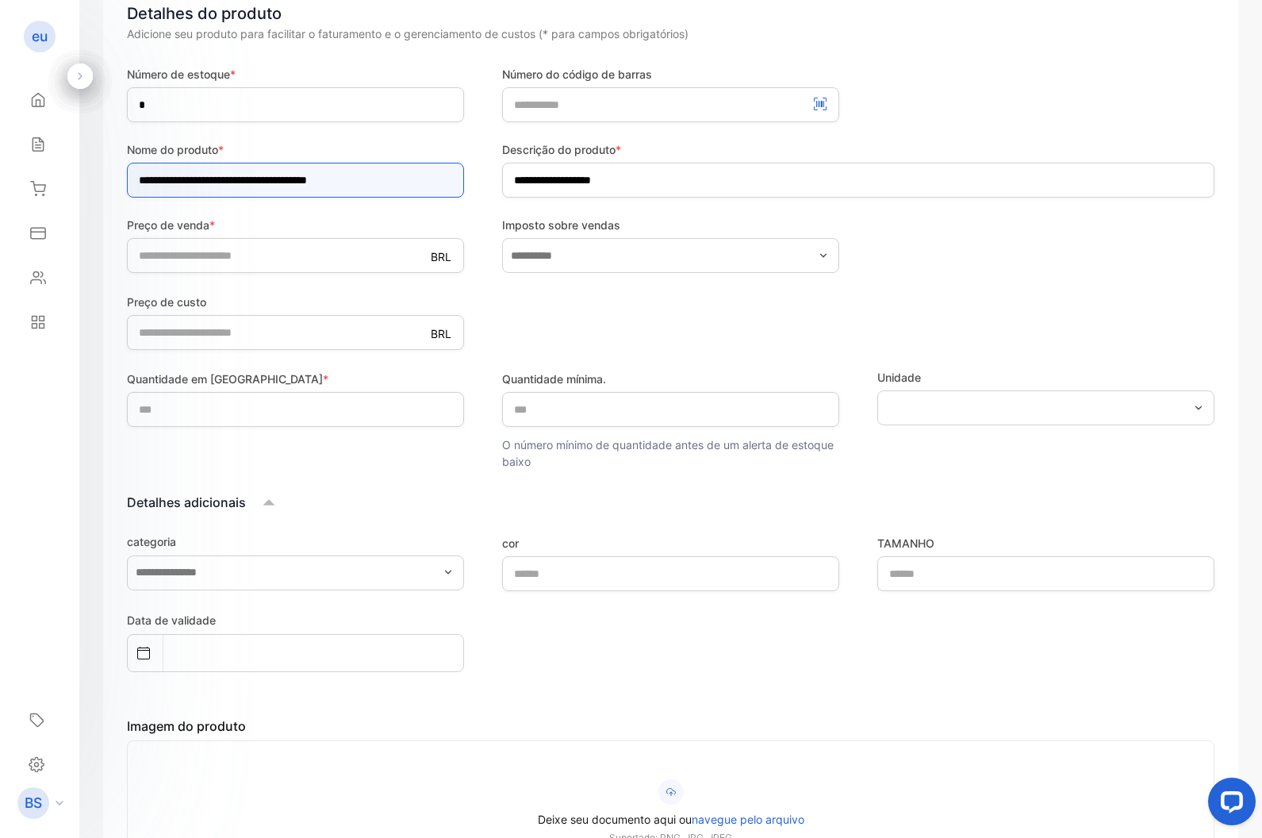
drag, startPoint x: 252, startPoint y: 179, endPoint x: 326, endPoint y: 178, distance: 73.8
click at [326, 178] on input "**********" at bounding box center [295, 180] width 337 height 35
drag, startPoint x: 332, startPoint y: 179, endPoint x: 249, endPoint y: 179, distance: 82.5
click at [249, 179] on input "**********" at bounding box center [295, 180] width 337 height 35
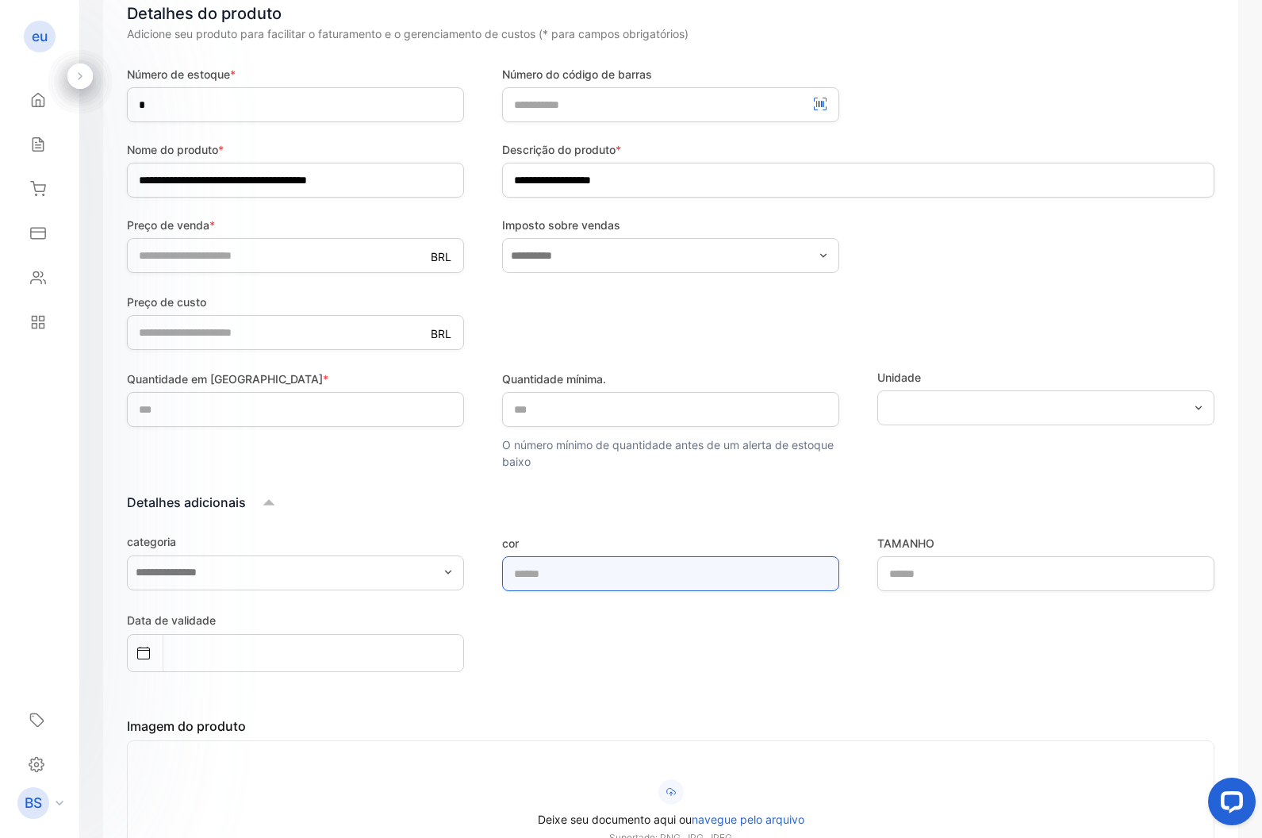
click at [590, 578] on input "text" at bounding box center [670, 573] width 337 height 35
paste input "**********"
type input "**********"
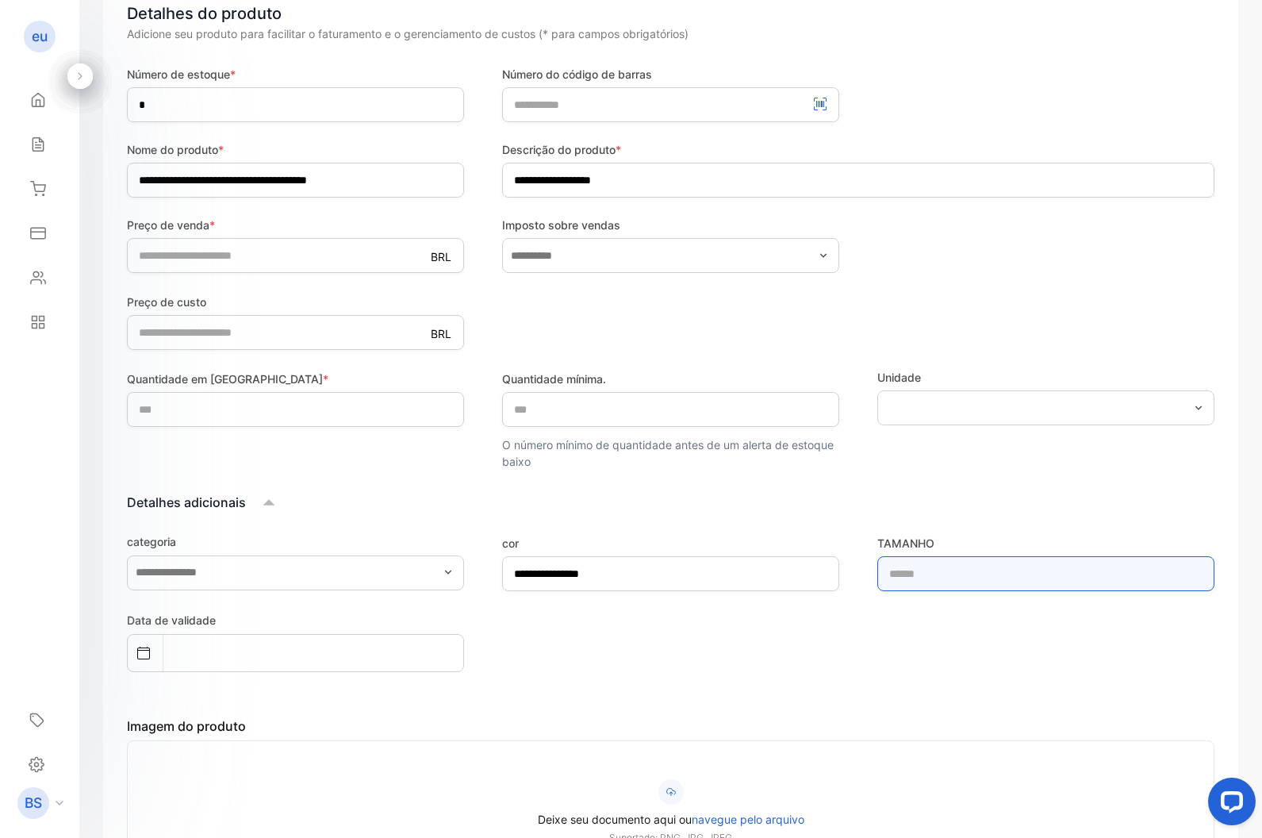
click at [736, 557] on input "text" at bounding box center [1046, 573] width 337 height 35
type input "*******"
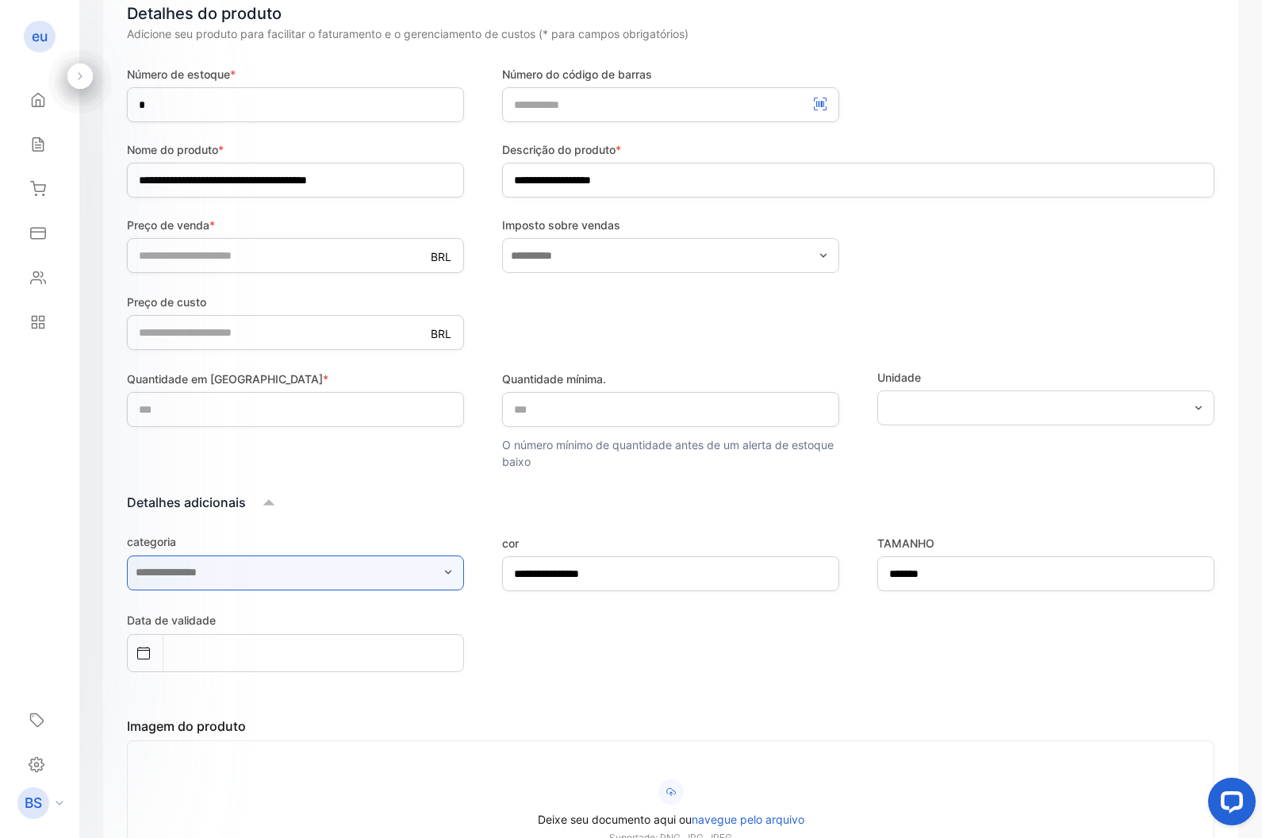
click at [352, 577] on input "text" at bounding box center [295, 572] width 337 height 35
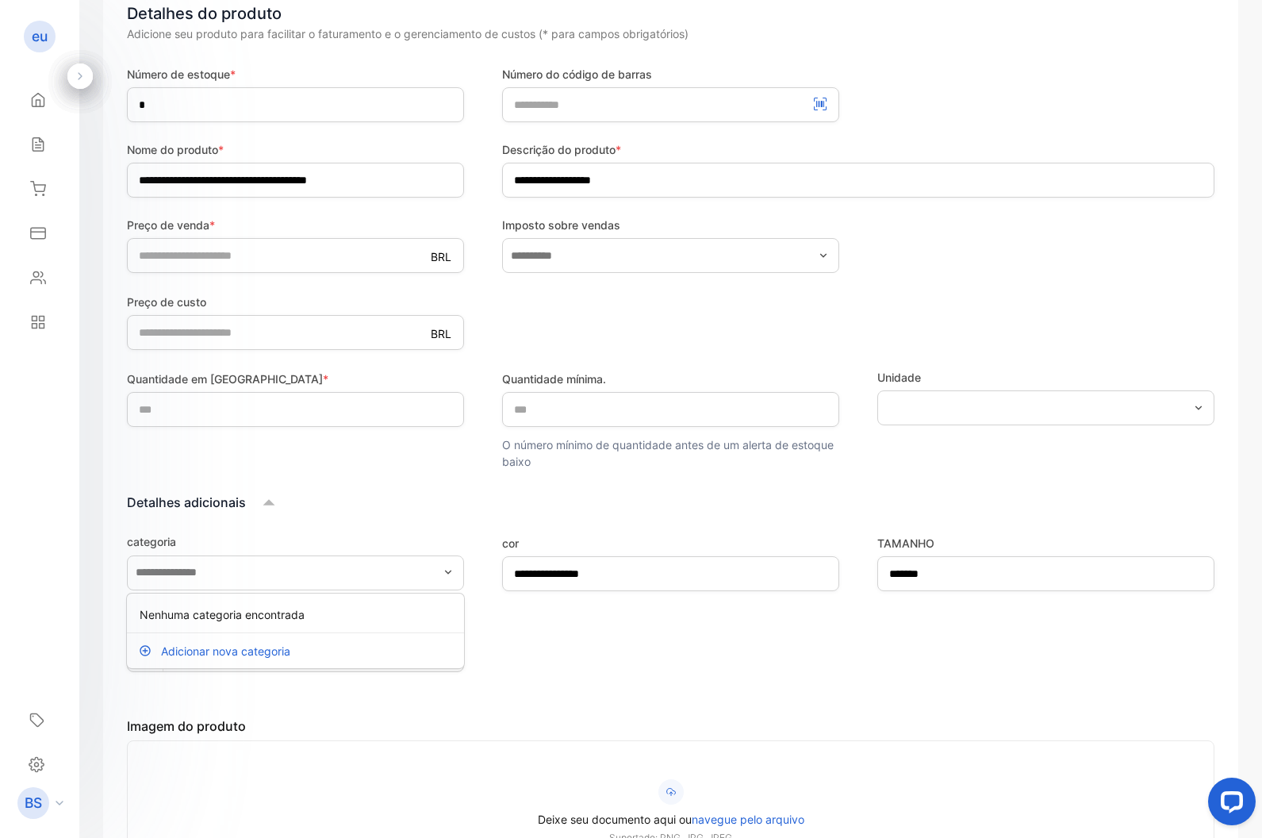
click at [329, 643] on div "Adicionar nova categoria" at bounding box center [295, 649] width 337 height 32
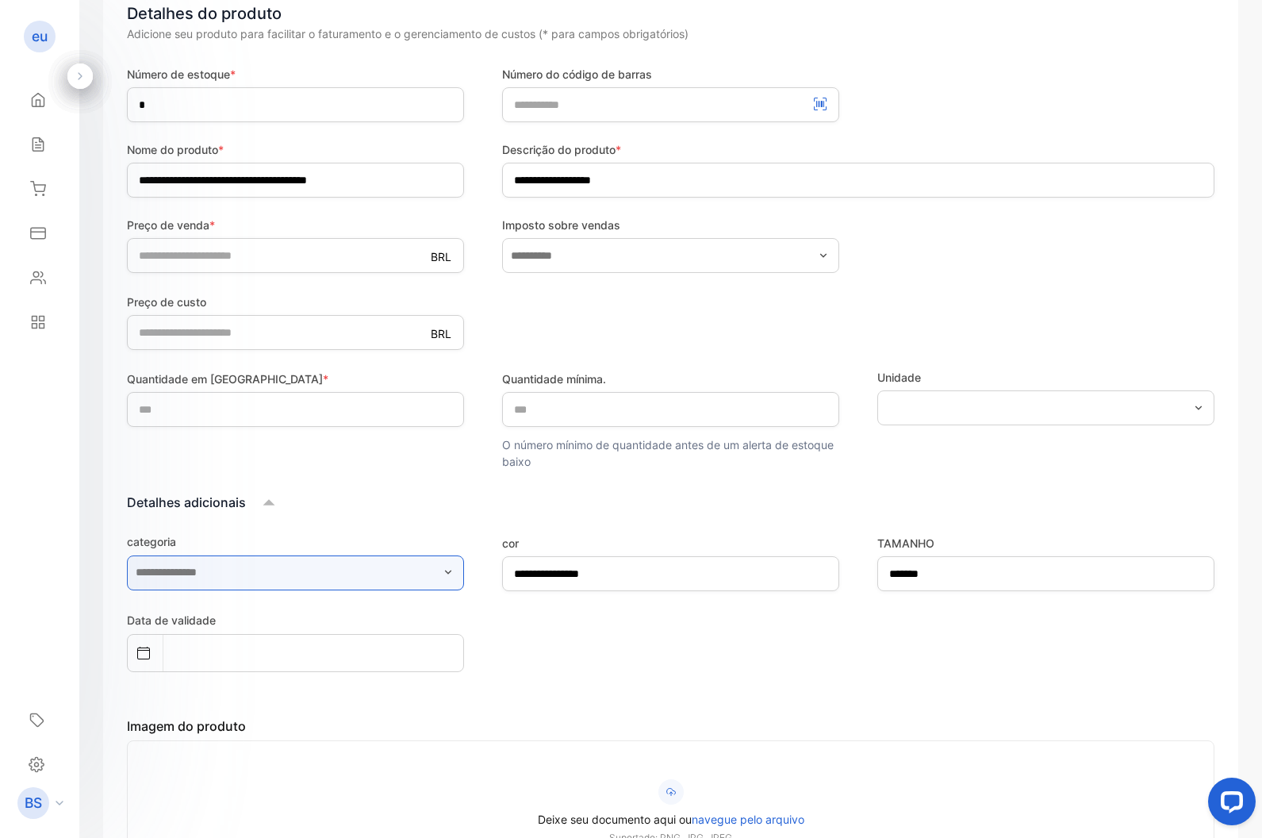
click at [339, 581] on input "text" at bounding box center [295, 572] width 337 height 35
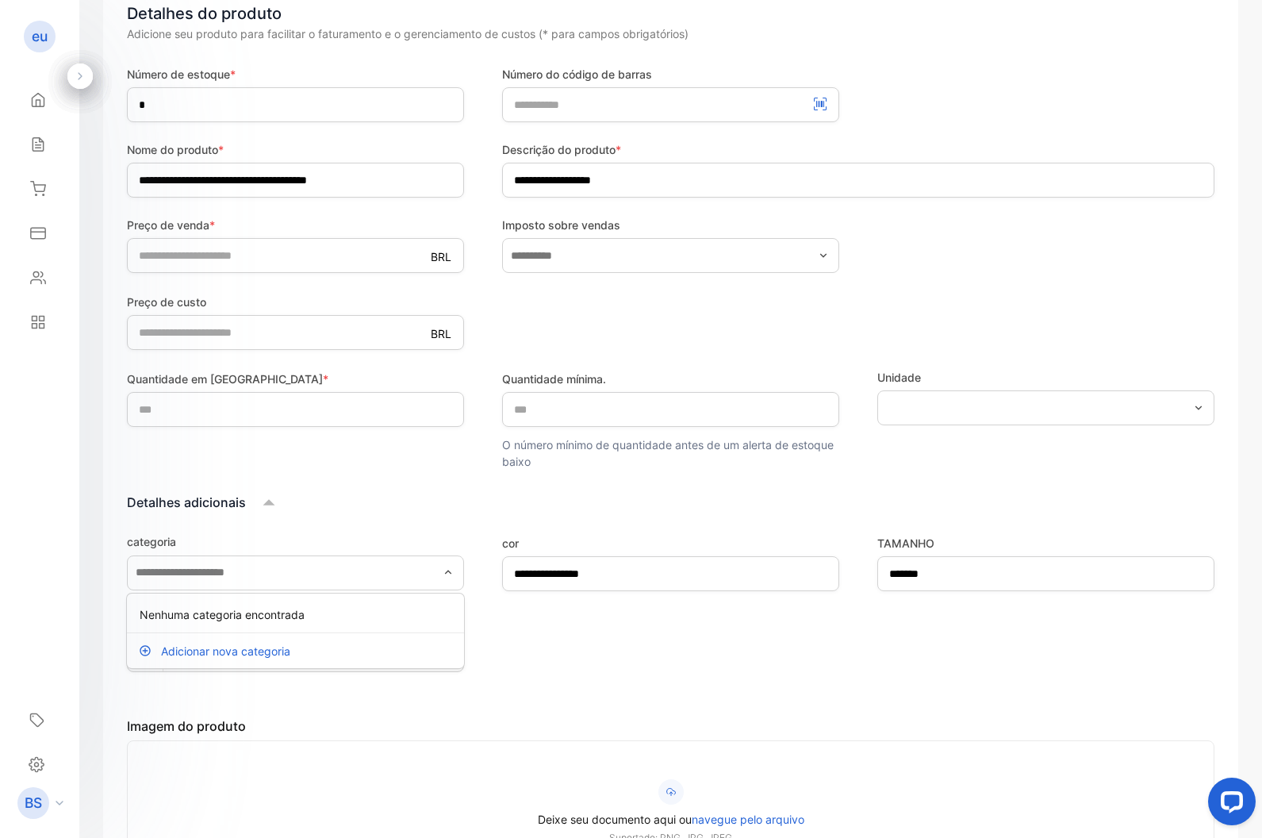
click at [245, 653] on p "Adicionar nova categoria" at bounding box center [225, 651] width 129 height 17
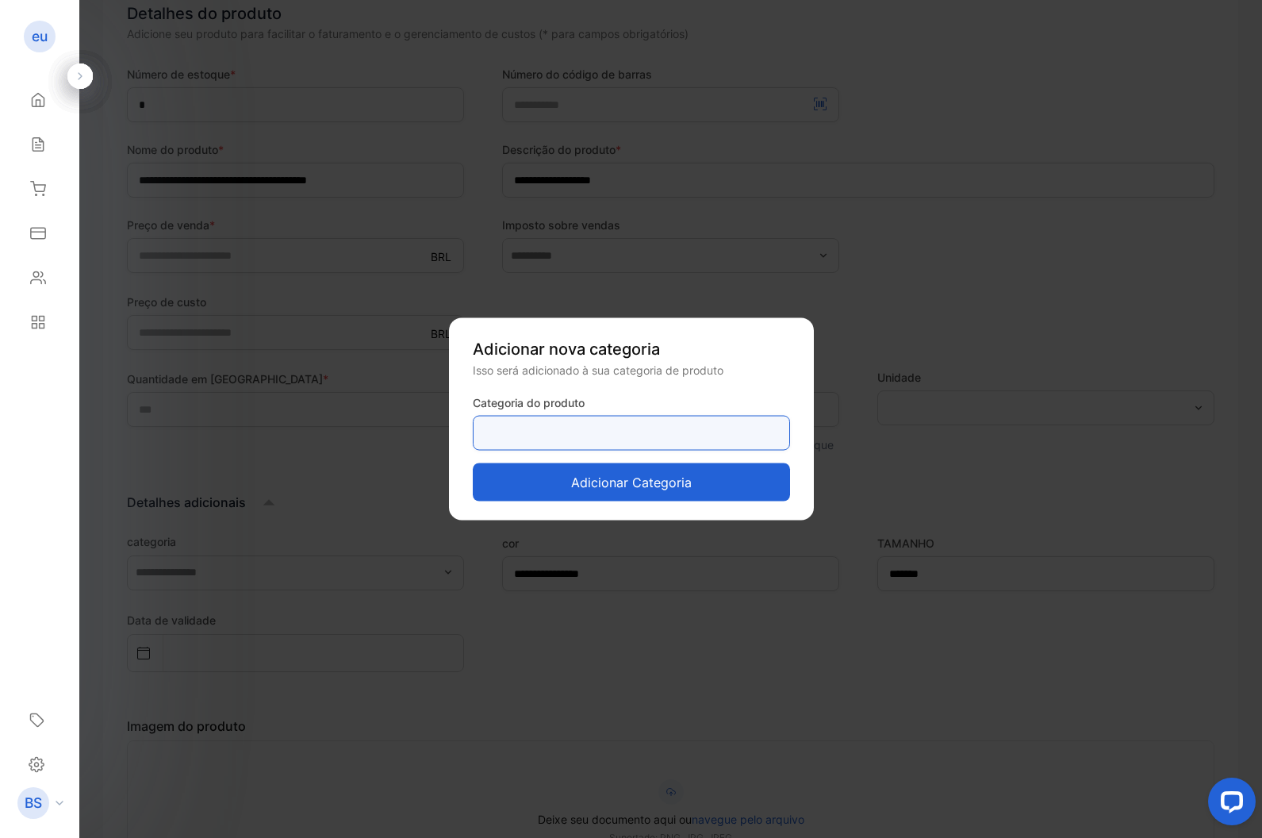
click at [612, 432] on category-inputproductcategory "text" at bounding box center [631, 433] width 317 height 35
type category-inputproductcategory "**********"
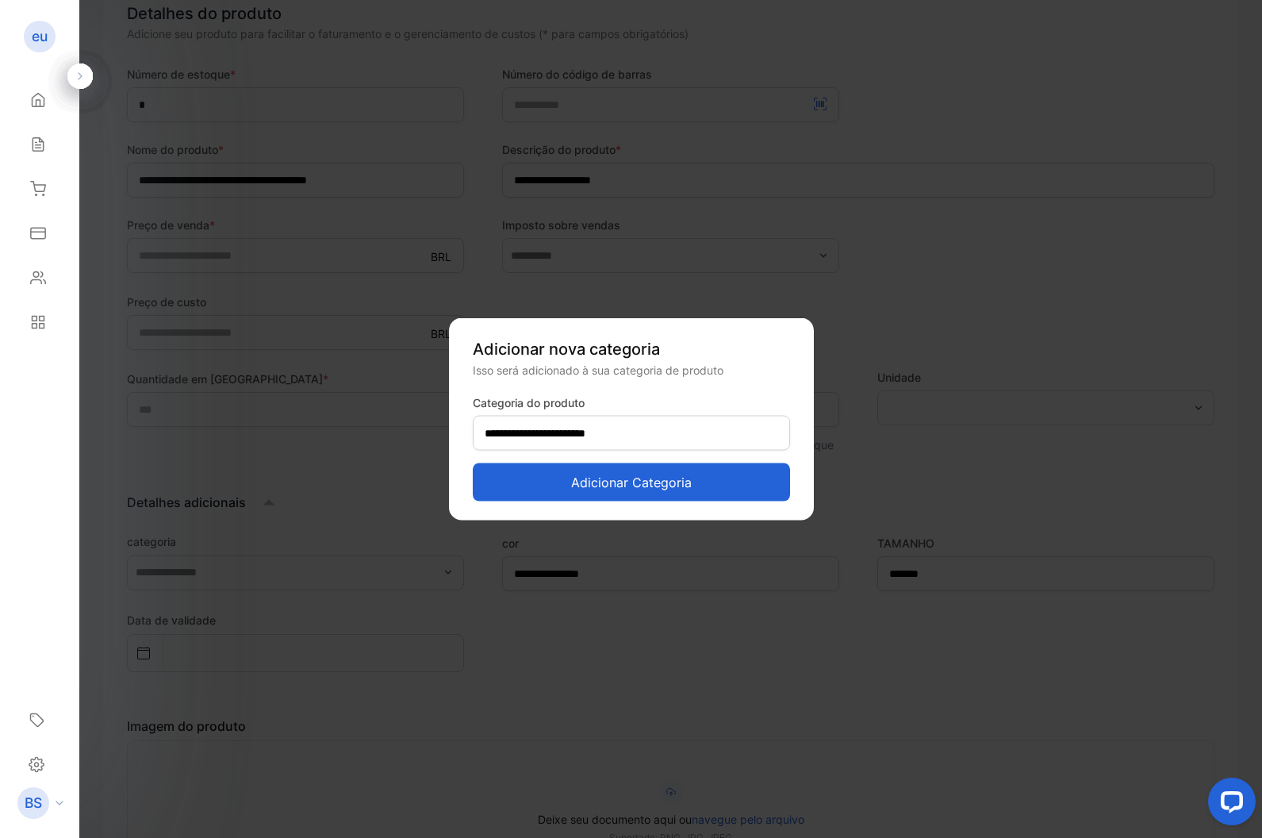
click at [638, 474] on button "Adicionar Categoria" at bounding box center [631, 482] width 317 height 38
type input "**********"
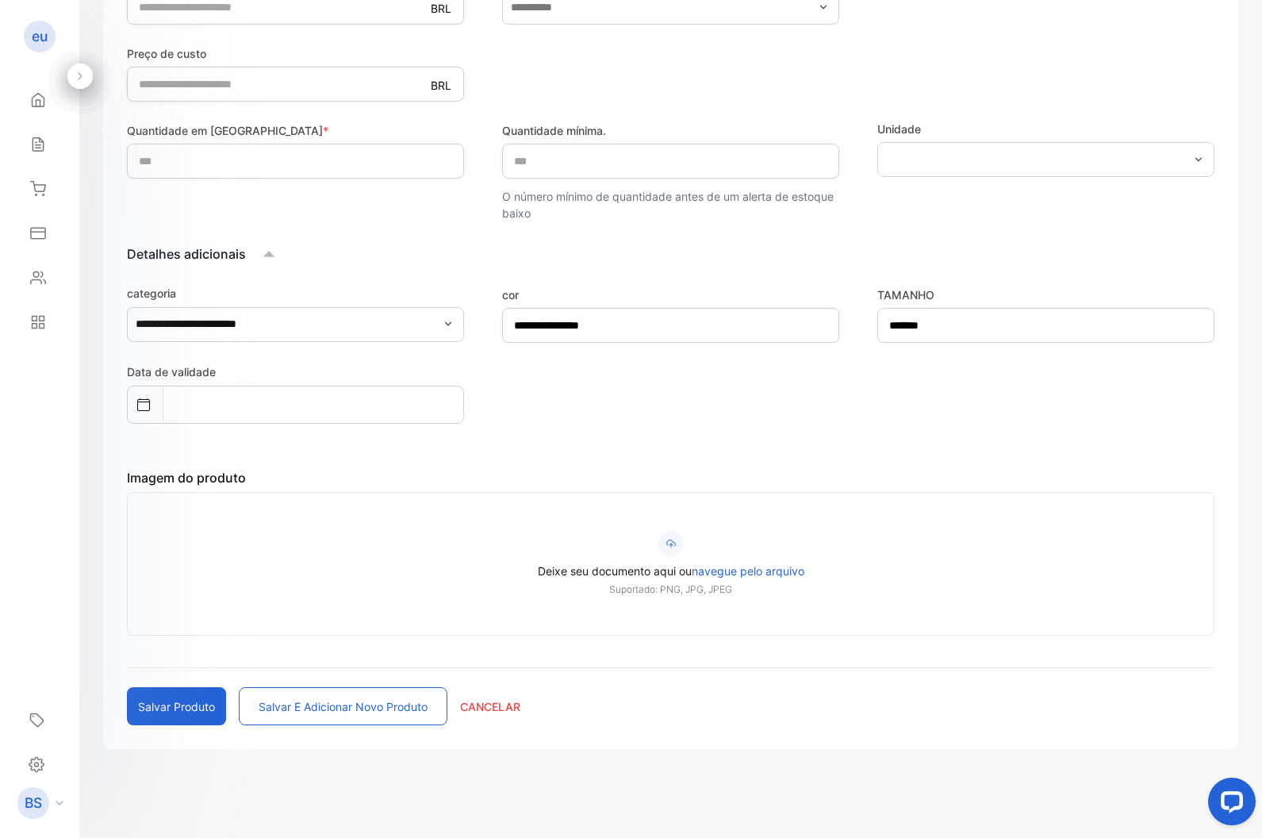
scroll to position [462, 0]
click at [167, 708] on button "Salvar Produto" at bounding box center [176, 706] width 99 height 38
drag, startPoint x: 204, startPoint y: 688, endPoint x: 215, endPoint y: 685, distance: 11.6
click at [206, 687] on button "Salvar Produto" at bounding box center [176, 706] width 99 height 38
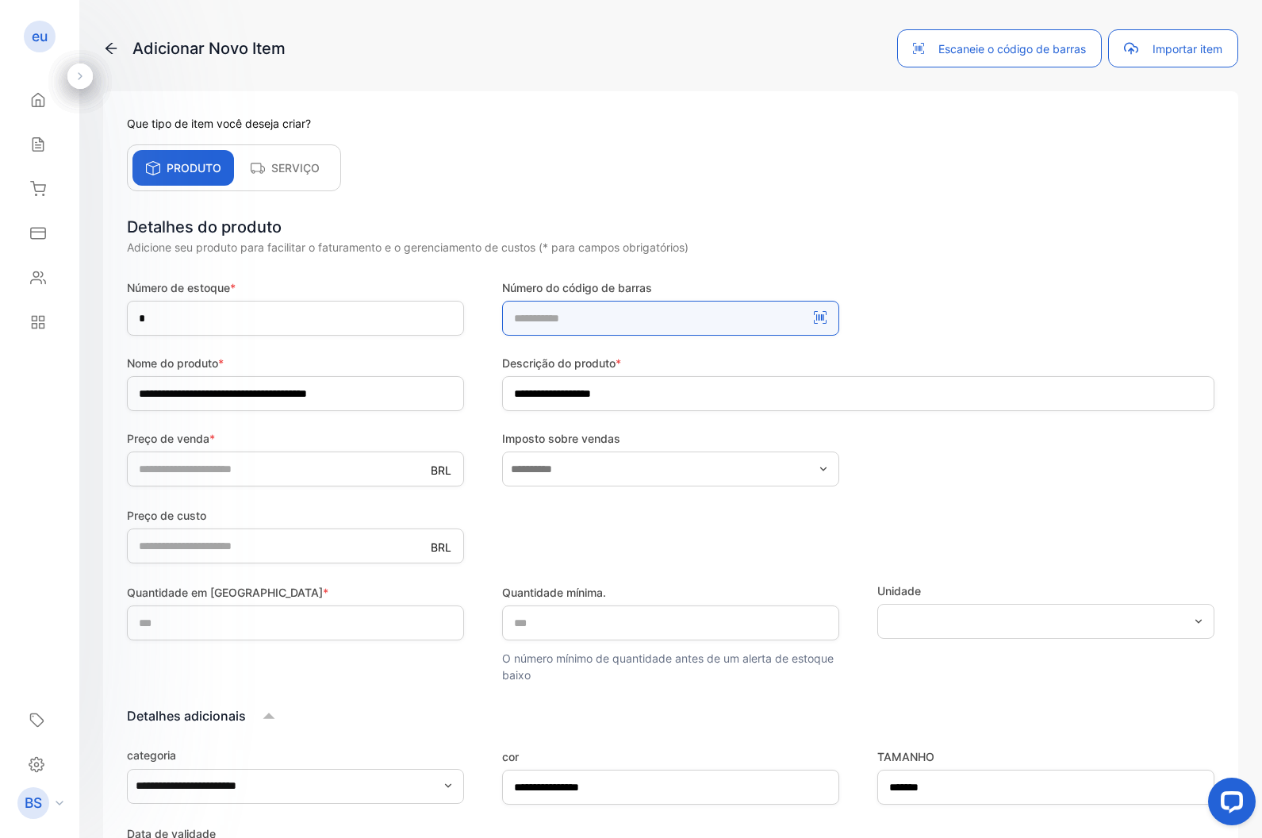
click at [690, 308] on number-inputBarcodeNumber "number" at bounding box center [670, 318] width 337 height 35
click at [645, 316] on number-inputBarcodeNumber "number" at bounding box center [670, 318] width 337 height 35
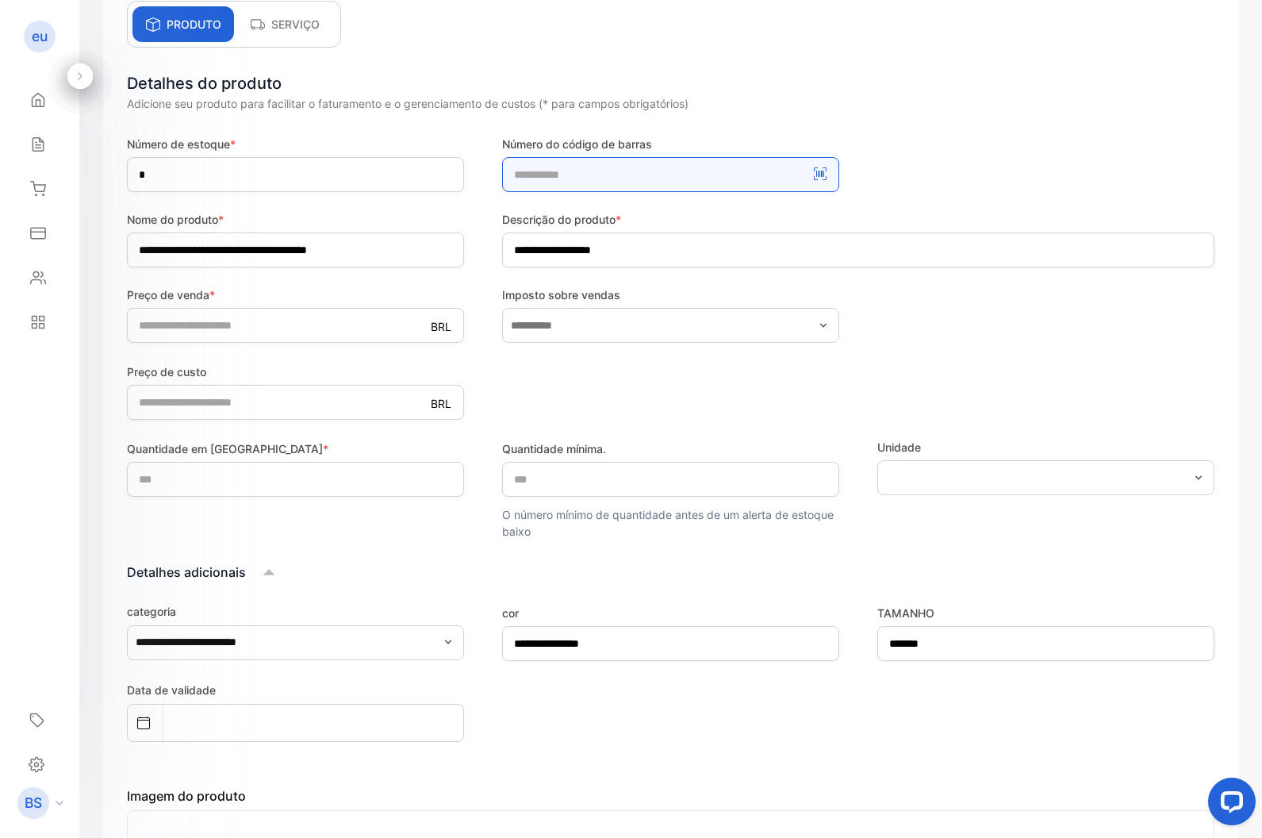
scroll to position [140, 0]
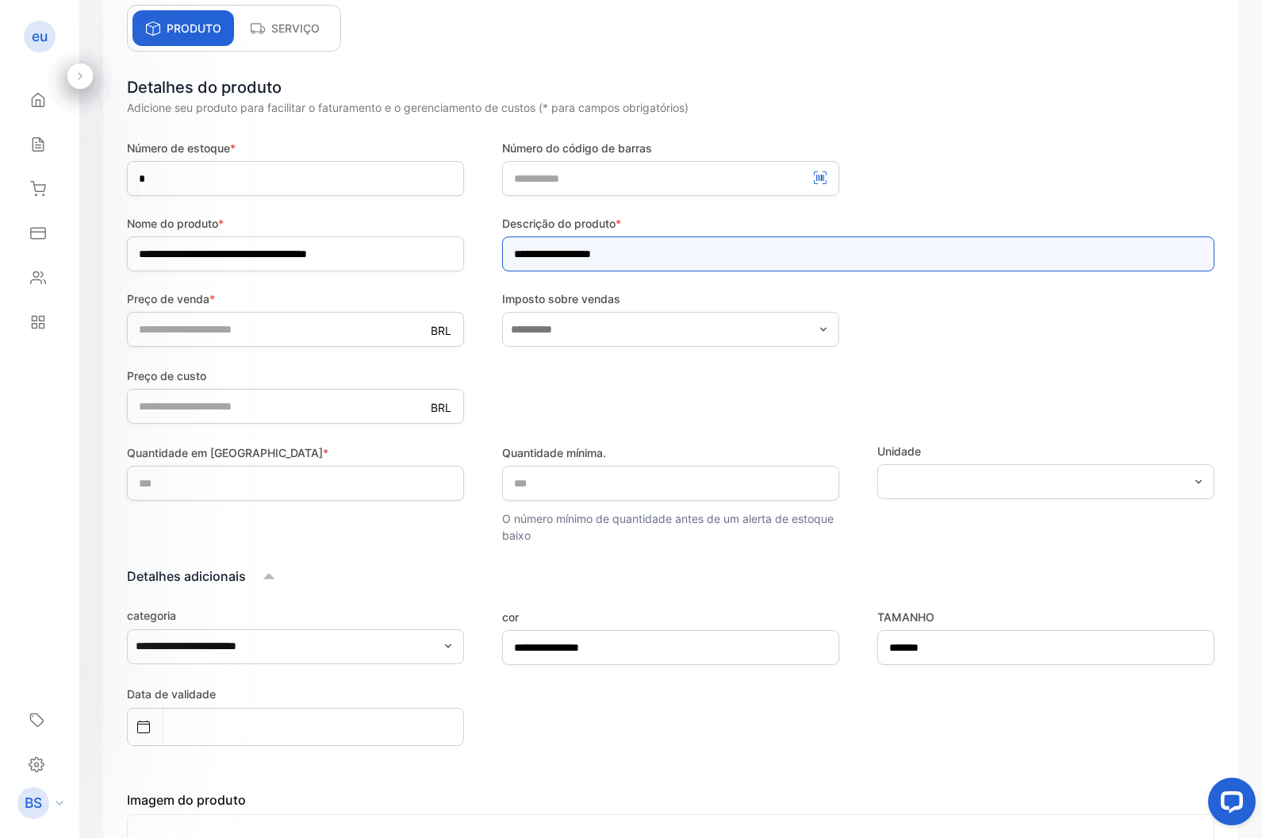
click at [671, 259] on input "**********" at bounding box center [858, 253] width 713 height 35
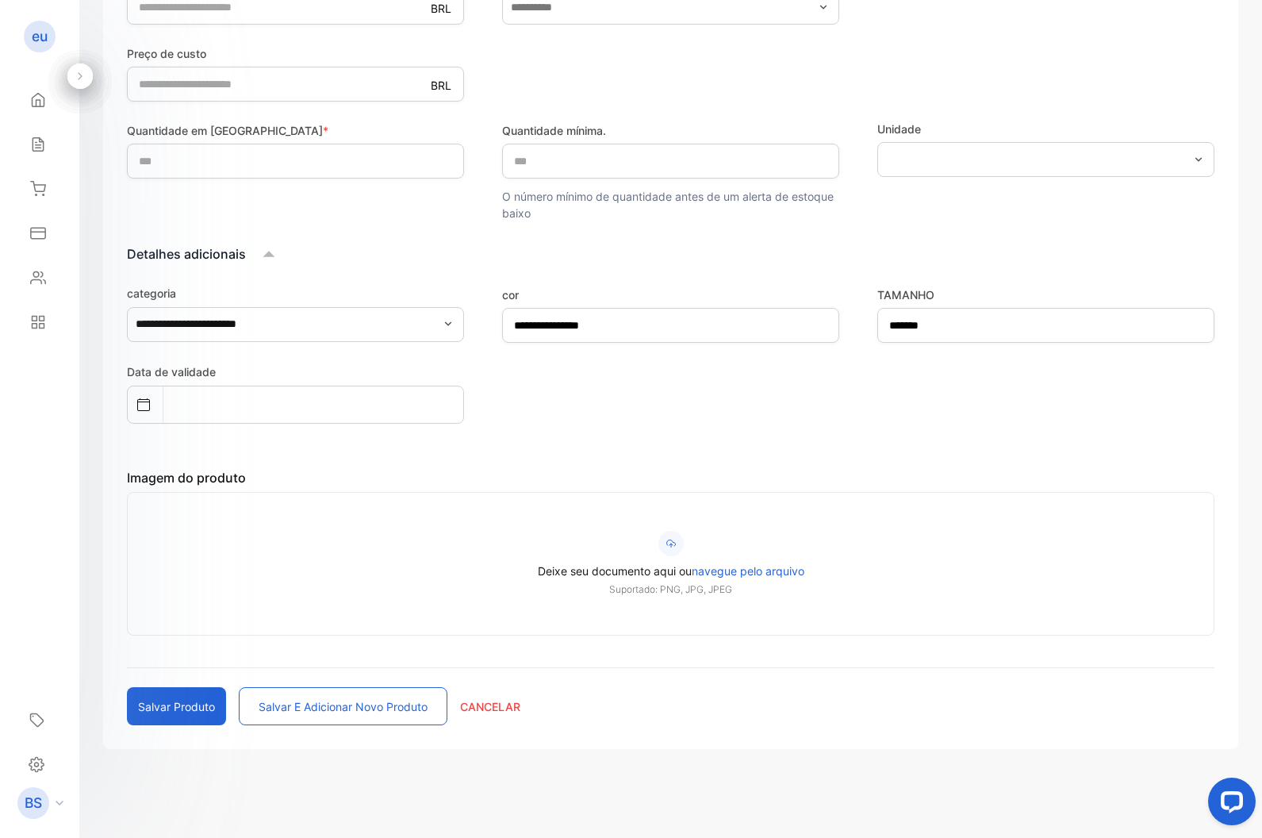
scroll to position [462, 0]
type input "**********"
click at [153, 695] on button "Salvar Produto" at bounding box center [176, 706] width 99 height 38
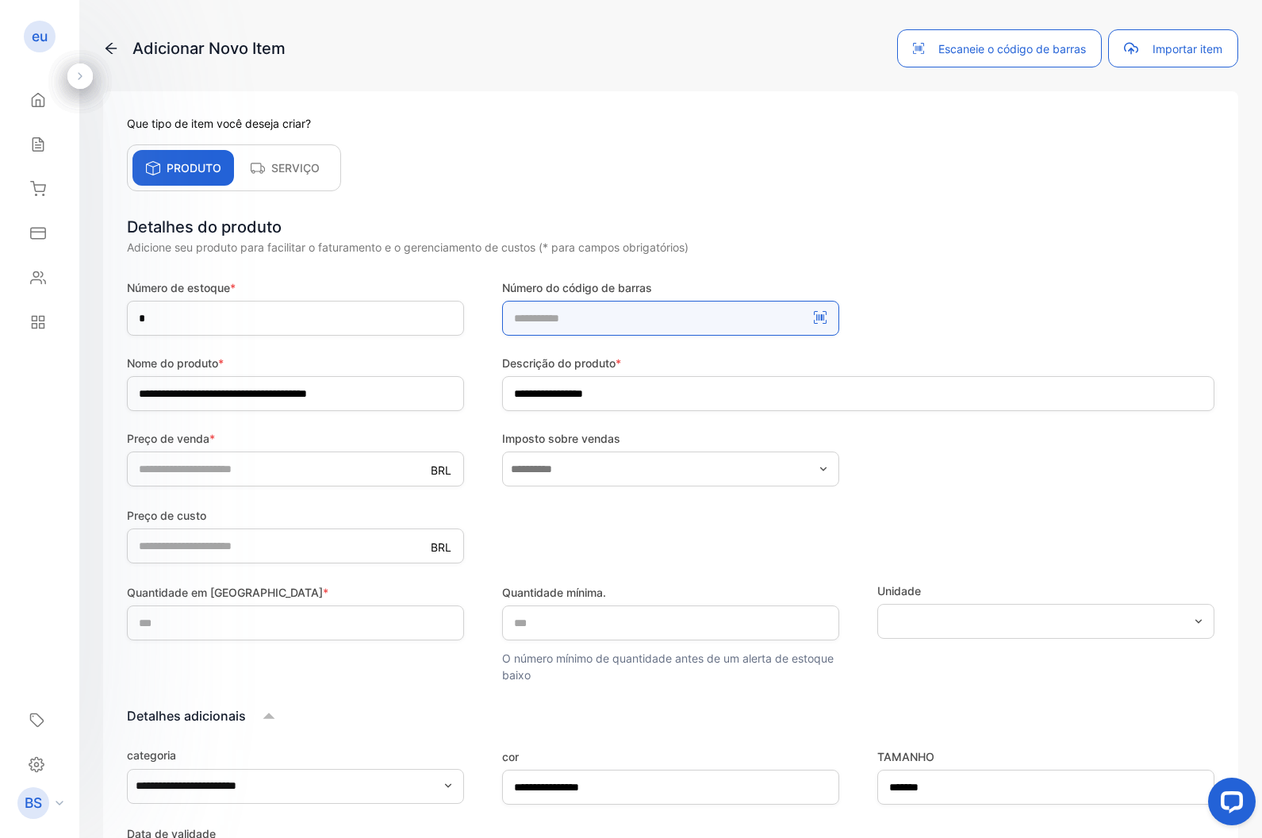
click at [679, 307] on number-inputBarcodeNumber "number" at bounding box center [670, 318] width 337 height 35
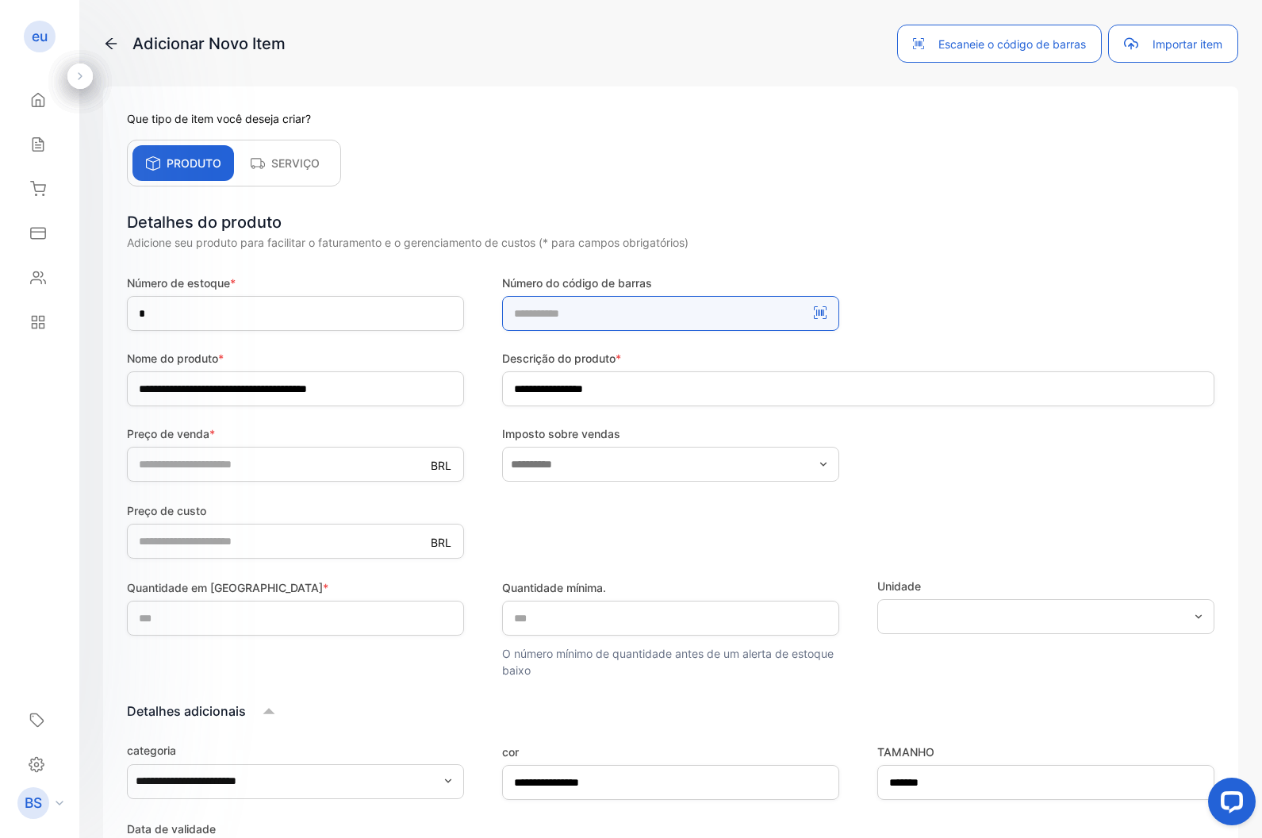
click at [679, 307] on number-inputBarcodeNumber "number" at bounding box center [670, 313] width 337 height 35
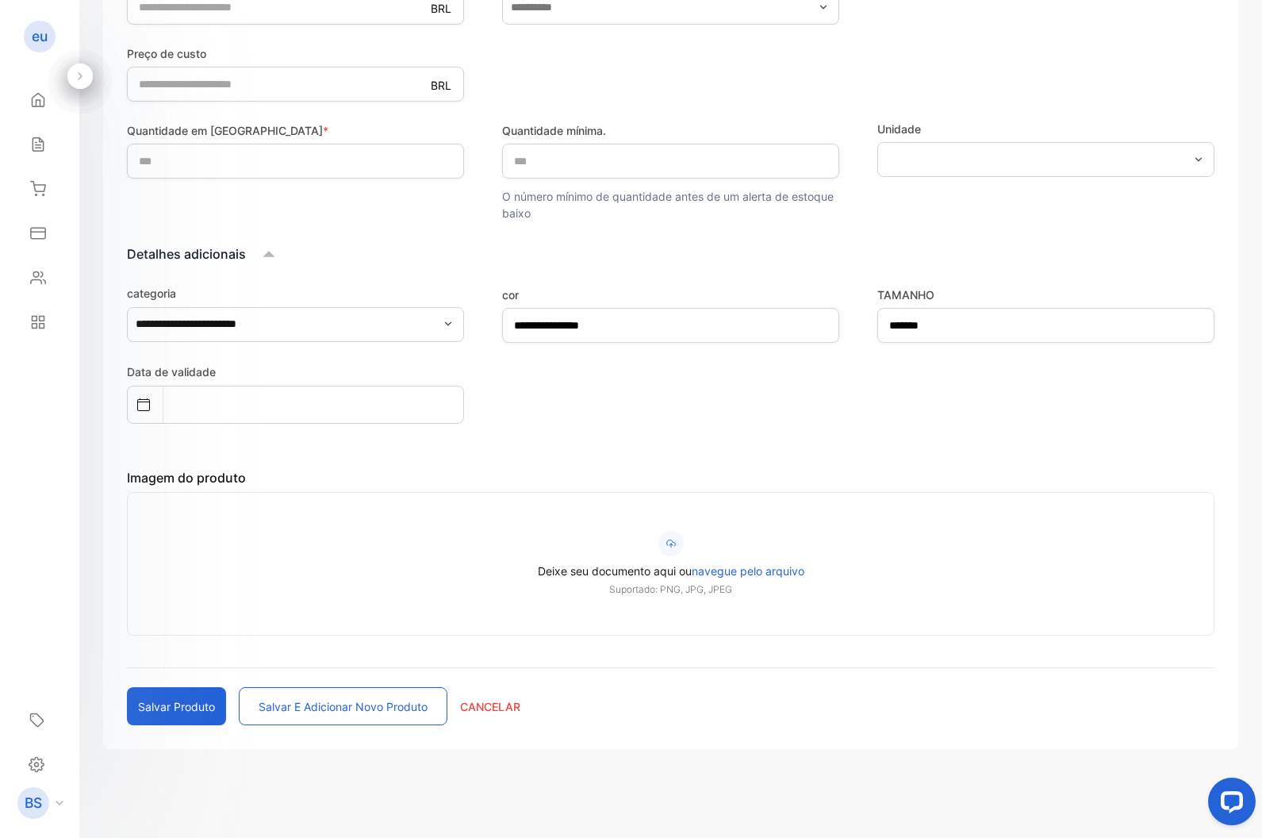
scroll to position [462, 0]
drag, startPoint x: 186, startPoint y: 697, endPoint x: 199, endPoint y: 697, distance: 13.5
click at [189, 697] on button "Salvar Produto" at bounding box center [176, 706] width 99 height 38
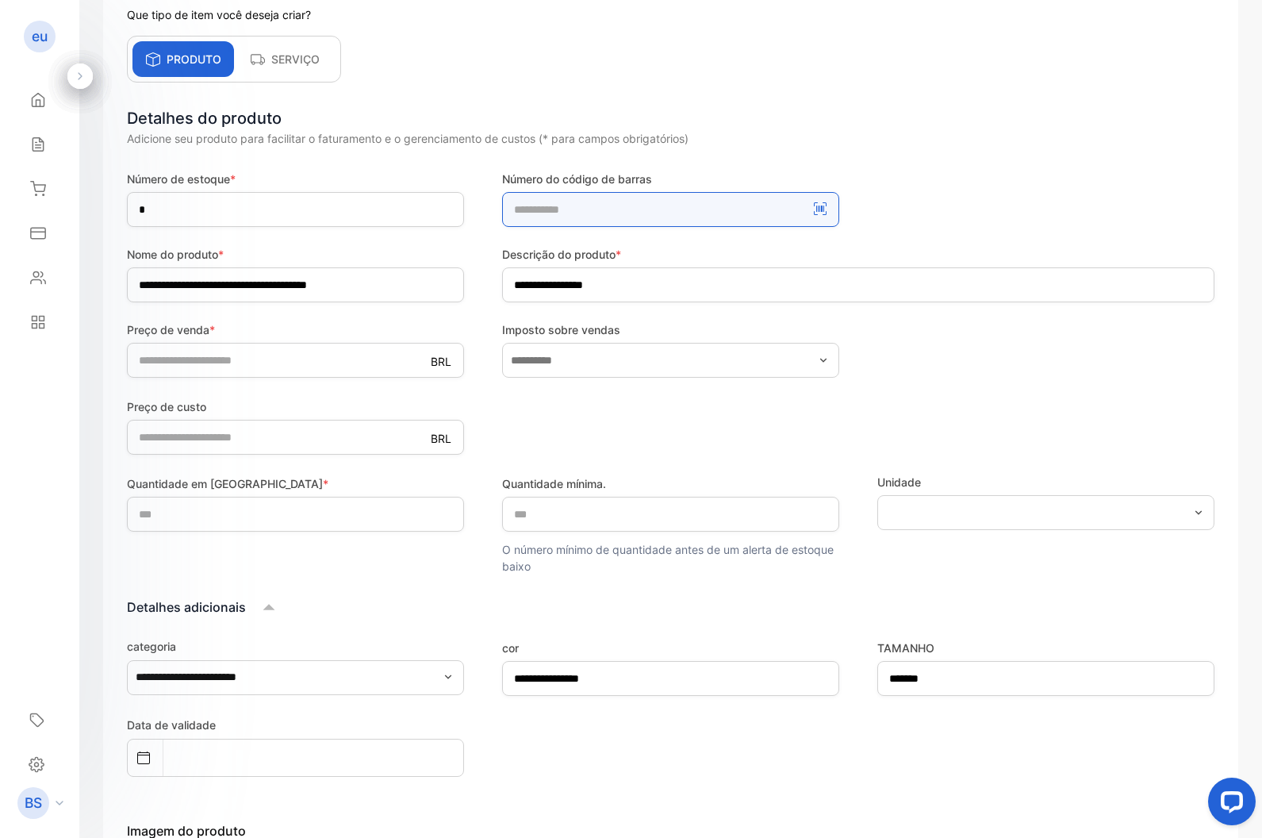
scroll to position [113, 0]
